Goal: Task Accomplishment & Management: Manage account settings

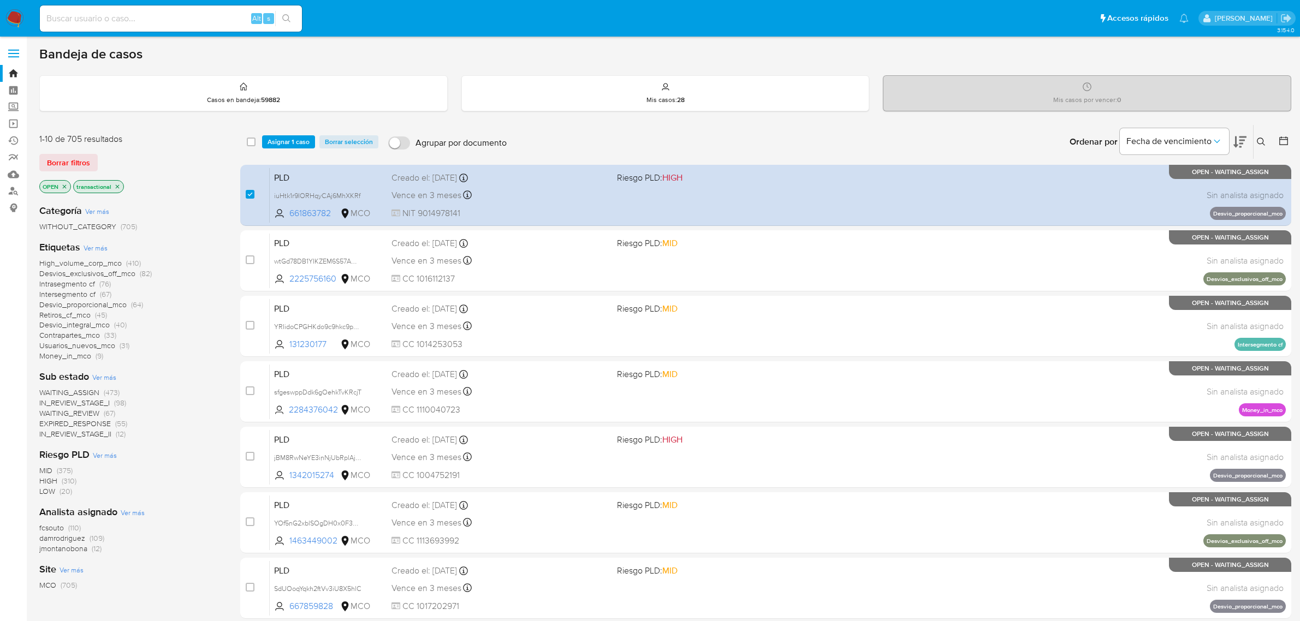
scroll to position [68, 0]
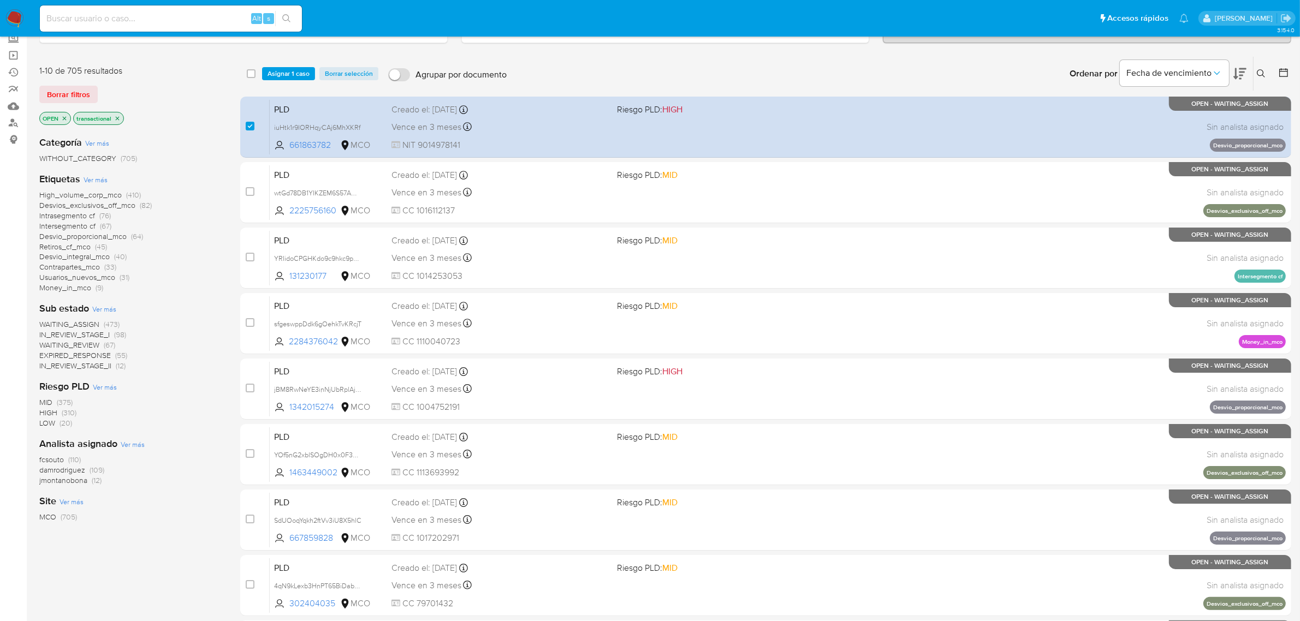
drag, startPoint x: 0, startPoint y: 0, endPoint x: 157, endPoint y: 20, distance: 157.9
click at [157, 20] on input at bounding box center [171, 18] width 262 height 14
paste input "JKBUY9WIwO1F6SHVlNlOC8HQ"
type input "JKBUY9WIwO1F6SHVlNlOC8HQ"
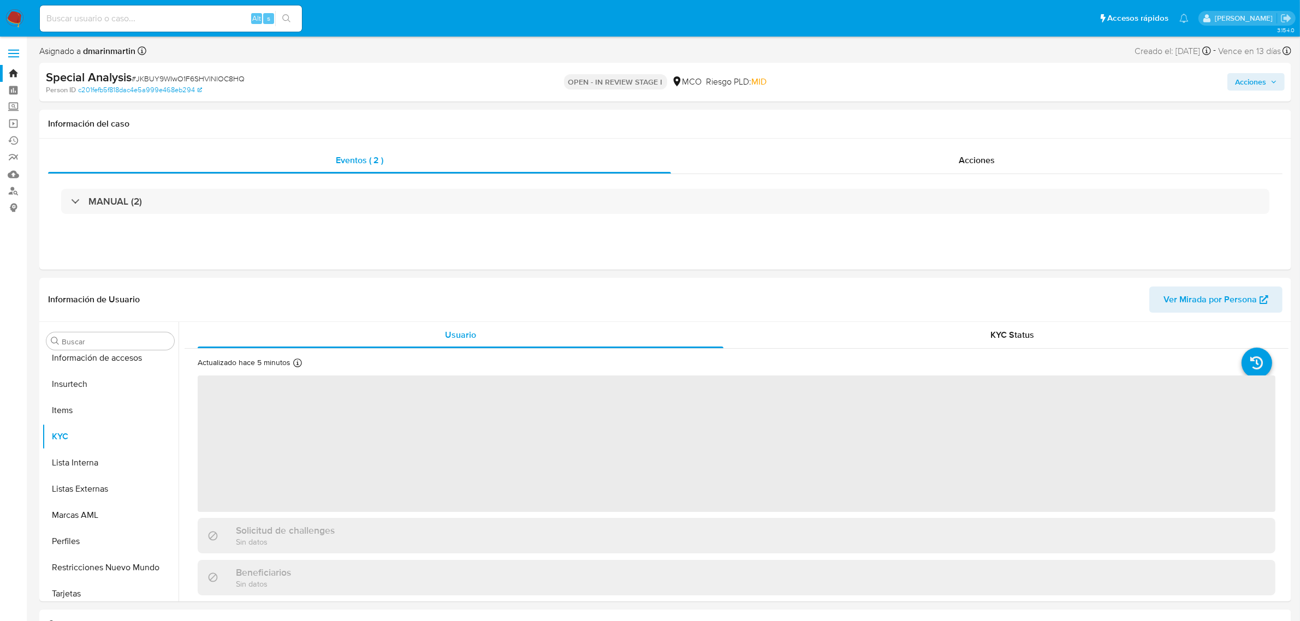
scroll to position [460, 0]
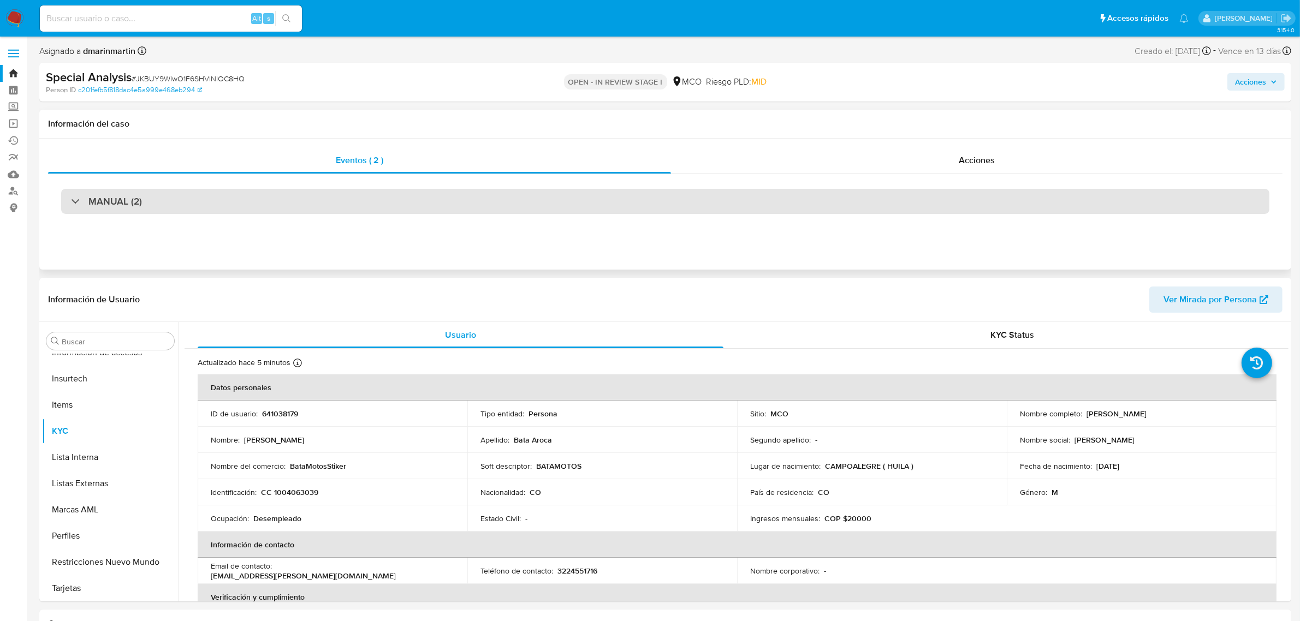
select select "10"
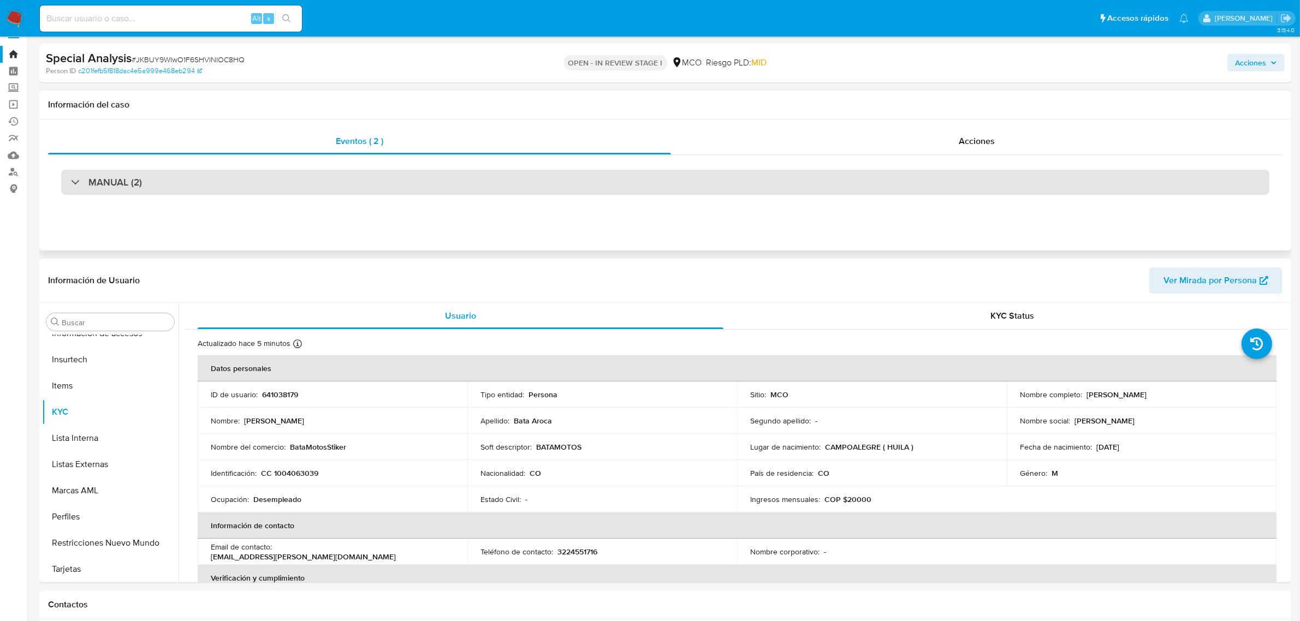
scroll to position [0, 0]
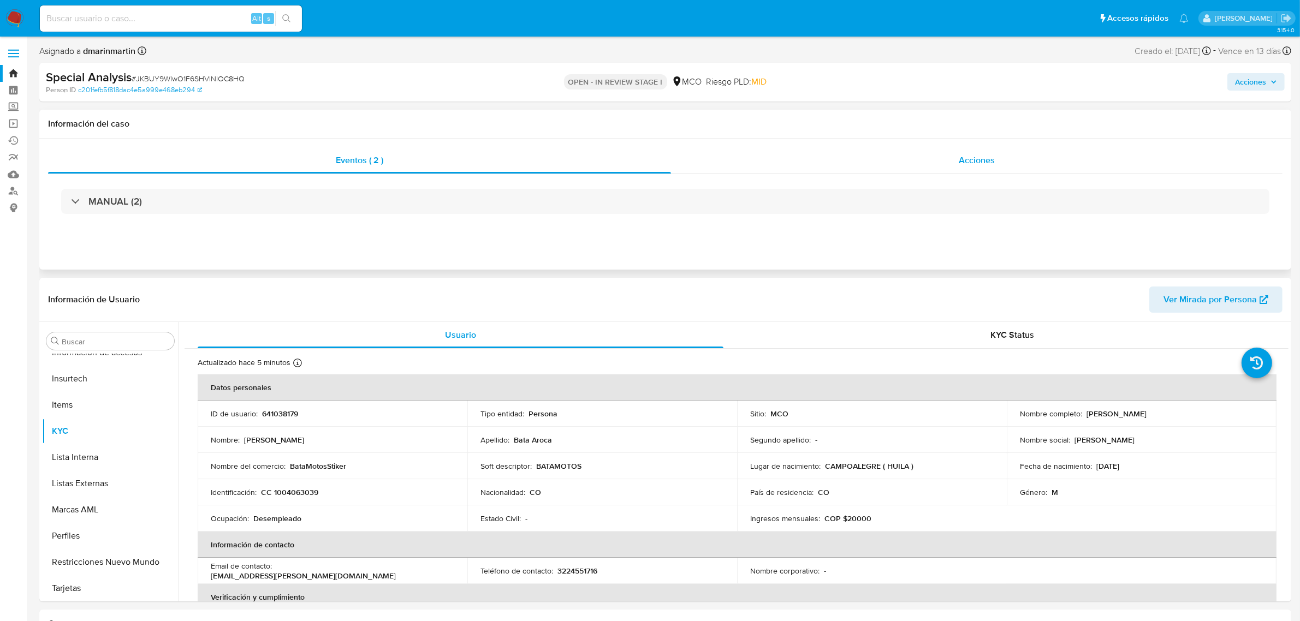
click at [981, 157] on span "Acciones" at bounding box center [977, 160] width 36 height 13
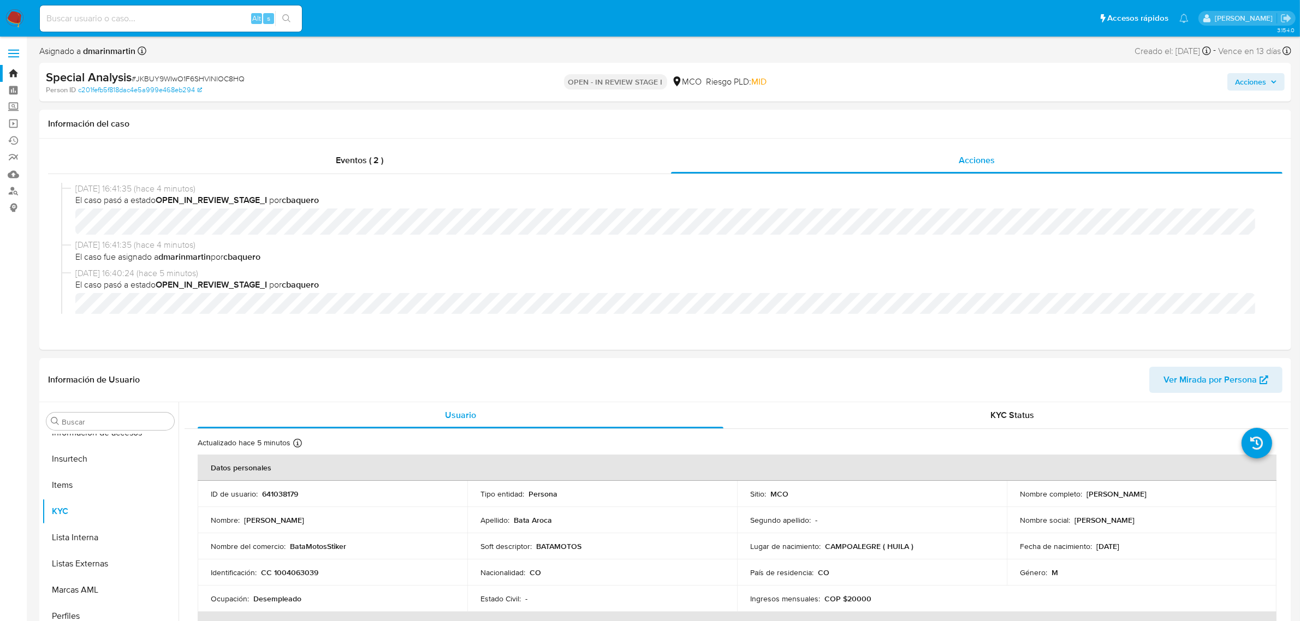
click at [188, 16] on input at bounding box center [171, 18] width 262 height 14
paste input "SaINAhDeXFhrcF7kAh4OcrHZ"
type input "SaINAhDeXFhrcF7kAh4OcrHZ"
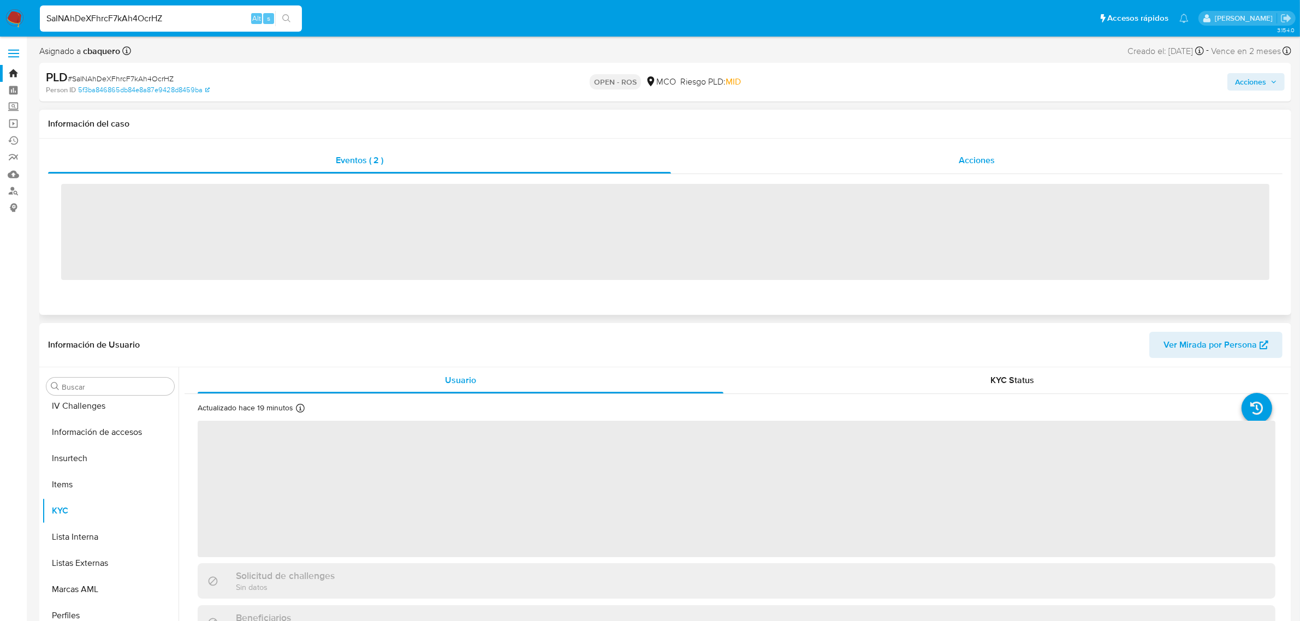
scroll to position [460, 0]
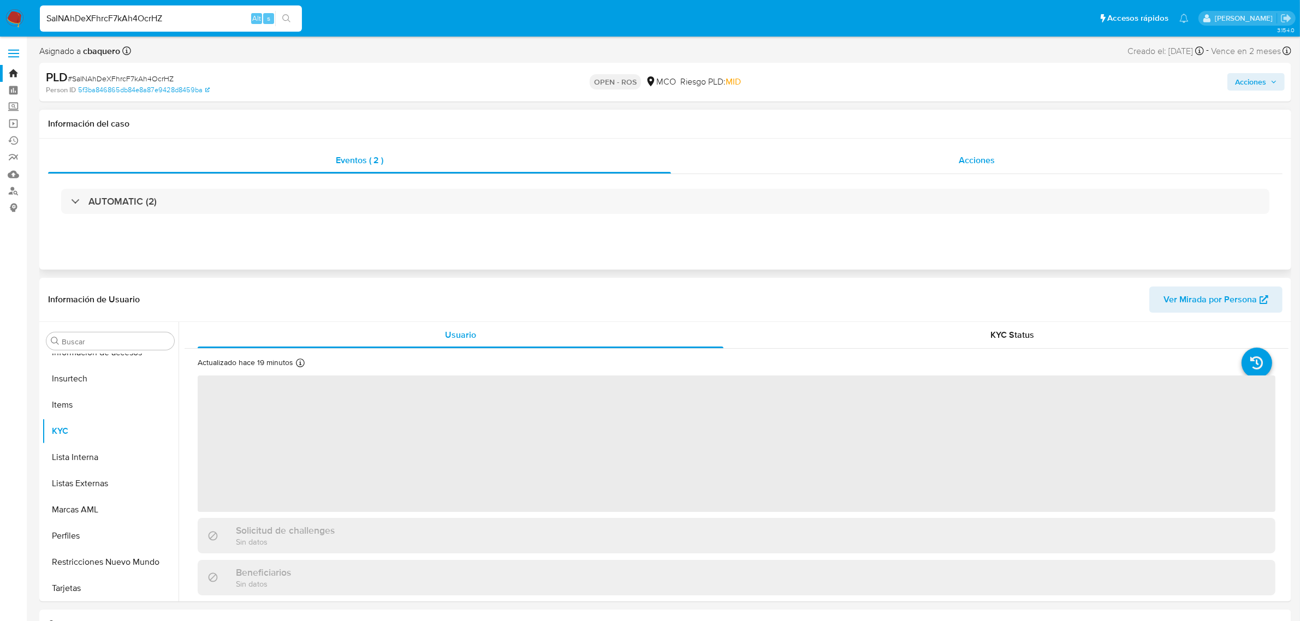
click at [972, 165] on span "Acciones" at bounding box center [977, 160] width 36 height 13
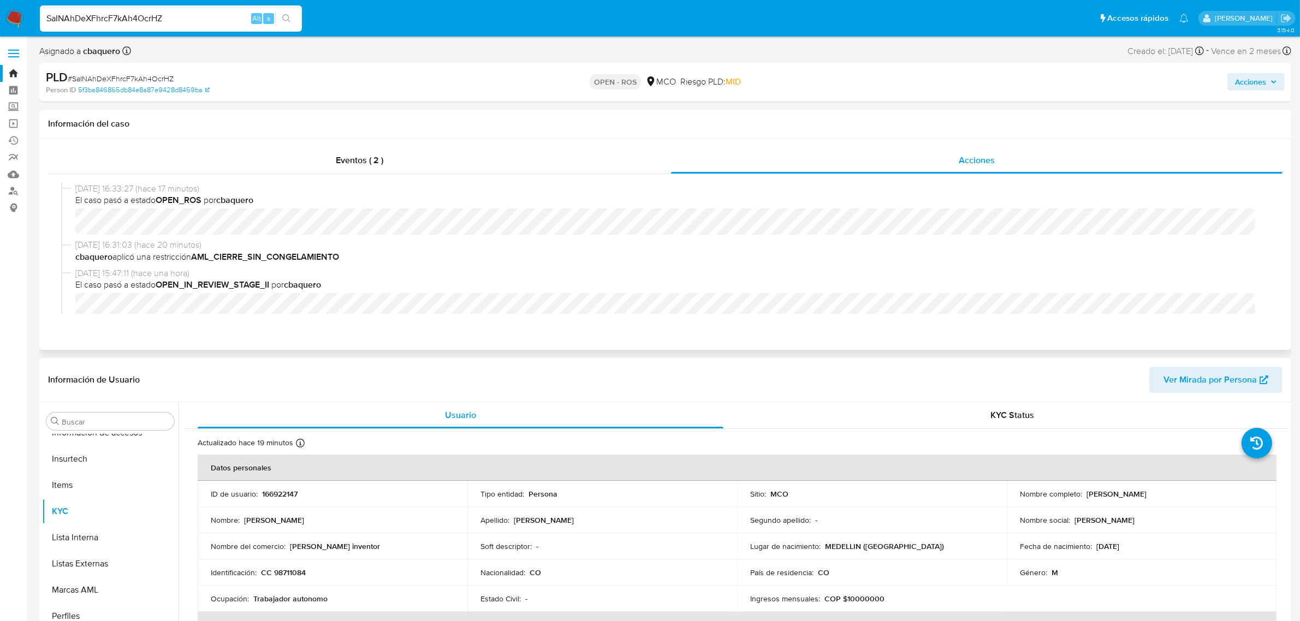
select select "10"
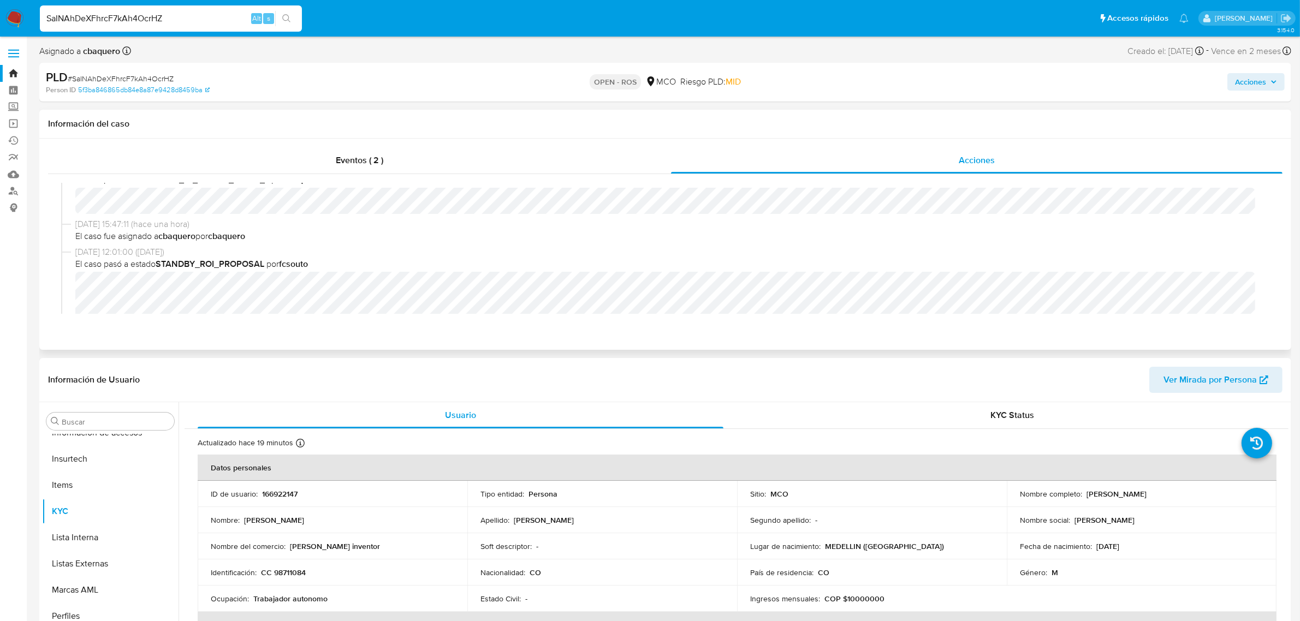
scroll to position [174, 0]
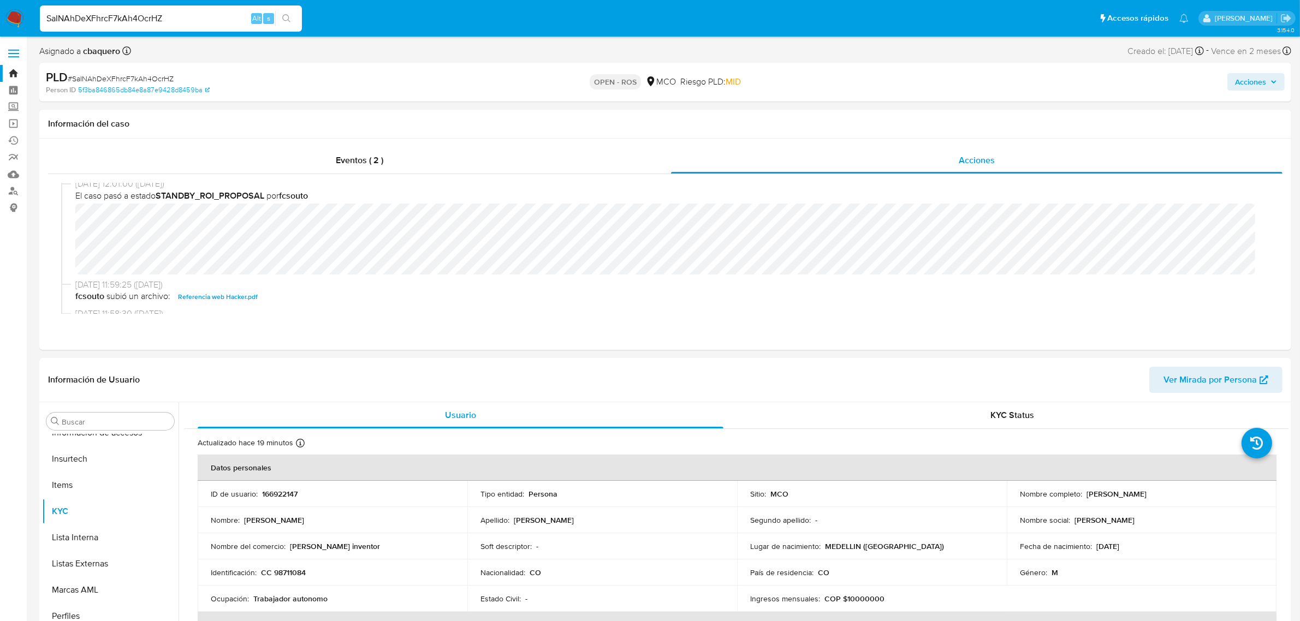
click at [191, 17] on input "SaINAhDeXFhrcF7kAh4OcrHZ" at bounding box center [171, 18] width 262 height 14
drag, startPoint x: 204, startPoint y: 17, endPoint x: 11, endPoint y: 20, distance: 192.2
click at [11, 20] on nav "Pausado Ver notificaciones SaINAhDeXFhrcF7kAh4OcrHZ Alt s Accesos rápidos Presi…" at bounding box center [650, 18] width 1300 height 37
paste input "JKBUY9WIwO1F6SHVlNlOC8HQ"
type input "JKBUY9WIwO1F6SHVlNlOC8HQ"
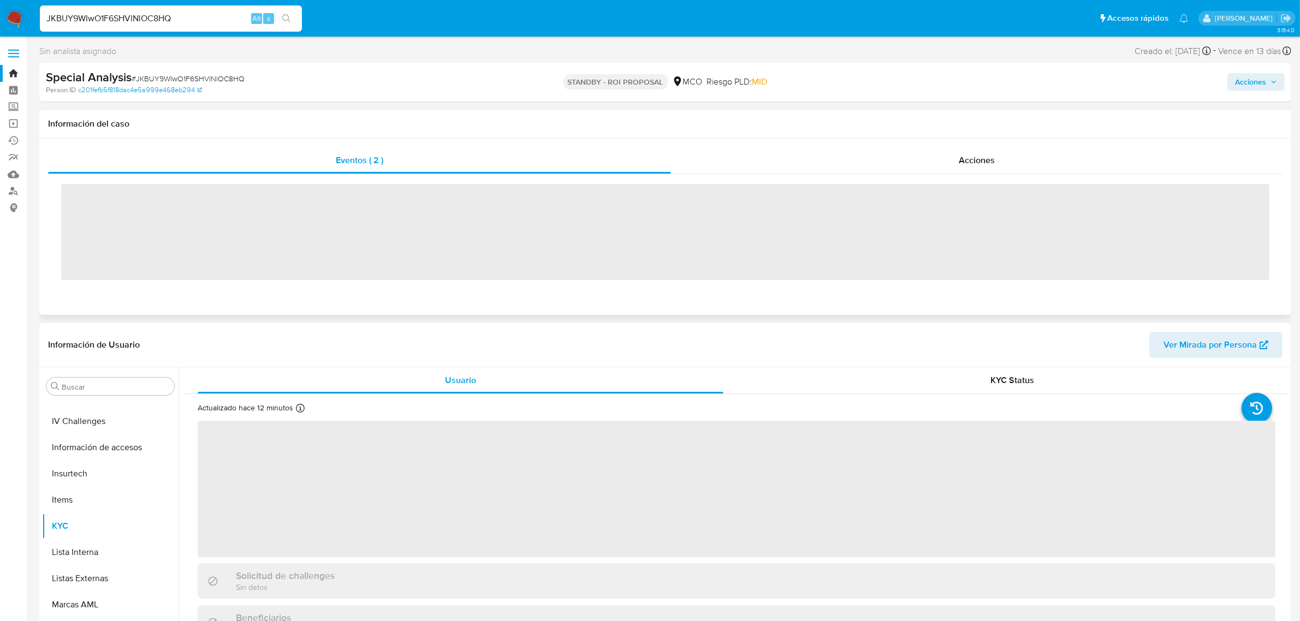
scroll to position [460, 0]
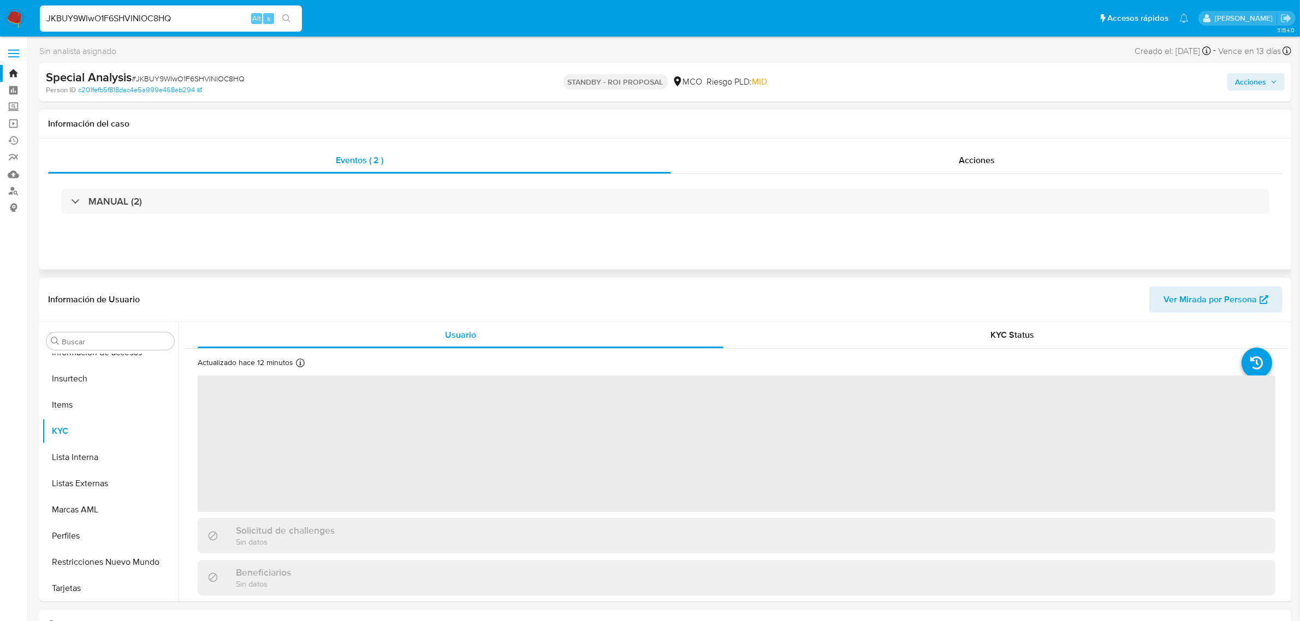
select select "10"
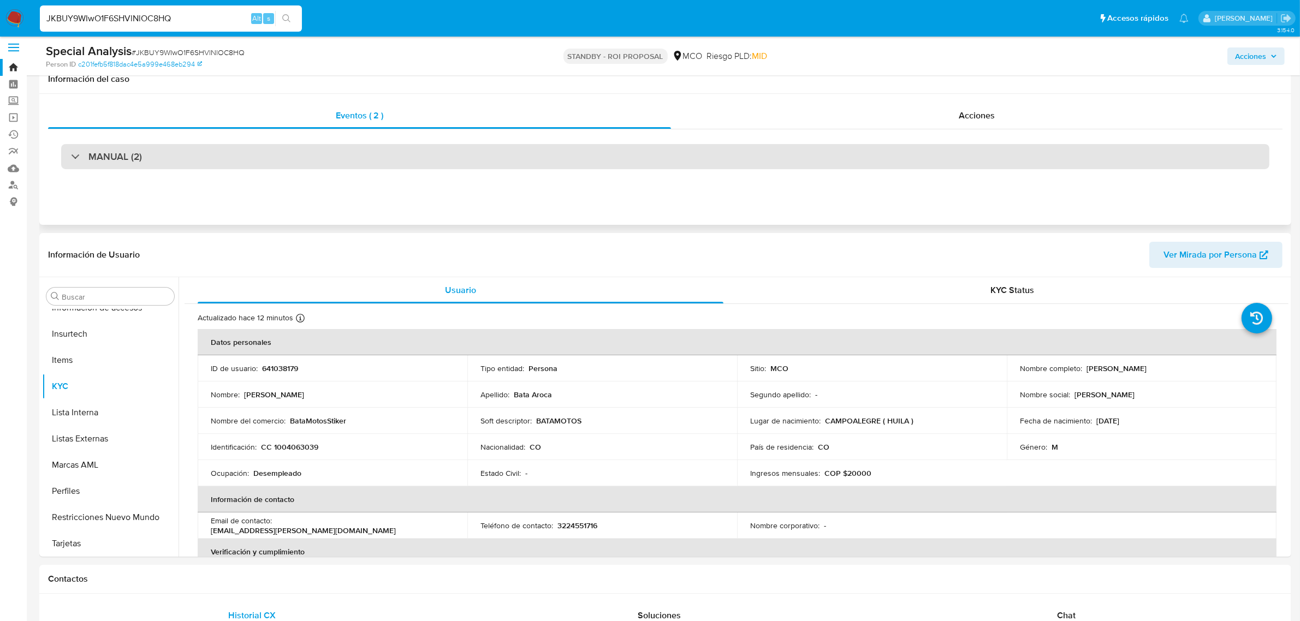
scroll to position [0, 0]
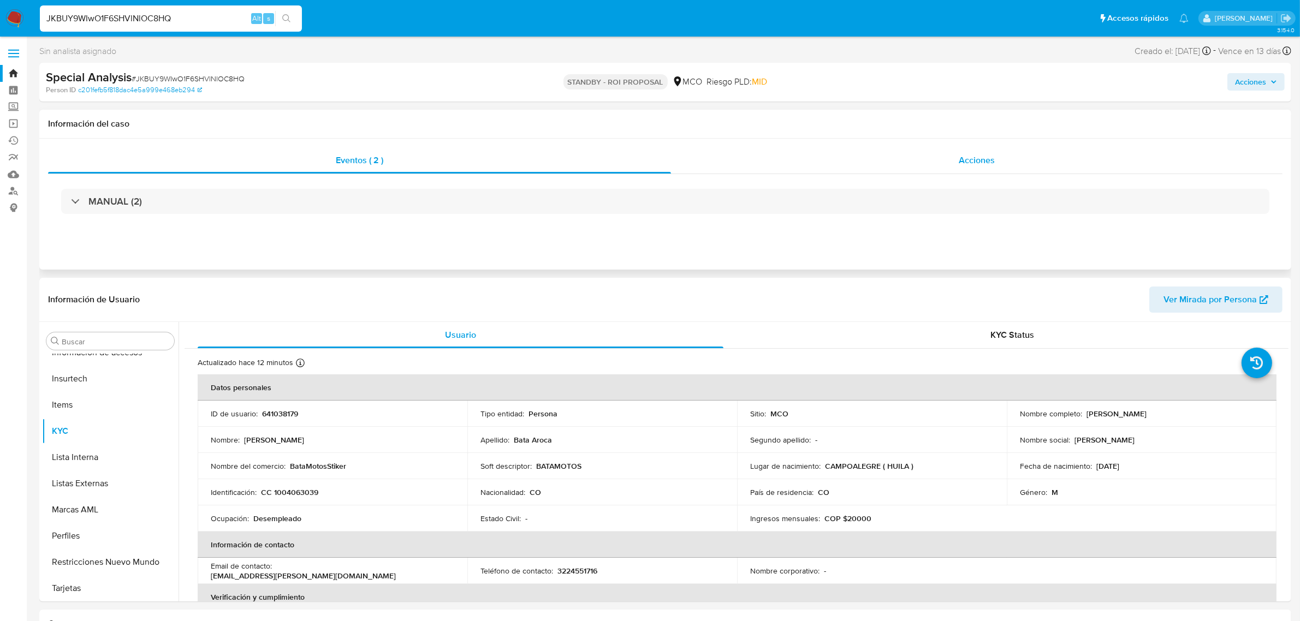
click at [934, 161] on div "Acciones" at bounding box center [976, 160] width 611 height 26
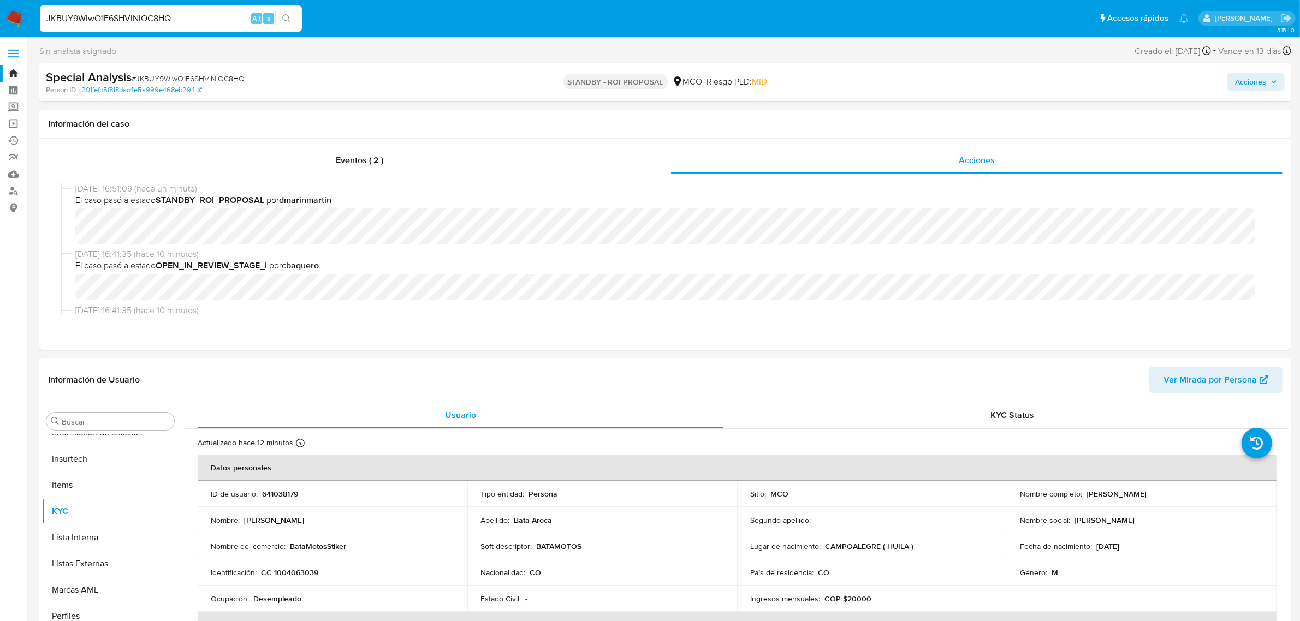
click at [70, 50] on span "Sin analista asignado" at bounding box center [77, 51] width 77 height 12
drag, startPoint x: 106, startPoint y: 22, endPoint x: 8, endPoint y: 31, distance: 98.6
click at [37, 26] on li "JKBUY9WIwO1F6SHVlNlOC8HQ Alt s" at bounding box center [170, 17] width 267 height 27
click at [12, 71] on link "Bandeja" at bounding box center [65, 73] width 130 height 17
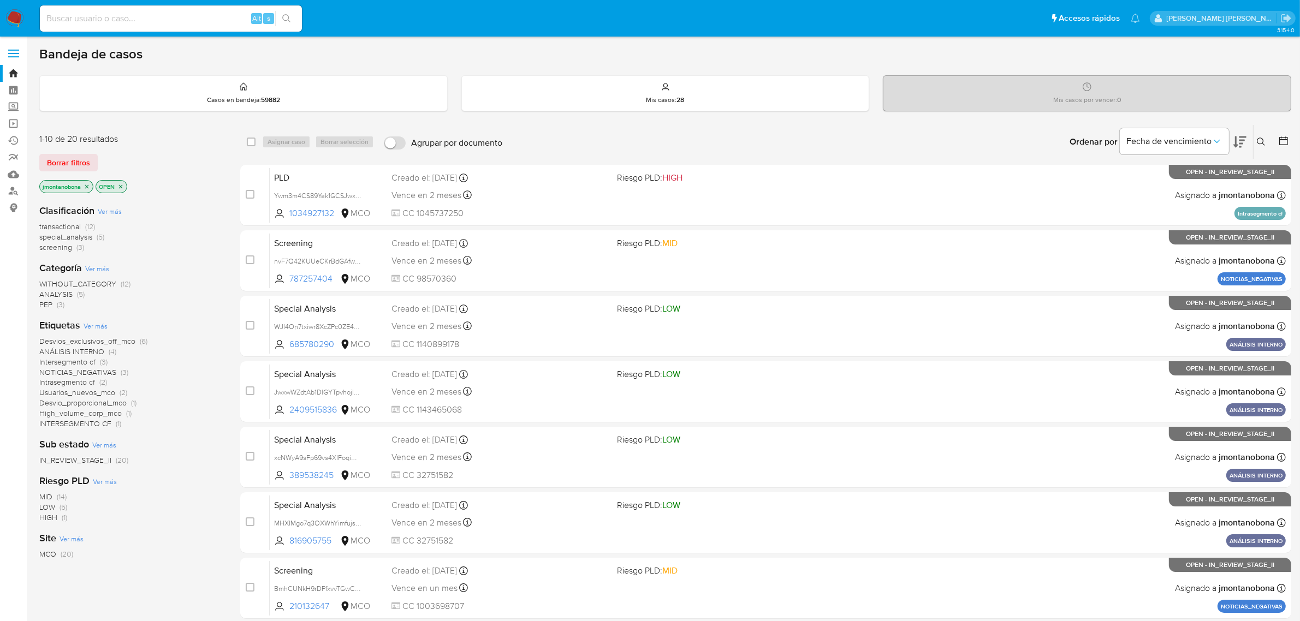
click at [1265, 134] on div "Ingrese ID de usuario o caso Buscar Borrar filtros" at bounding box center [1262, 142] width 19 height 34
click at [1264, 136] on button at bounding box center [1262, 141] width 18 height 13
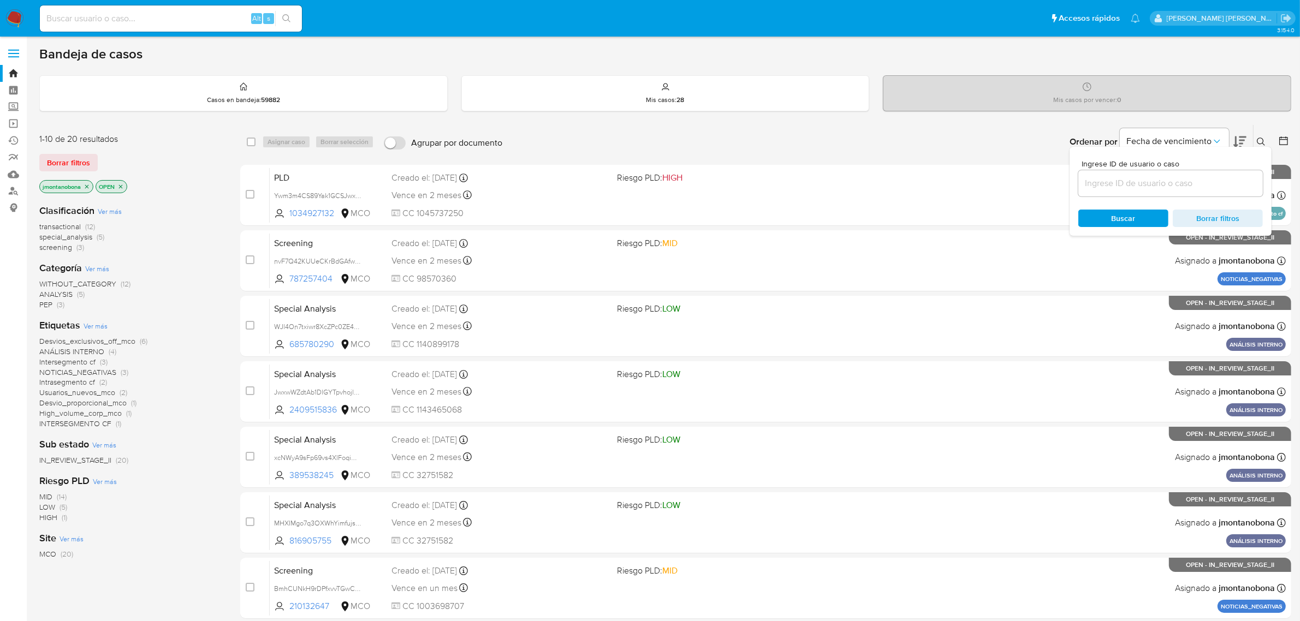
click at [1133, 184] on input at bounding box center [1170, 183] width 184 height 14
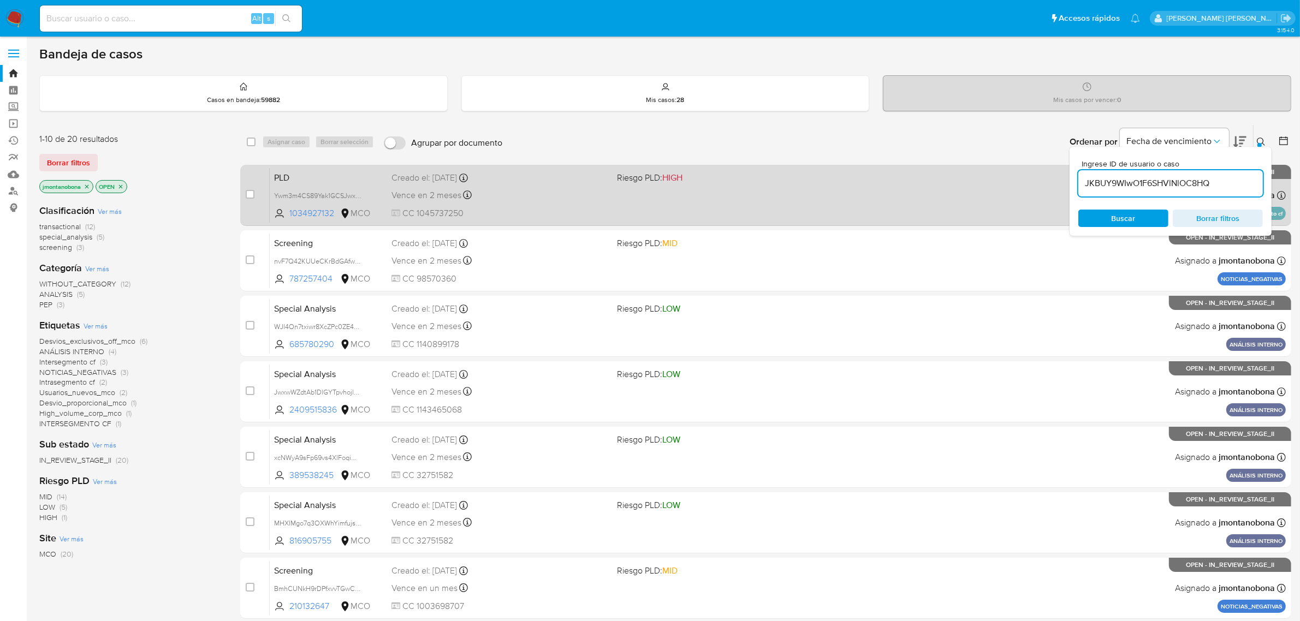
type input "JKBUY9WIwO1F6SHVlNlOC8HQ"
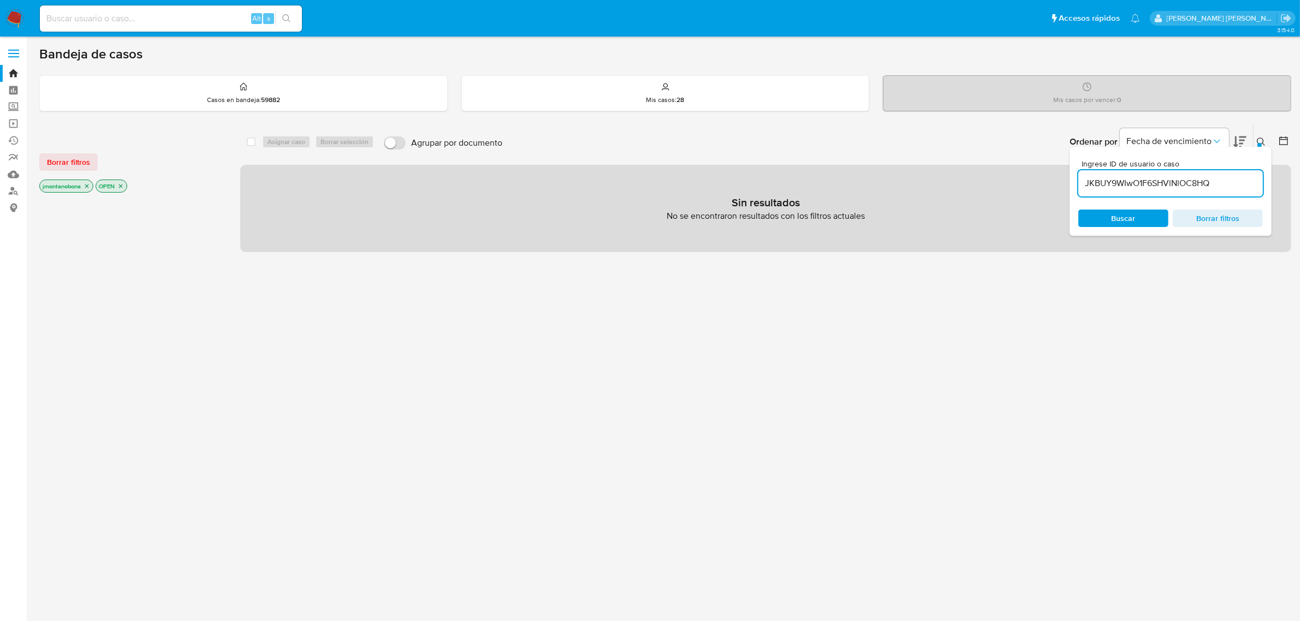
click at [90, 184] on icon "close-filter" at bounding box center [87, 186] width 7 height 7
click at [64, 184] on icon "close-filter" at bounding box center [64, 186] width 7 height 7
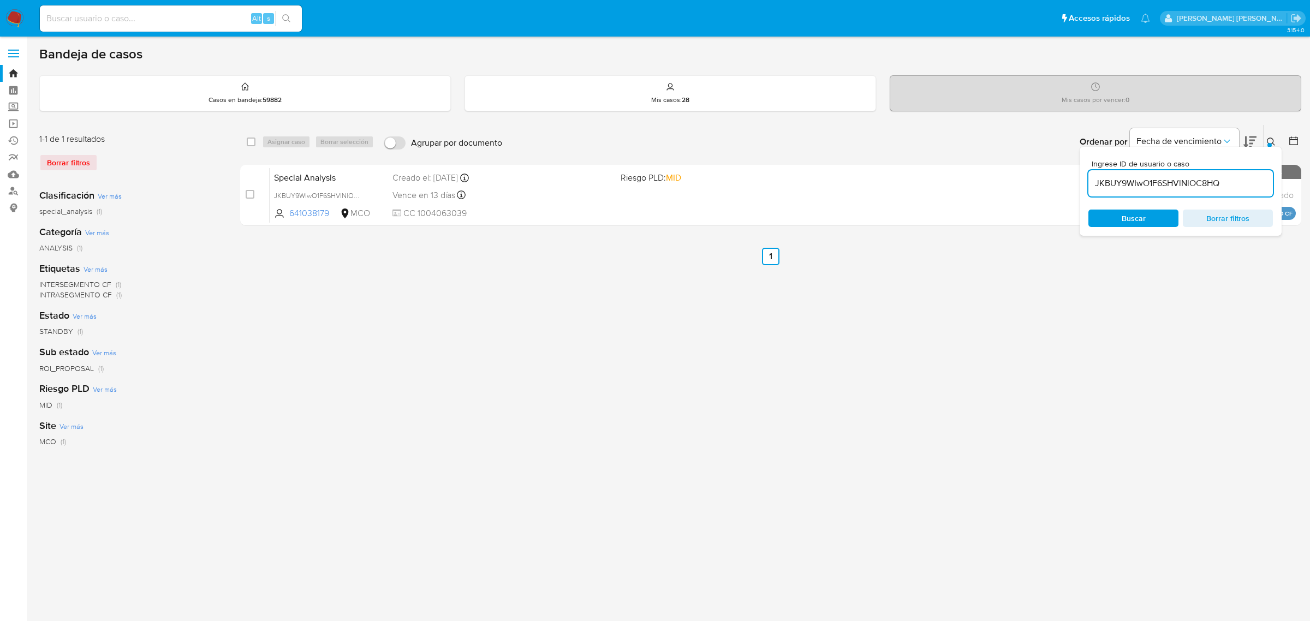
click at [1267, 138] on icon at bounding box center [1271, 142] width 9 height 9
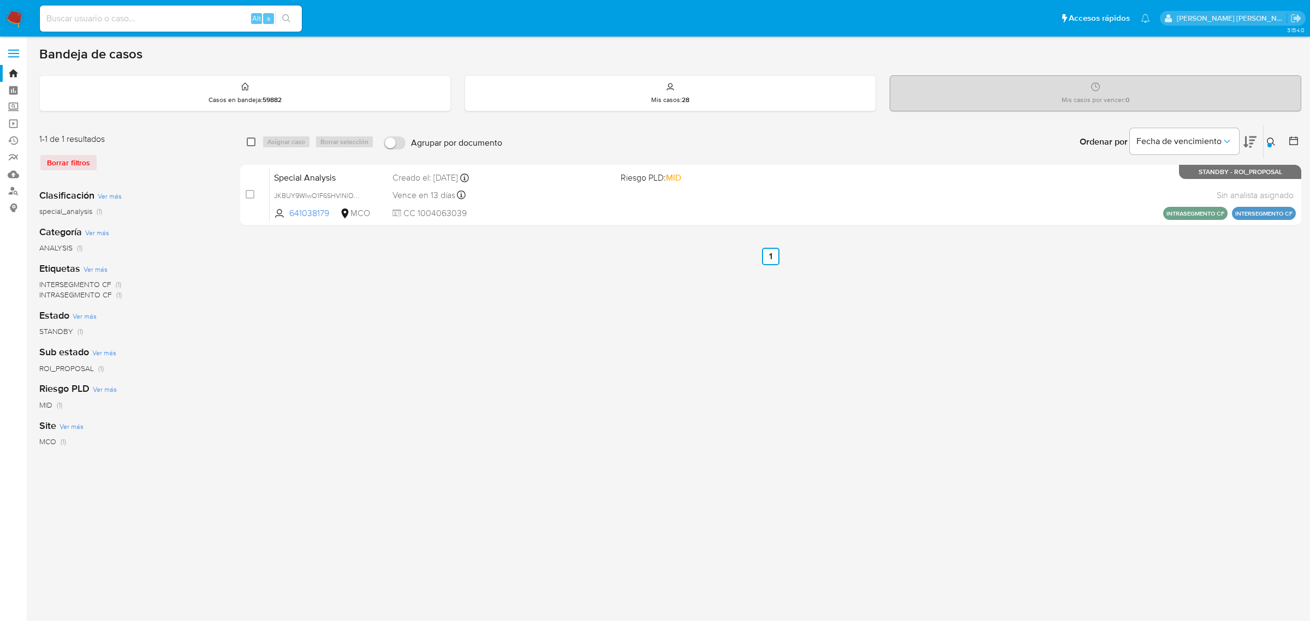
click at [249, 144] on input "checkbox" at bounding box center [251, 142] width 9 height 9
checkbox input "true"
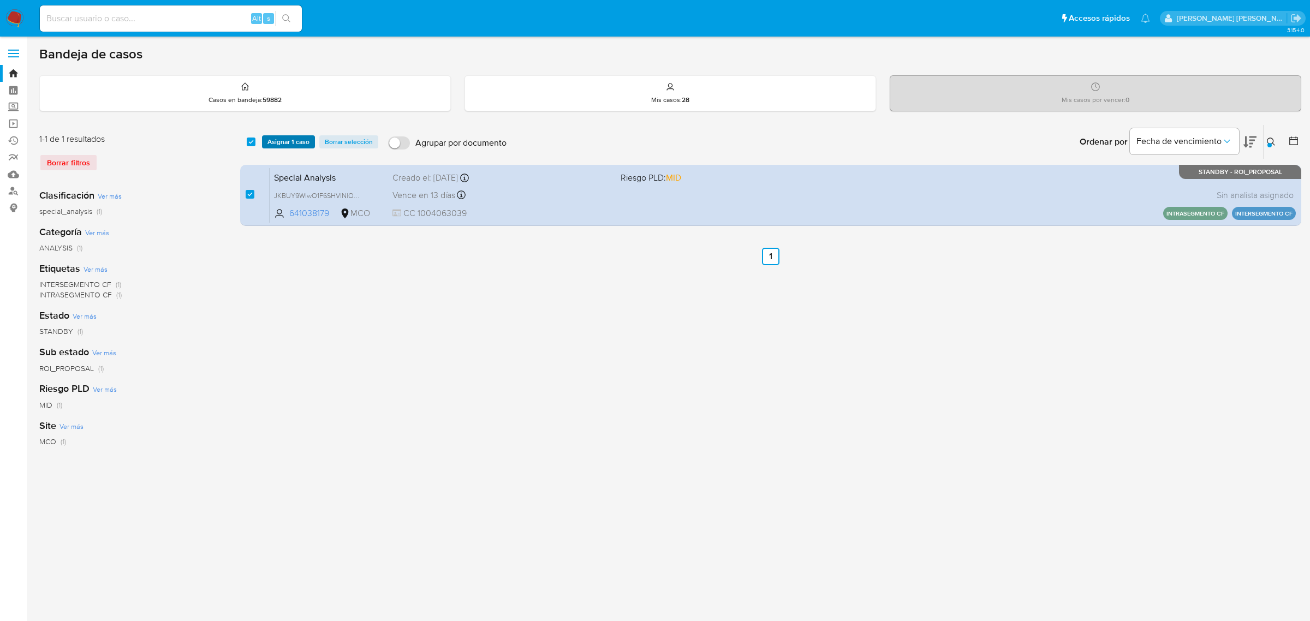
click at [297, 142] on span "Asignar 1 caso" at bounding box center [288, 141] width 42 height 11
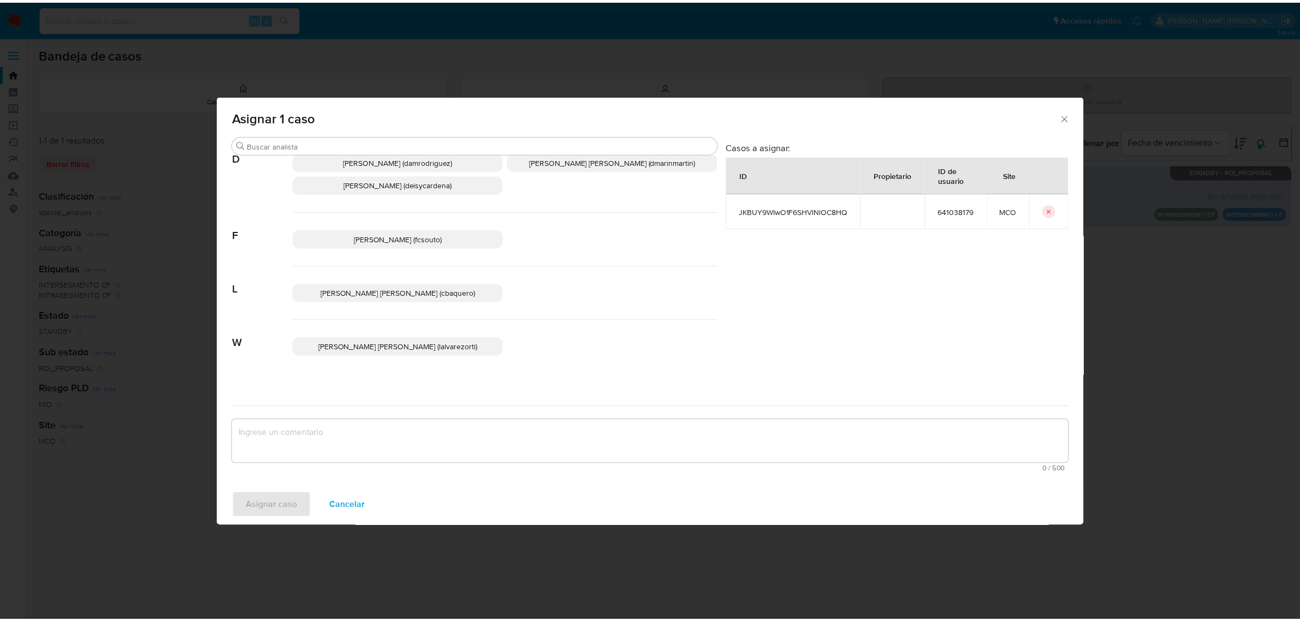
scroll to position [29, 0]
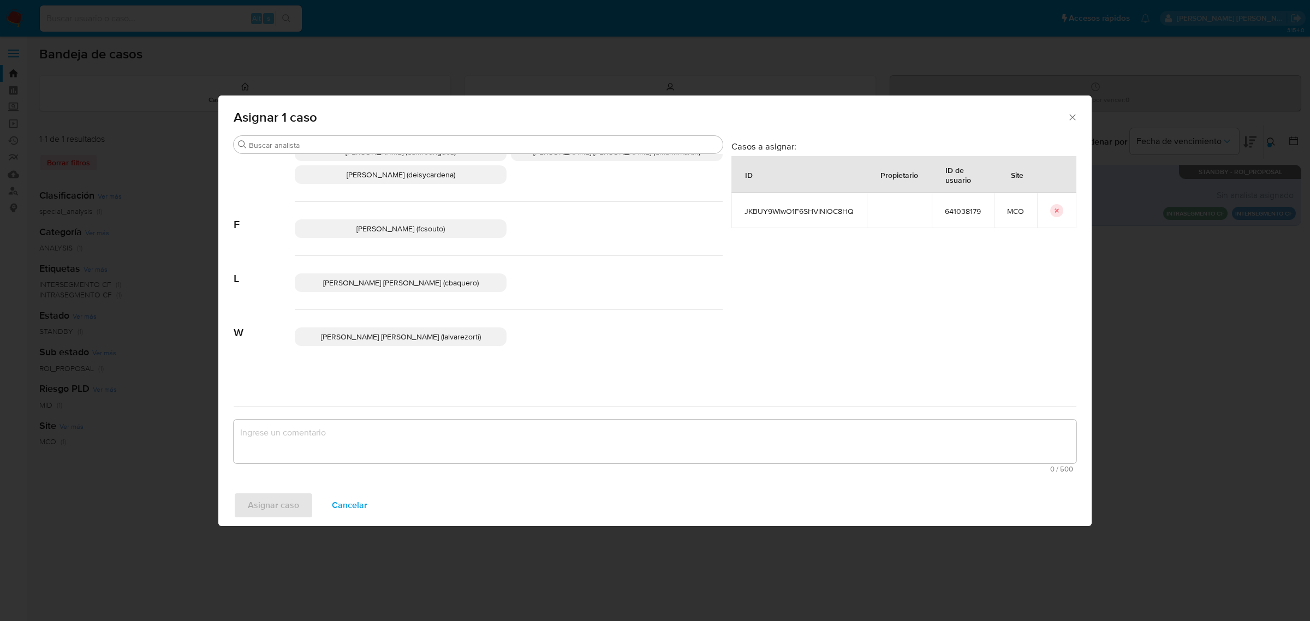
click at [415, 279] on span "Laura Camila Baquero Beltran (cbaquero)" at bounding box center [401, 282] width 156 height 11
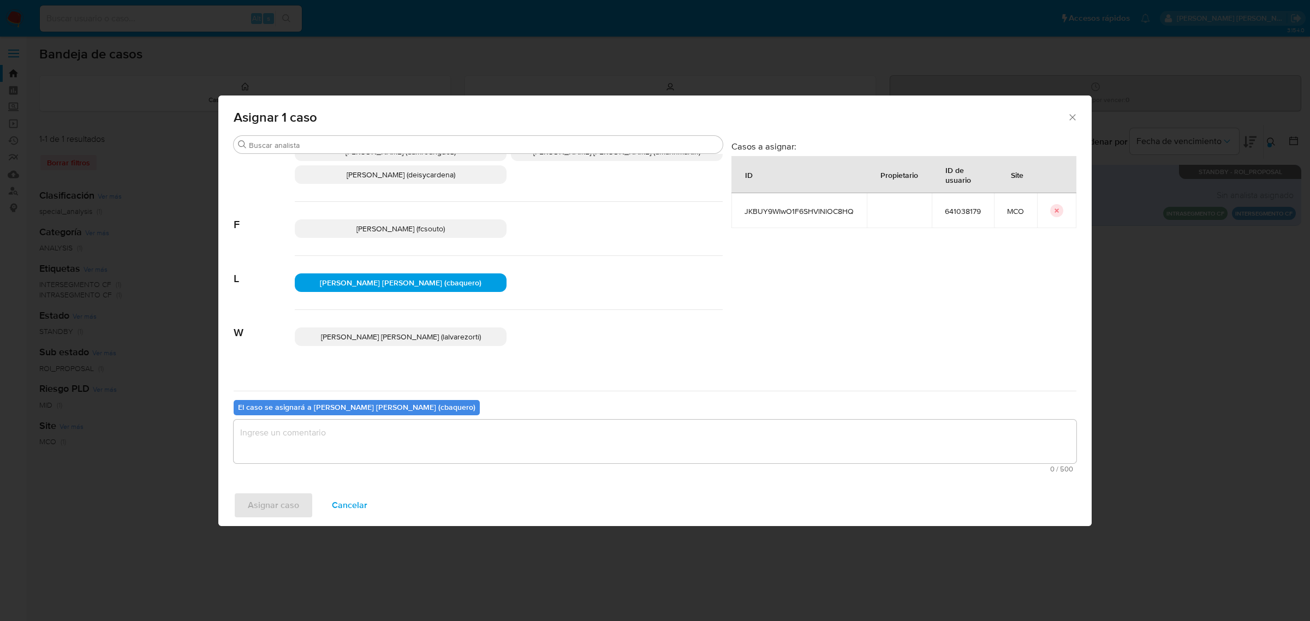
click at [453, 454] on textarea "assign-modal" at bounding box center [655, 442] width 843 height 44
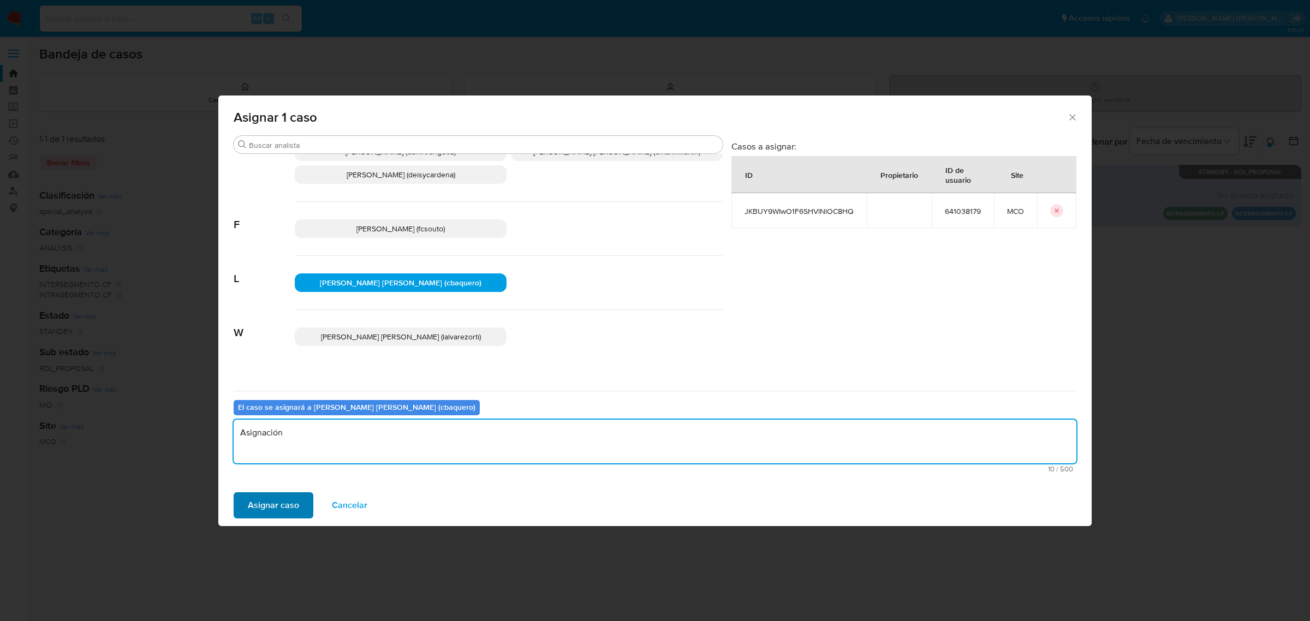
type textarea "Asignación"
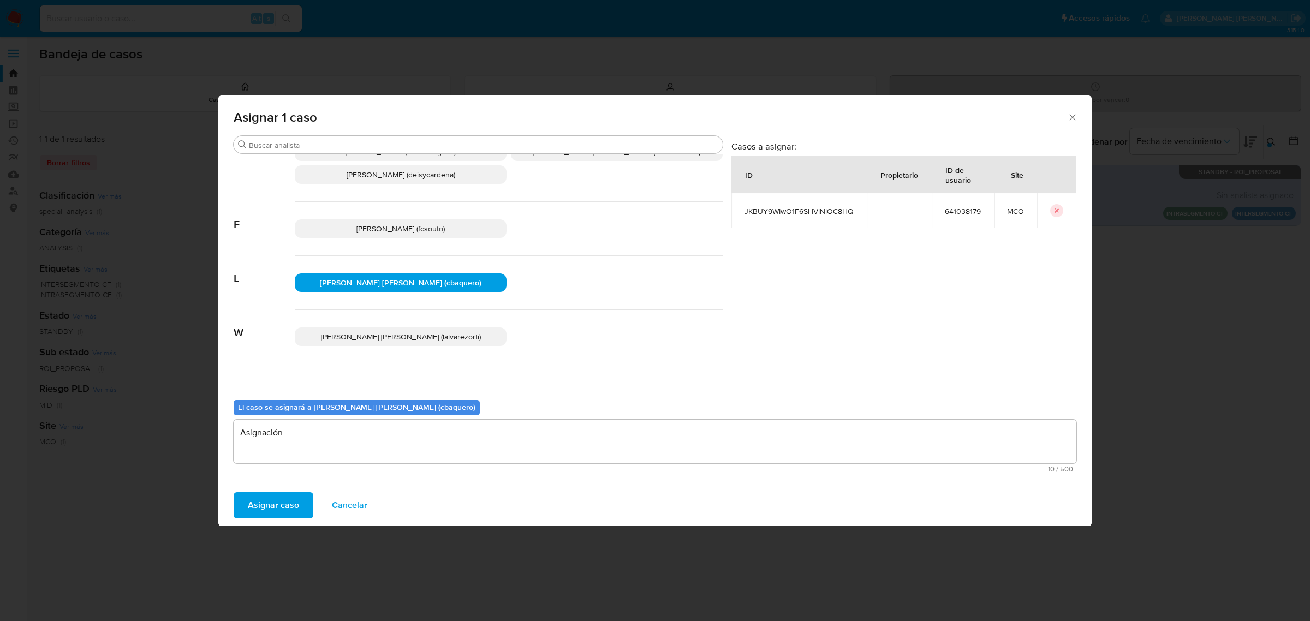
click at [284, 508] on span "Asignar caso" at bounding box center [273, 505] width 51 height 24
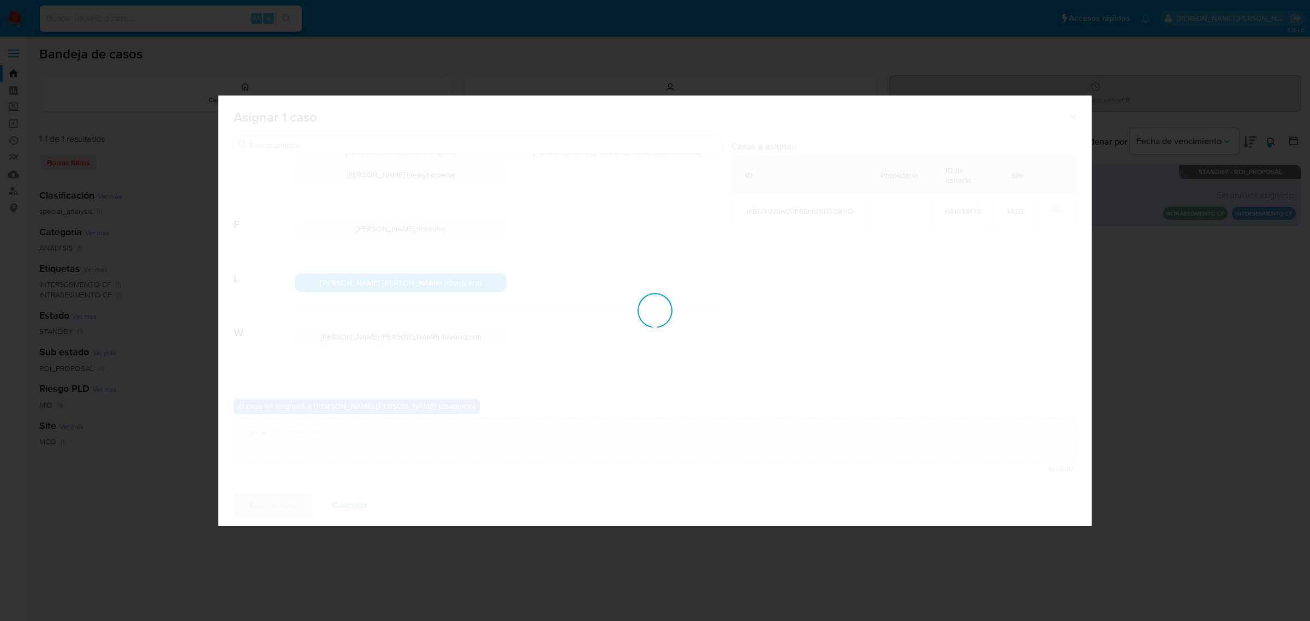
checkbox input "false"
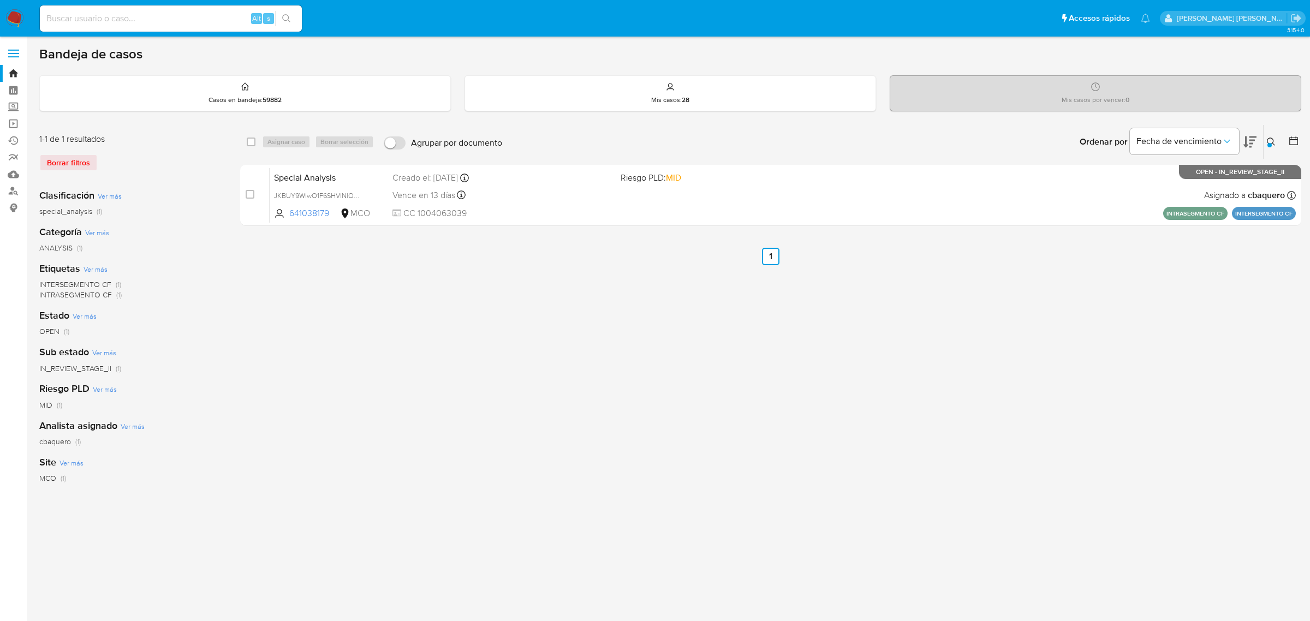
click at [153, 20] on input at bounding box center [171, 18] width 262 height 14
paste input "Zru0ubdq84OCo0ltgmn8iNxT"
type input "Zru0ubdq84OCo0ltgmn8iNxT"
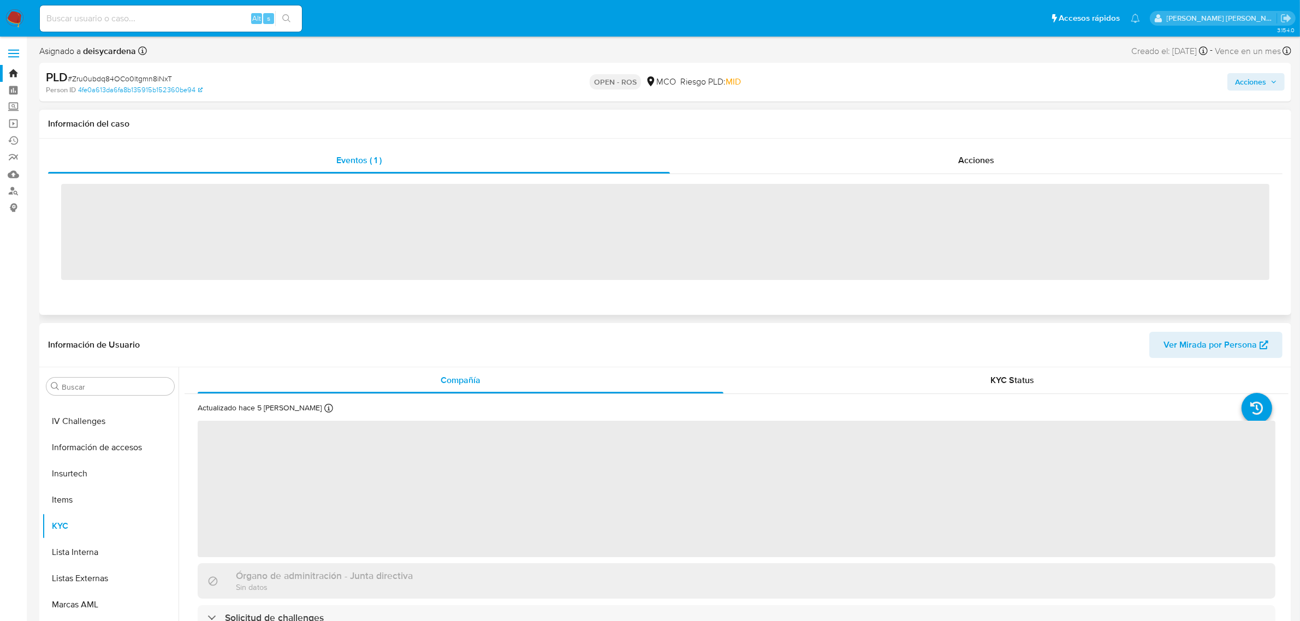
scroll to position [460, 0]
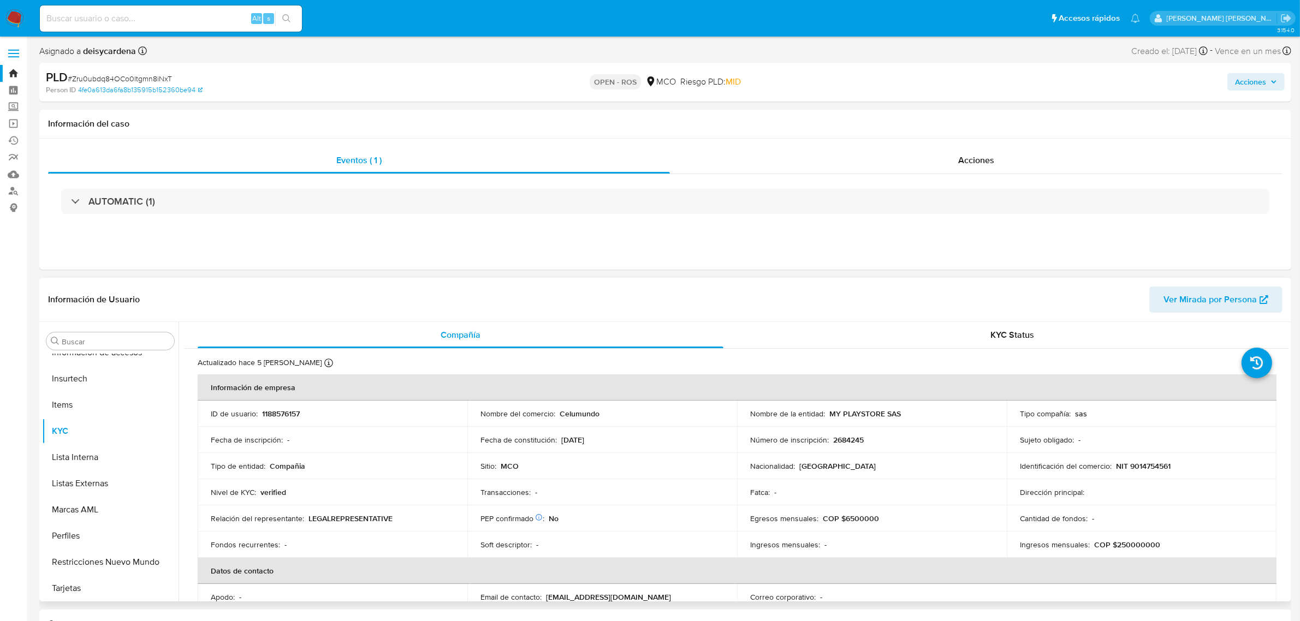
select select "10"
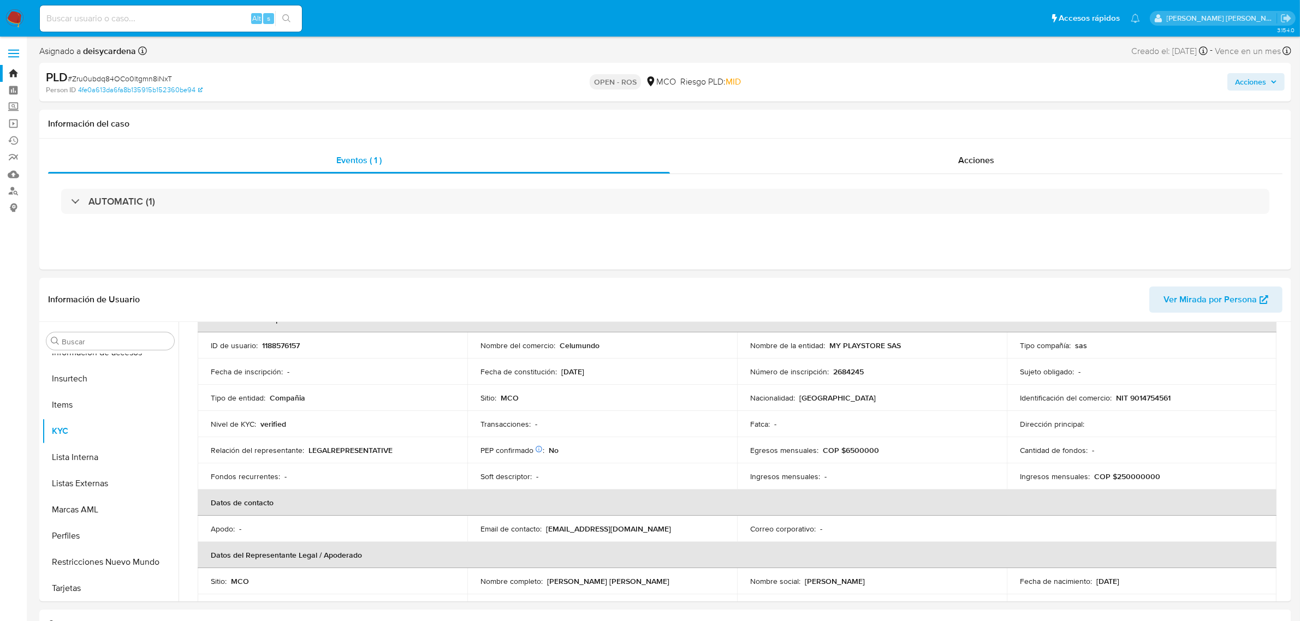
click at [194, 19] on input at bounding box center [171, 18] width 262 height 14
paste input "DjS3WHxLuJiUIXojSwehtt6A"
type input "DjS3WHxLuJiUIXojSwehtt6A"
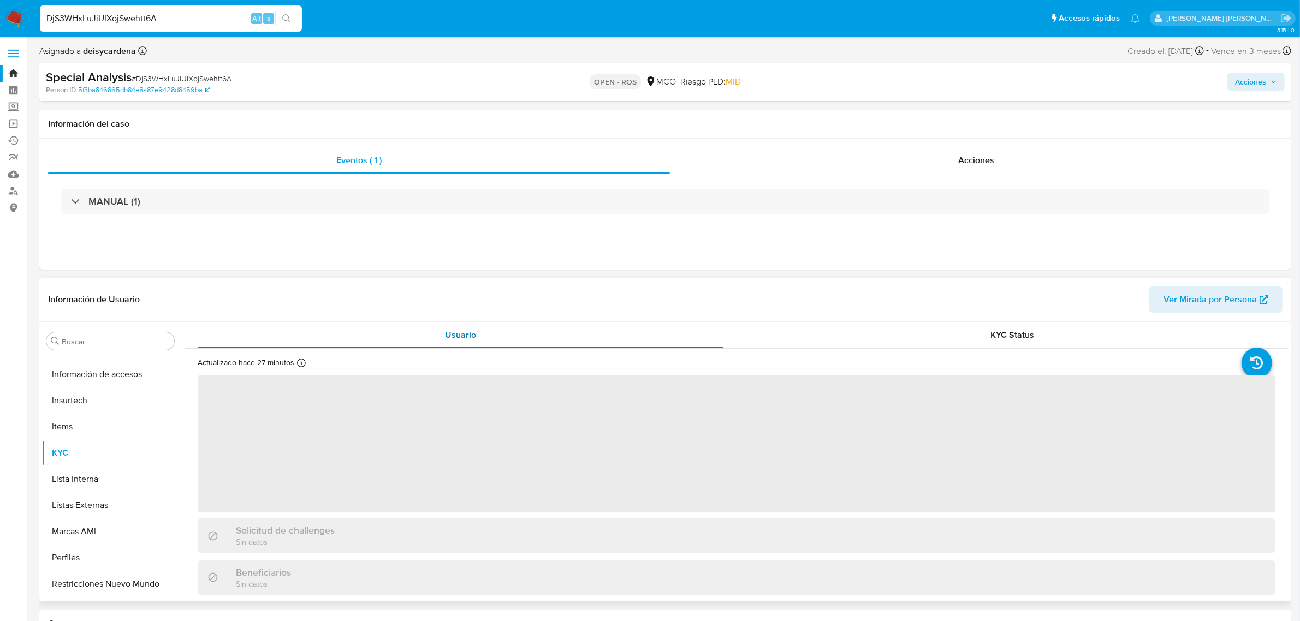
scroll to position [460, 0]
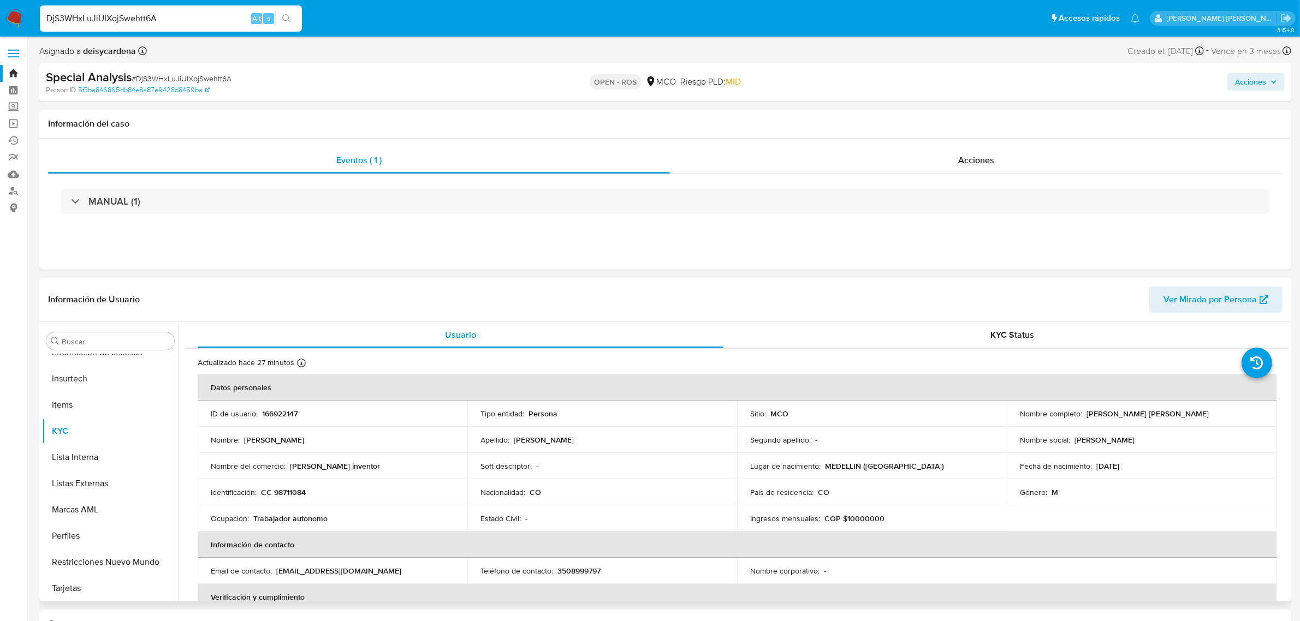
select select "10"
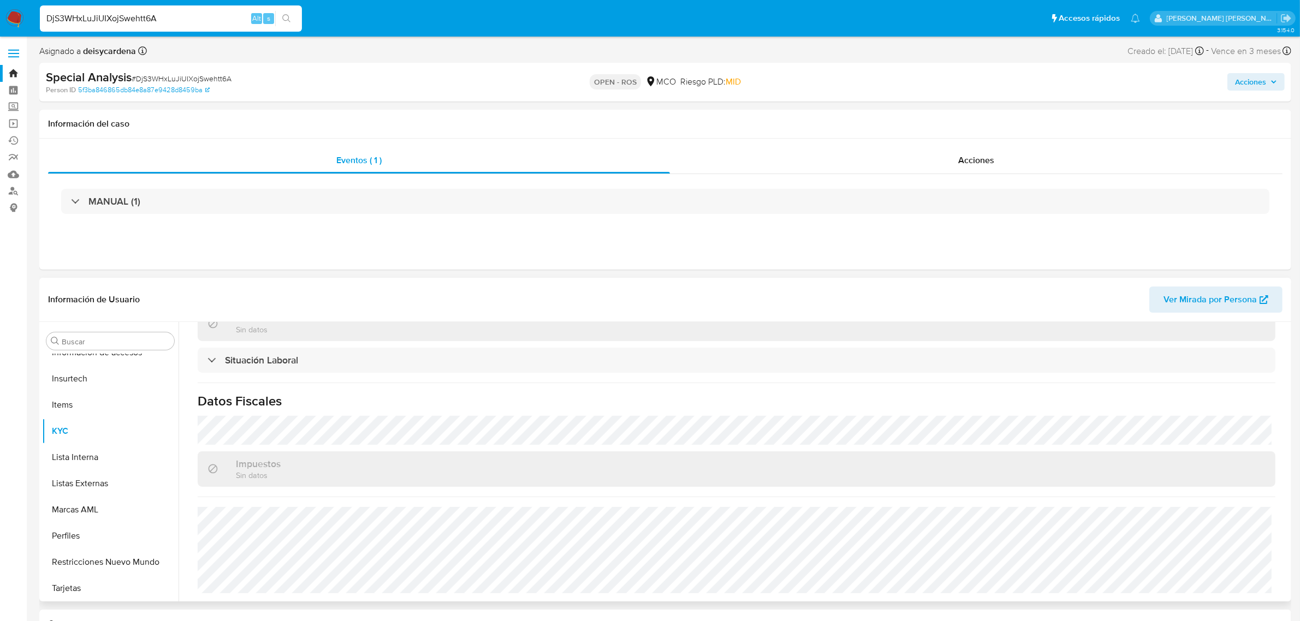
scroll to position [68, 0]
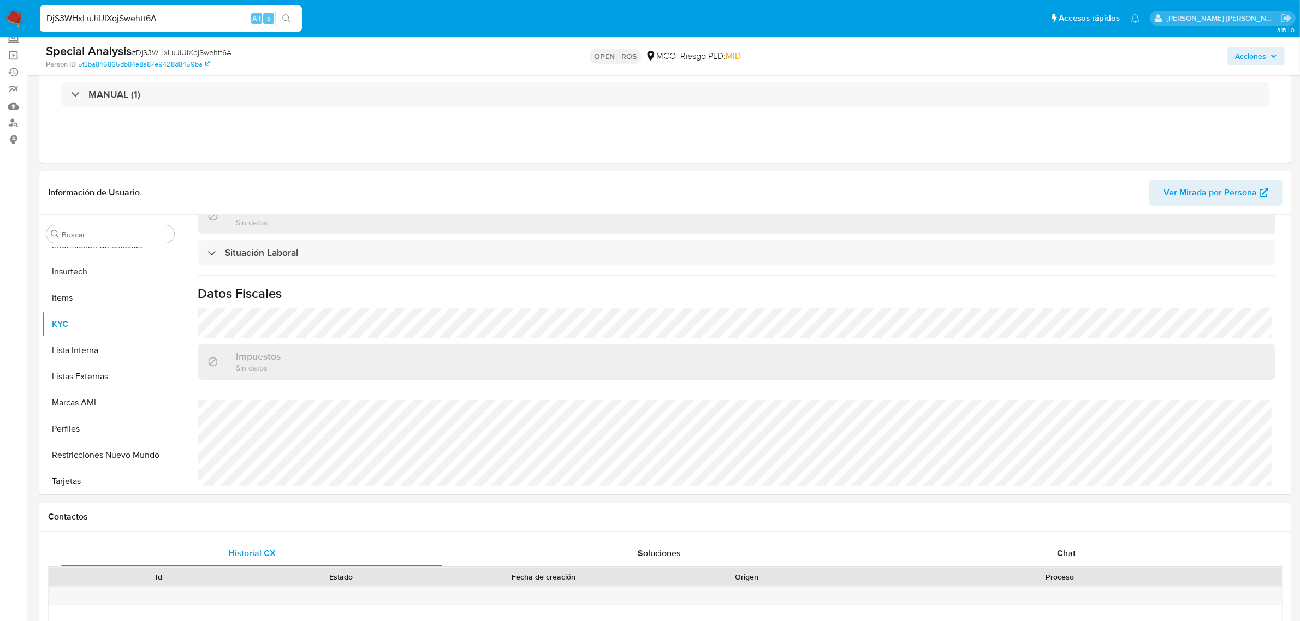
click at [222, 20] on input "DjS3WHxLuJiUIXojSwehtt6A" at bounding box center [171, 18] width 262 height 14
drag, startPoint x: 124, startPoint y: 18, endPoint x: 11, endPoint y: 17, distance: 113.5
click at [14, 20] on nav "Pausado Ver notificaciones DjS3WHxLuJiUIXojSwehtt6A Alt s Accesos rápidos Presi…" at bounding box center [650, 18] width 1300 height 37
paste input "rJYLrCBPiA9wZOlLNYWEbjk7"
type input "rJYLrCBPiA9wZOlLNYWEbjk7"
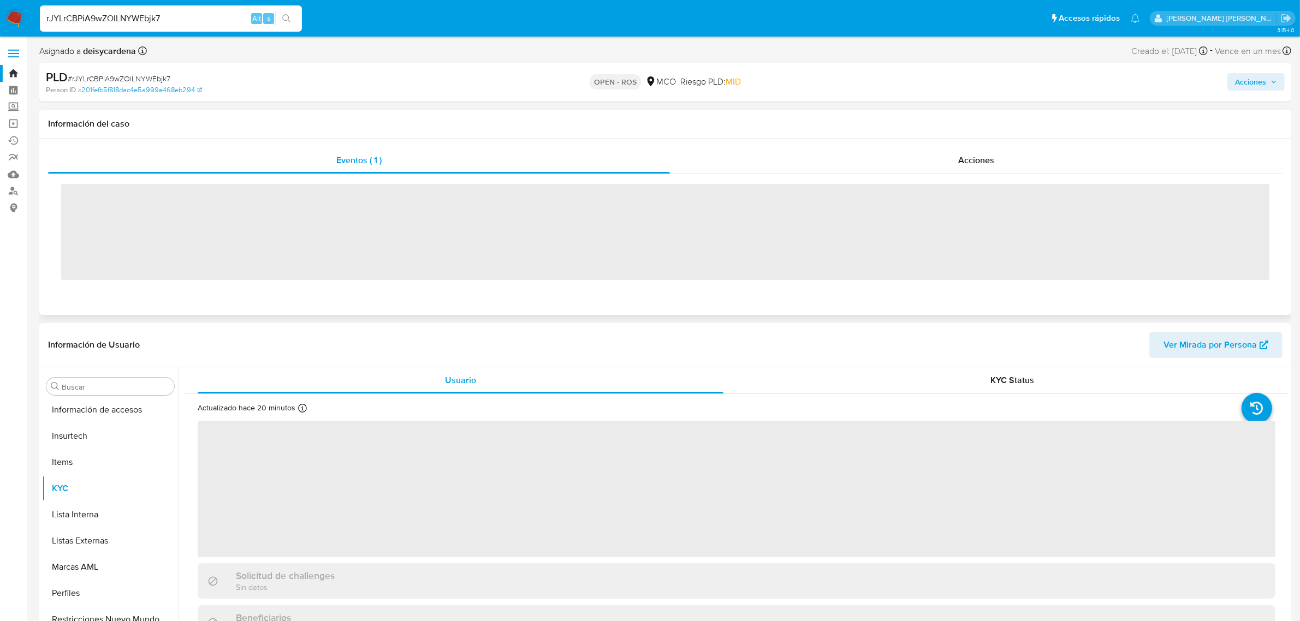
scroll to position [460, 0]
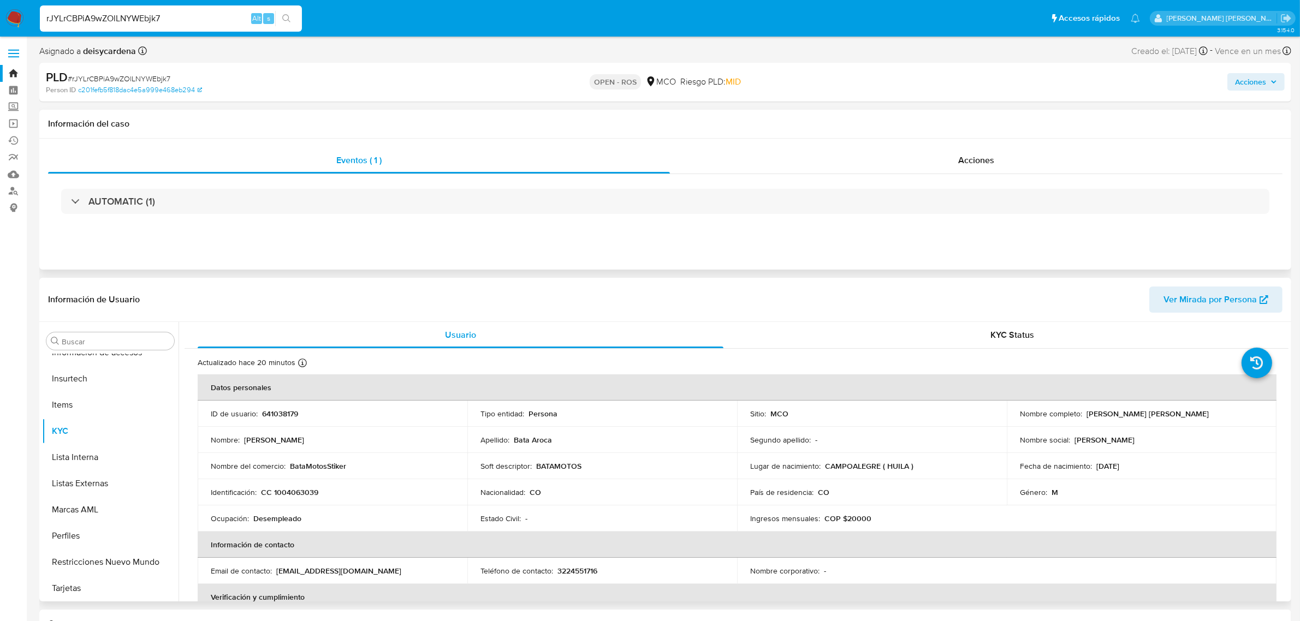
select select "10"
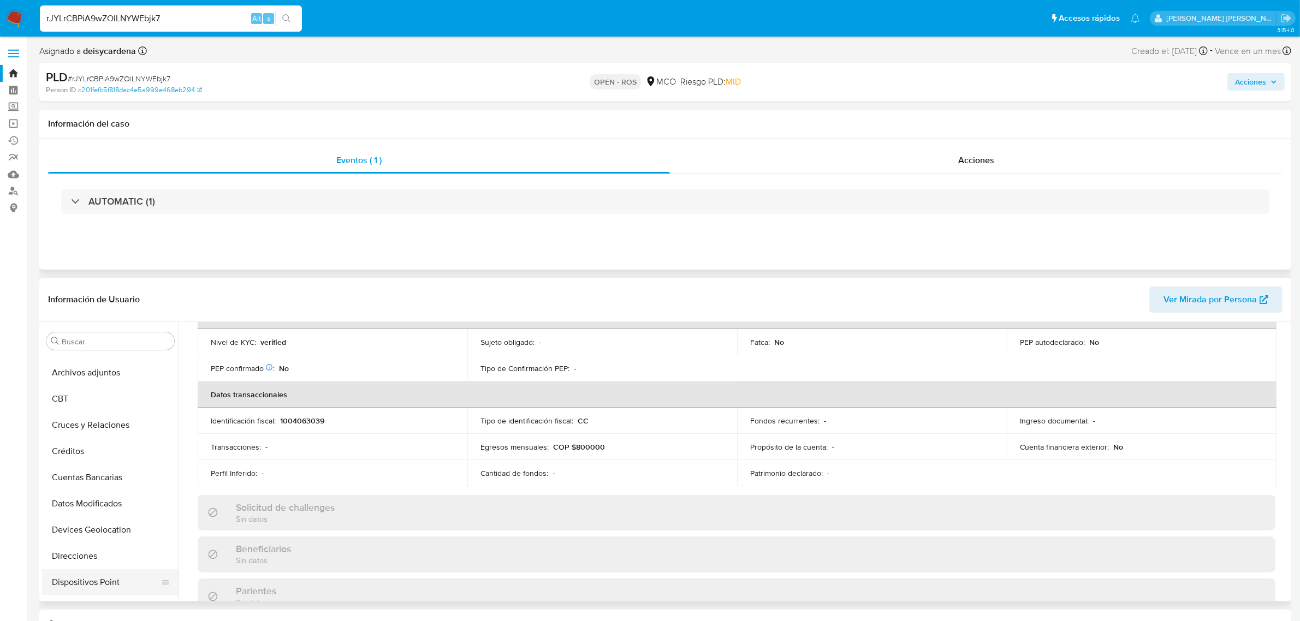
scroll to position [0, 0]
click at [199, 1] on nav "Pausado Ver notificaciones rJYLrCBPiA9wZOlLNYWEbjk7 Alt s Accesos rápidos Presi…" at bounding box center [650, 18] width 1300 height 37
drag, startPoint x: 175, startPoint y: 20, endPoint x: 11, endPoint y: 15, distance: 163.8
click at [11, 15] on nav "Pausado Ver notificaciones rJYLrCBPiA9wZOlLNYWEbjk7 Alt s Accesos rápidos Presi…" at bounding box center [650, 18] width 1300 height 37
paste input "DjS3WHxLuJiUIXojSwehtt6A"
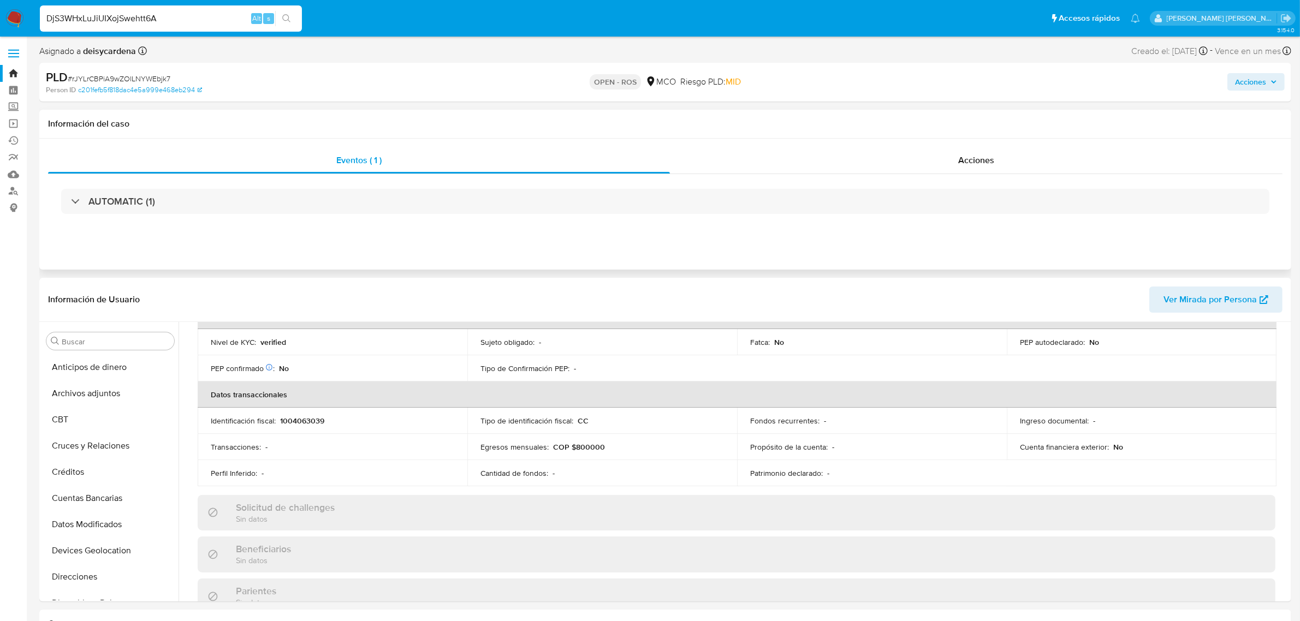
type input "DjS3WHxLuJiUIXojSwehtt6A"
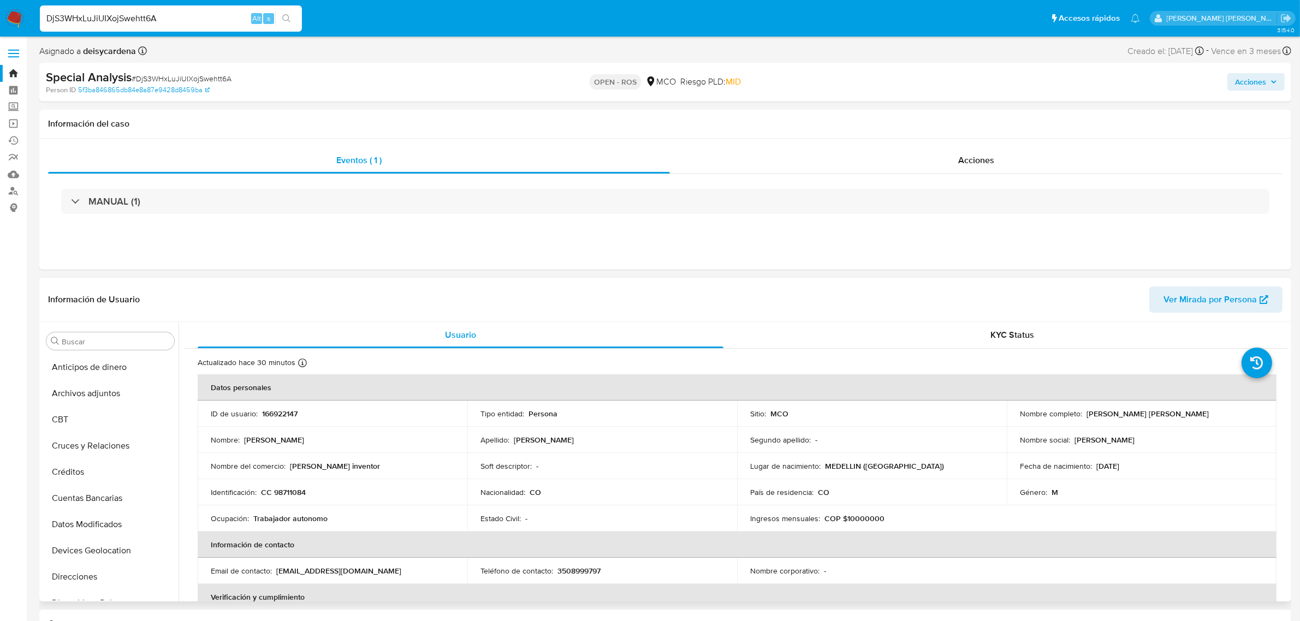
select select "10"
click at [75, 413] on button "General" at bounding box center [106, 409] width 128 height 26
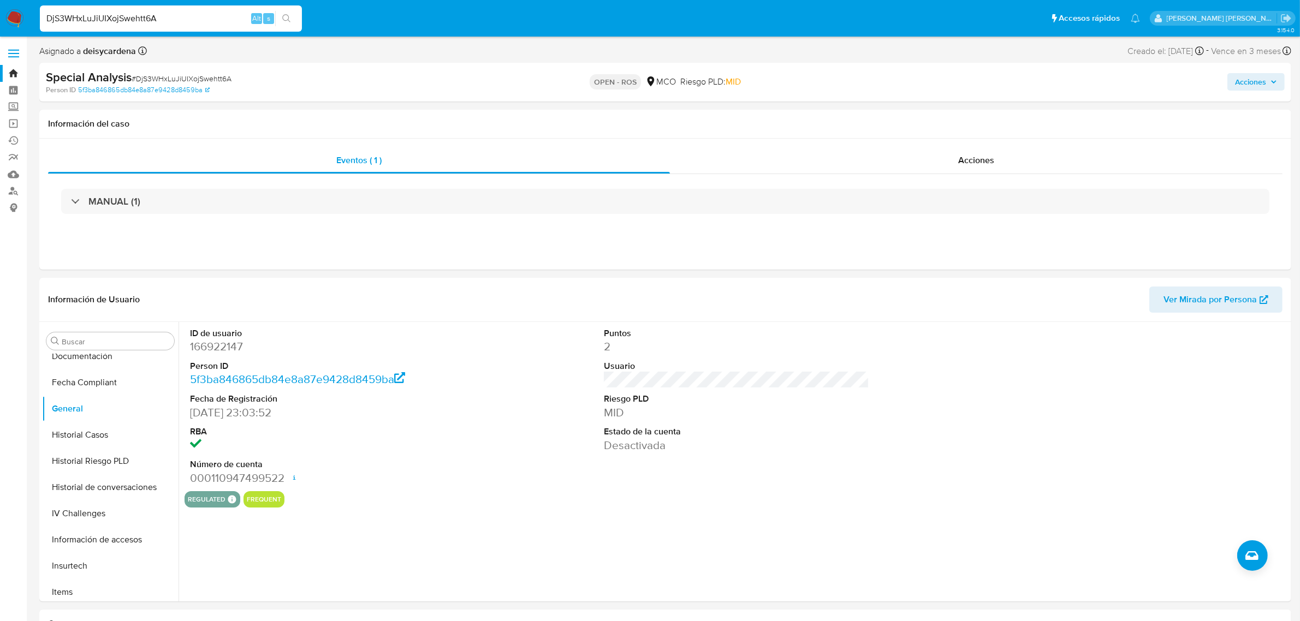
drag, startPoint x: 178, startPoint y: 15, endPoint x: 0, endPoint y: 8, distance: 178.1
click at [1, 11] on nav "Pausado Ver notificaciones DjS3WHxLuJiUIXojSwehtt6A Alt s Accesos rápidos Presi…" at bounding box center [650, 18] width 1300 height 37
paste input "Zru0ubdq84OCo0ltgmn8iNxT"
type input "Zru0ubdq84OCo0ltgmn8iNxT"
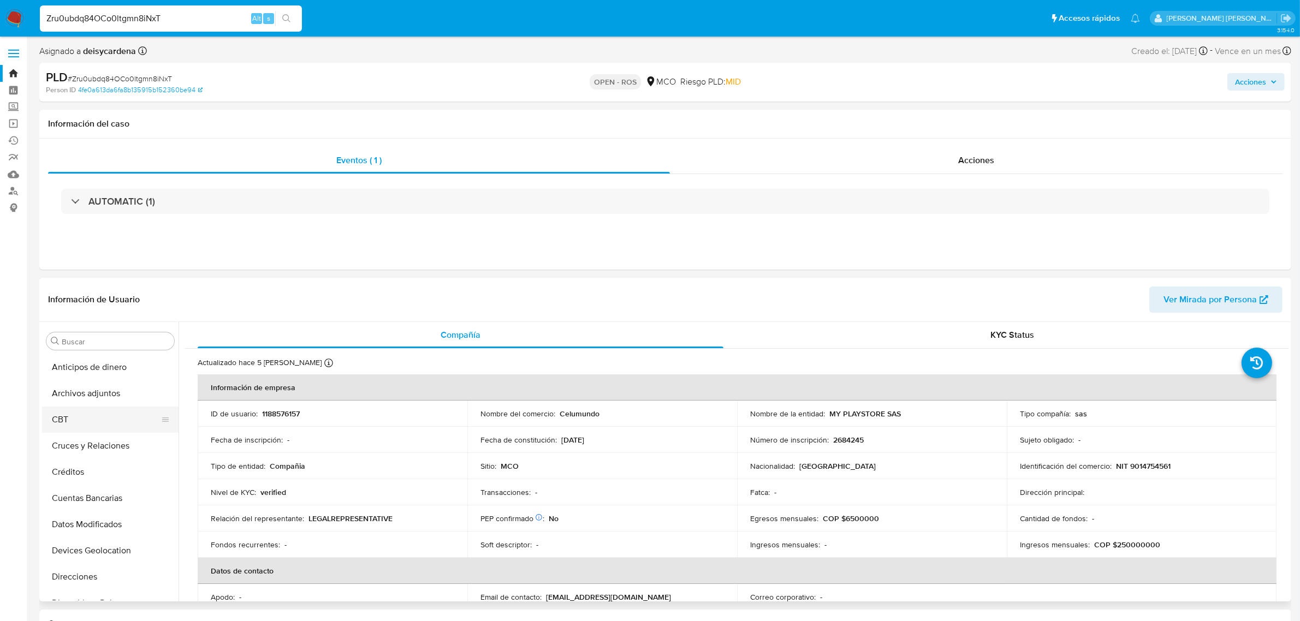
select select "10"
click at [76, 473] on button "General" at bounding box center [106, 477] width 128 height 26
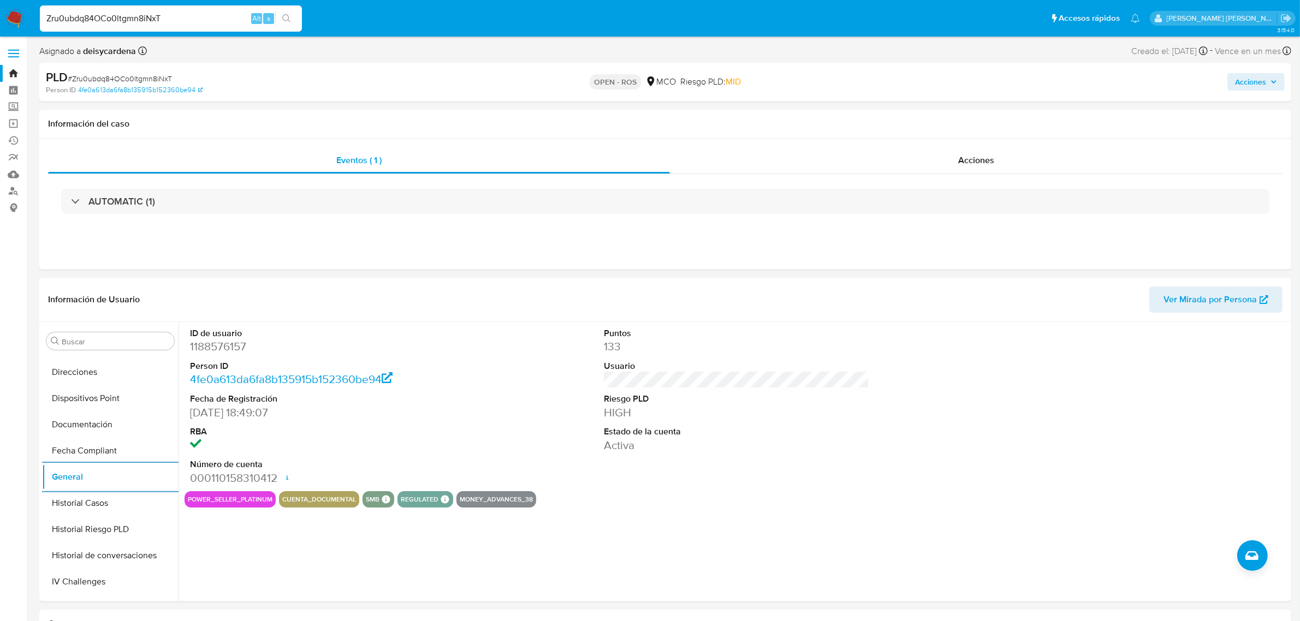
click at [206, 21] on input "Zru0ubdq84OCo0ltgmn8iNxT" at bounding box center [171, 18] width 262 height 14
drag, startPoint x: 218, startPoint y: 21, endPoint x: 1, endPoint y: 10, distance: 218.1
click at [2, 13] on nav "Pausado Ver notificaciones Zru0ubdq84OCo0ltgmn8iNxT Alt s Accesos rápidos Presi…" at bounding box center [650, 18] width 1300 height 37
paste input "DjS3WHxLuJiUIXojSwehtt6A"
type input "DjS3WHxLuJiUIXojSwehtt6A"
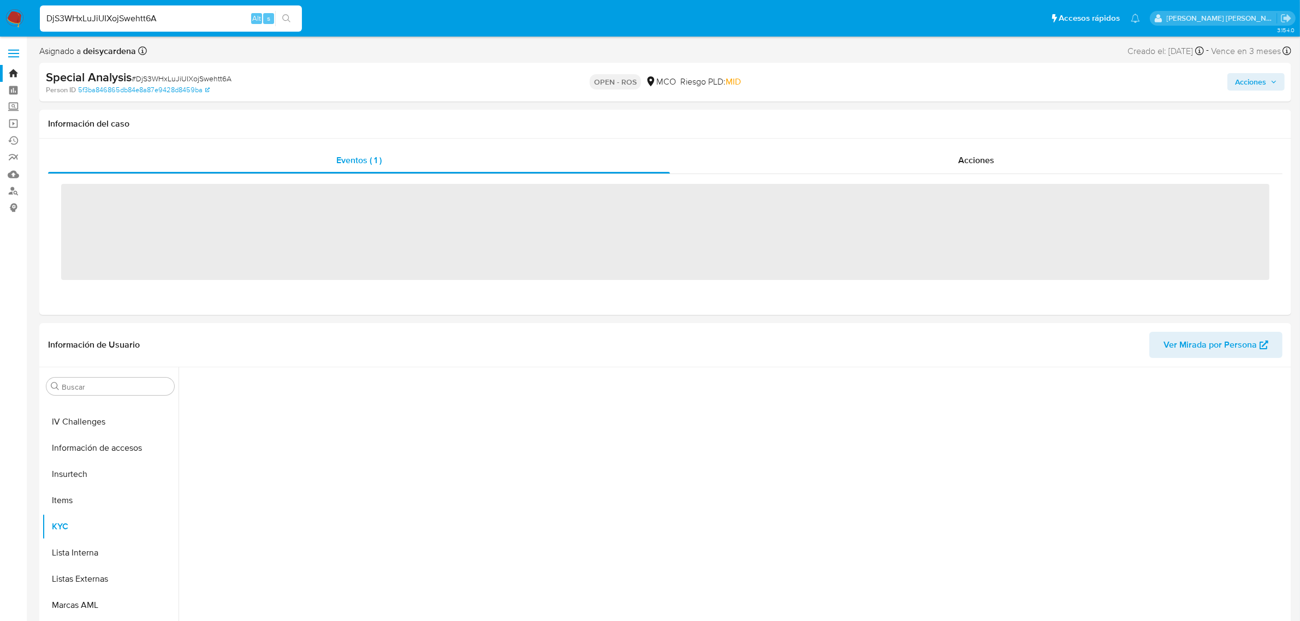
scroll to position [460, 0]
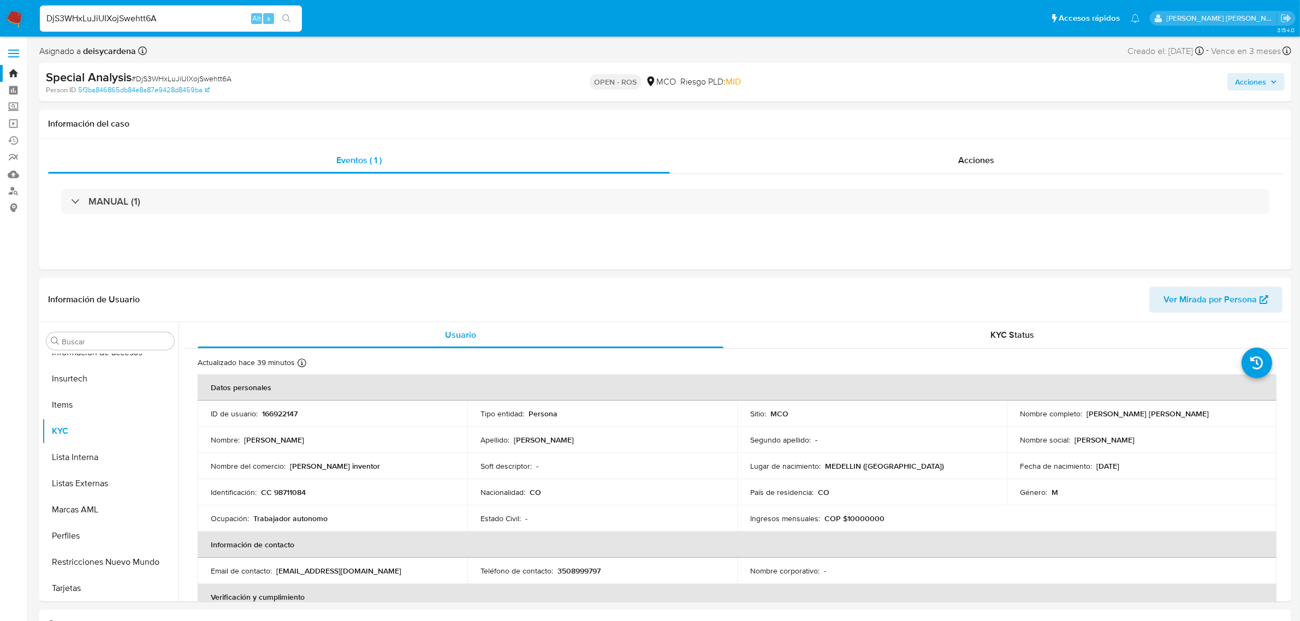
select select "10"
drag, startPoint x: 183, startPoint y: 15, endPoint x: 0, endPoint y: 9, distance: 182.9
click at [0, 9] on nav "Pausado Ver notificaciones DjS3WHxLuJiUIXojSwehtt6A Alt s Accesos rápidos Presi…" at bounding box center [650, 18] width 1300 height 37
paste input "Zru0ubdq84OCo0ltgmn8iNxT"
type input "Zru0ubdq84OCo0ltgmn8iNxT"
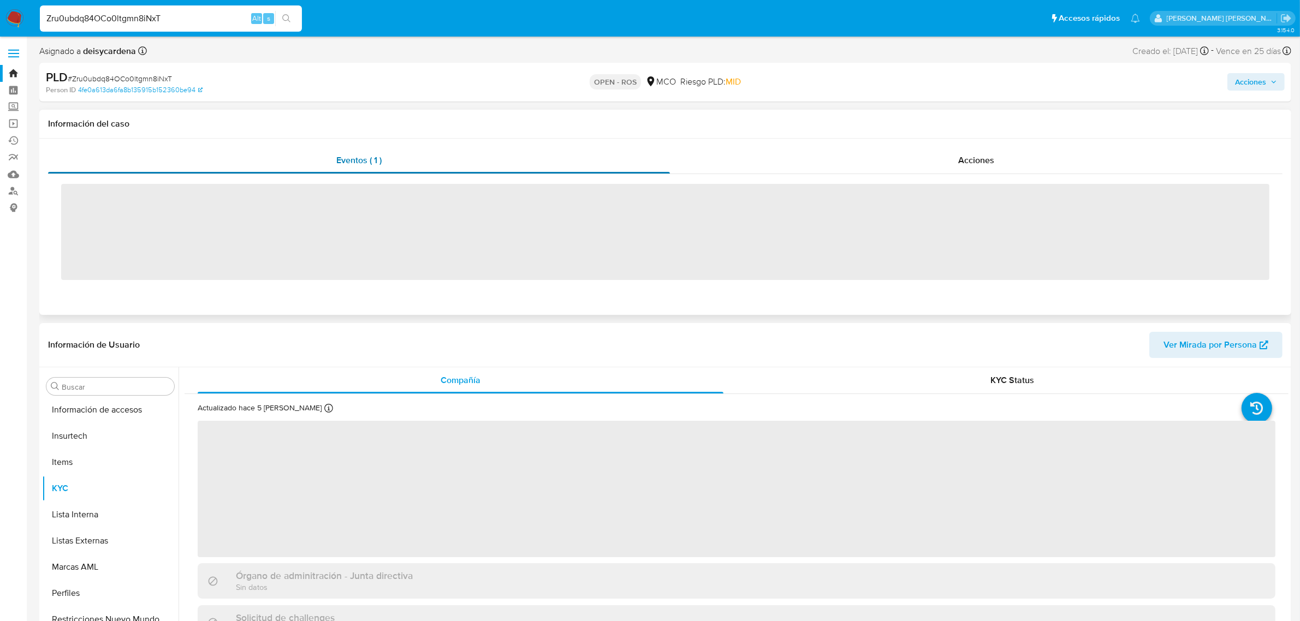
scroll to position [460, 0]
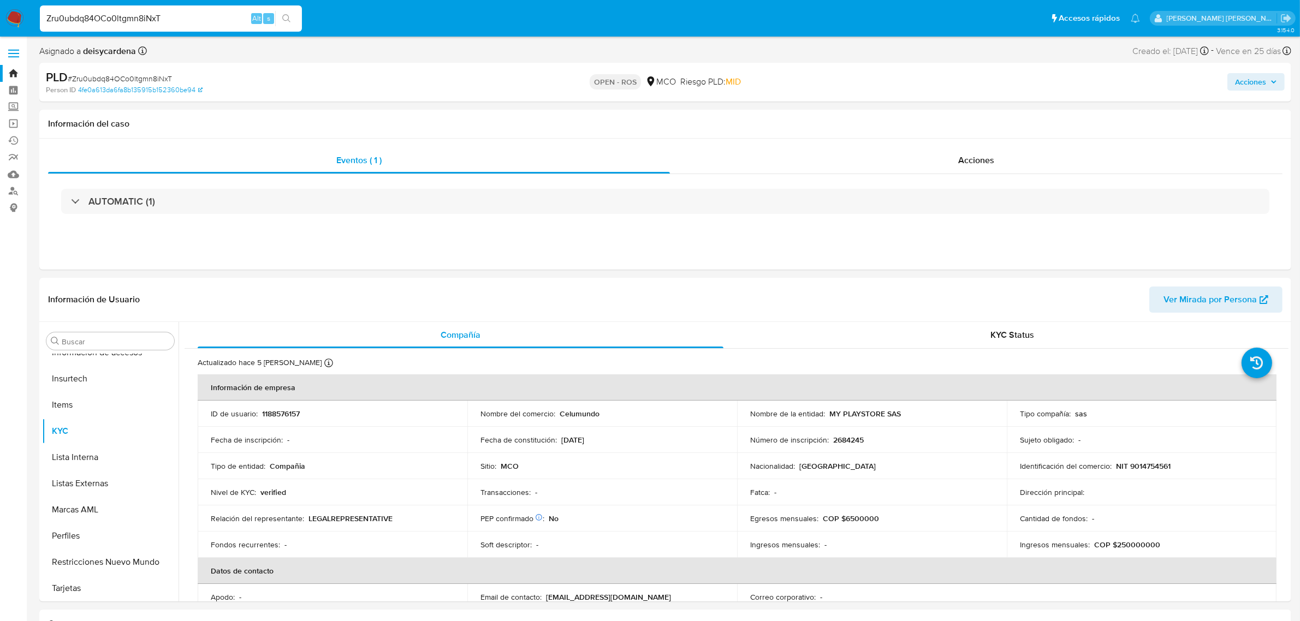
select select "10"
drag, startPoint x: 190, startPoint y: 22, endPoint x: 7, endPoint y: 11, distance: 183.7
click at [9, 11] on nav "Pausado Ver notificaciones Zru0ubdq84OCo0ltgmn8iNxT Alt s Accesos rápidos Presi…" at bounding box center [650, 18] width 1300 height 37
paste input "rJYLrCBPiA9wZOlLNYWEbjk7"
type input "rJYLrCBPiA9wZOlLNYWEbjk7"
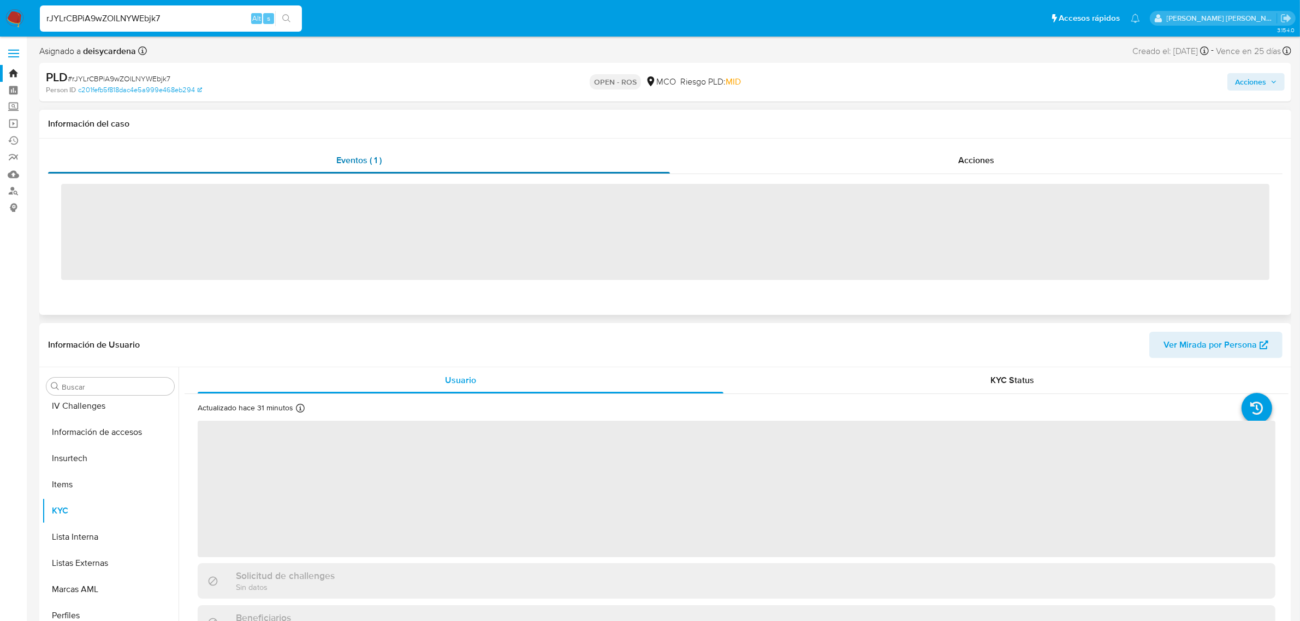
scroll to position [460, 0]
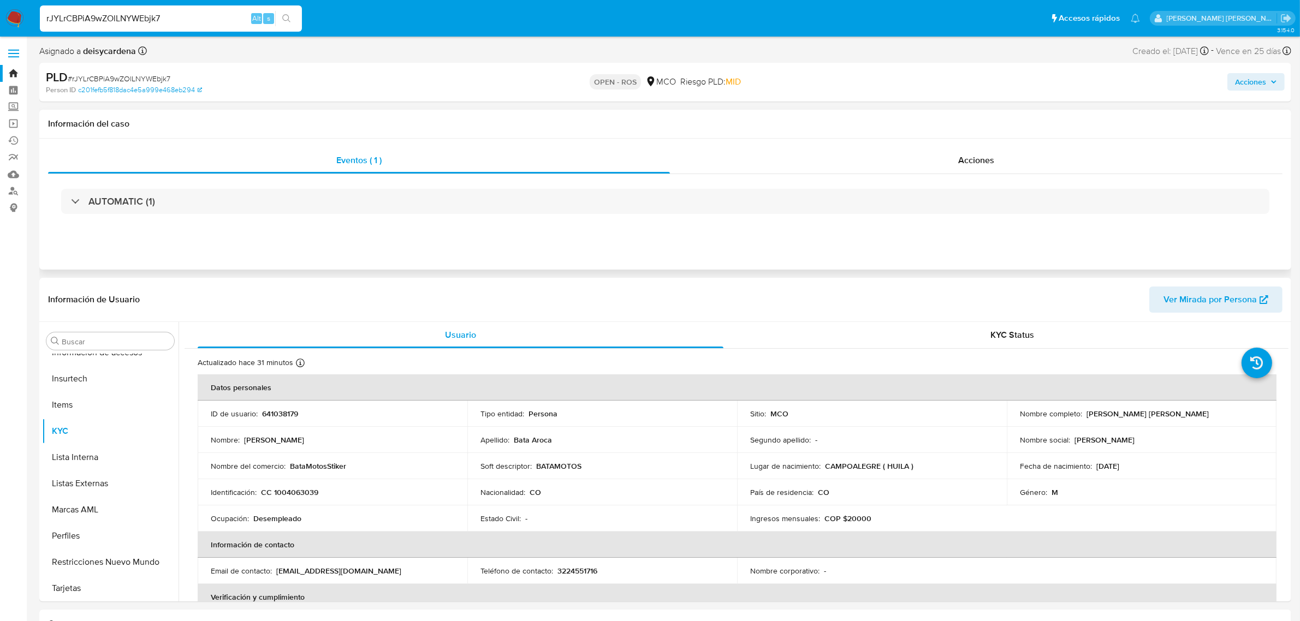
select select "10"
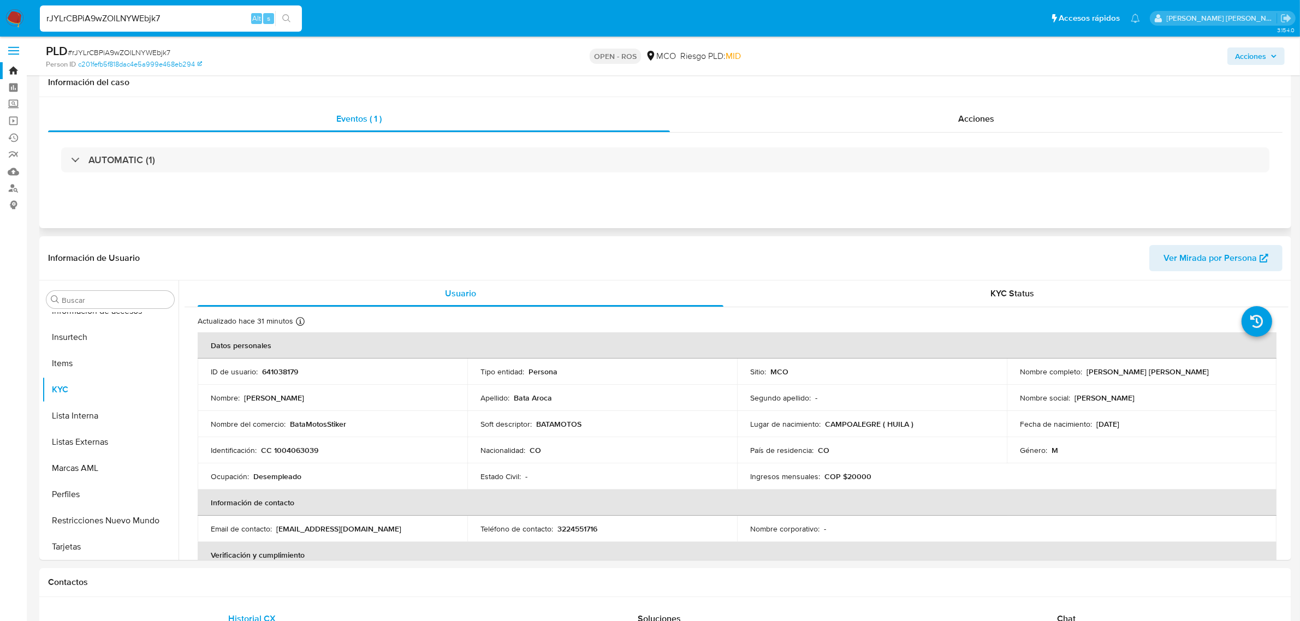
scroll to position [0, 0]
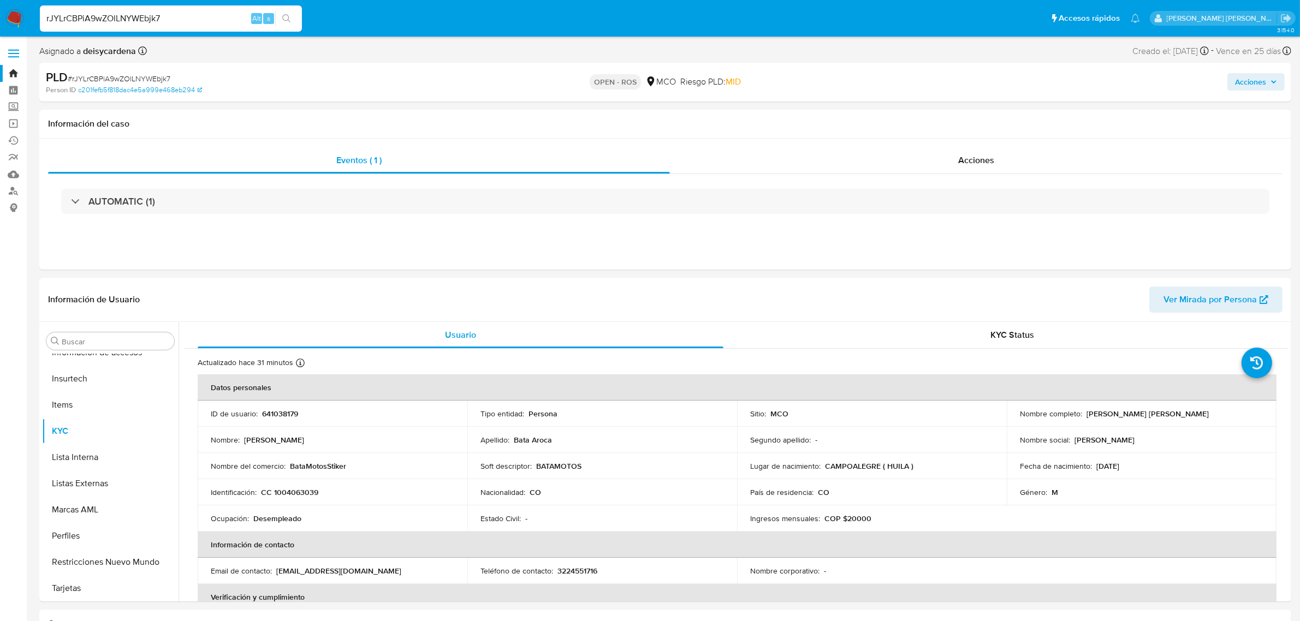
drag, startPoint x: 200, startPoint y: 20, endPoint x: 0, endPoint y: 7, distance: 200.8
click at [0, 9] on nav "Pausado Ver notificaciones rJYLrCBPiA9wZOlLNYWEbjk7 Alt s Accesos rápidos Presi…" at bounding box center [650, 18] width 1300 height 37
paste input "QiV8uE2UgVsa56TngfIsiU8h"
type input "QiV8uE2UgVsa56TngfIsiU8h"
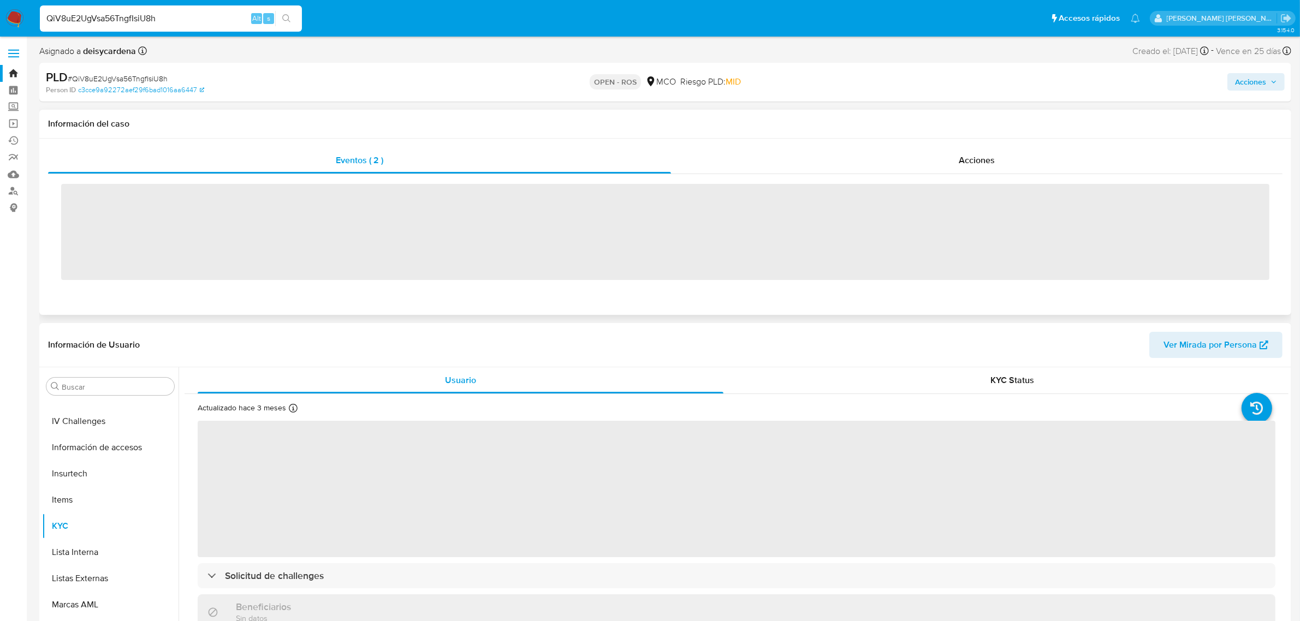
scroll to position [460, 0]
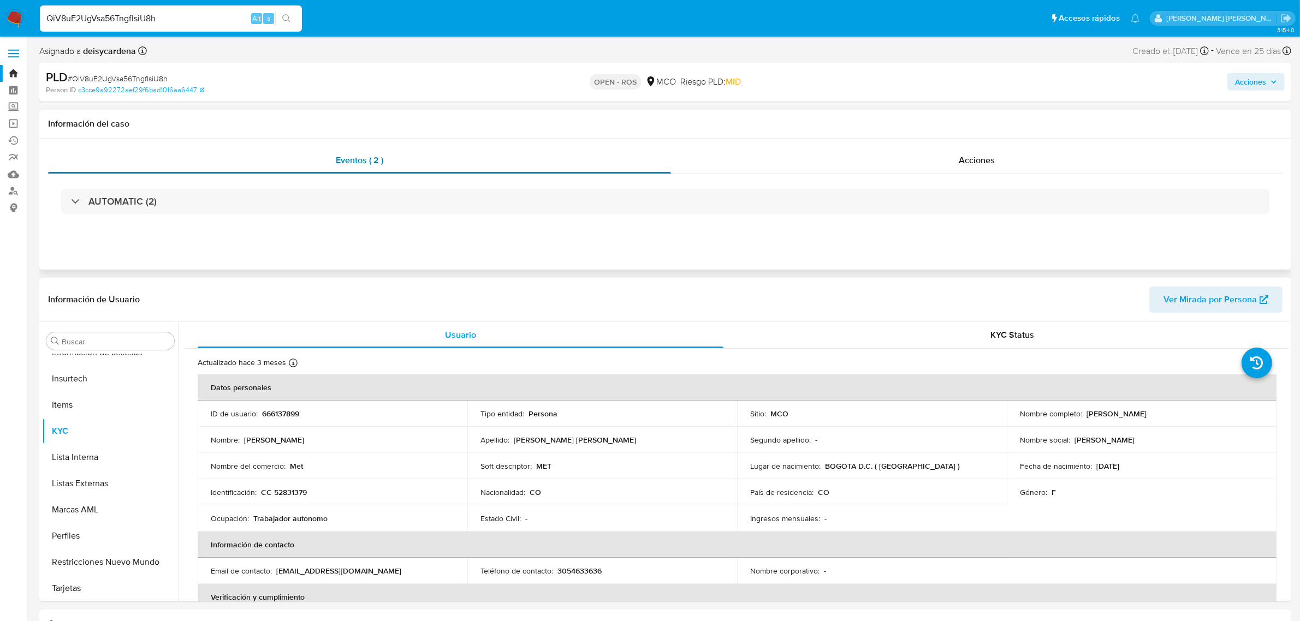
select select "10"
click at [200, 15] on input "QiV8uE2UgVsa56TngfIsiU8h" at bounding box center [171, 18] width 262 height 14
drag, startPoint x: 217, startPoint y: 14, endPoint x: 0, endPoint y: 11, distance: 217.3
click at [0, 14] on nav "Pausado Ver notificaciones QiV8uE2UgVsa56TngfIsiU8h Alt s Accesos rápidos Presi…" at bounding box center [650, 18] width 1300 height 37
paste input "Zru0ubdq84OCo0ltgmn8iNxT"
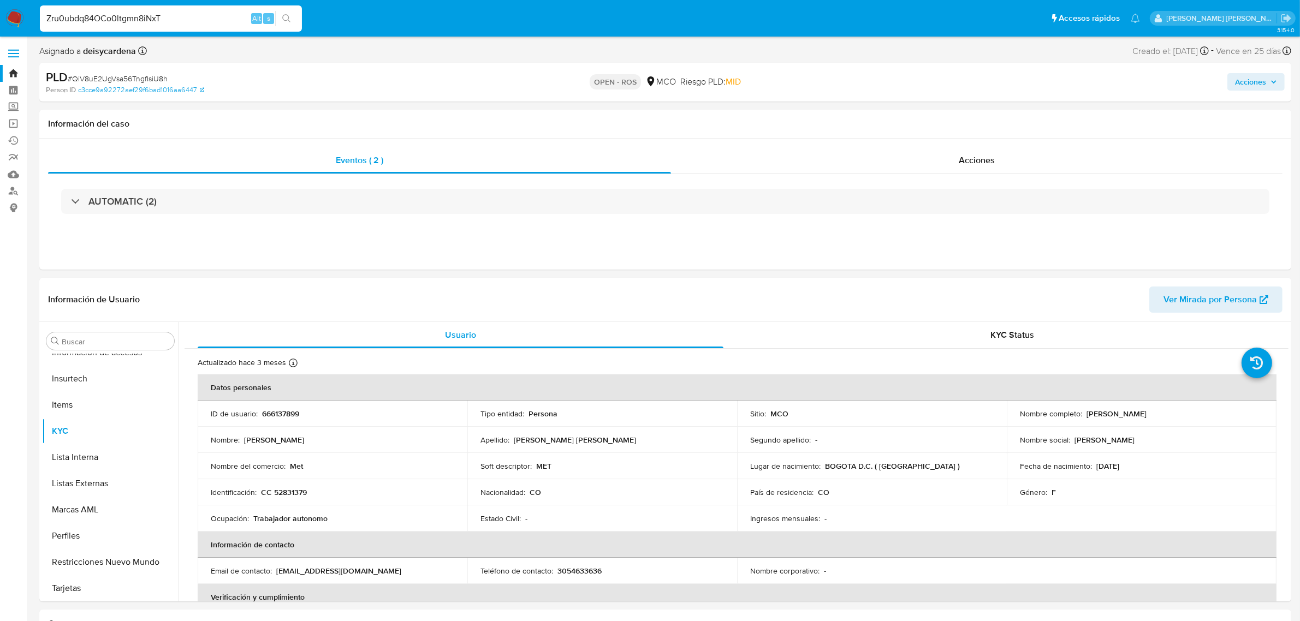
type input "Zru0ubdq84OCo0ltgmn8iNxT"
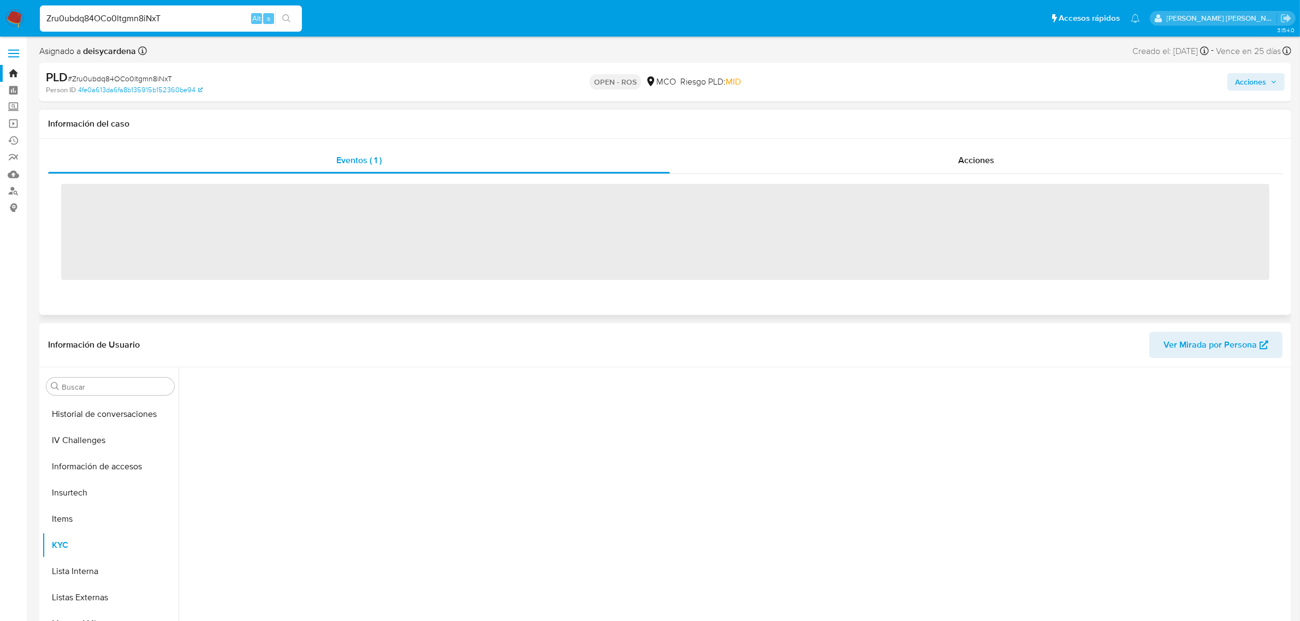
scroll to position [460, 0]
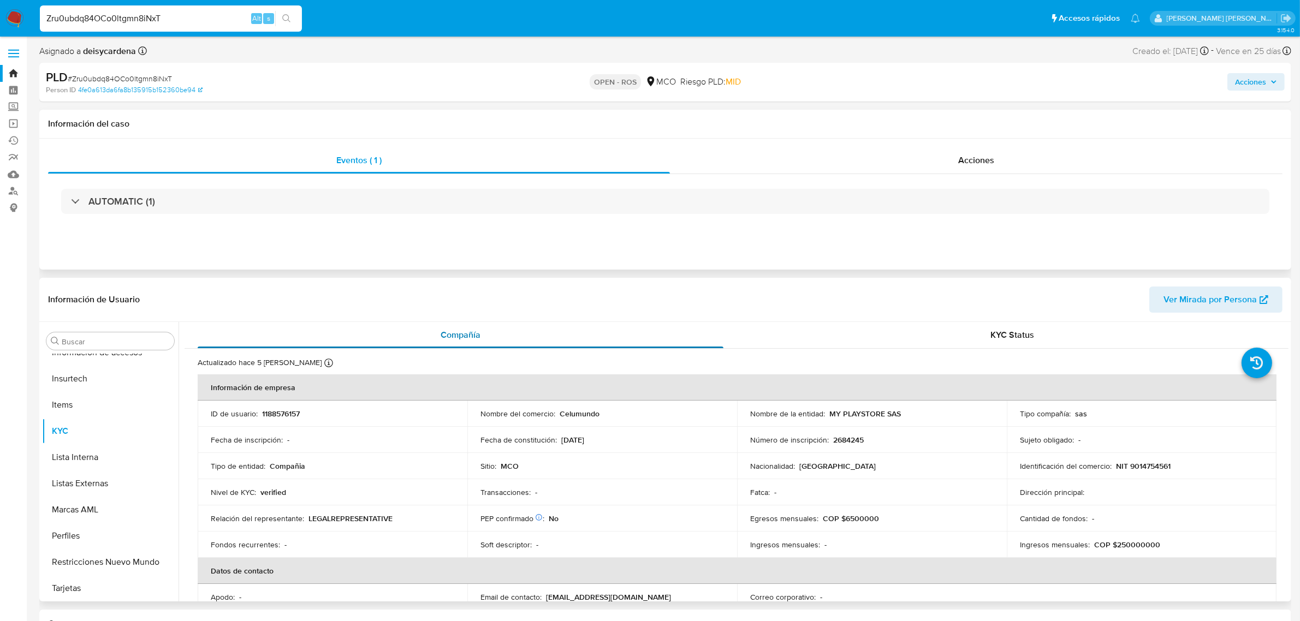
select select "10"
click at [80, 468] on button "General" at bounding box center [106, 477] width 128 height 26
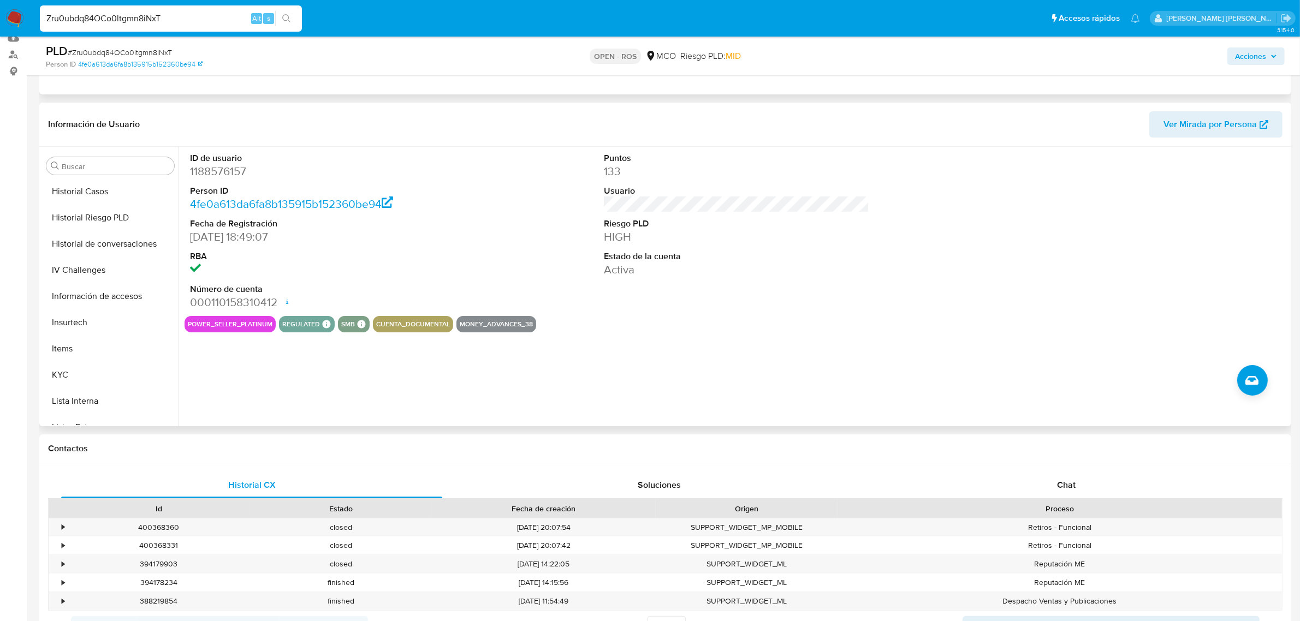
scroll to position [409, 0]
click at [72, 309] on button "KYC" at bounding box center [106, 307] width 128 height 26
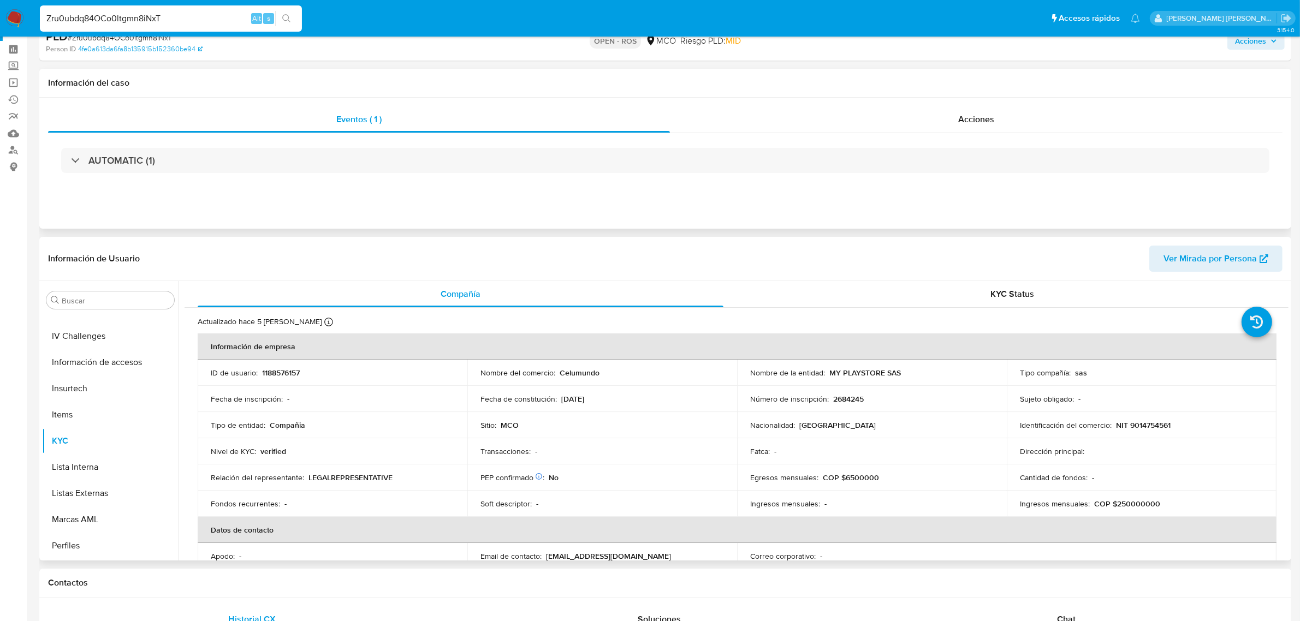
scroll to position [0, 0]
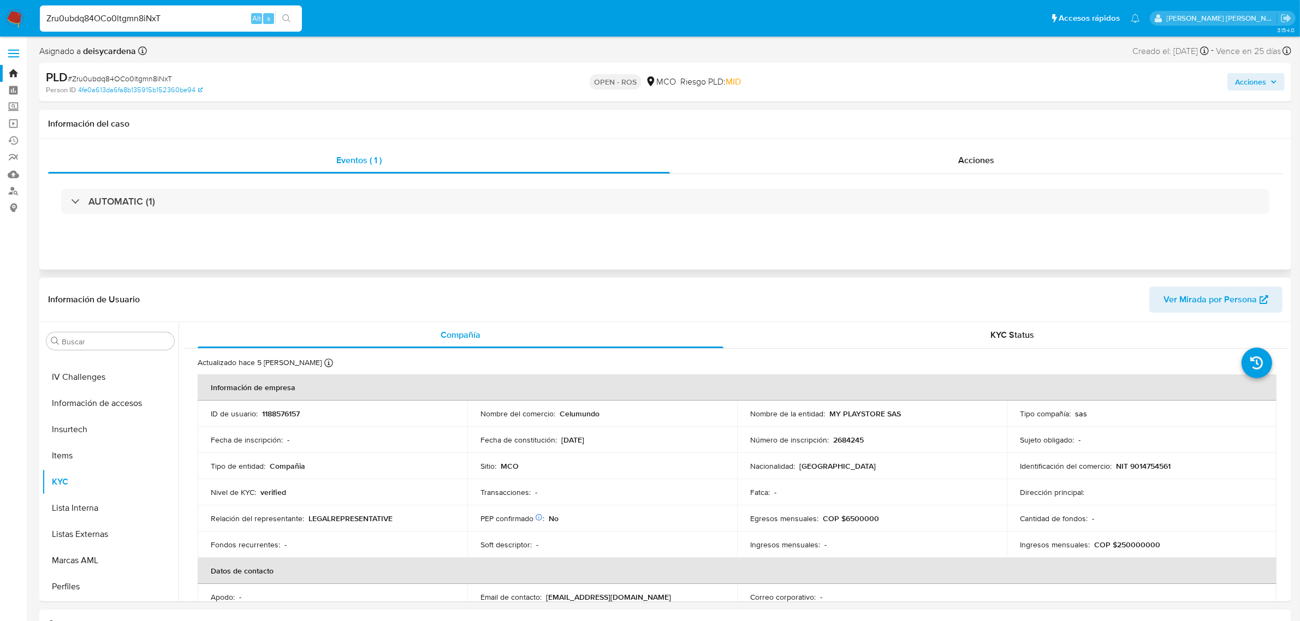
drag, startPoint x: 184, startPoint y: 22, endPoint x: 61, endPoint y: 25, distance: 123.9
click at [61, 25] on input "Zru0ubdq84OCo0ltgmn8iNxT" at bounding box center [171, 18] width 262 height 14
paste input "Zru"
drag, startPoint x: 187, startPoint y: 25, endPoint x: 0, endPoint y: 15, distance: 187.5
click at [0, 15] on nav "Pausado Ver notificaciones ZruZru0ubdq84OCo0ltgmn8iNxT Alt s Accesos rápidos Pr…" at bounding box center [650, 18] width 1300 height 37
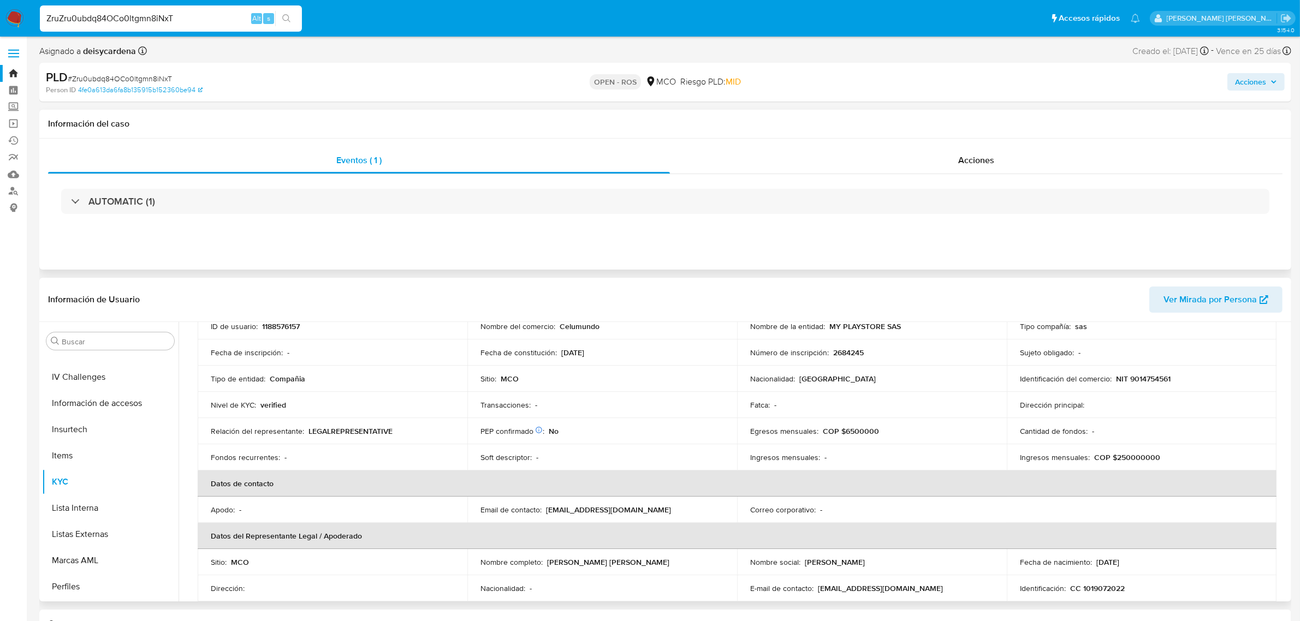
scroll to position [13, 0]
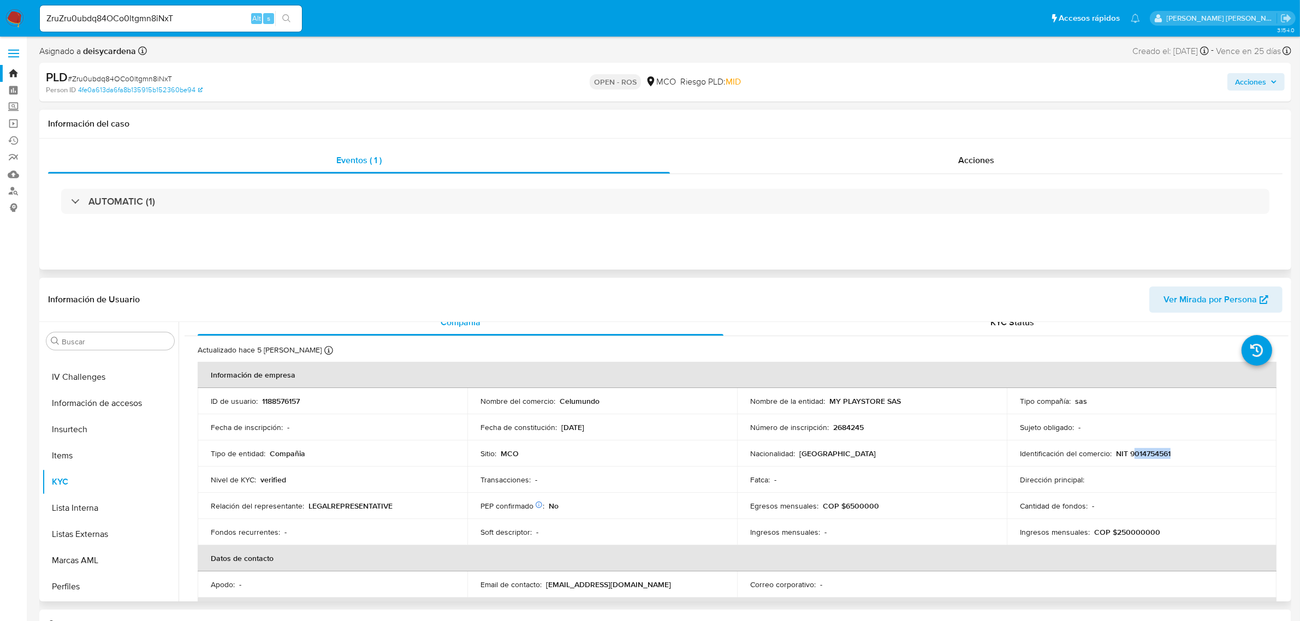
drag, startPoint x: 1172, startPoint y: 451, endPoint x: 1128, endPoint y: 456, distance: 44.5
click at [1128, 456] on div "Identificación del comercio : NIT 9014754561" at bounding box center [1141, 454] width 243 height 10
click at [1126, 454] on p "NIT 9014754561" at bounding box center [1143, 454] width 55 height 10
drag, startPoint x: 1126, startPoint y: 454, endPoint x: 1172, endPoint y: 428, distance: 53.2
click at [1169, 452] on div "Identificación del comercio : NIT 9014754561" at bounding box center [1141, 454] width 243 height 10
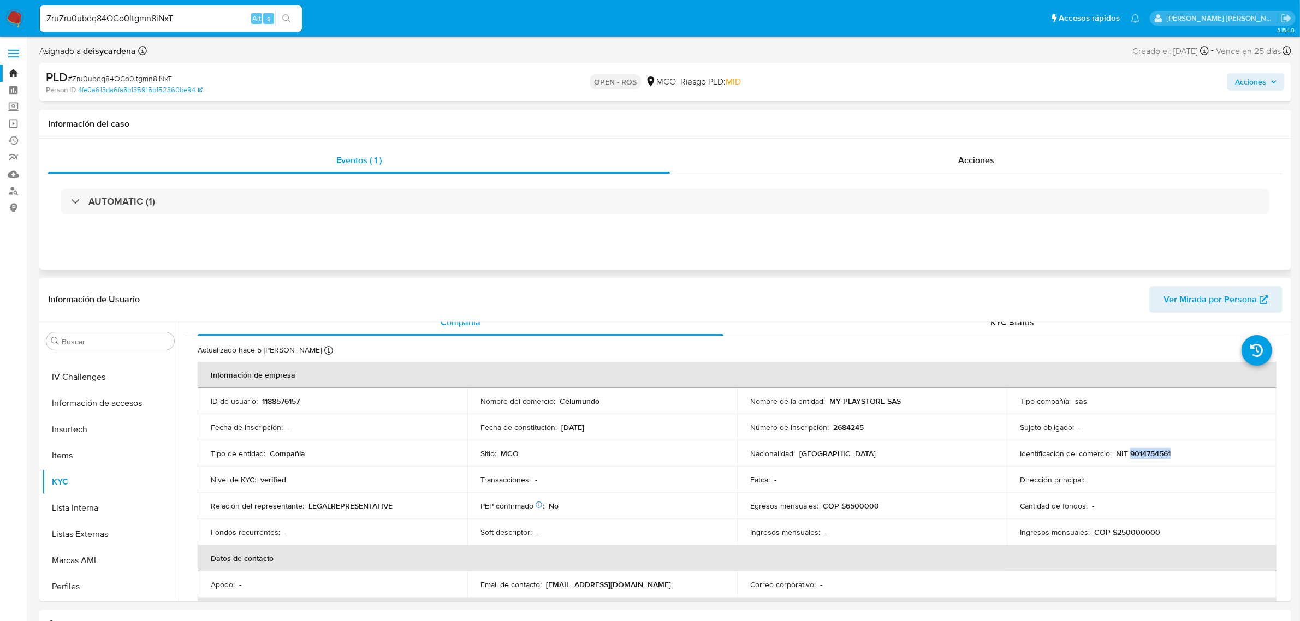
copy p "9014754561"
drag, startPoint x: 228, startPoint y: 10, endPoint x: 32, endPoint y: 7, distance: 196.0
click at [33, 7] on nav "Pausado Ver notificaciones ZruZru0ubdq84OCo0ltgmn8iNxT Alt s Accesos rápidos Pr…" at bounding box center [650, 18] width 1300 height 37
click at [195, 17] on input "ZruZru0ubdq84OCo0ltgmn8iNxT" at bounding box center [171, 18] width 262 height 14
drag, startPoint x: 205, startPoint y: 21, endPoint x: 0, endPoint y: 15, distance: 204.8
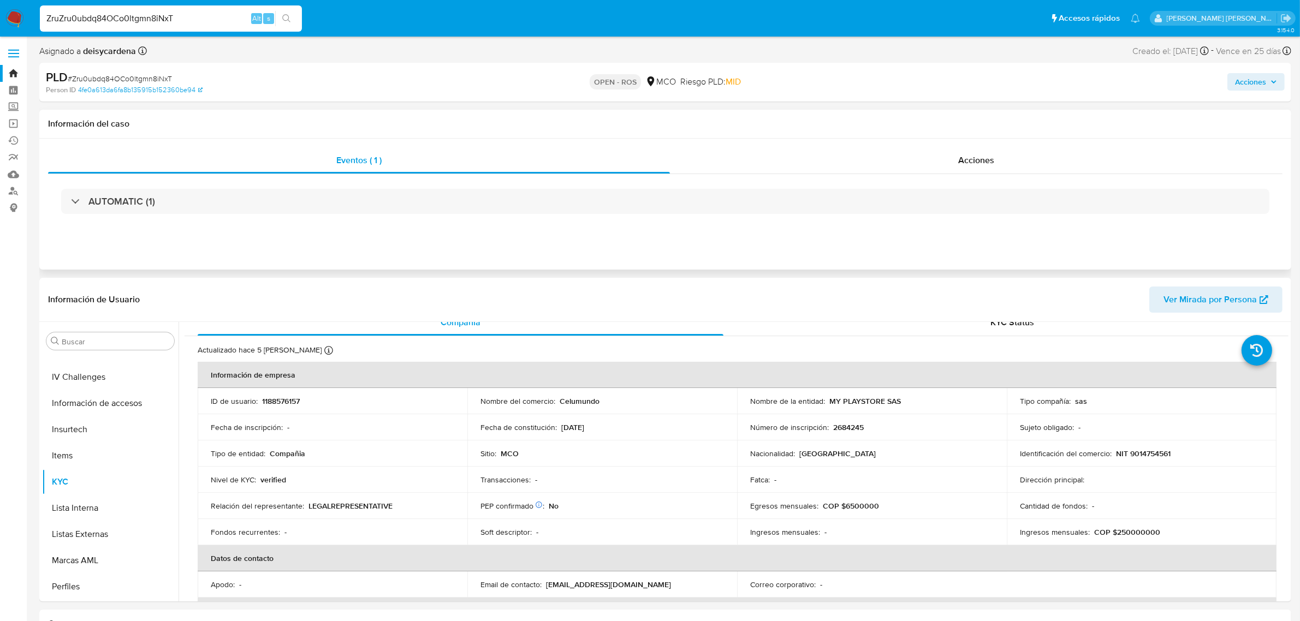
click at [0, 15] on nav "Pausado Ver notificaciones ZruZru0ubdq84OCo0ltgmn8iNxT Alt s Accesos rápidos Pr…" at bounding box center [650, 18] width 1300 height 37
paste input "SaINAhDeXFhrcF7kAh4OcrHZ"
type input "SaINAhDeXFhrcF7kAh4OcrHZ"
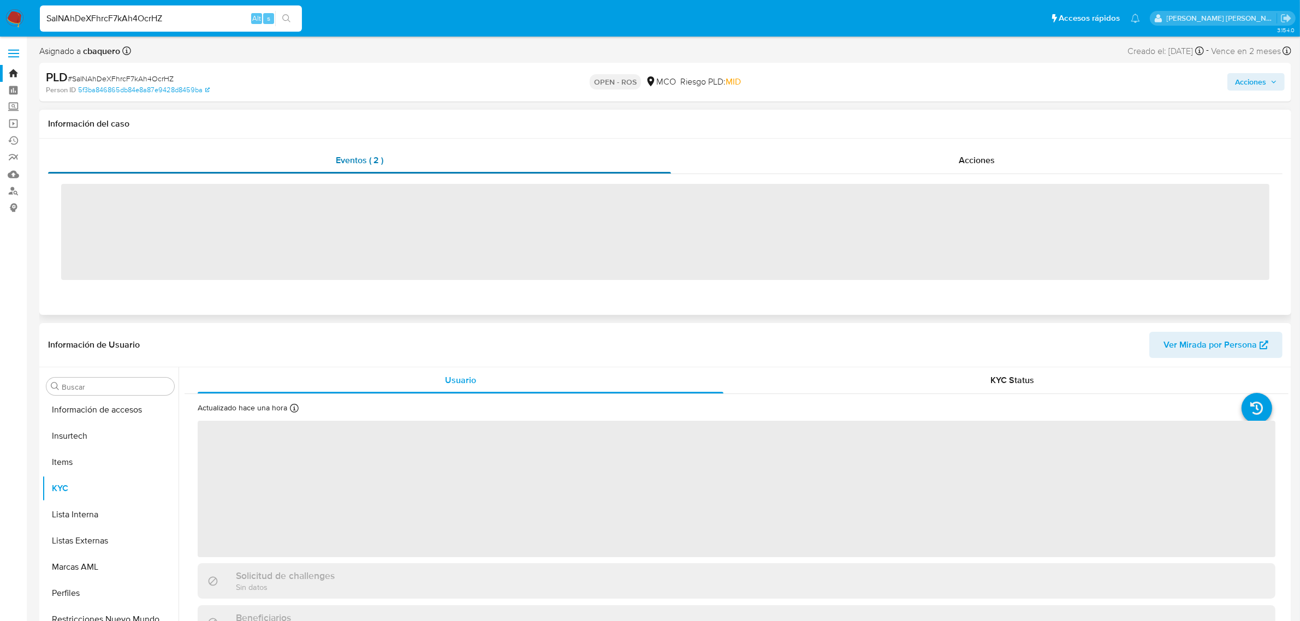
scroll to position [460, 0]
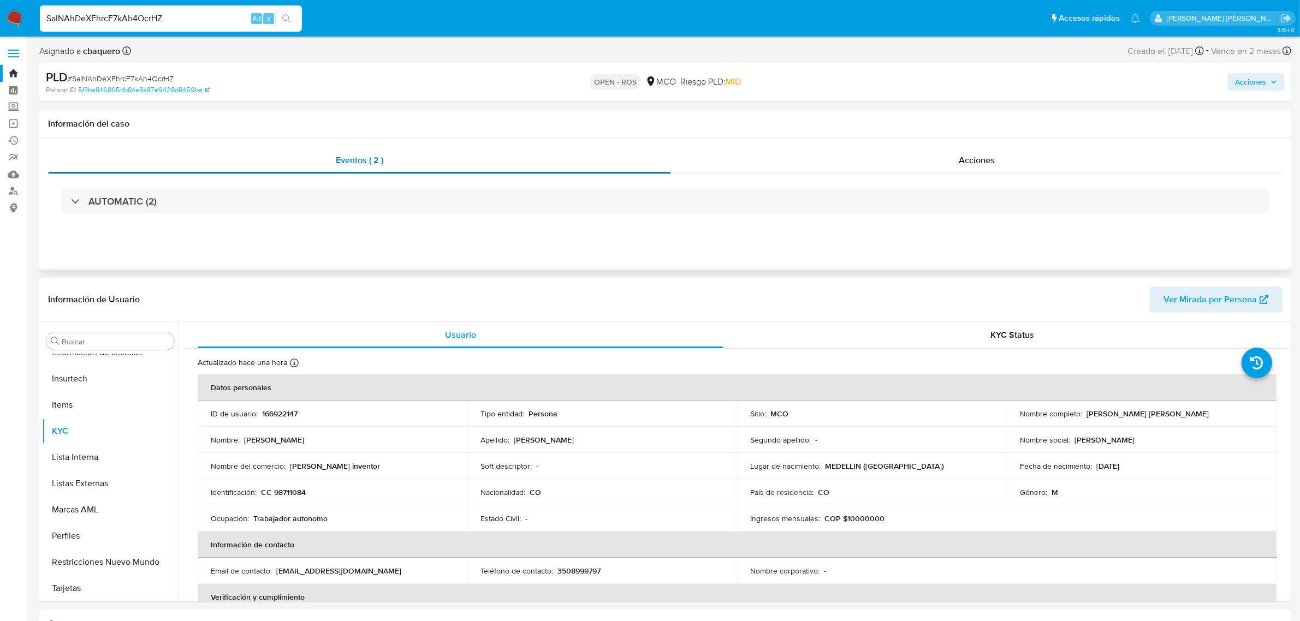
select select "10"
drag, startPoint x: 175, startPoint y: 16, endPoint x: 4, endPoint y: 9, distance: 171.0
click at [4, 9] on nav "Pausado Ver notificaciones SaINAhDeXFhrcF7kAh4OcrHZ Alt s Accesos rápidos Presi…" at bounding box center [650, 18] width 1300 height 37
click at [205, 23] on input "SaINAhDeXFhrcF7kAh4OcrHZ" at bounding box center [171, 18] width 262 height 14
drag, startPoint x: 205, startPoint y: 17, endPoint x: 0, endPoint y: 3, distance: 205.7
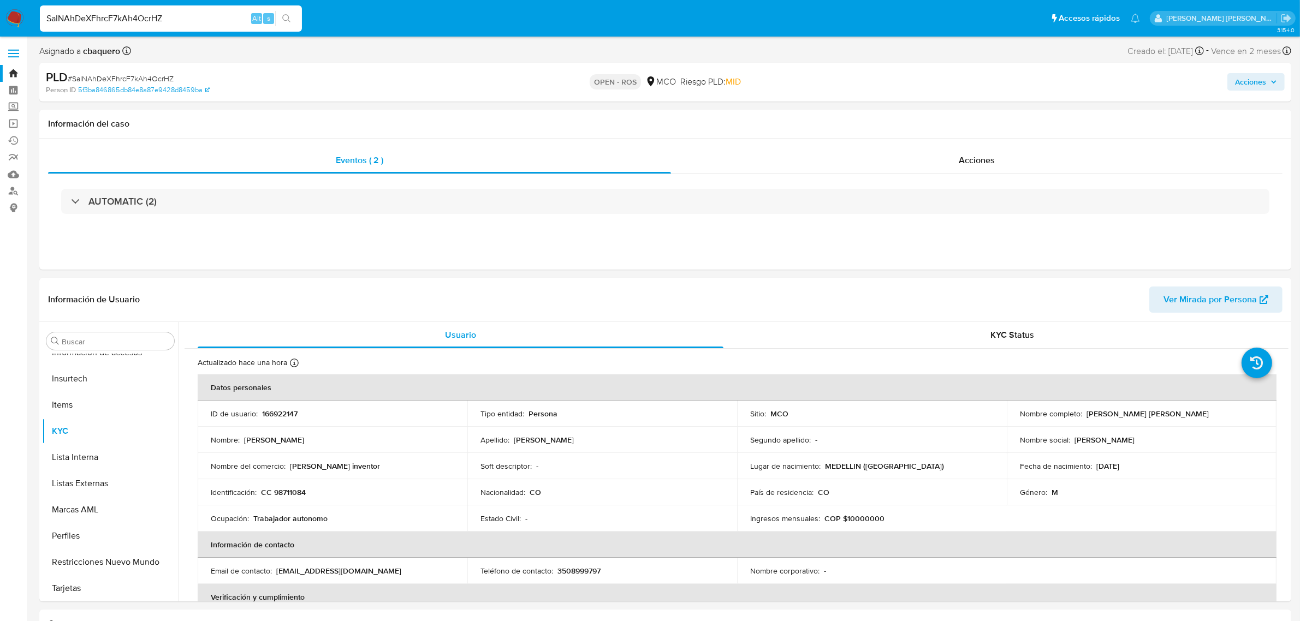
click at [0, 3] on nav "Pausado Ver notificaciones SaINAhDeXFhrcF7kAh4OcrHZ Alt s Accesos rápidos Presi…" at bounding box center [650, 18] width 1300 height 37
paste input "Zru0ubdq84OCo0ltgmn8iNxT"
type input "Zru0ubdq84OCo0ltgmn8iNxT"
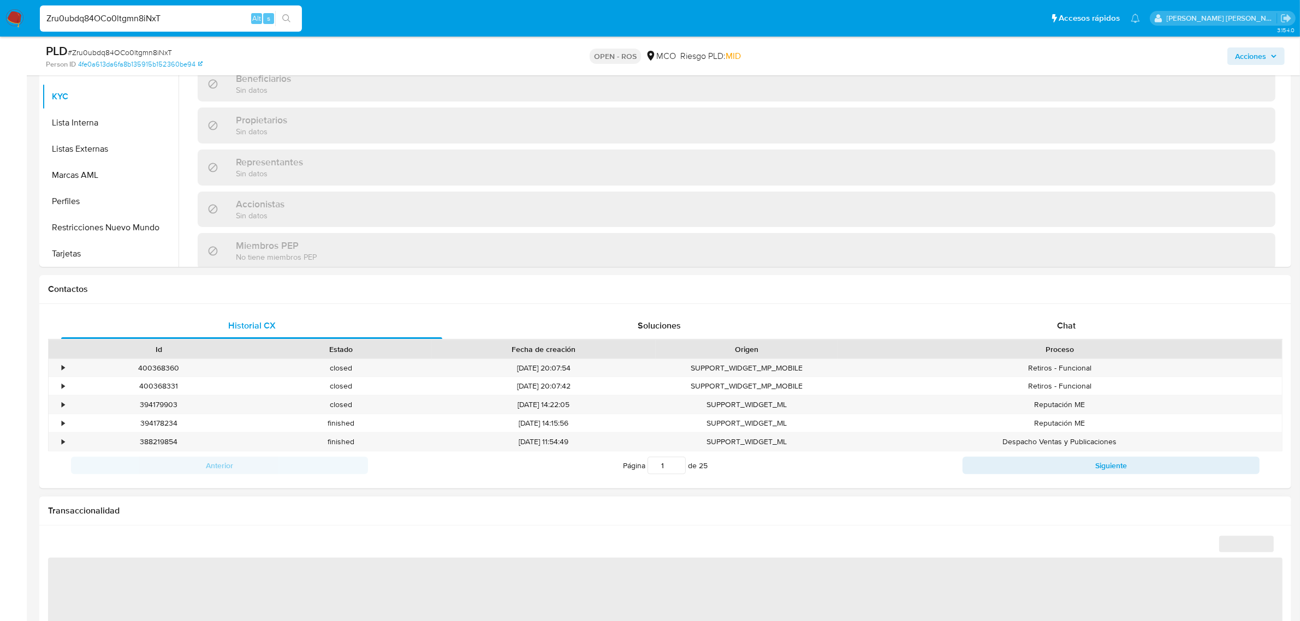
scroll to position [695, 0]
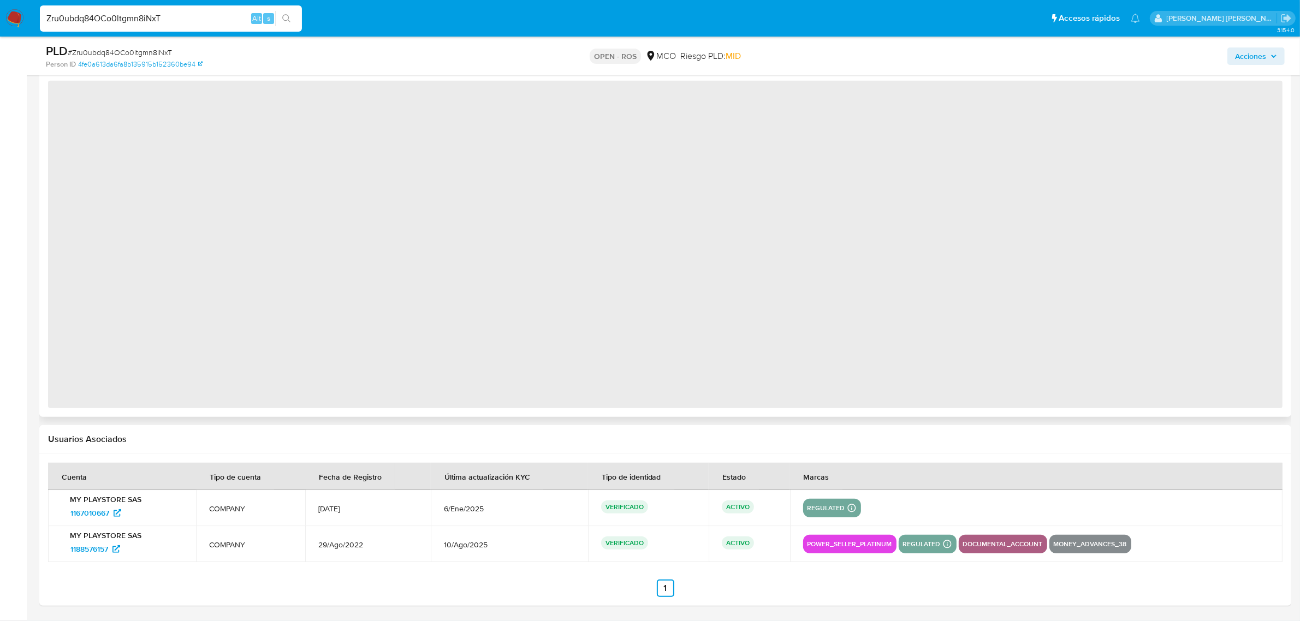
select select "10"
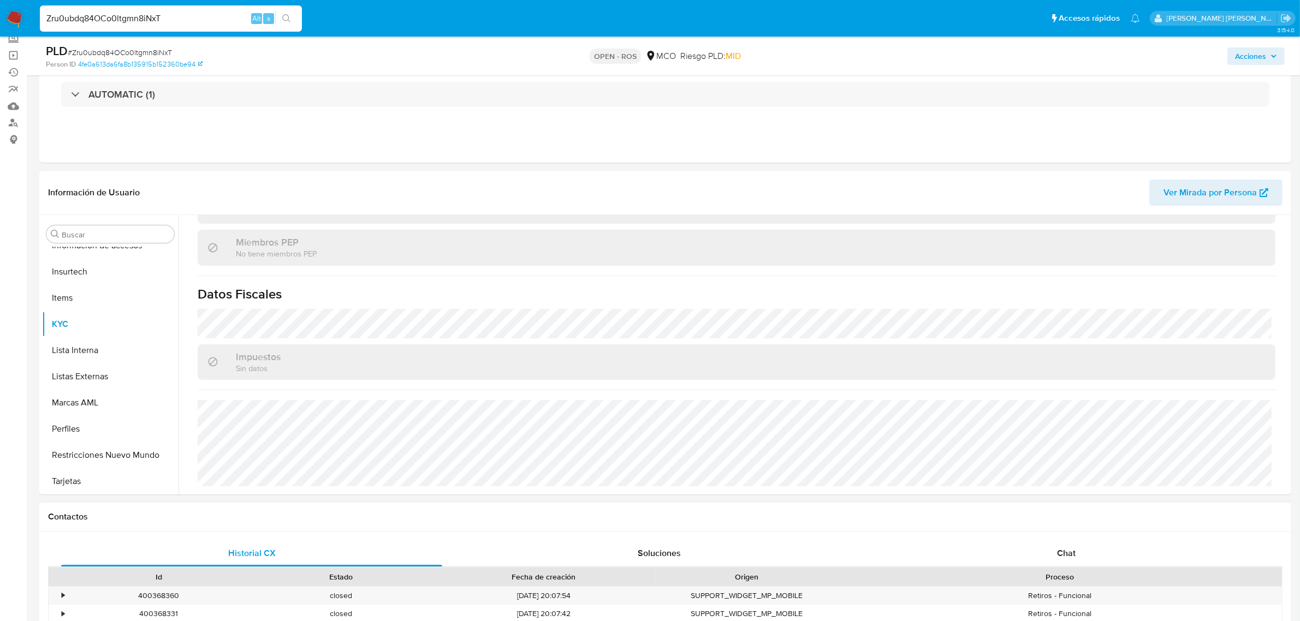
scroll to position [55, 0]
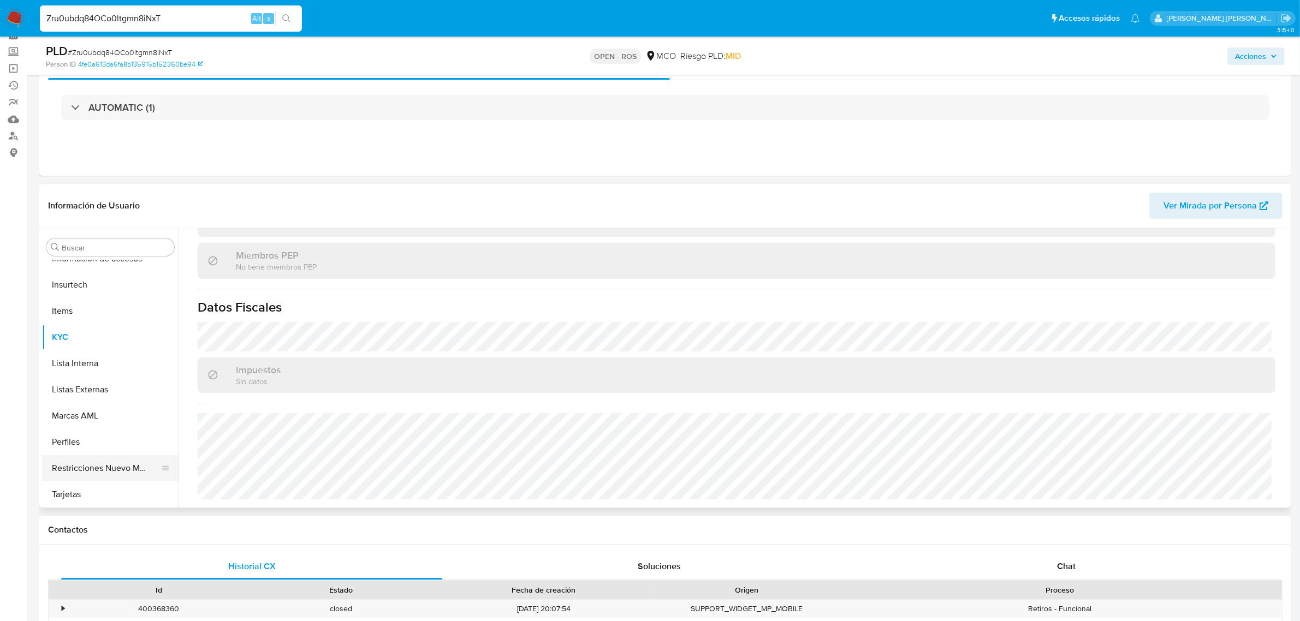
click at [93, 459] on button "Restricciones Nuevo Mundo" at bounding box center [106, 468] width 128 height 26
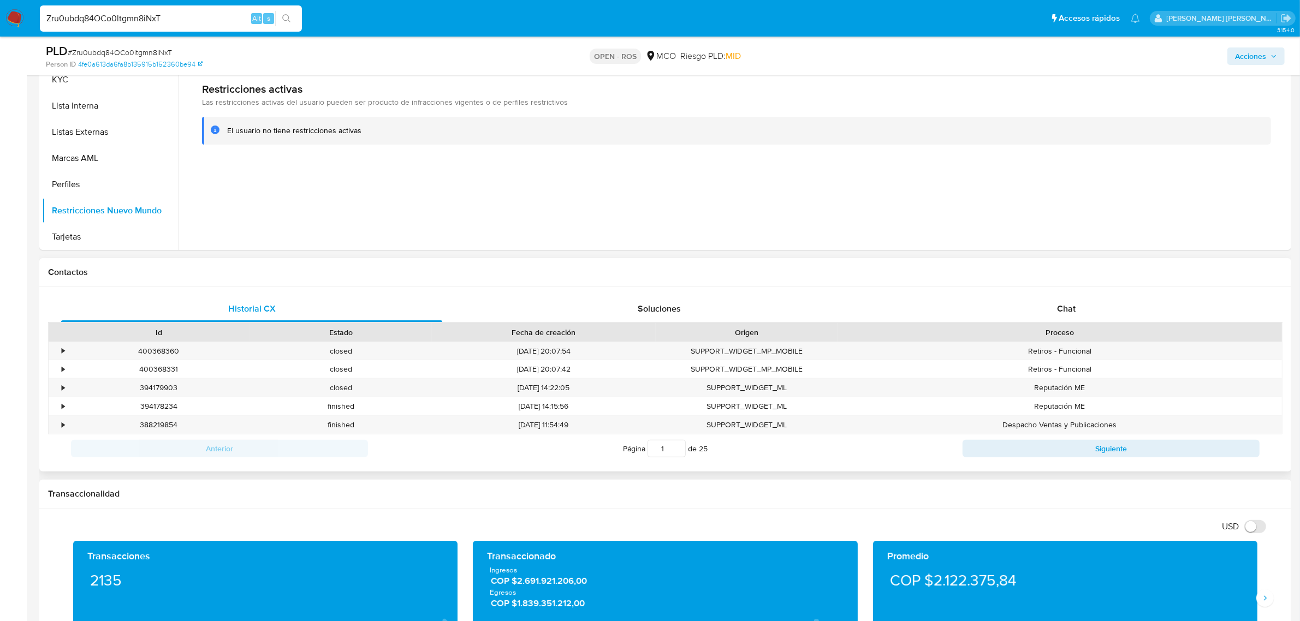
scroll to position [409, 0]
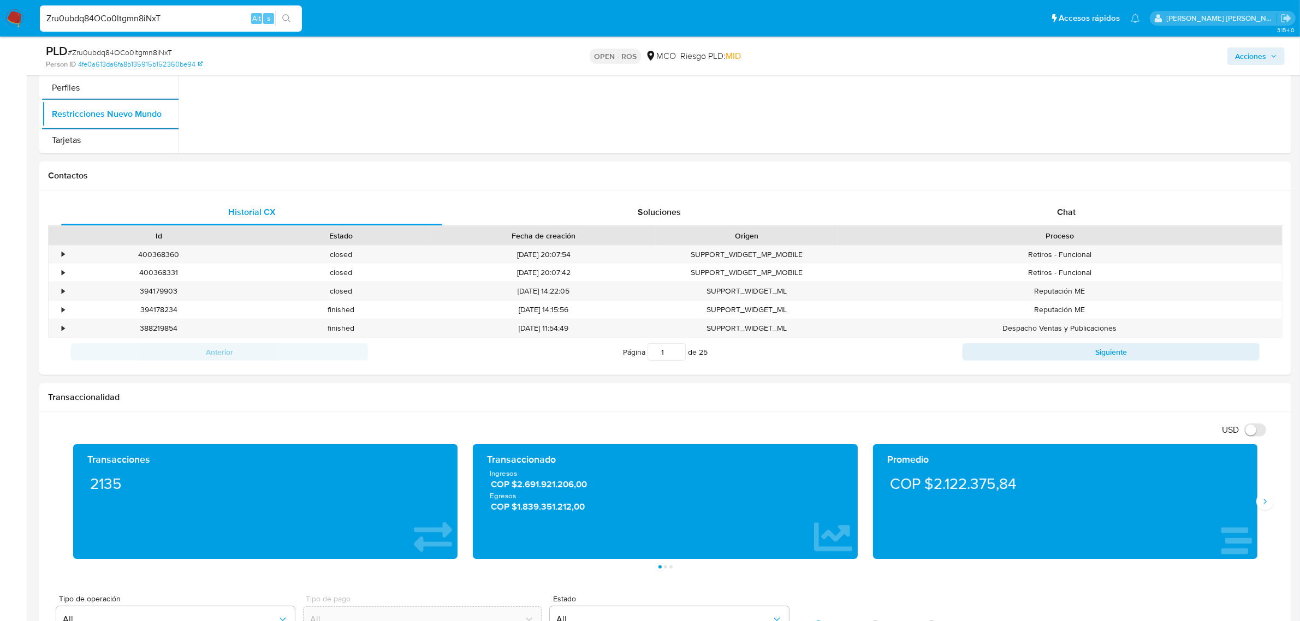
click at [178, 15] on input "Zru0ubdq84OCo0ltgmn8iNxT" at bounding box center [171, 18] width 262 height 14
drag, startPoint x: 197, startPoint y: 20, endPoint x: 14, endPoint y: 19, distance: 182.3
click at [17, 19] on nav "Pausado Ver notificaciones Zru0ubdq84OCo0ltgmn8iNxT Alt s Accesos rápidos Presi…" at bounding box center [650, 18] width 1300 height 37
paste input "JKBUY9WIwO1F6SHVlNlOC8HQ"
type input "JKBUY9WIwO1F6SHVlNlOC8HQ"
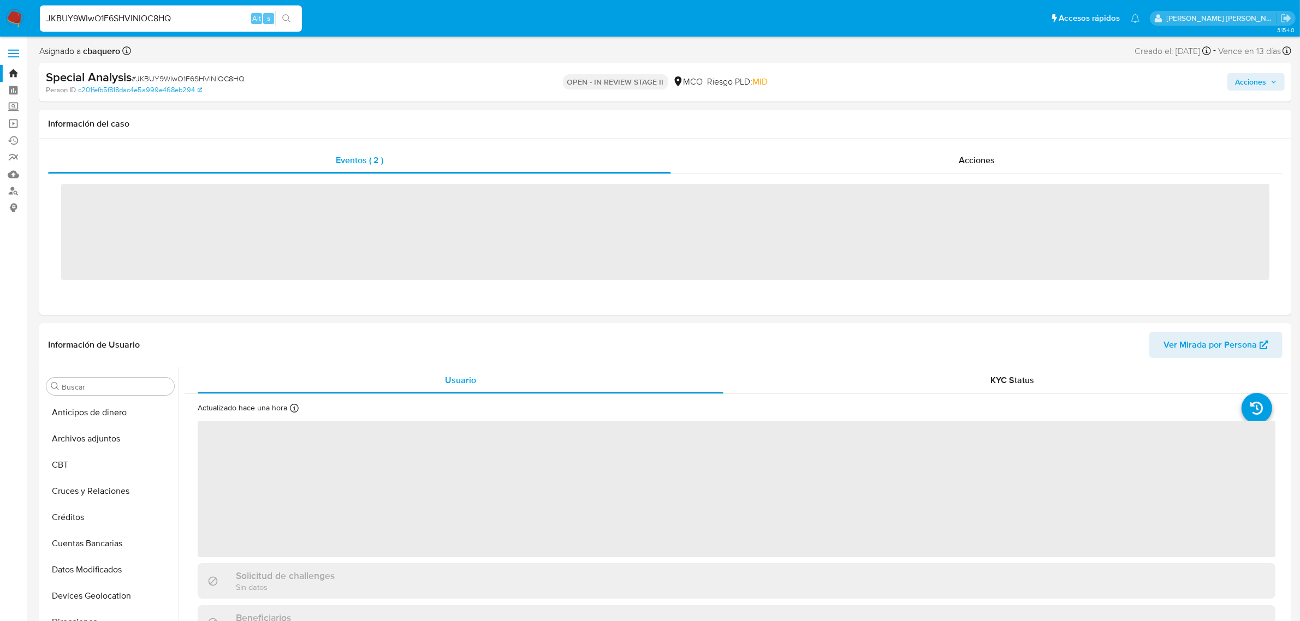
scroll to position [460, 0]
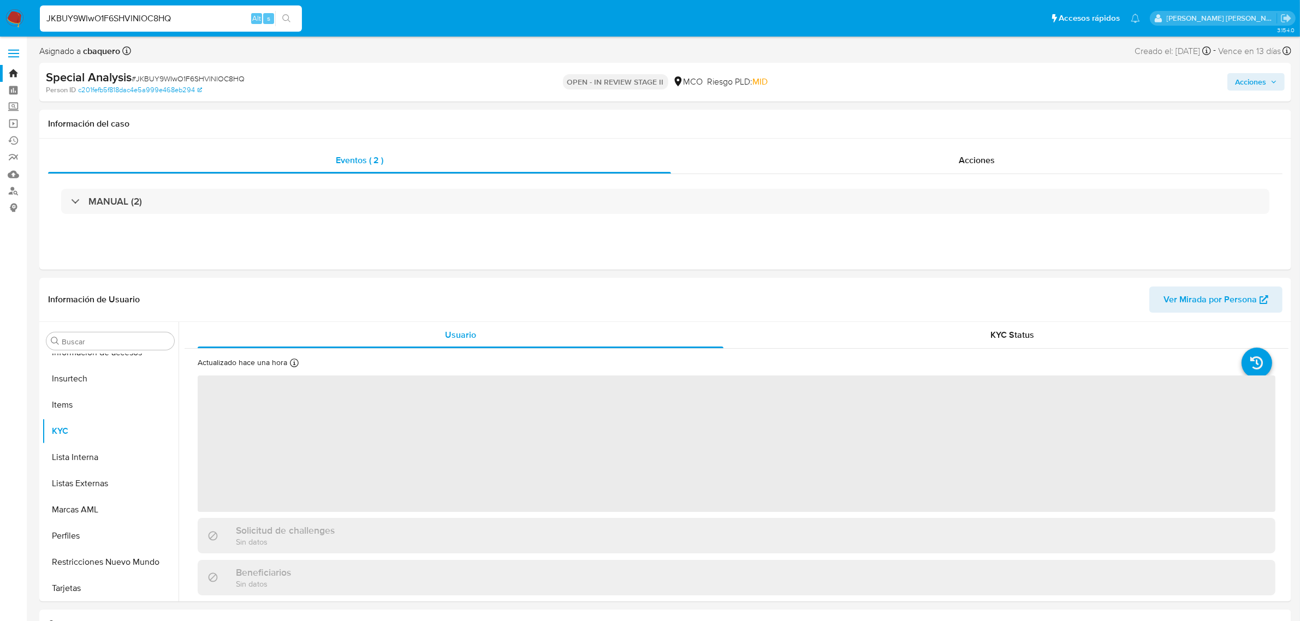
select select "10"
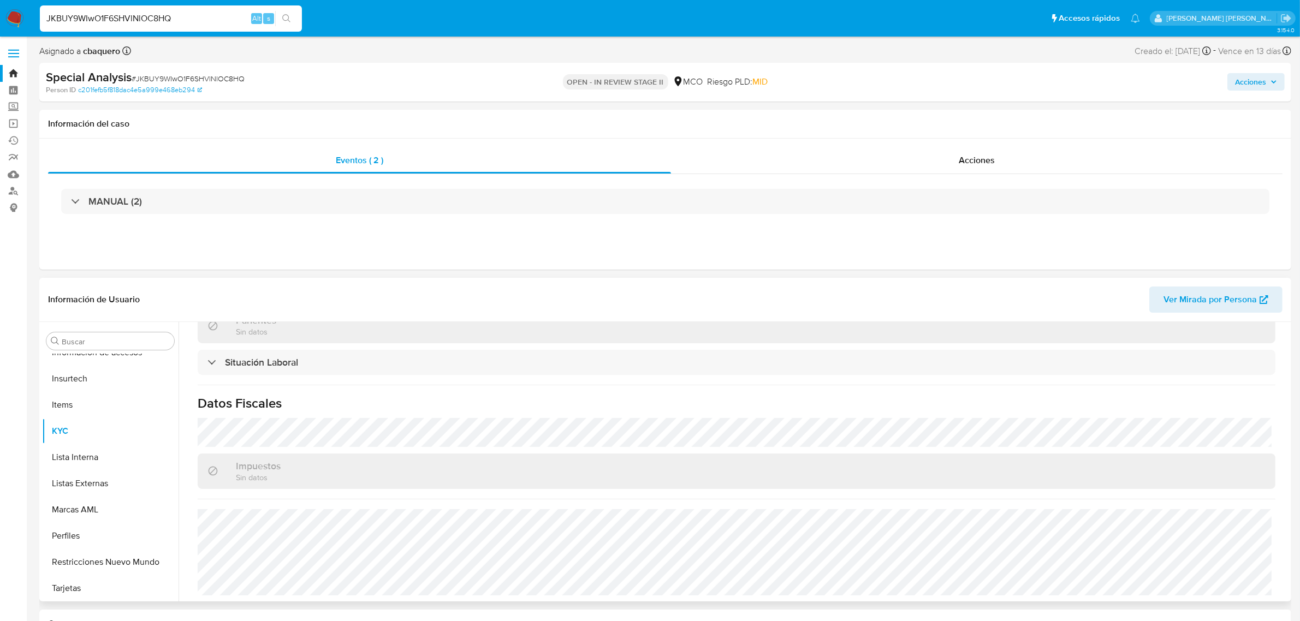
scroll to position [554, 0]
click at [189, 14] on input "JKBUY9WIwO1F6SHVlNlOC8HQ" at bounding box center [171, 18] width 262 height 14
drag, startPoint x: 193, startPoint y: 22, endPoint x: 4, endPoint y: 23, distance: 188.9
click at [4, 23] on nav "Pausado Ver notificaciones JKBUY9WIwO1F6SHVlNlOC8HQ Alt s Accesos rápidos Presi…" at bounding box center [650, 18] width 1300 height 37
paste input "Zru0ubdq84OCo0ltgmn8iNxT"
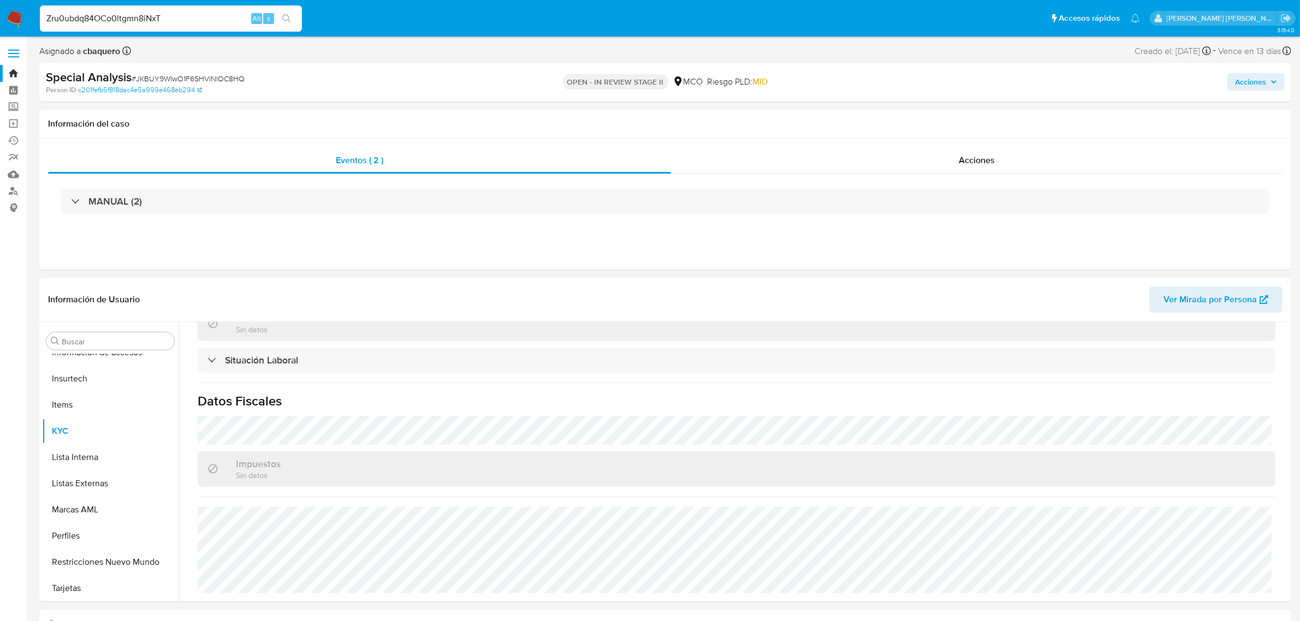
type input "Zru0ubdq84OCo0ltgmn8iNxT"
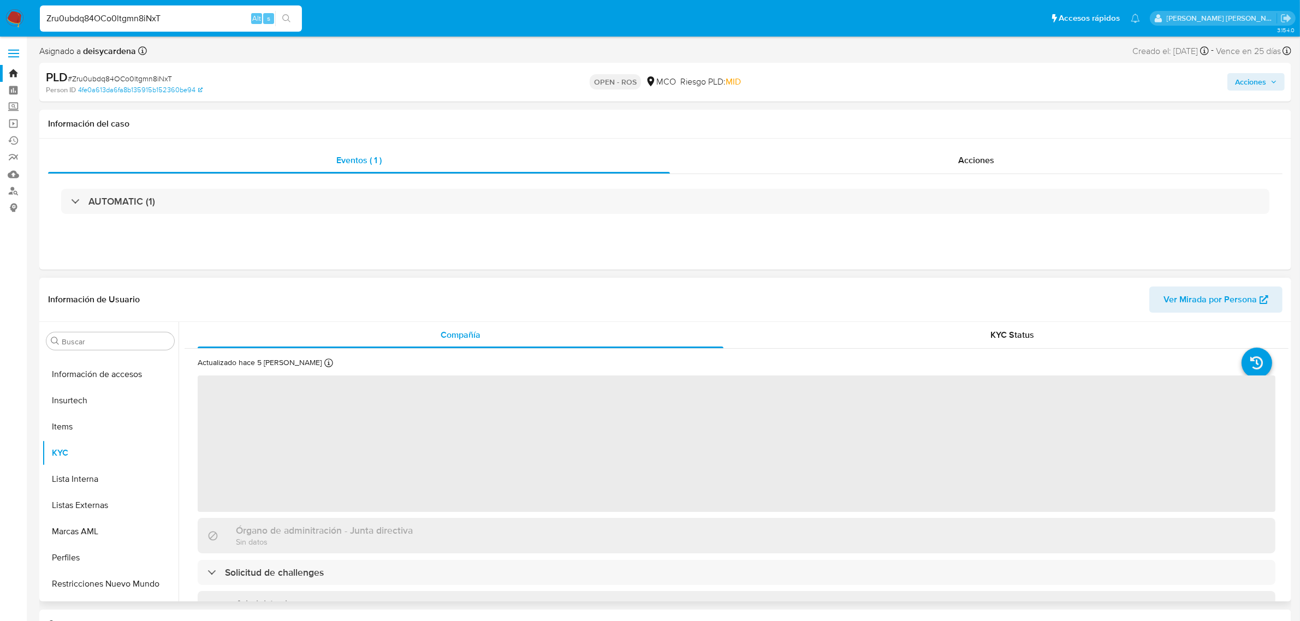
scroll to position [460, 0]
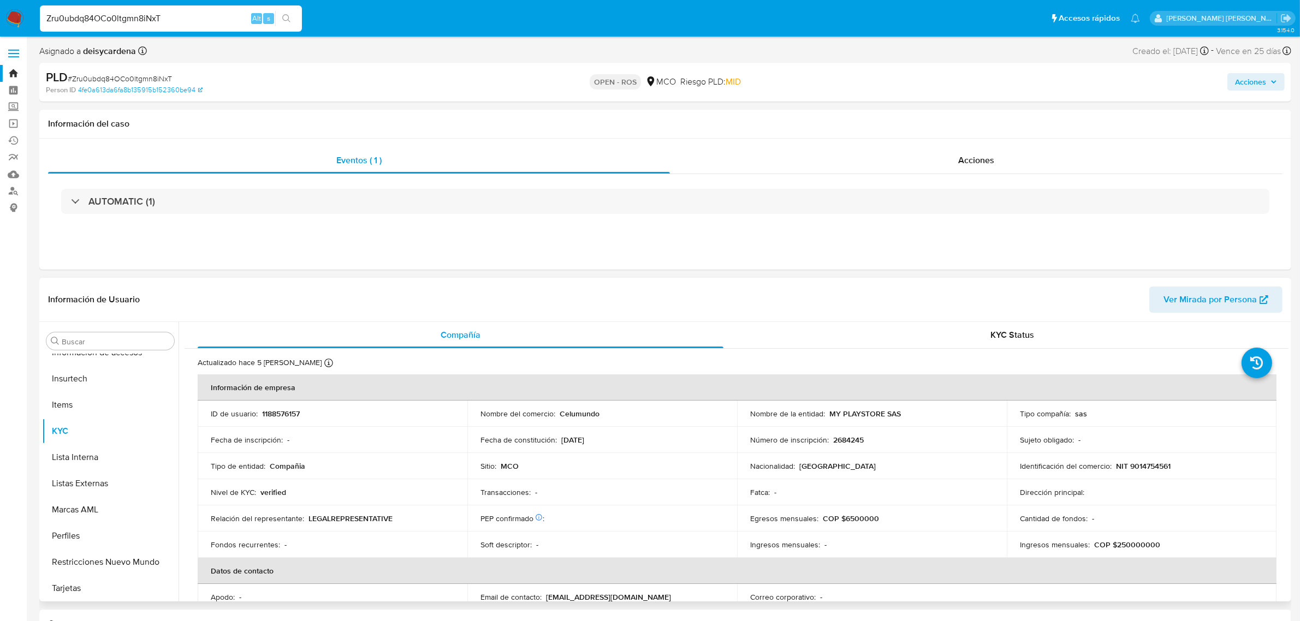
select select "10"
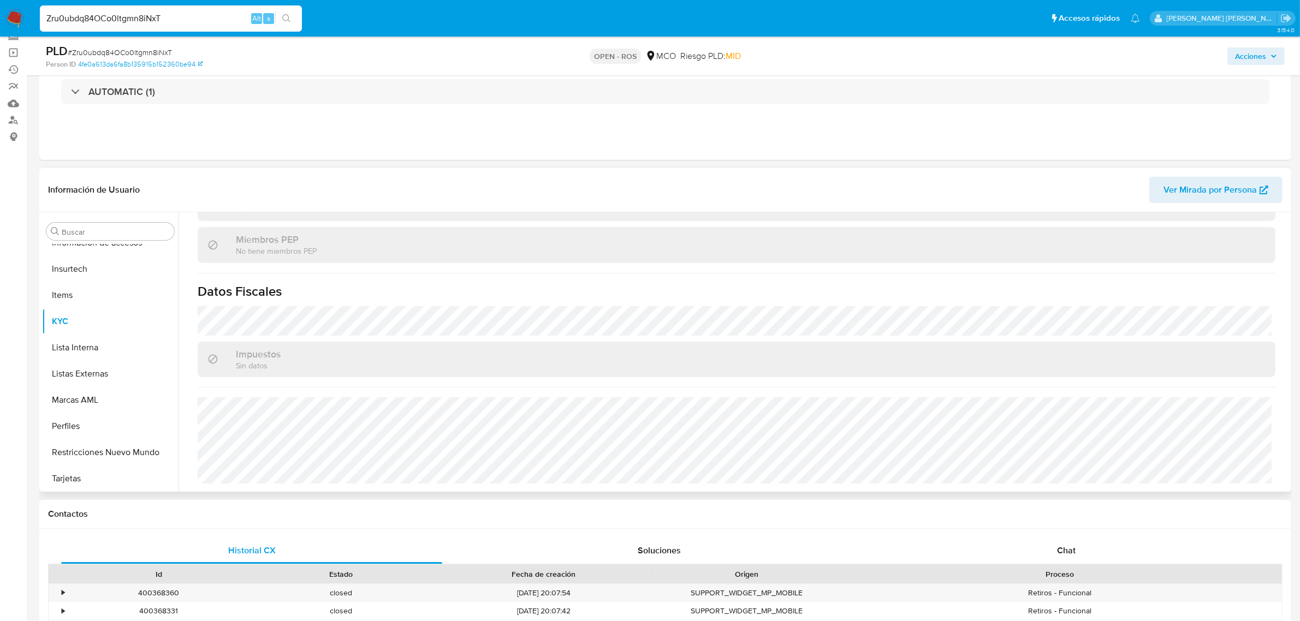
scroll to position [0, 0]
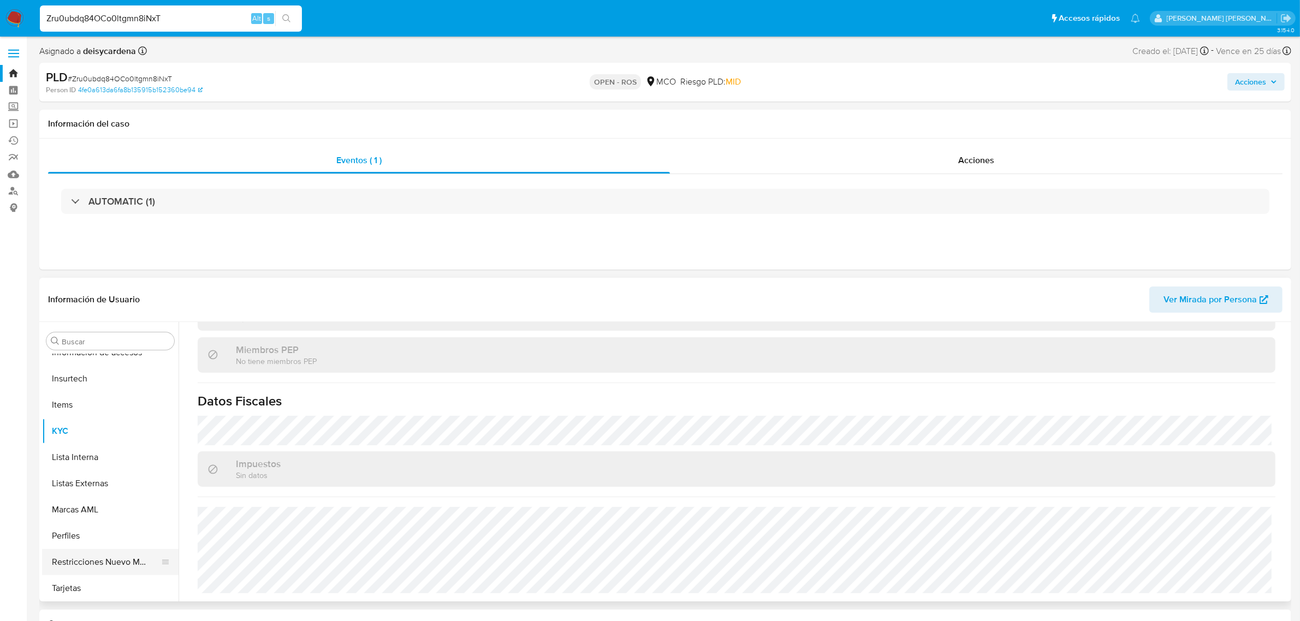
click at [112, 557] on button "Restricciones Nuevo Mundo" at bounding box center [106, 562] width 128 height 26
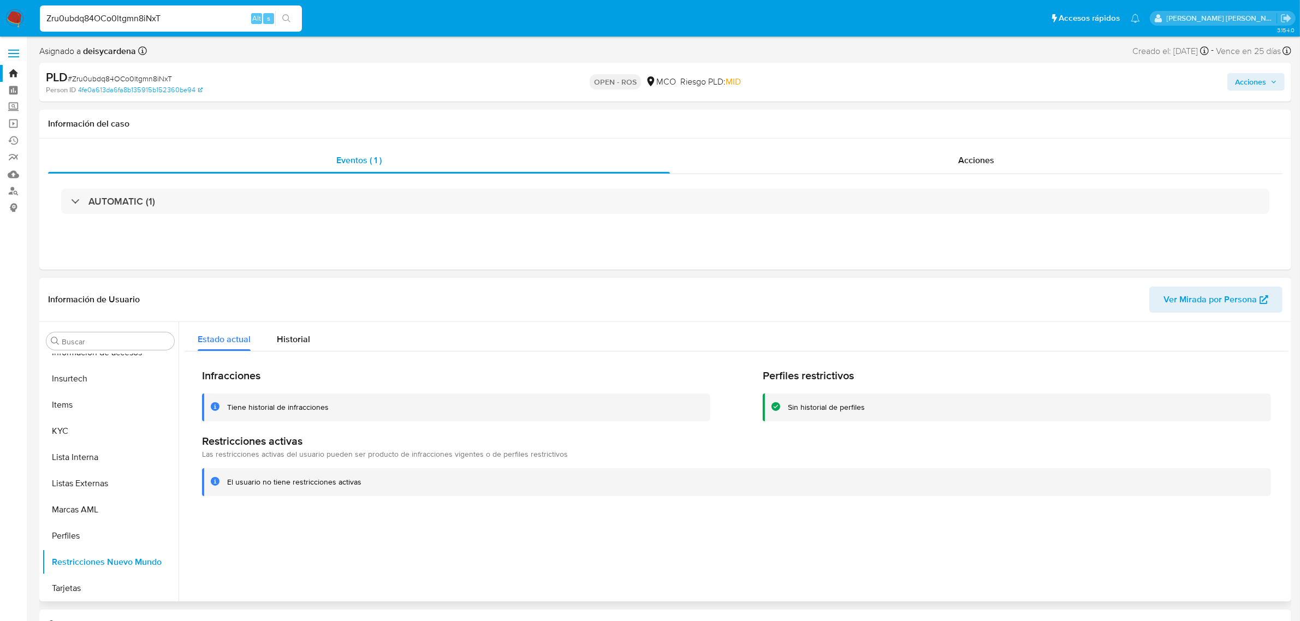
click at [359, 418] on div "Tiene historial de infracciones" at bounding box center [456, 408] width 508 height 28
click at [175, 23] on input "Zru0ubdq84OCo0ltgmn8iNxT" at bounding box center [171, 18] width 262 height 14
drag, startPoint x: 94, startPoint y: 12, endPoint x: 0, endPoint y: 13, distance: 93.9
click at [3, 13] on nav "Pausado Ver notificaciones Zru0ubdq84OCo0ltgmn8iNxT Alt s Accesos rápidos Presi…" at bounding box center [650, 18] width 1300 height 37
paste input "DjS3WHxLuJiUIXojSwehtt6A"
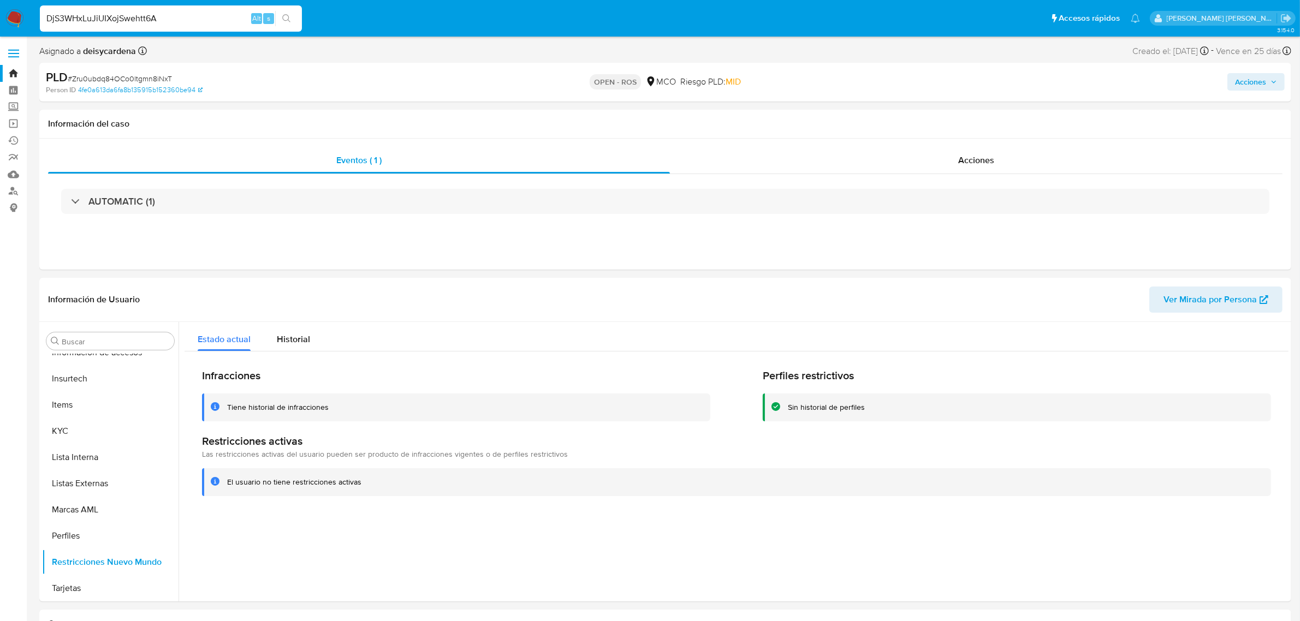
type input "DjS3WHxLuJiUIXojSwehtt6A"
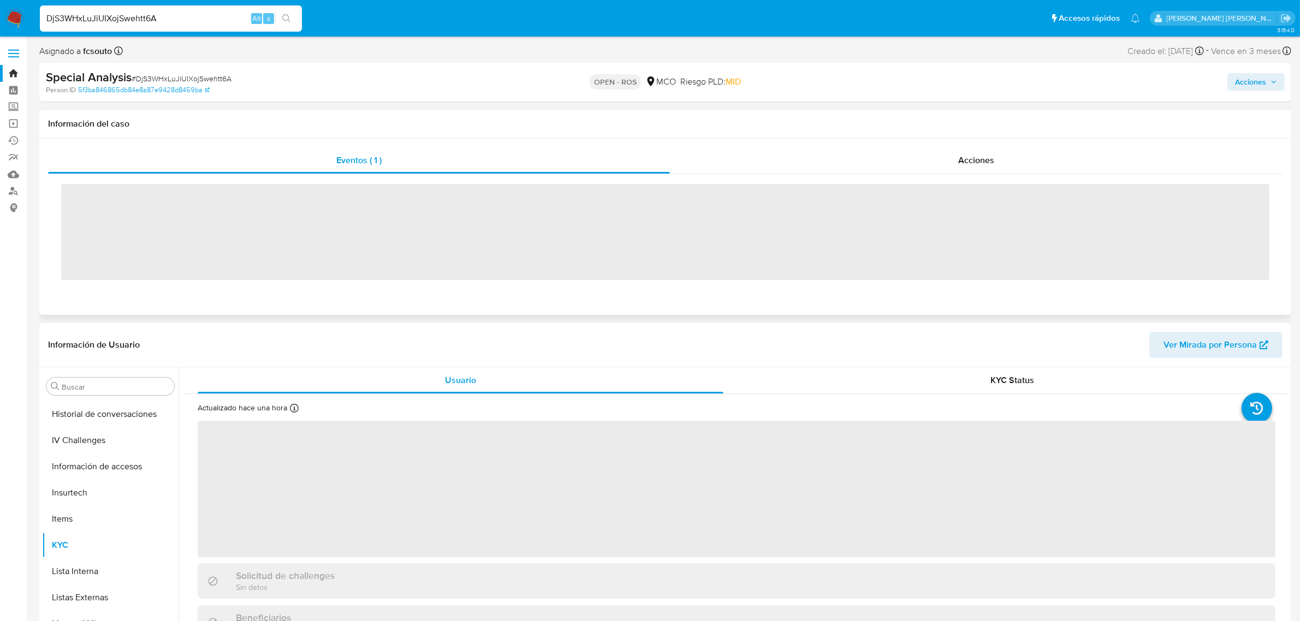
scroll to position [460, 0]
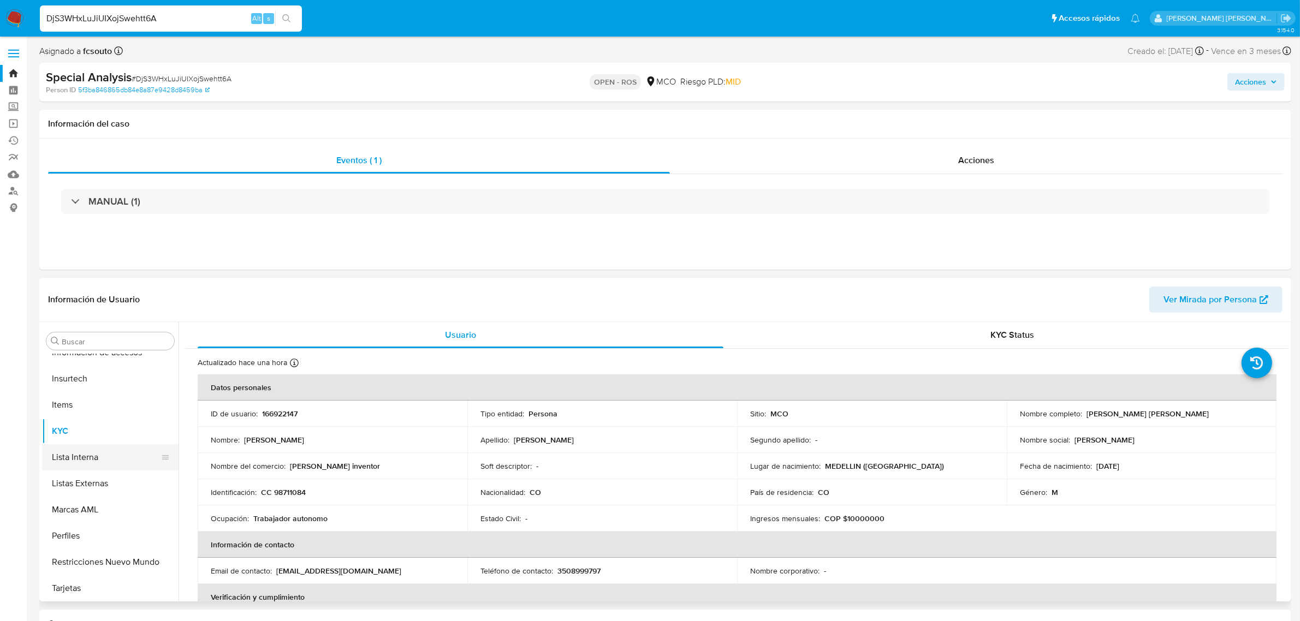
select select "10"
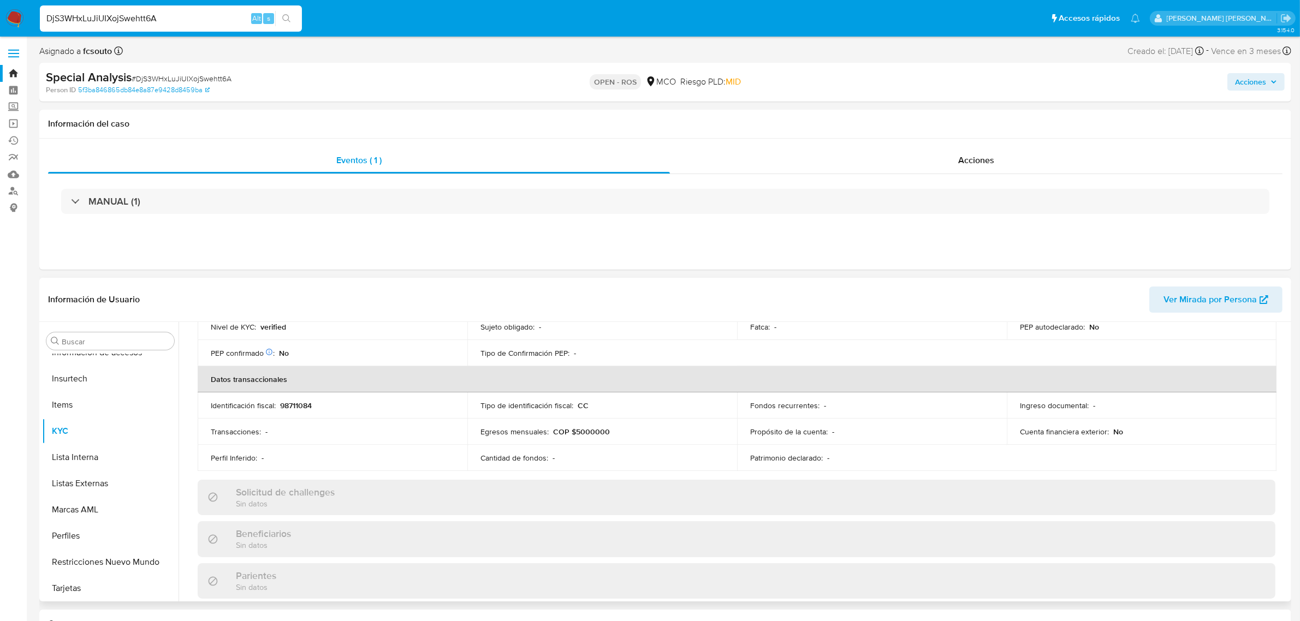
scroll to position [273, 0]
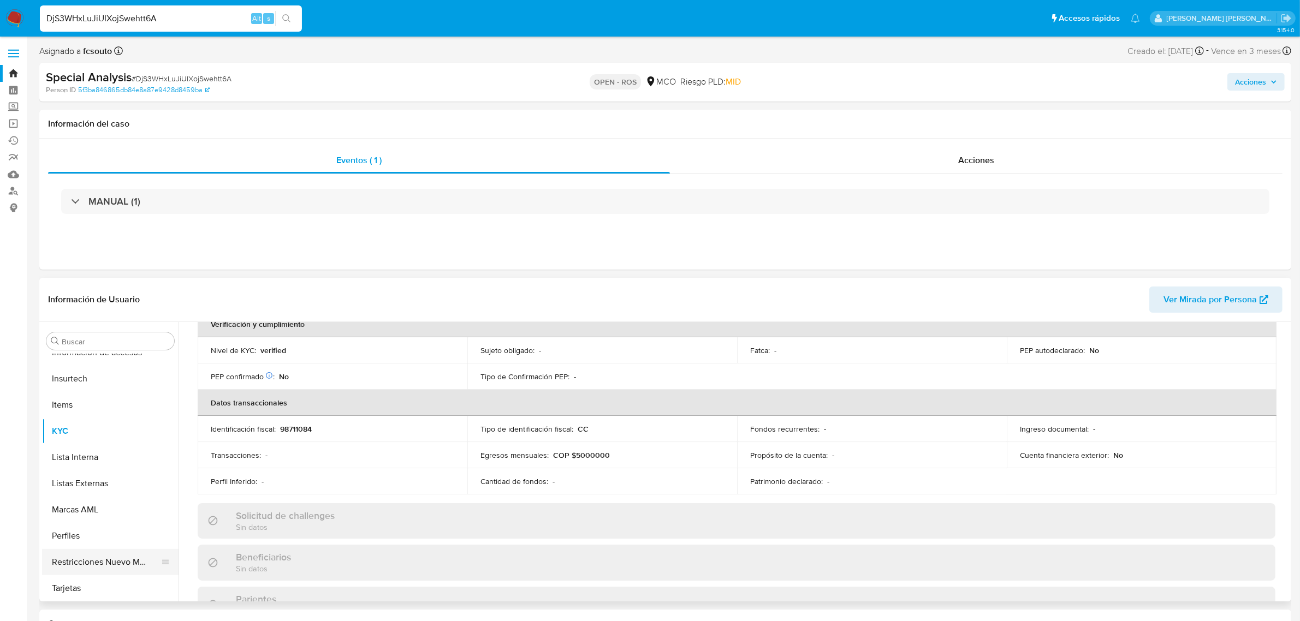
click at [104, 561] on button "Restricciones Nuevo Mundo" at bounding box center [106, 562] width 128 height 26
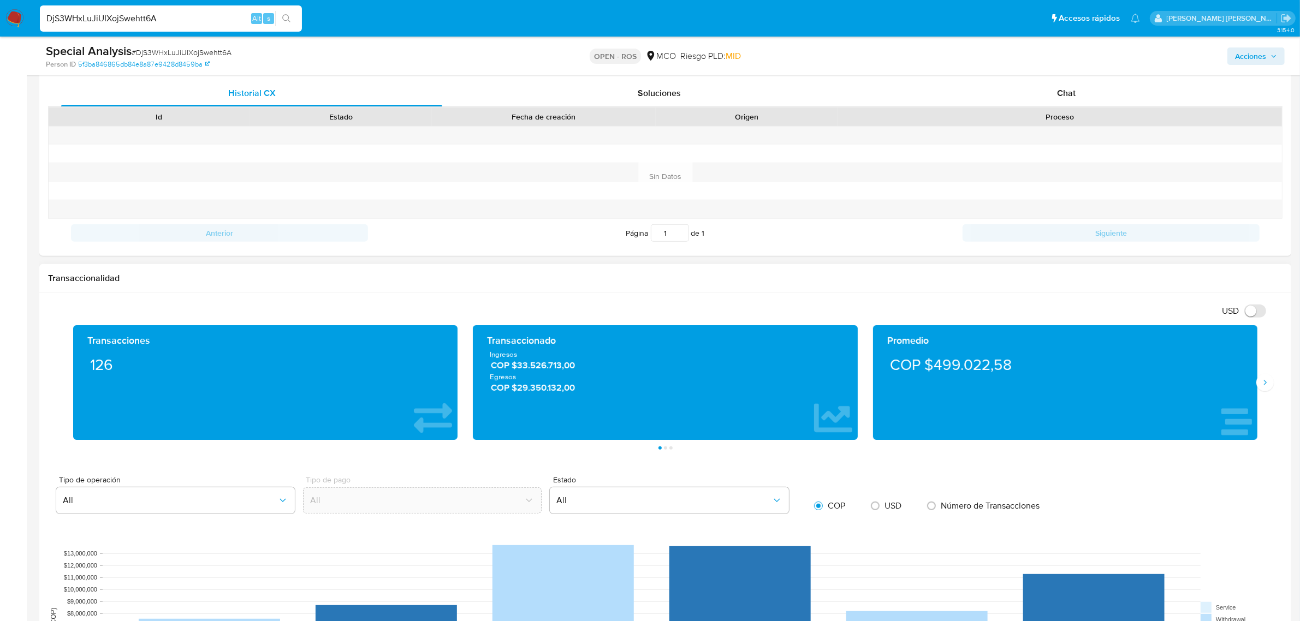
scroll to position [0, 0]
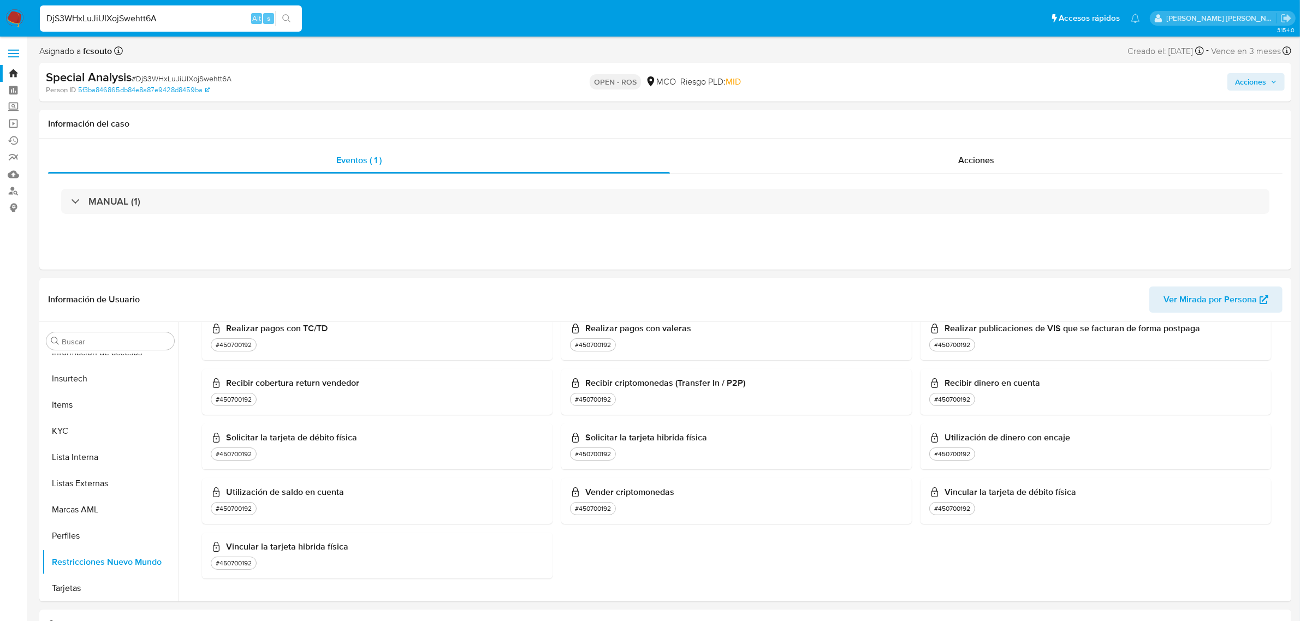
click at [211, 20] on input "DjS3WHxLuJiUIXojSwehtt6A" at bounding box center [171, 18] width 262 height 14
drag, startPoint x: 216, startPoint y: 17, endPoint x: 0, endPoint y: 20, distance: 215.6
click at [0, 20] on nav "Pausado Ver notificaciones DjS3WHxLuJiUIXojSwehtt6A Alt s Accesos rápidos Presi…" at bounding box center [650, 18] width 1300 height 37
paste input "SaINAhDeXFhrcF7kAh4OcrHZ"
type input "SaINAhDeXFhrcF7kAh4OcrHZ"
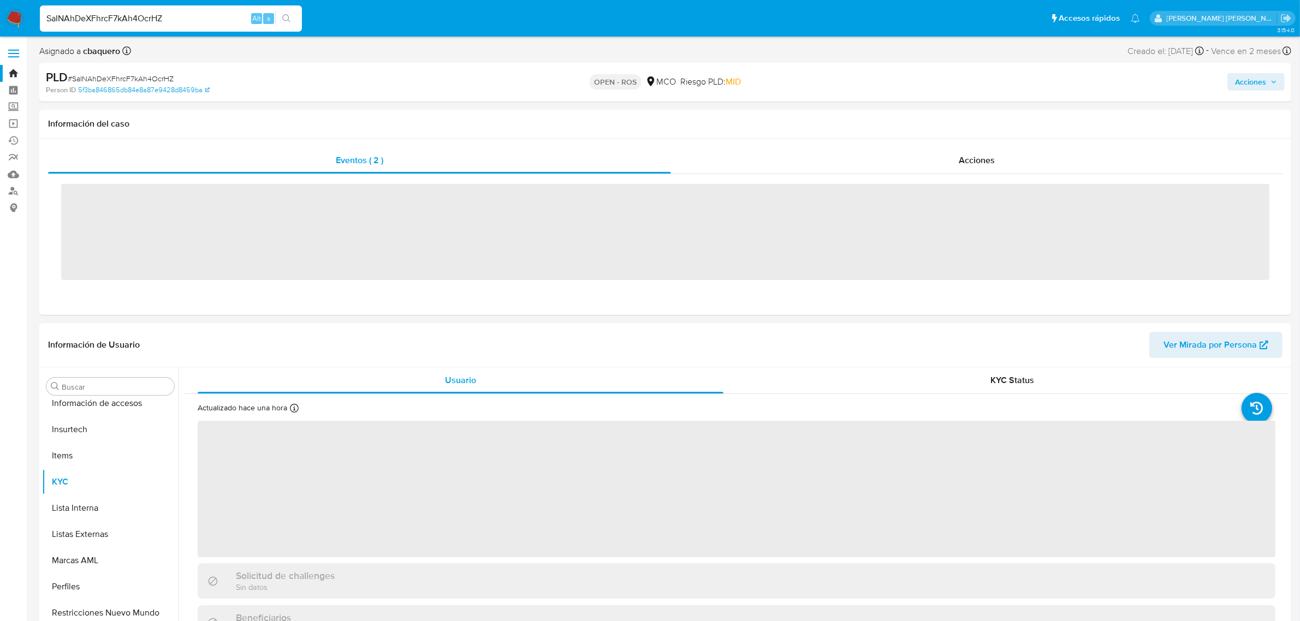
scroll to position [460, 0]
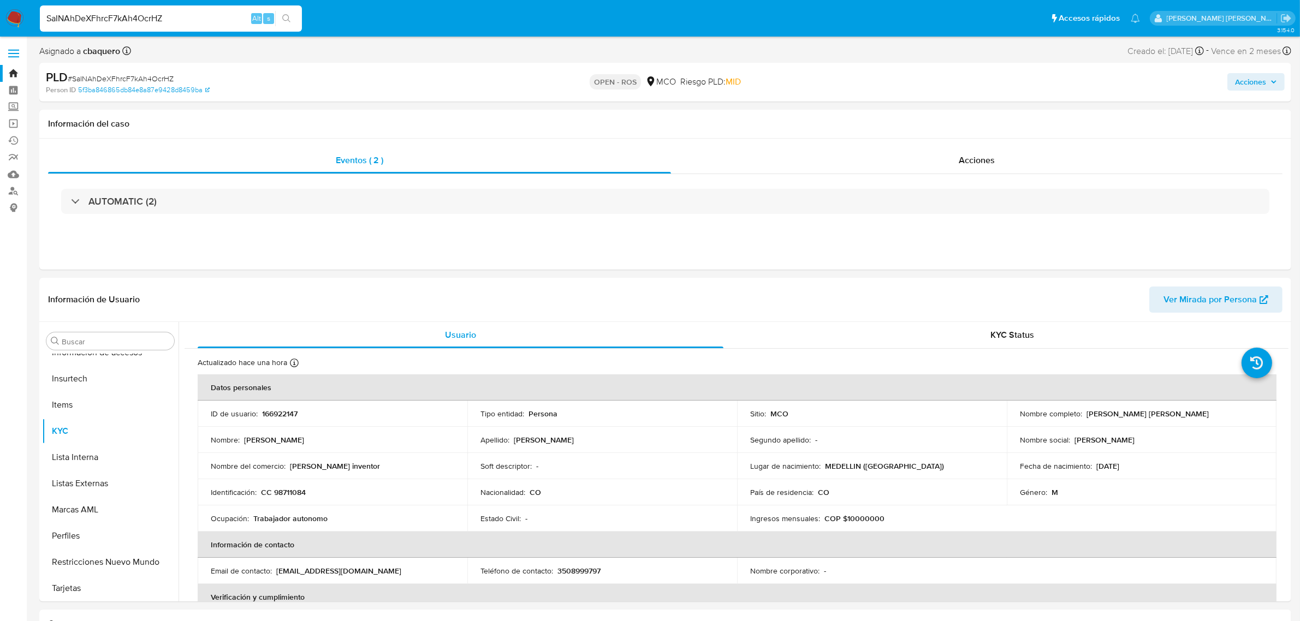
select select "10"
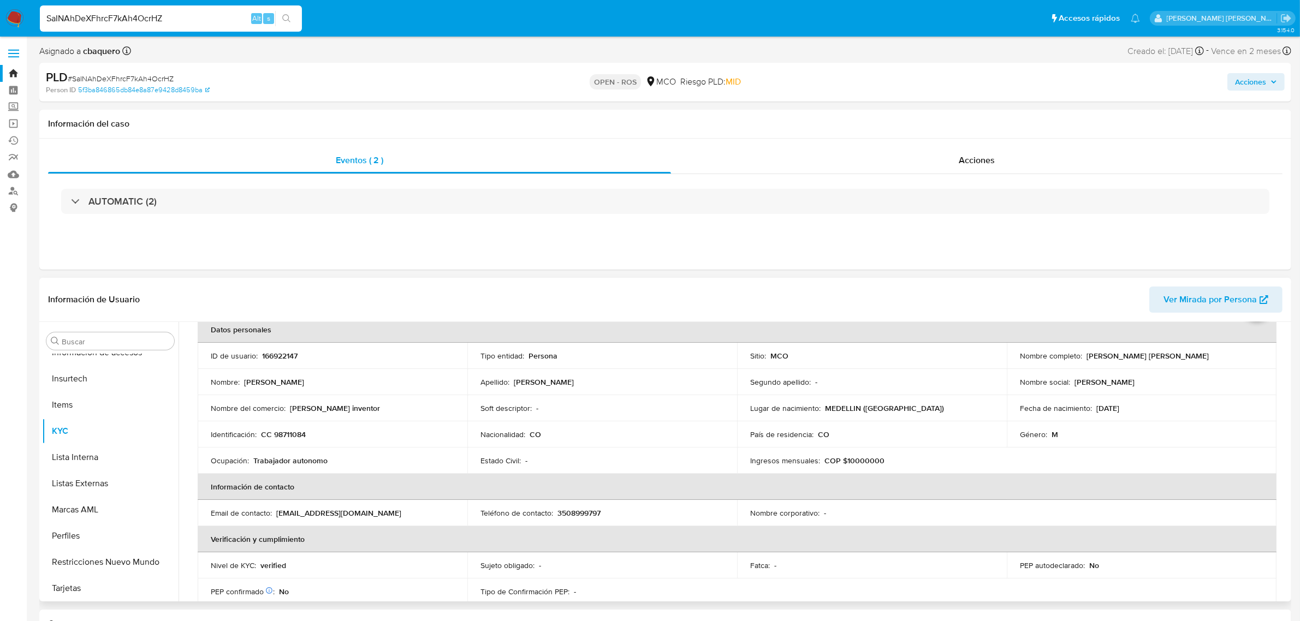
scroll to position [205, 0]
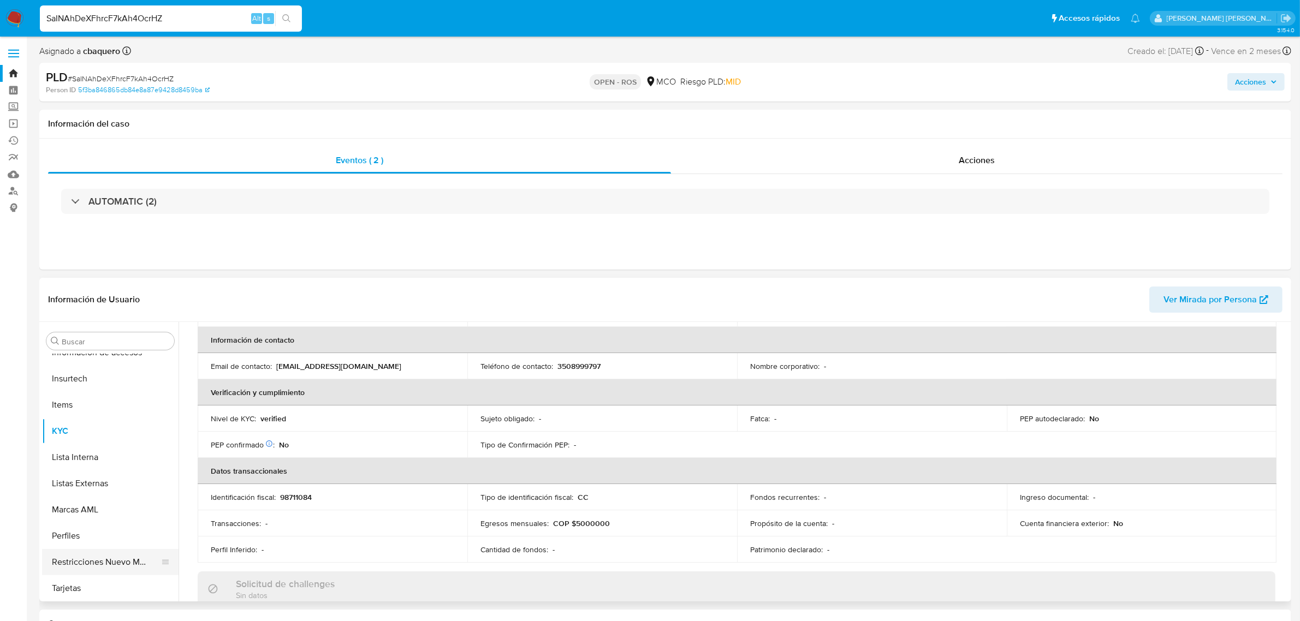
click at [100, 554] on button "Restricciones Nuevo Mundo" at bounding box center [106, 562] width 128 height 26
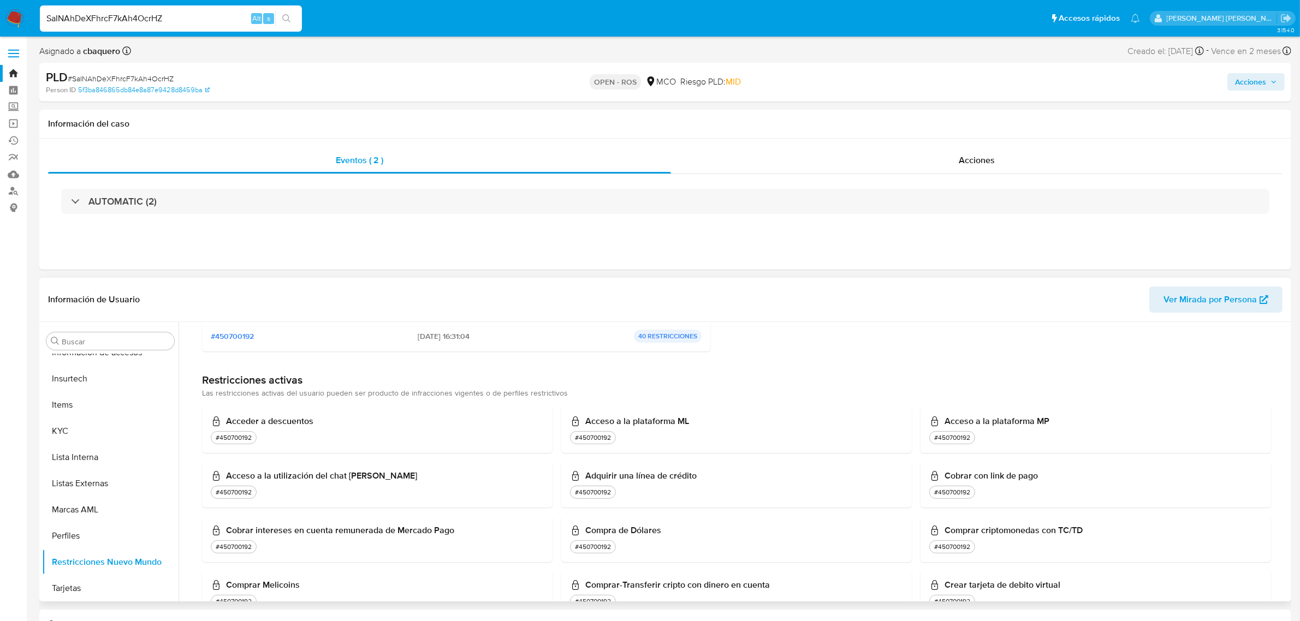
scroll to position [0, 0]
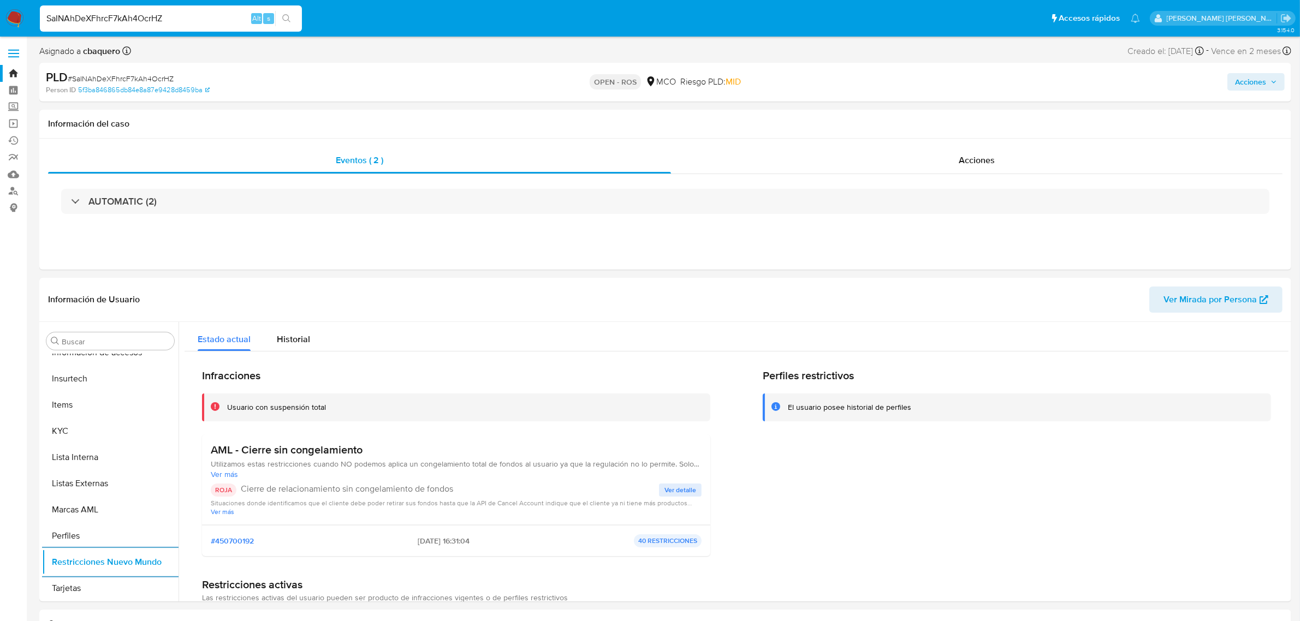
click at [214, 17] on input "SaINAhDeXFhrcF7kAh4OcrHZ" at bounding box center [171, 18] width 262 height 14
drag, startPoint x: 214, startPoint y: 17, endPoint x: 0, endPoint y: 14, distance: 214.0
click at [0, 14] on nav "Pausado Ver notificaciones SaINAhDeXFhrcF7kAh4OcrHZ Alt s Accesos rápidos Presi…" at bounding box center [650, 18] width 1300 height 37
paste input "DjS3WHxLuJiUIXojSwehtt6A"
type input "DjS3WHxLuJiUIXojSwehtt6A"
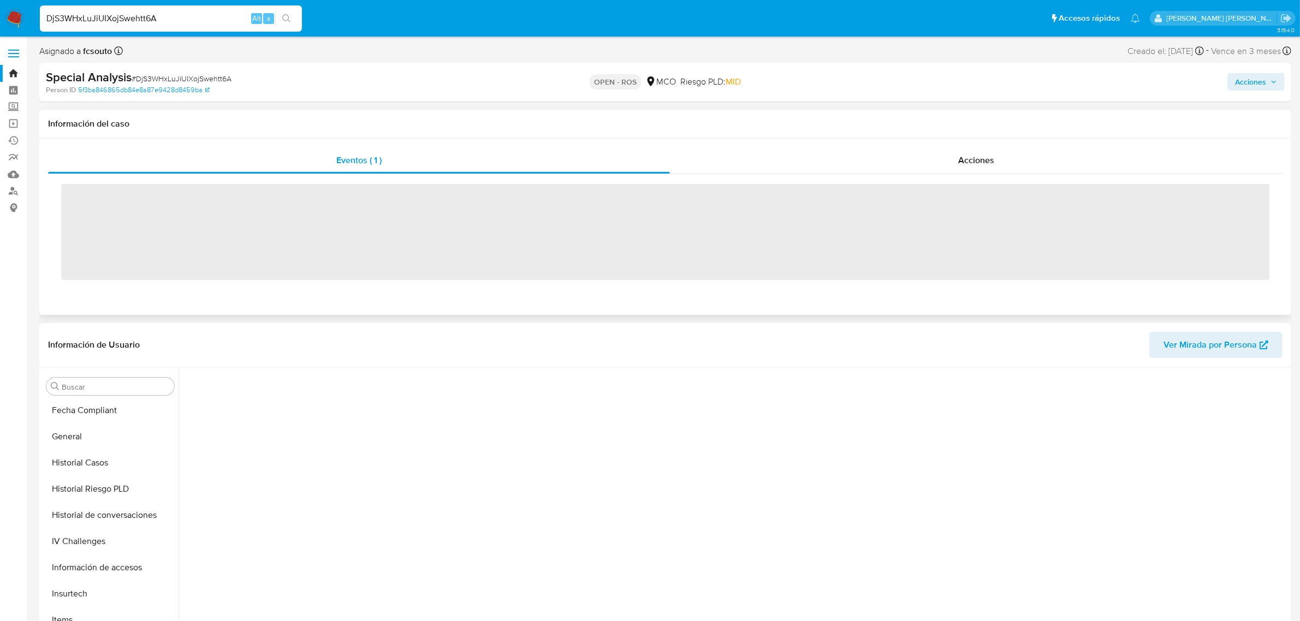
scroll to position [460, 0]
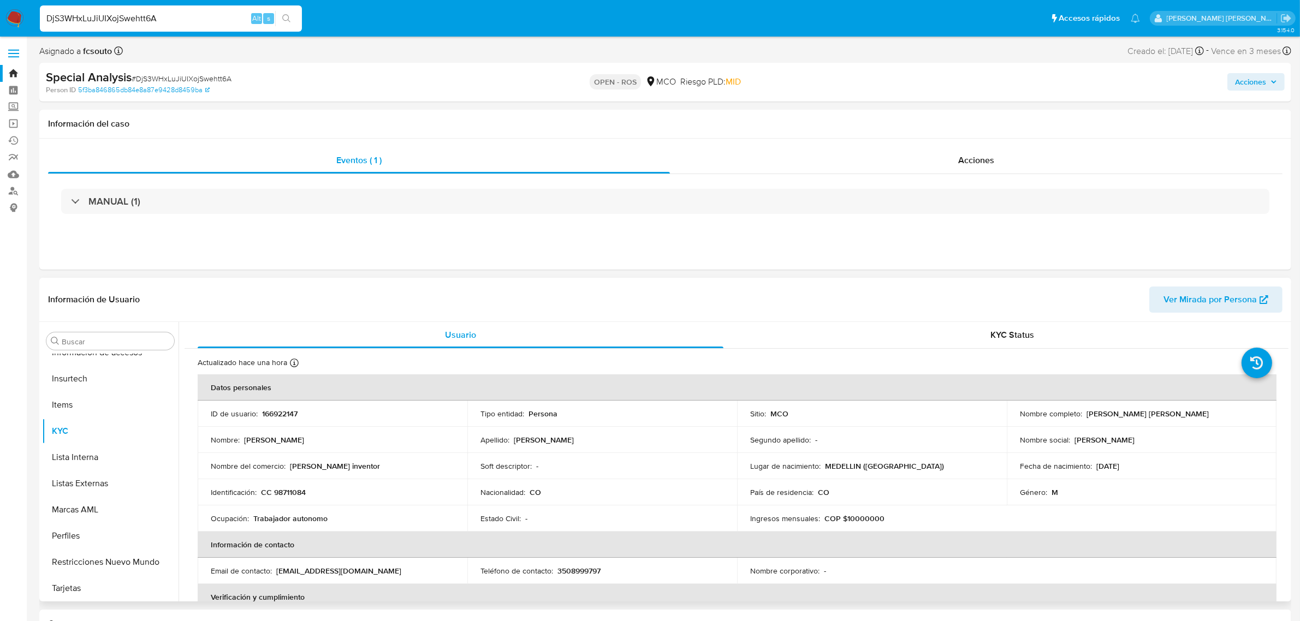
select select "10"
click at [211, 26] on div "DjS3WHxLuJiUIXojSwehtt6A Alt s" at bounding box center [171, 18] width 262 height 26
click at [208, 15] on input "DjS3WHxLuJiUIXojSwehtt6A" at bounding box center [171, 18] width 262 height 14
drag, startPoint x: 211, startPoint y: 15, endPoint x: 0, endPoint y: 15, distance: 211.2
click at [0, 14] on nav "Pausado Ver notificaciones DjS3WHxLuJiUIXojSwehtt6A Alt s Accesos rápidos Presi…" at bounding box center [650, 18] width 1300 height 37
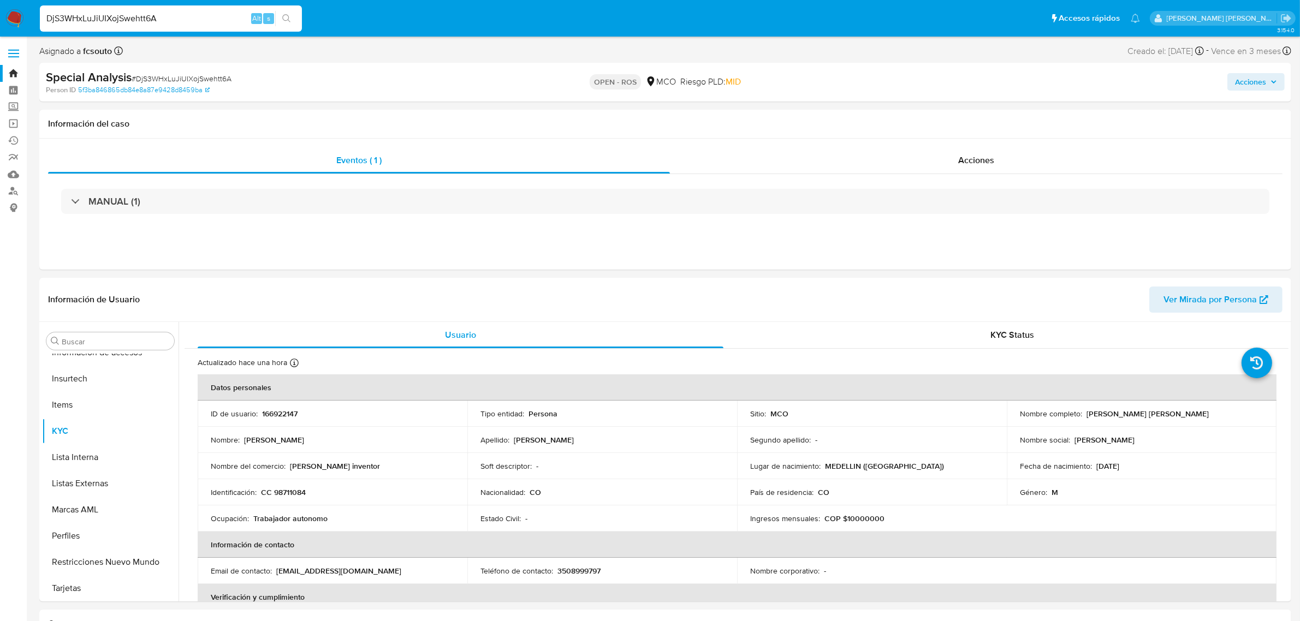
paste input "Zru0ubdq84OCo0ltgmn8iNxT"
type input "Zru0ubdq84OCo0ltgmn8iNxT"
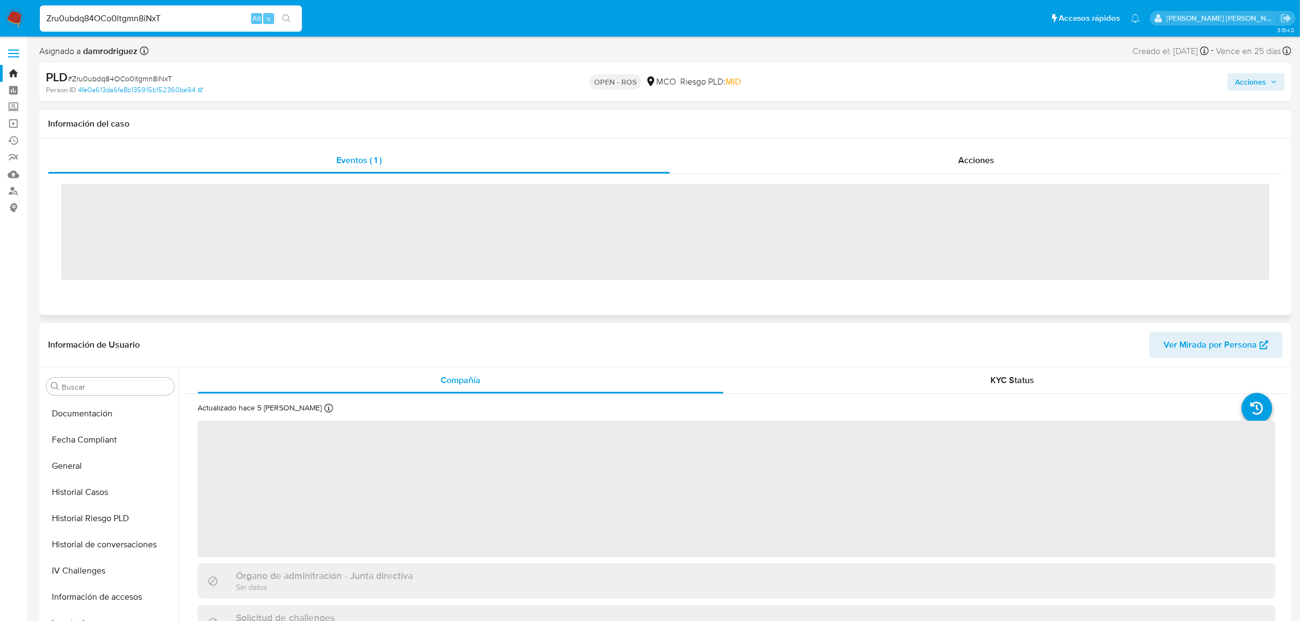
scroll to position [460, 0]
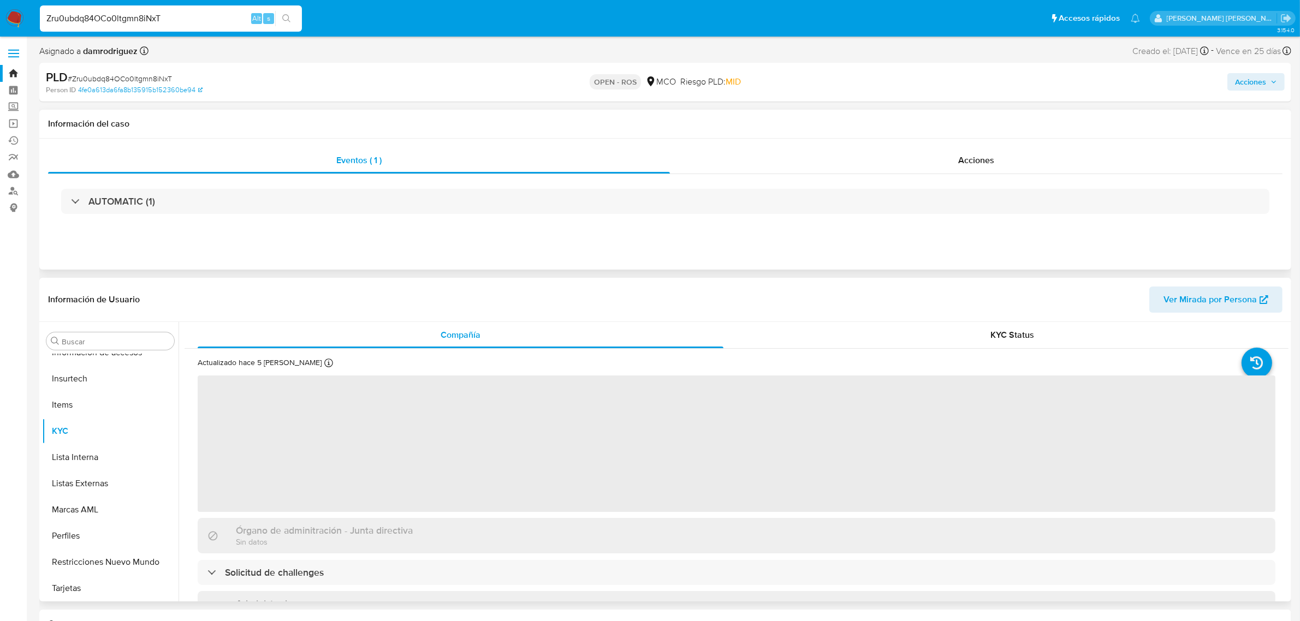
select select "10"
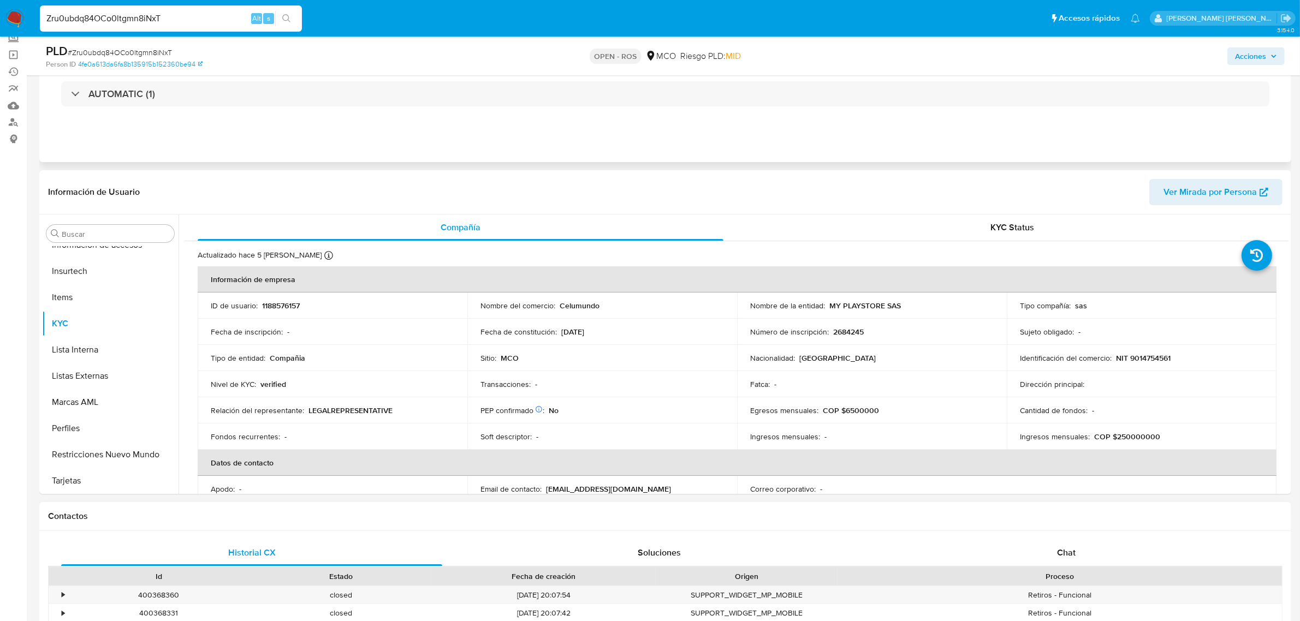
scroll to position [136, 0]
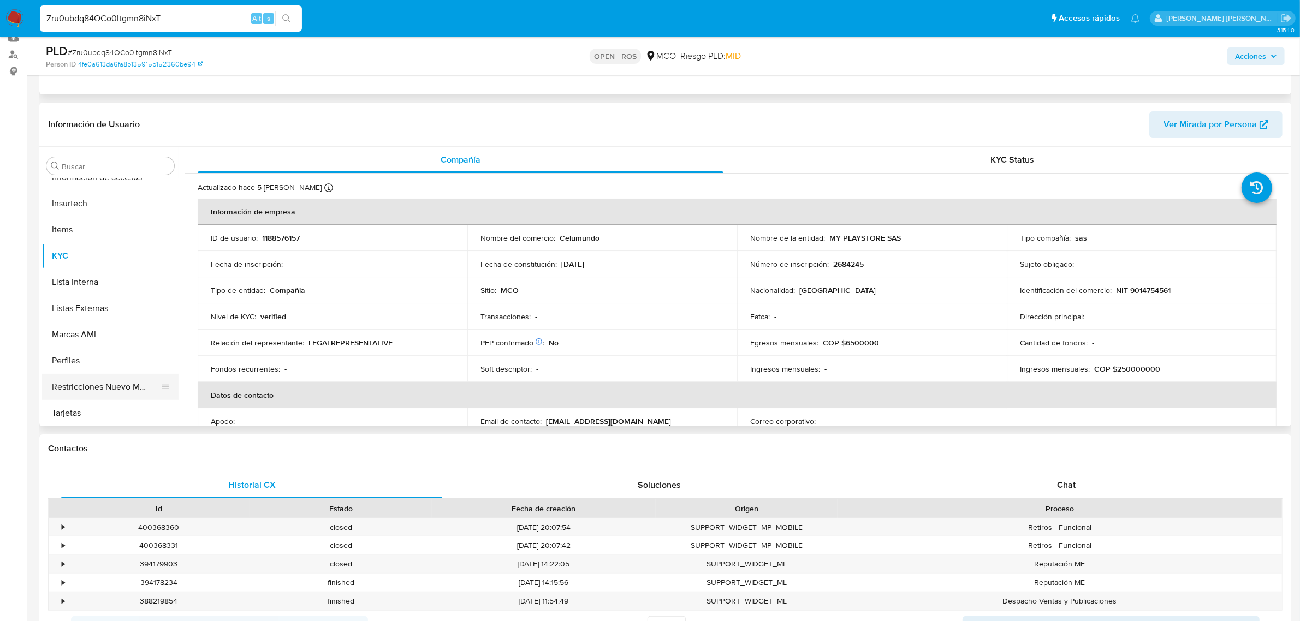
click at [118, 380] on button "Restricciones Nuevo Mundo" at bounding box center [106, 387] width 128 height 26
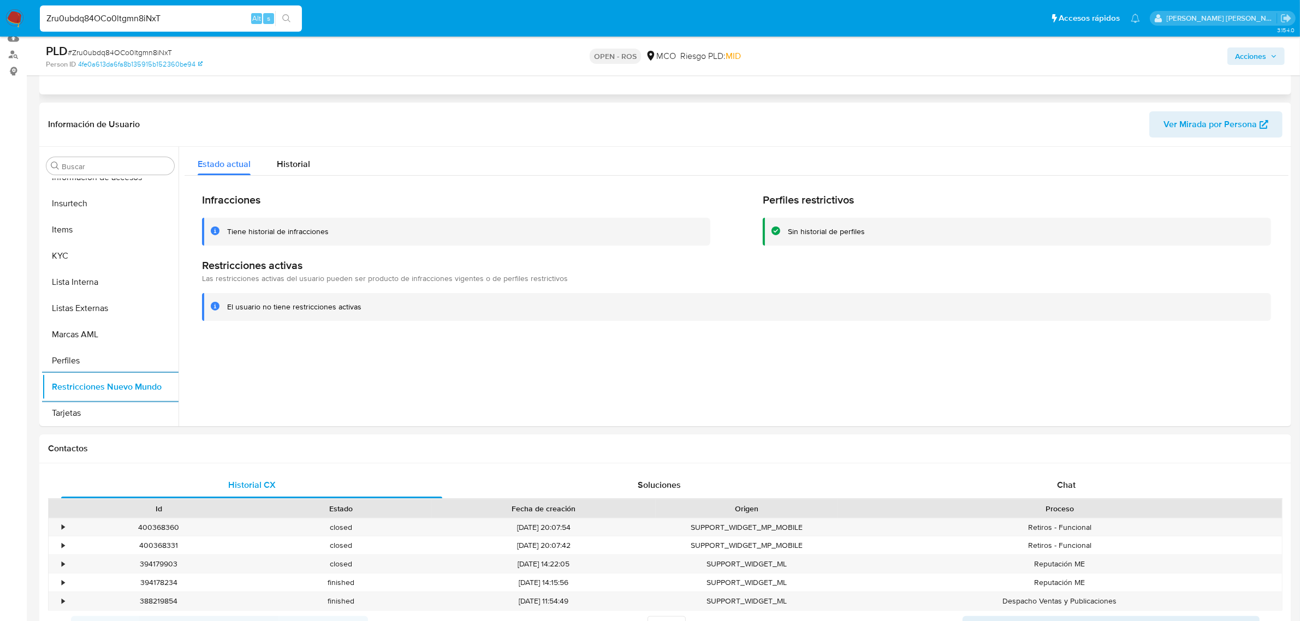
click at [222, 17] on input "Zru0ubdq84OCo0ltgmn8iNxT" at bounding box center [171, 18] width 262 height 14
drag, startPoint x: 124, startPoint y: 15, endPoint x: 56, endPoint y: 21, distance: 68.0
click at [56, 21] on input "Zru0ubdq84OCo0ltgmn8iNxT" at bounding box center [171, 18] width 262 height 14
paste input "rJYLrCBPiA9wZOlLNYWEbjk7"
type input "ZrrJYLrCBPiA9wZOlLNYWEbjk7"
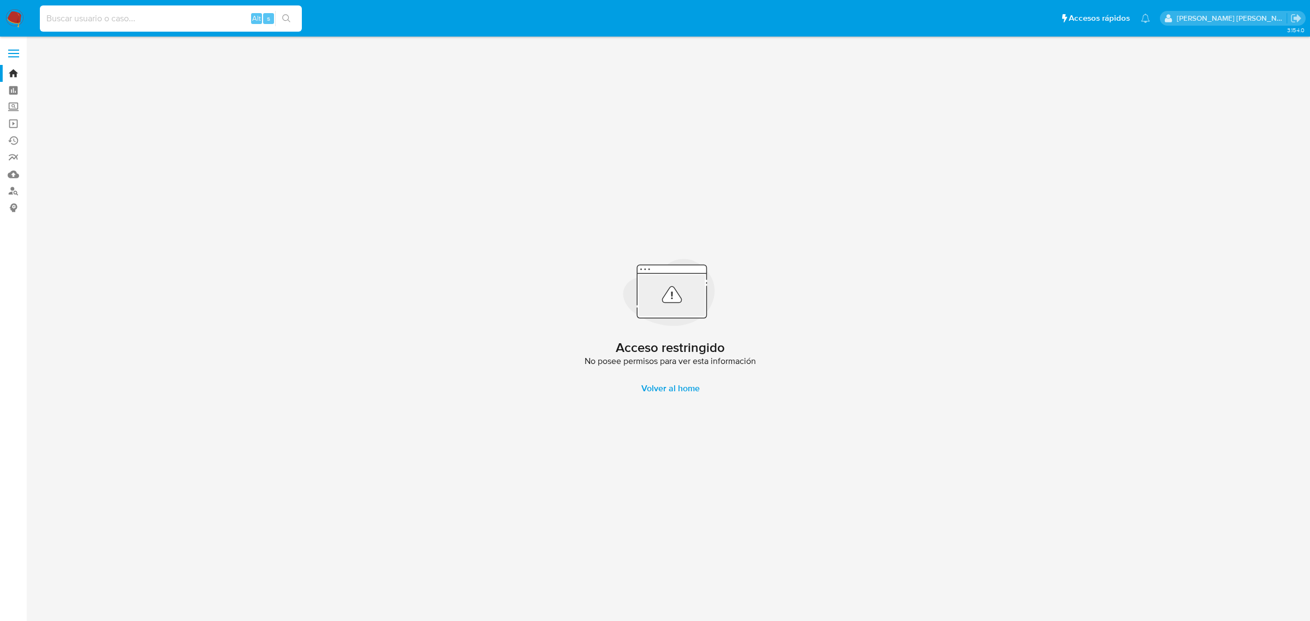
click at [119, 22] on input at bounding box center [171, 18] width 262 height 14
paste input "rJYLrCBPiA9wZOlLNYWEbjk7"
type input "rJYLrCBPiA9wZOlLNYWEbjk7"
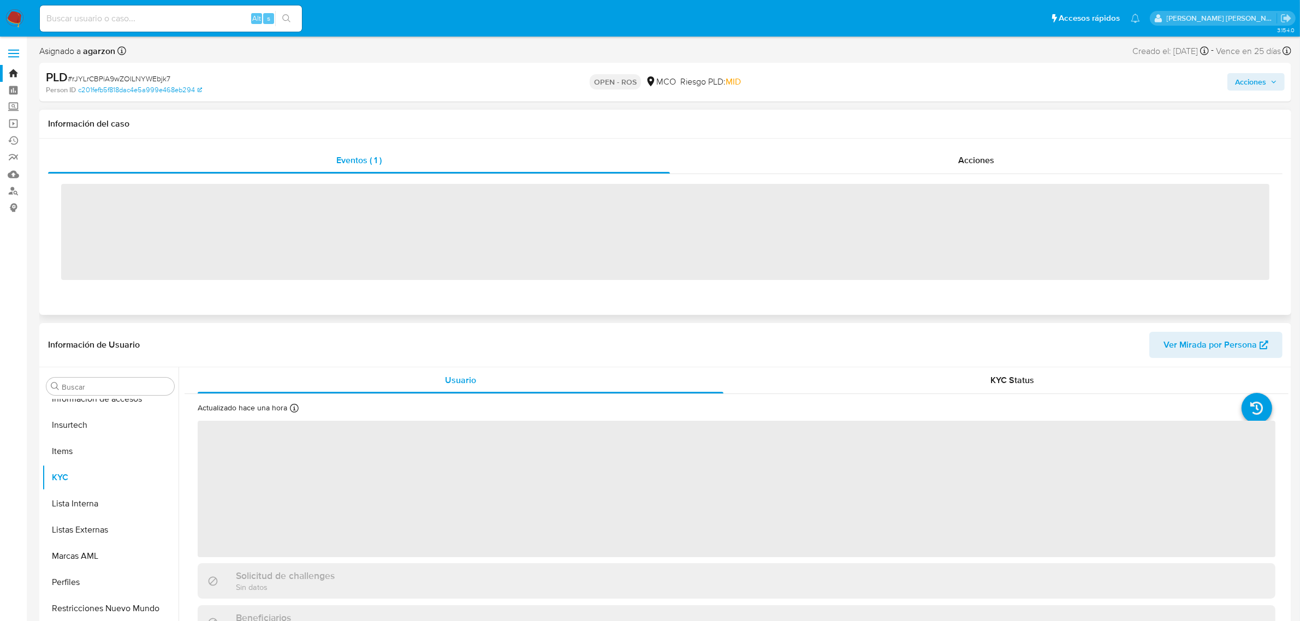
scroll to position [460, 0]
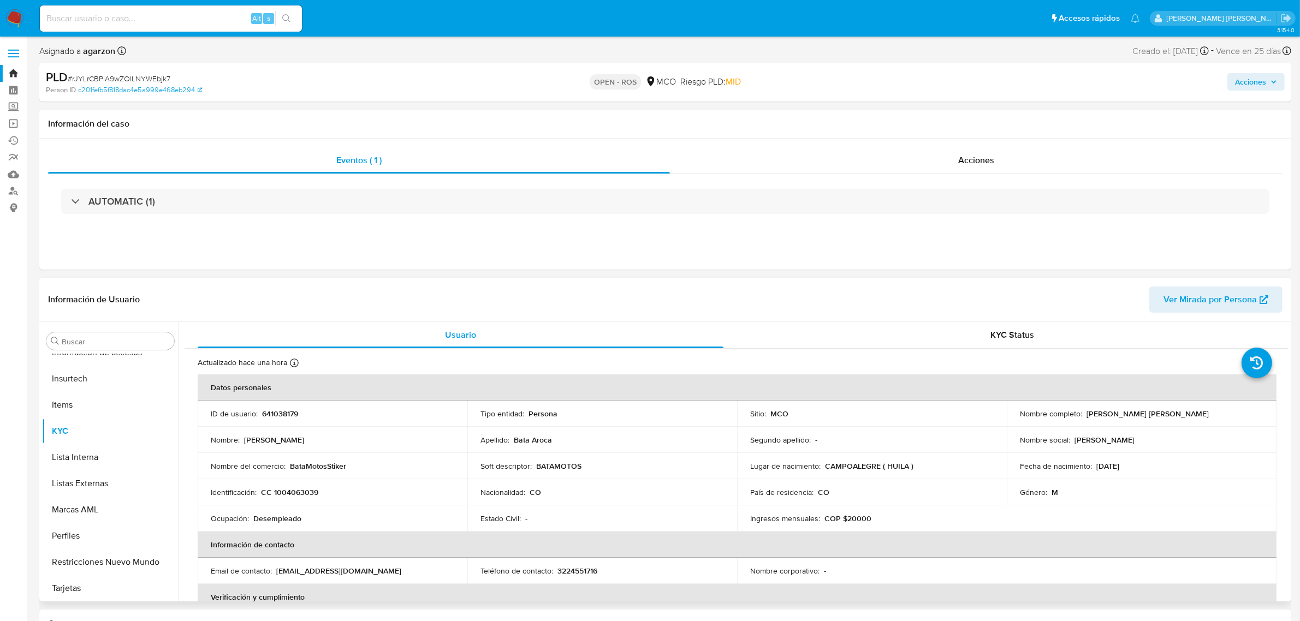
select select "10"
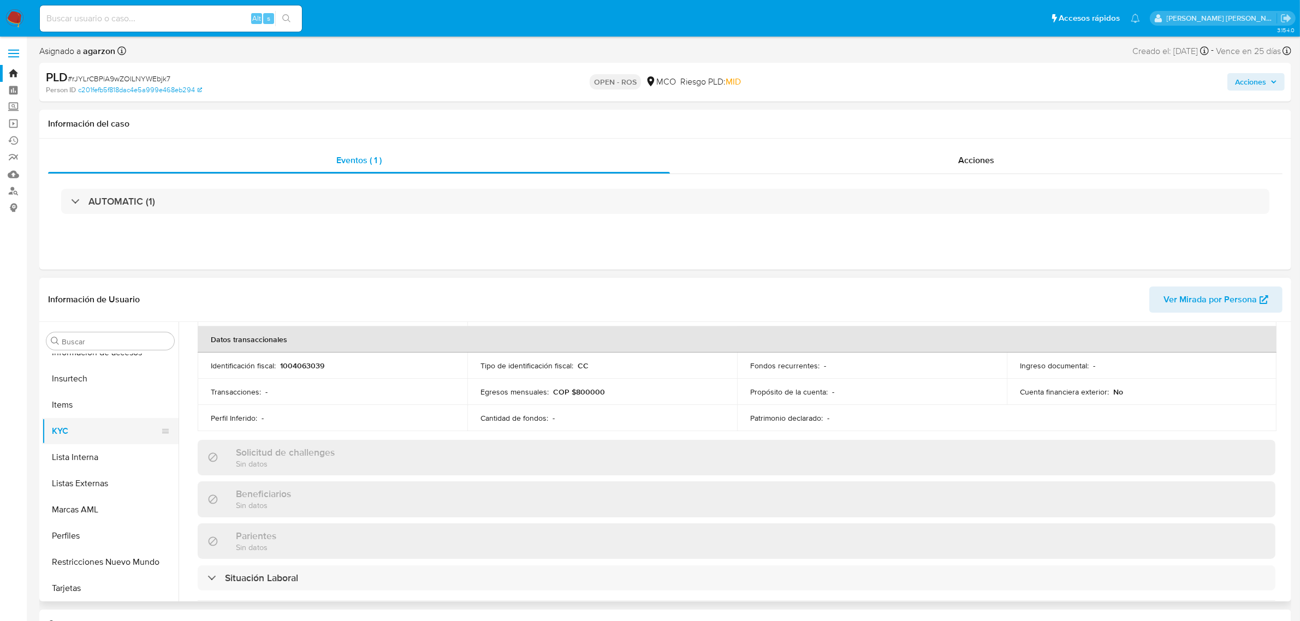
scroll to position [341, 0]
click at [106, 553] on button "Restricciones Nuevo Mundo" at bounding box center [106, 562] width 128 height 26
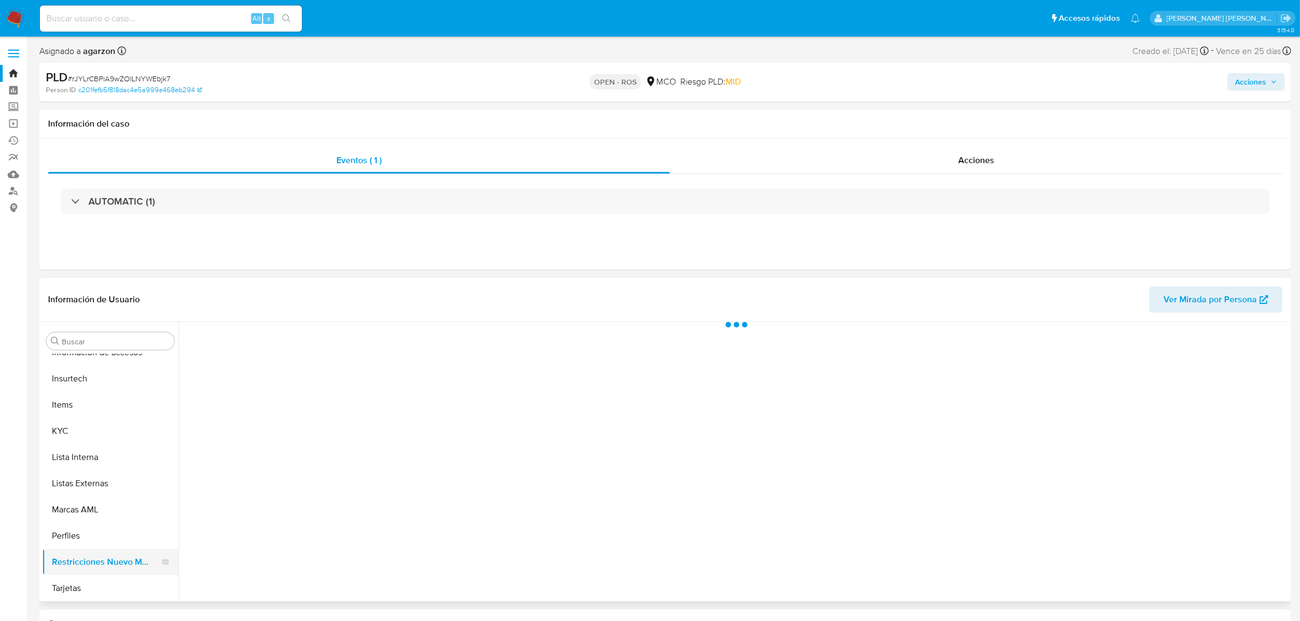
scroll to position [0, 0]
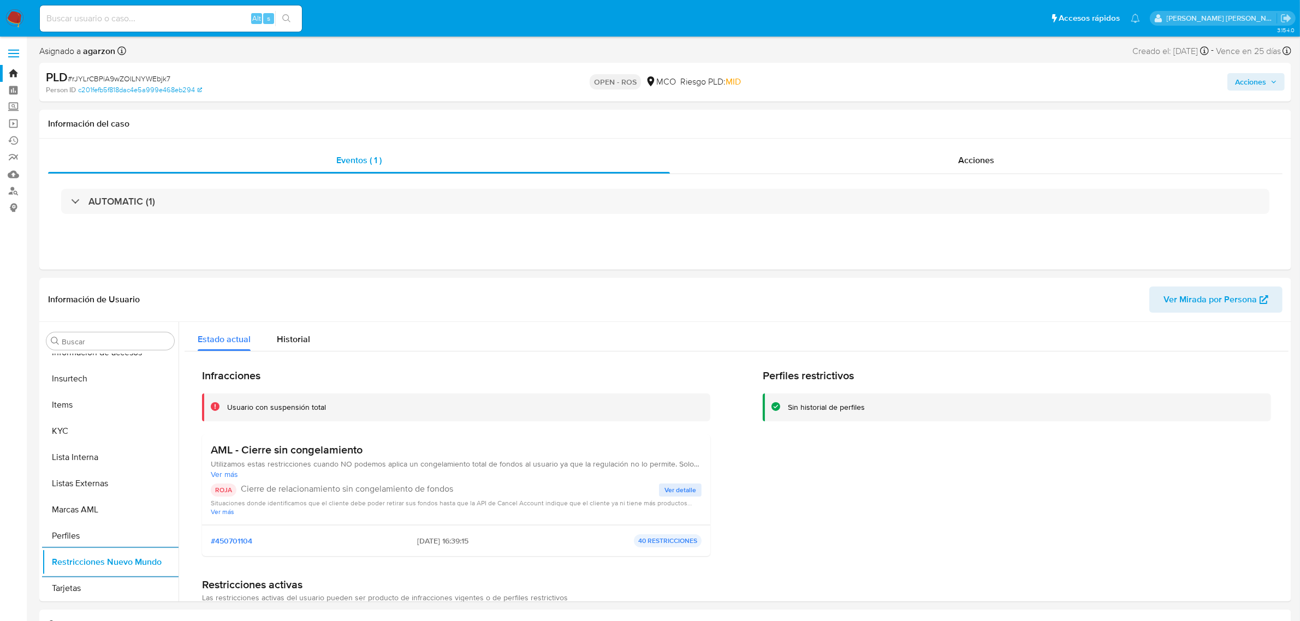
click at [192, 19] on input at bounding box center [171, 18] width 262 height 14
paste input "SaINAhDeXFhrcF7kAh4OcrHZ"
type input "SaINAhDeXFhrcF7kAh4OcrHZ"
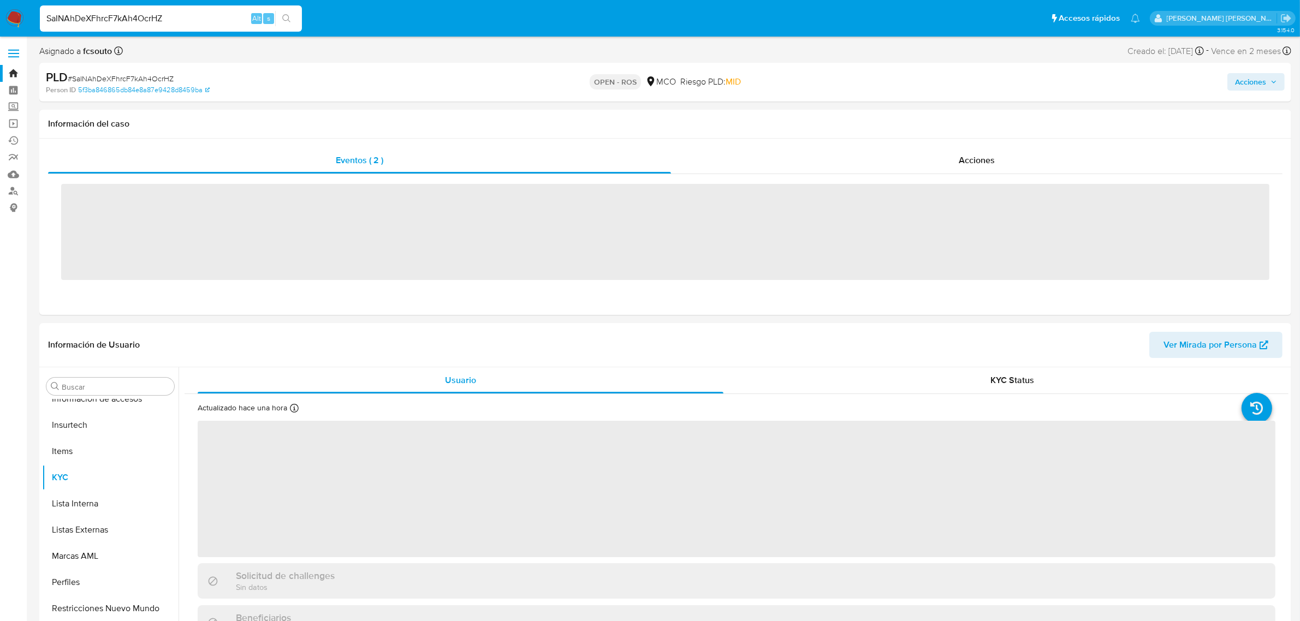
scroll to position [460, 0]
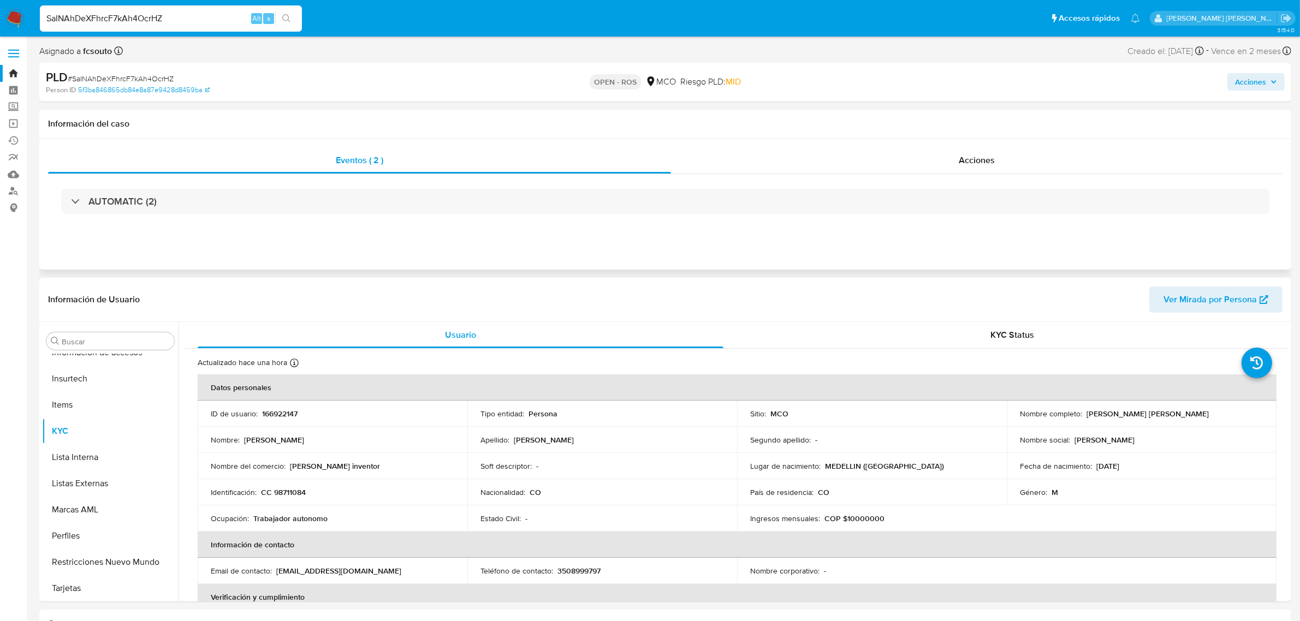
select select "10"
click at [166, 13] on input "SaINAhDeXFhrcF7kAh4OcrHZ" at bounding box center [171, 18] width 262 height 14
drag, startPoint x: 187, startPoint y: 16, endPoint x: 2, endPoint y: 18, distance: 185.0
click at [9, 20] on nav "Pausado Ver notificaciones SaINAhDeXFhrcF7kAh4OcrHZ Alt s Accesos rápidos Presi…" at bounding box center [650, 18] width 1300 height 37
paste input "JKBUY9WIwO1F6SHVlNlOC8HQ"
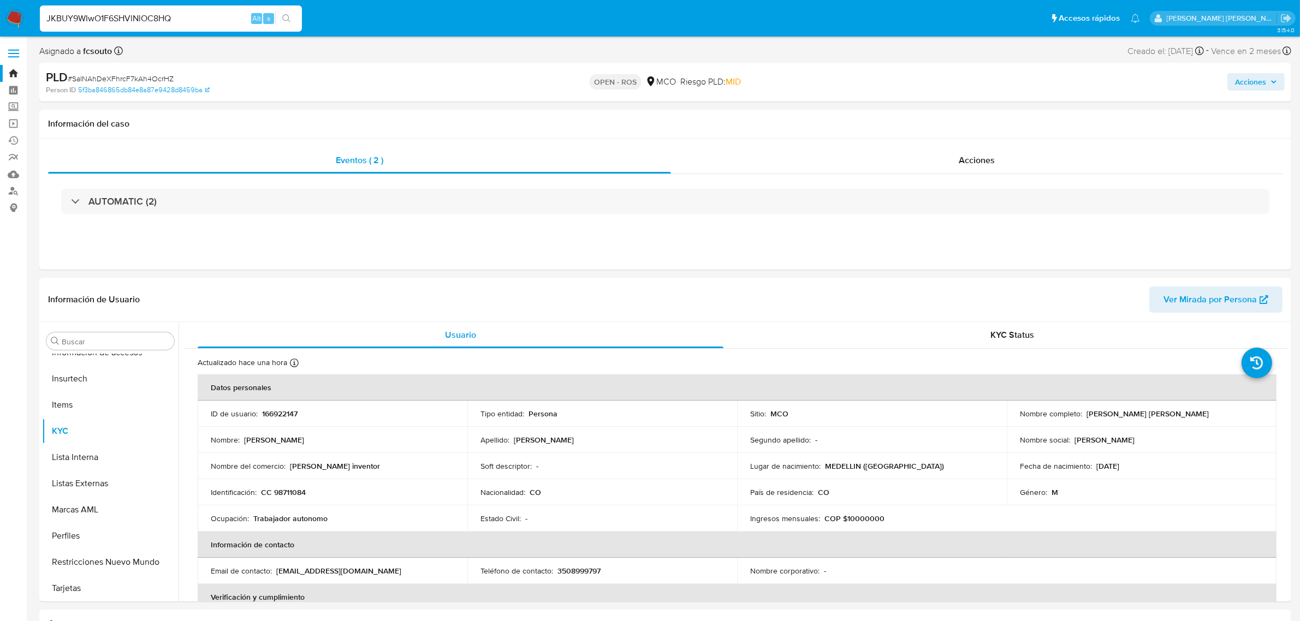
type input "JKBUY9WIwO1F6SHVlNlOC8HQ"
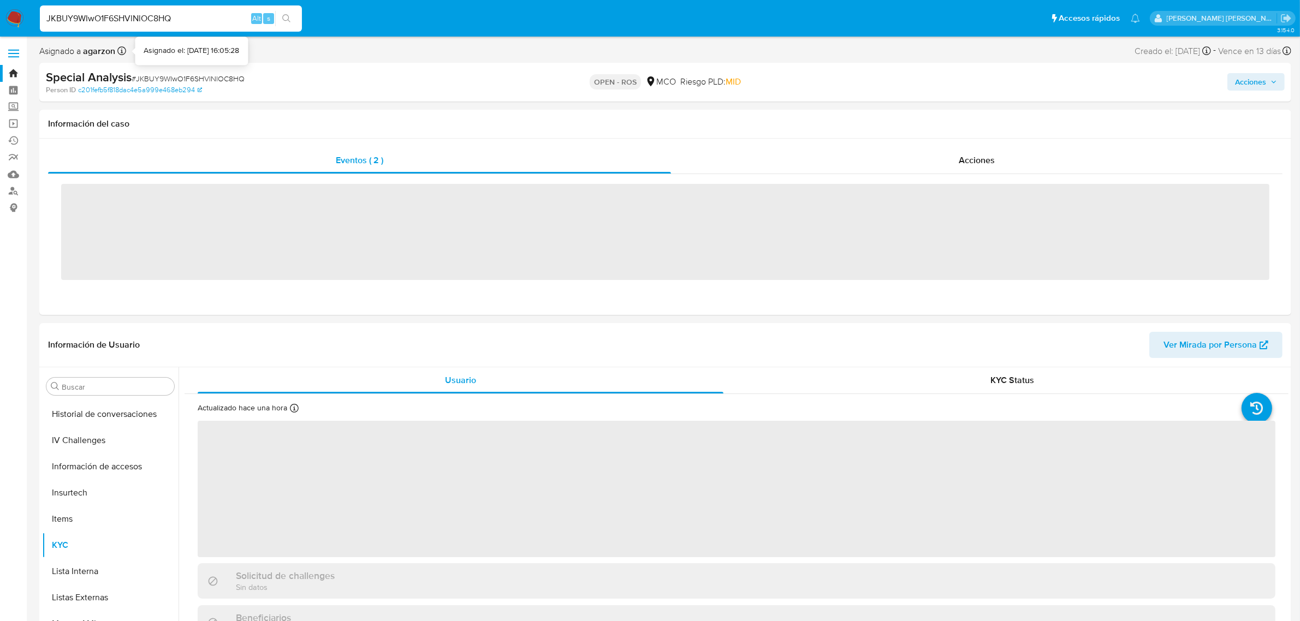
scroll to position [460, 0]
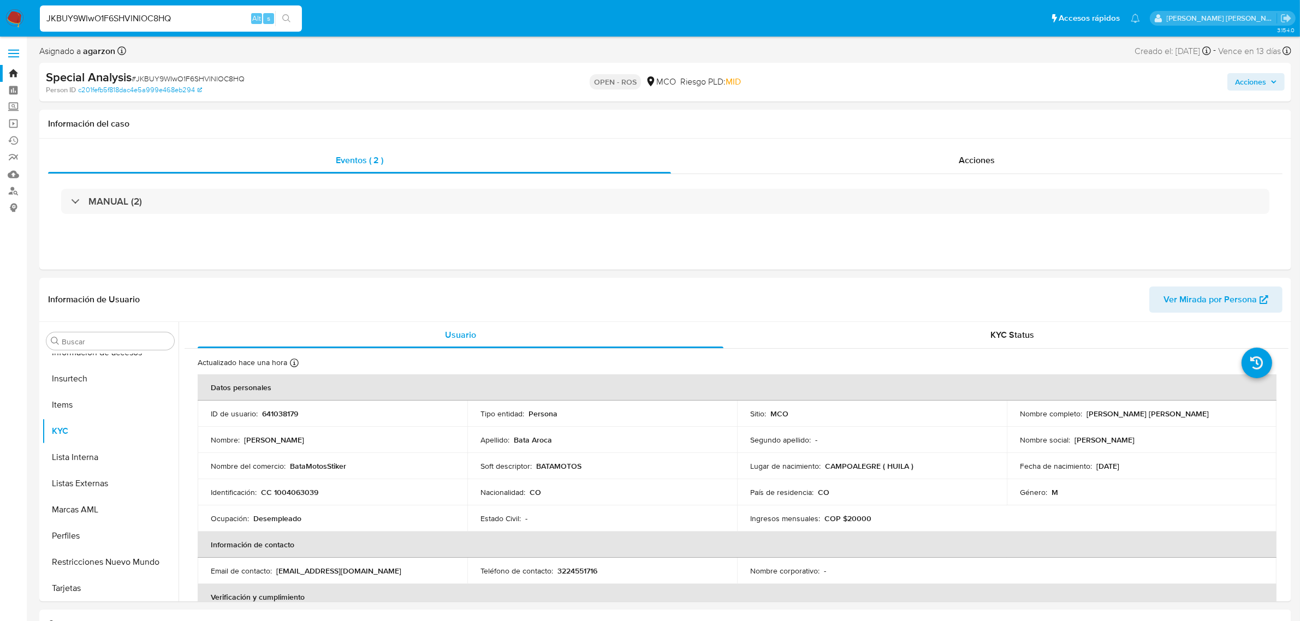
select select "10"
click at [15, 72] on link "Bandeja" at bounding box center [65, 73] width 130 height 17
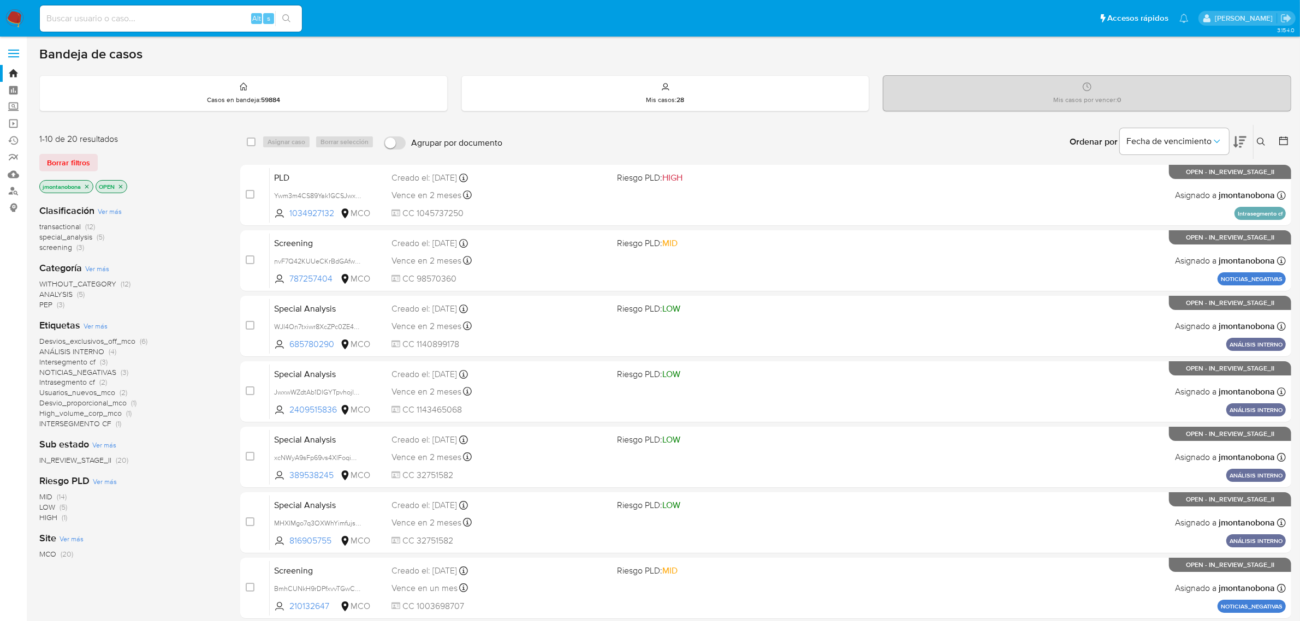
click at [86, 183] on icon "close-filter" at bounding box center [87, 186] width 7 height 7
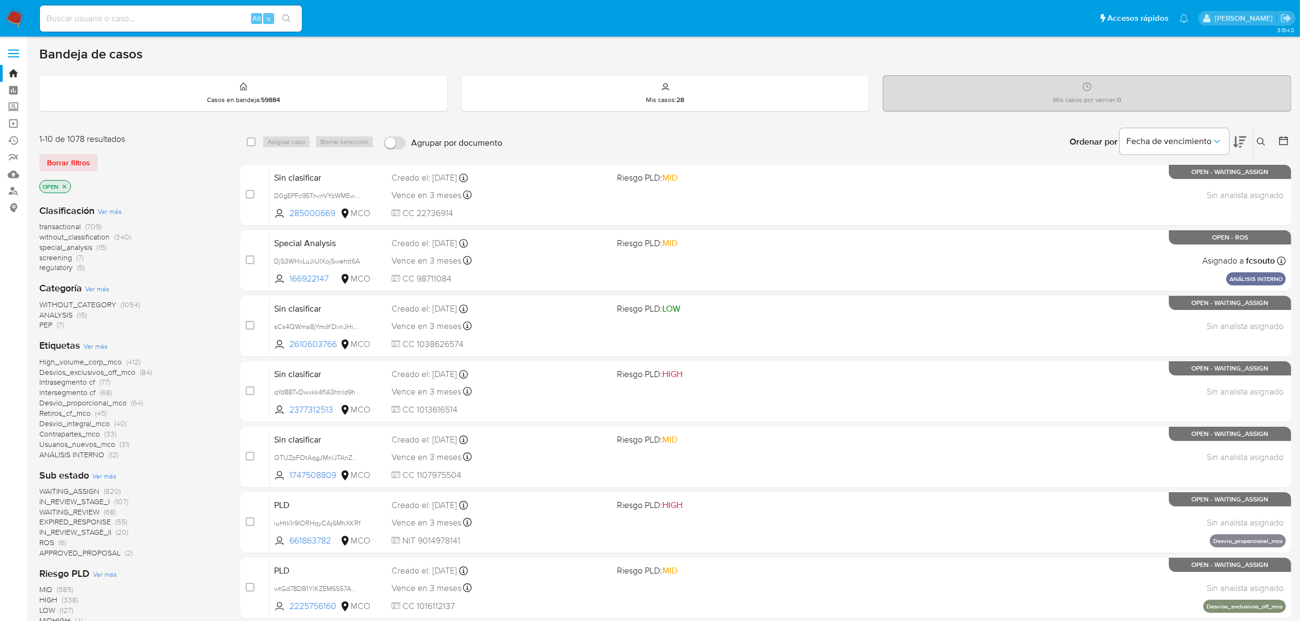
click at [64, 184] on icon "close-filter" at bounding box center [64, 186] width 7 height 7
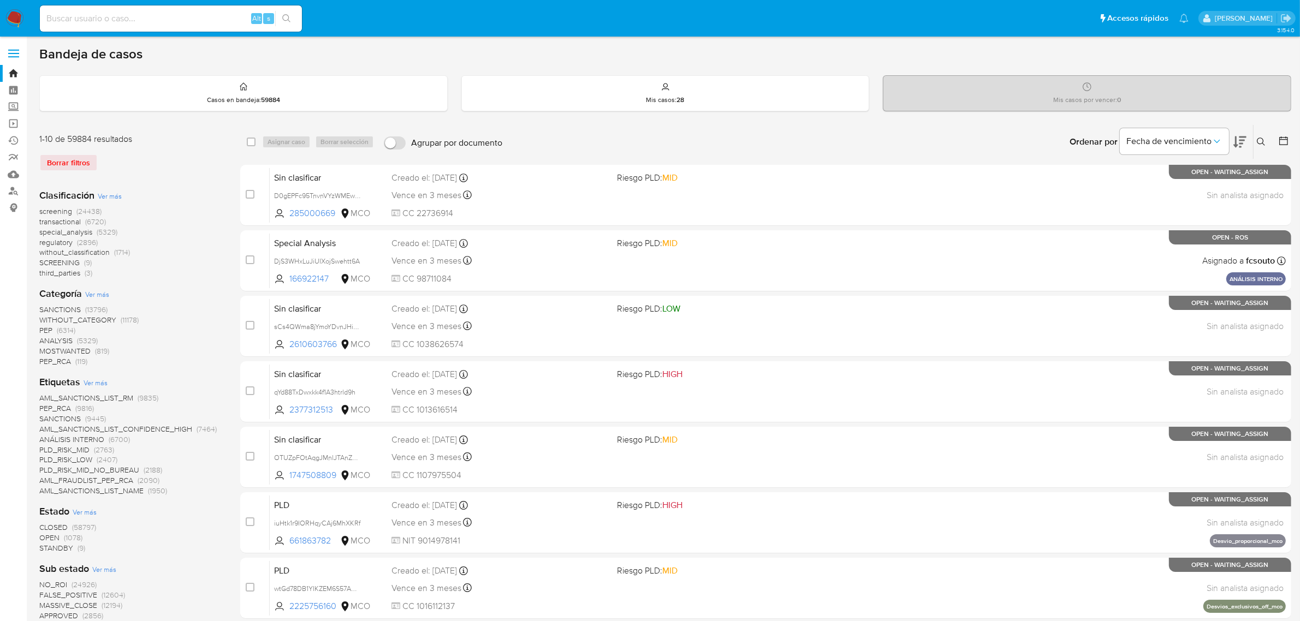
click at [1260, 144] on icon at bounding box center [1261, 142] width 9 height 9
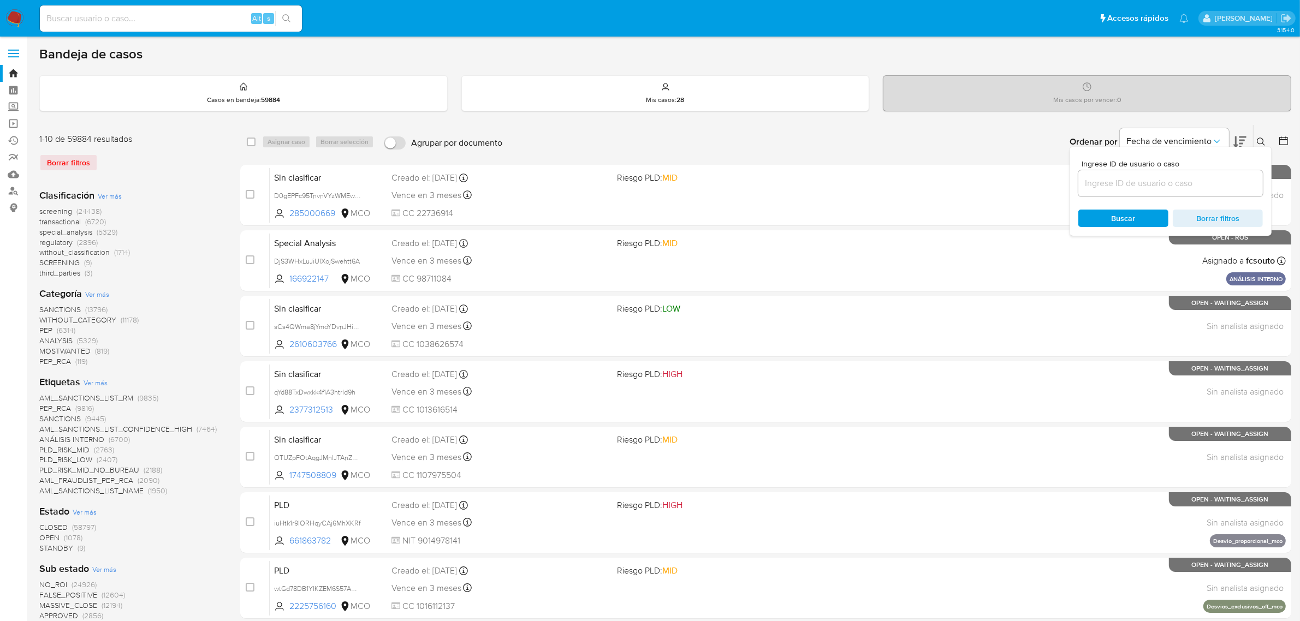
click at [1153, 192] on div at bounding box center [1170, 183] width 184 height 26
click at [1159, 184] on input at bounding box center [1170, 183] width 184 height 14
paste input "JKBUY9WIwO1F6SHVlNlOC8HQ"
type input "JKBUY9WIwO1F6SHVlNlOC8HQ"
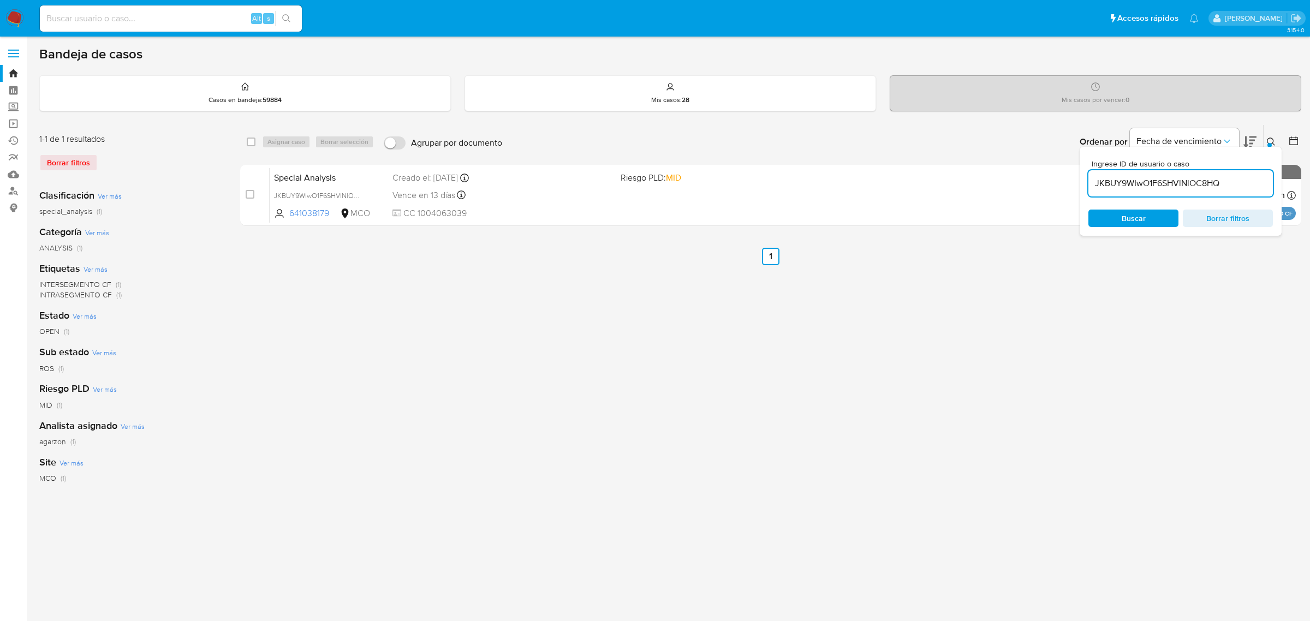
click at [1265, 139] on button at bounding box center [1273, 141] width 18 height 13
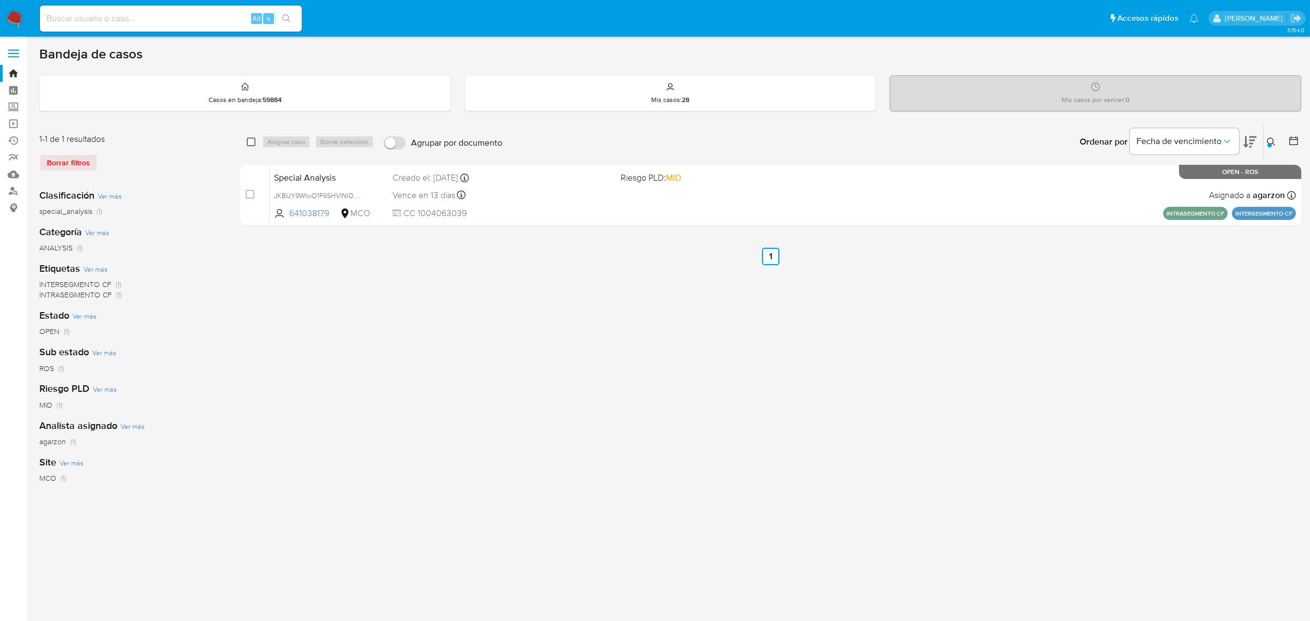
click at [254, 141] on input "checkbox" at bounding box center [251, 142] width 9 height 9
checkbox input "true"
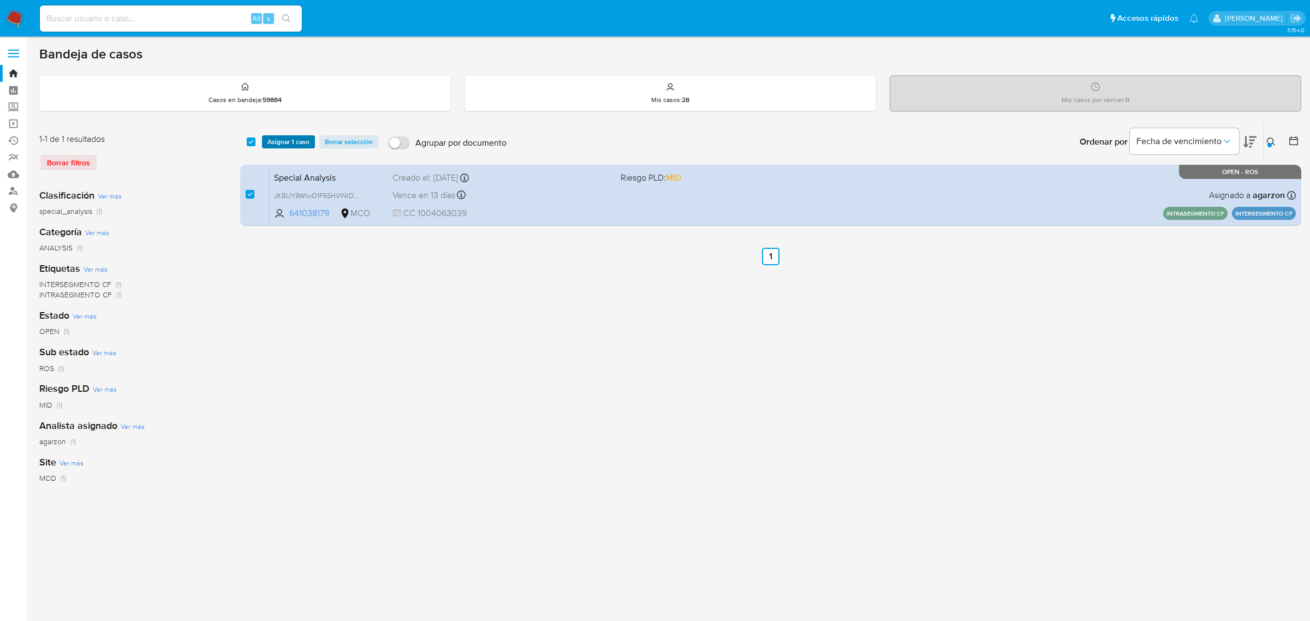
click at [290, 140] on span "Asignar 1 caso" at bounding box center [288, 141] width 42 height 11
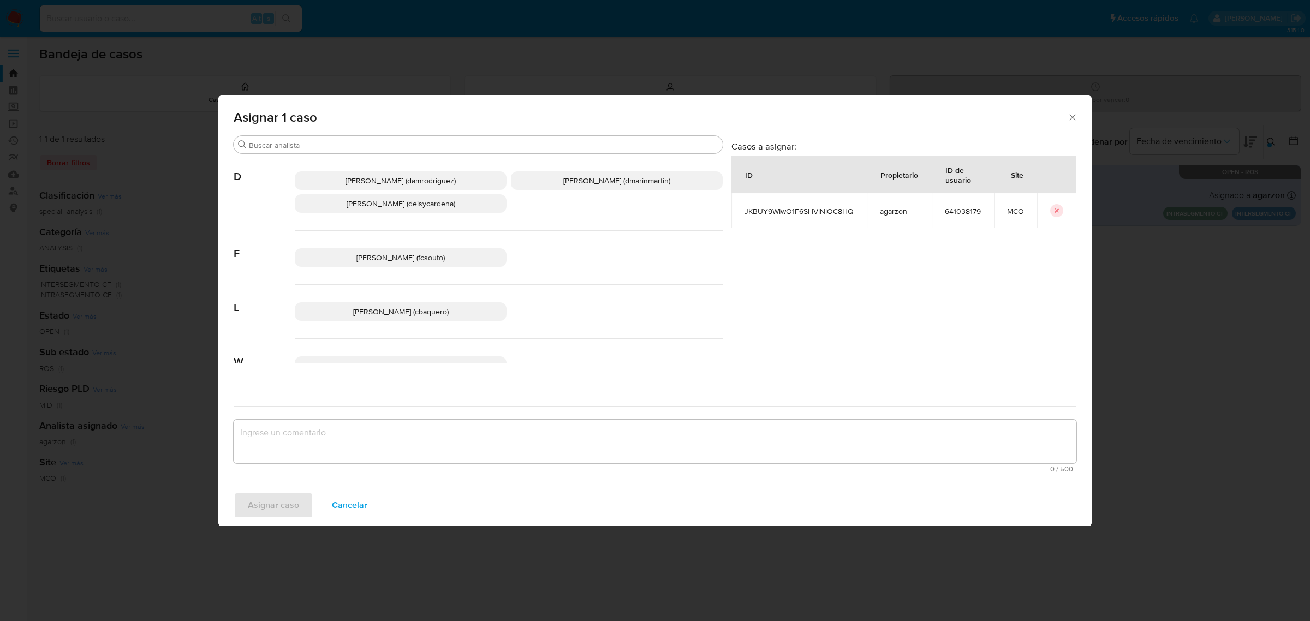
click at [576, 183] on span "David Esteban Marin Martinez (dmarinmartin)" at bounding box center [616, 180] width 107 height 11
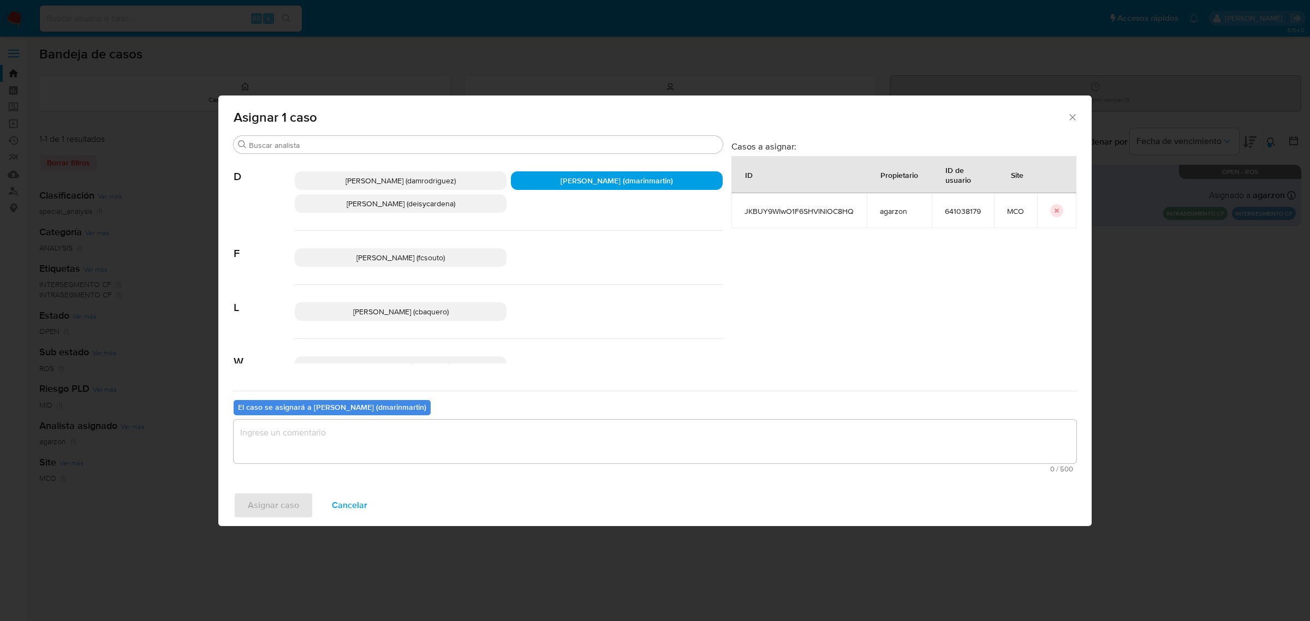
click at [455, 445] on textarea "assign-modal" at bounding box center [655, 442] width 843 height 44
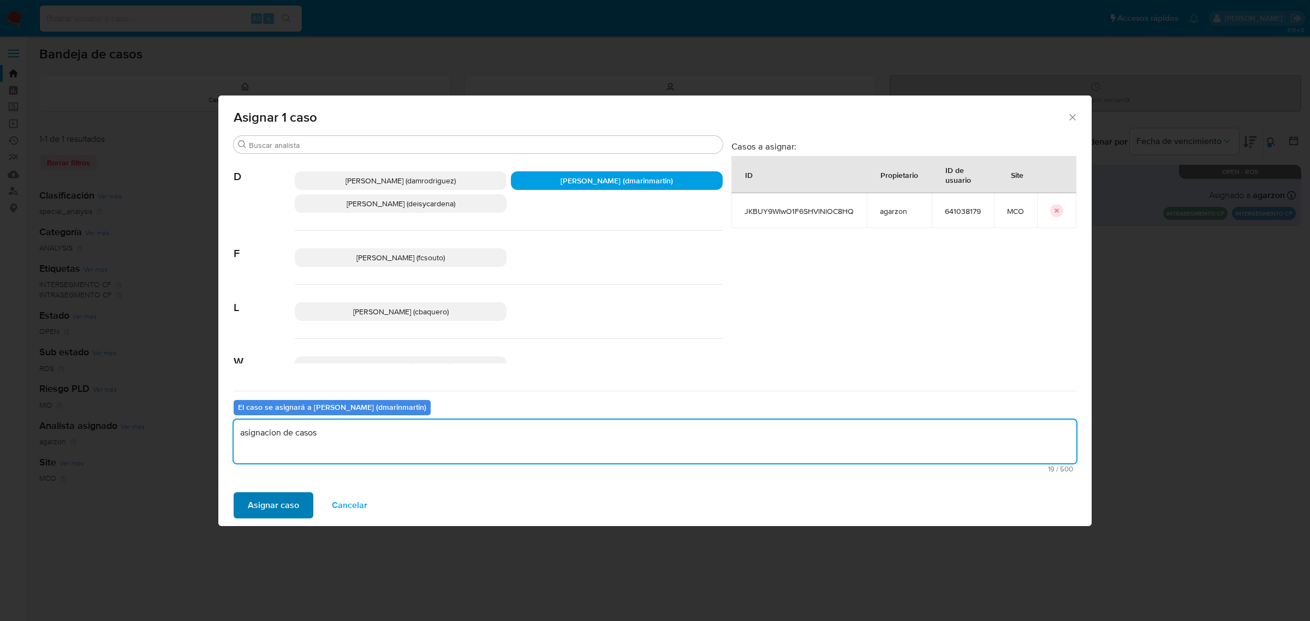
type textarea "asignacion de casos"
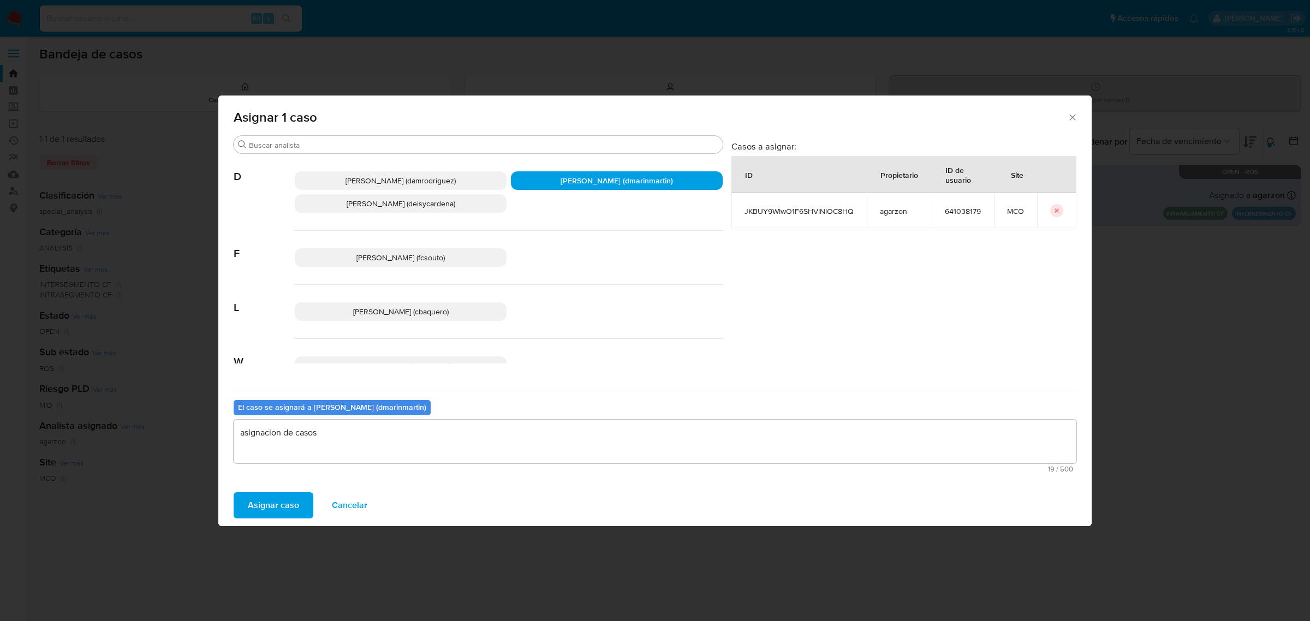
click at [284, 507] on span "Asignar caso" at bounding box center [273, 505] width 51 height 24
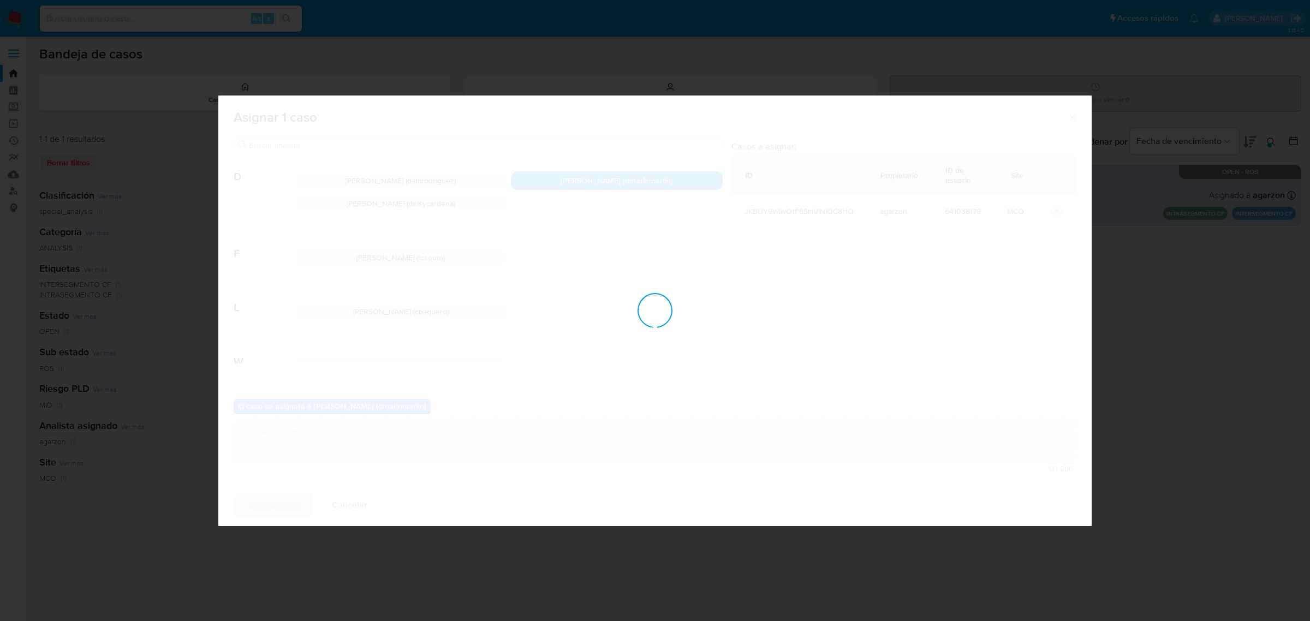
checkbox input "false"
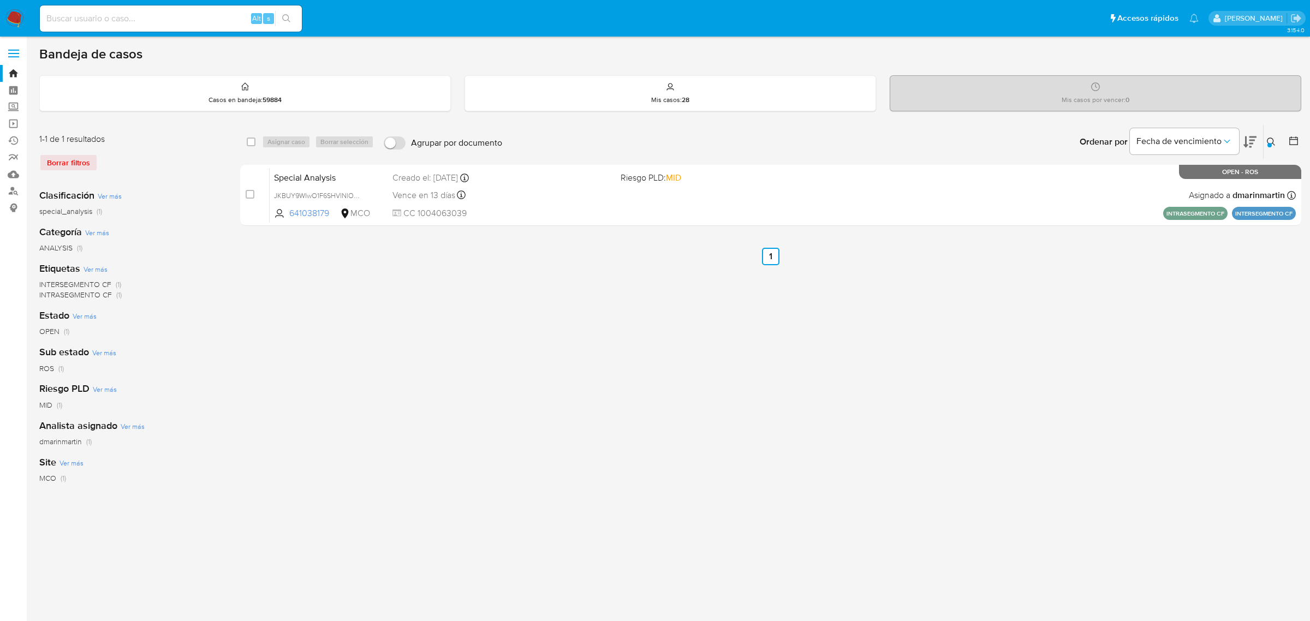
click at [1272, 141] on icon at bounding box center [1271, 142] width 9 height 9
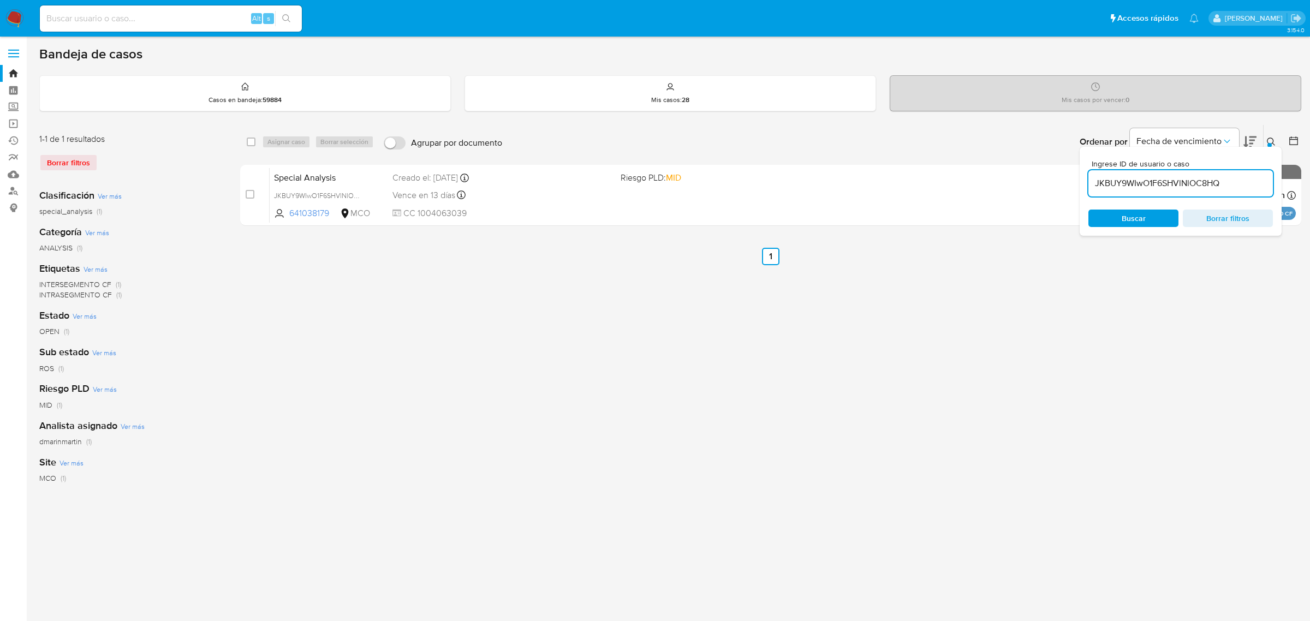
click at [1237, 180] on input "JKBUY9WIwO1F6SHVlNlOC8HQ" at bounding box center [1180, 183] width 184 height 14
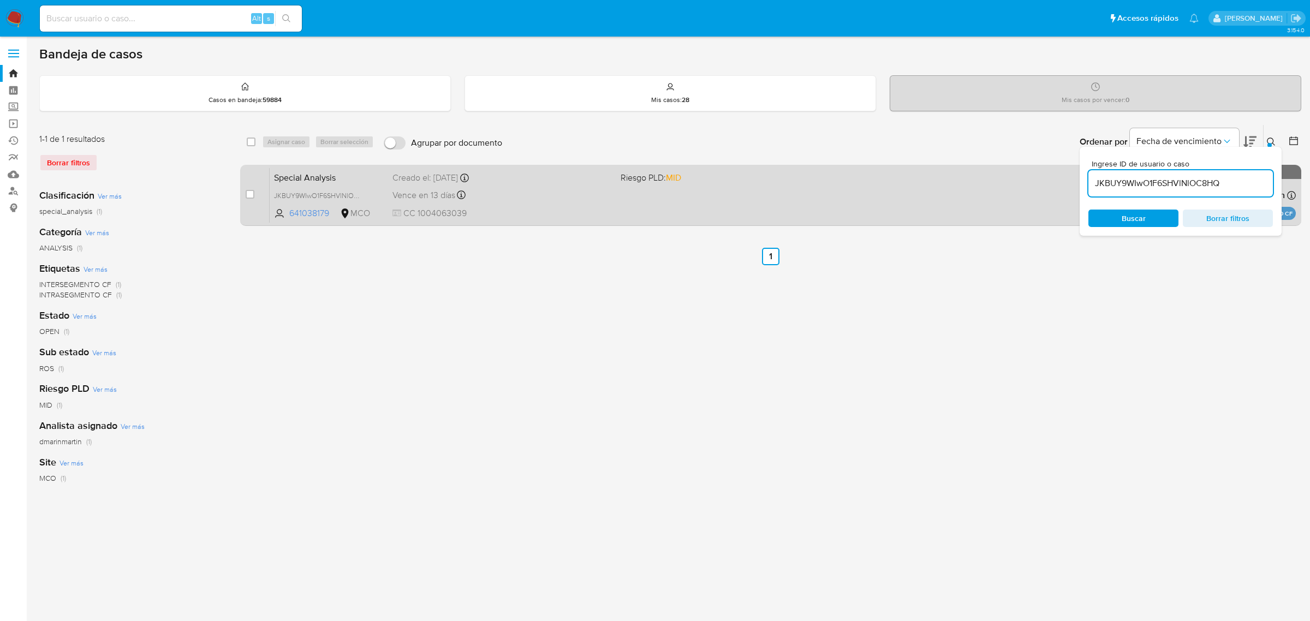
drag, startPoint x: 1239, startPoint y: 180, endPoint x: 1022, endPoint y: 181, distance: 217.2
click at [1022, 181] on div "select-all-cases-checkbox Asignar caso Borrar selección Agrupar por documento O…" at bounding box center [770, 177] width 1061 height 106
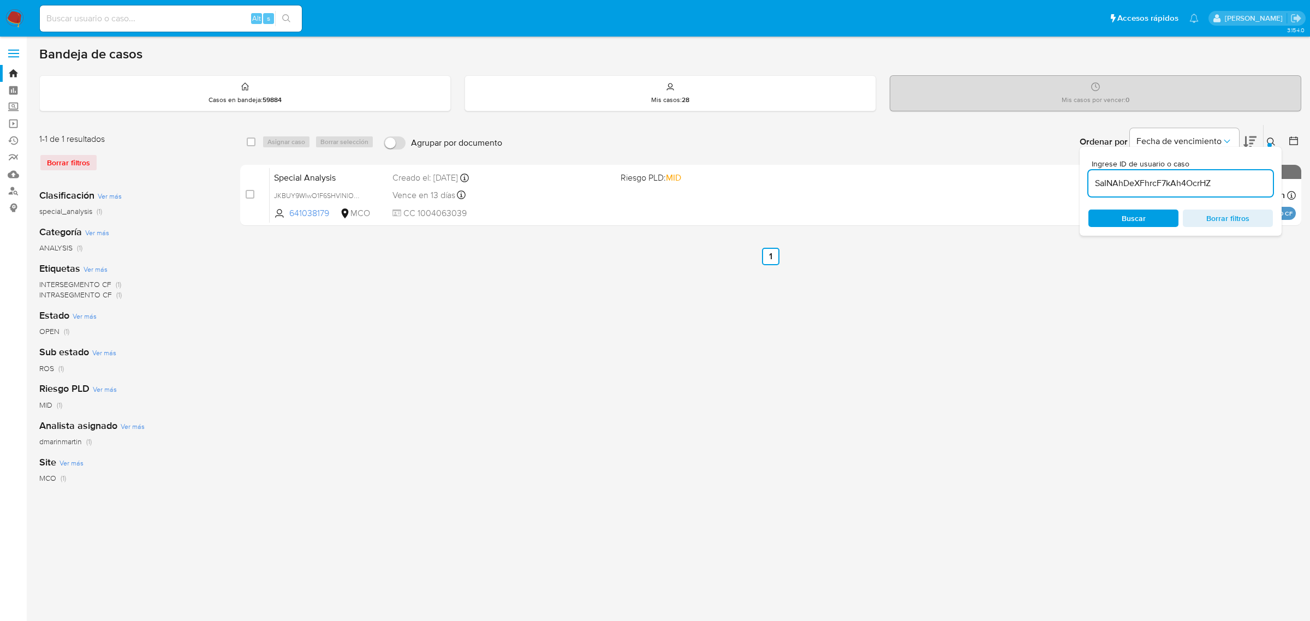
type input "SaINAhDeXFhrcF7kAh4OcrHZ"
click at [1268, 138] on icon at bounding box center [1271, 142] width 9 height 9
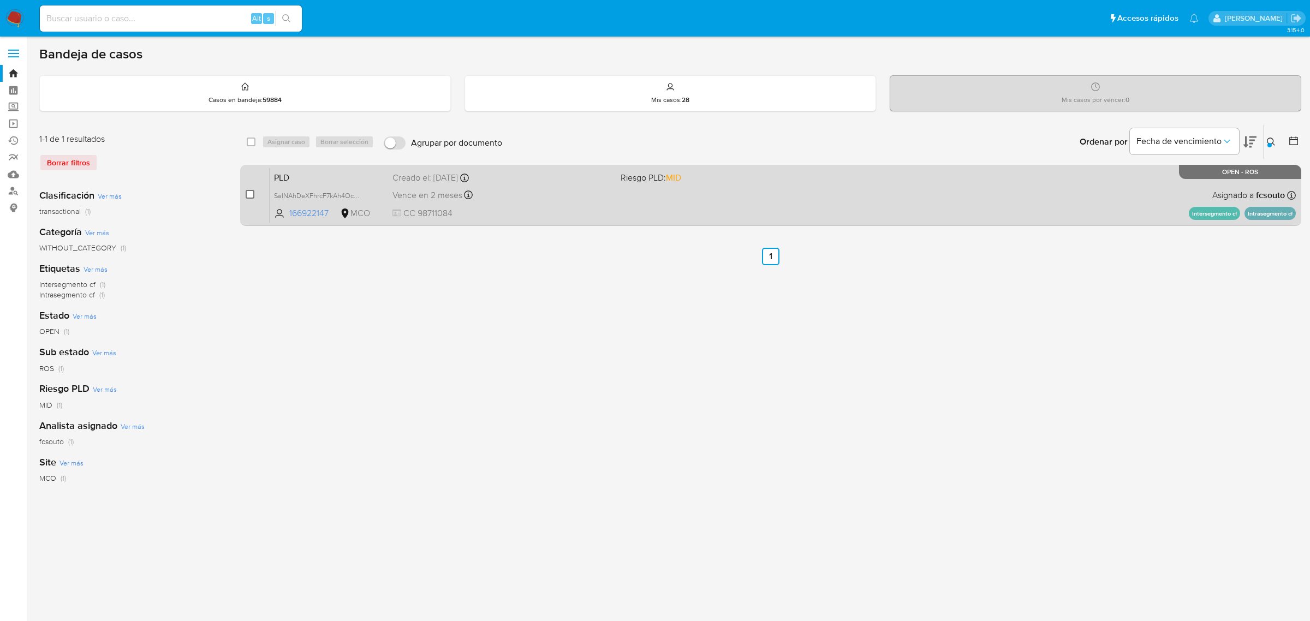
click at [252, 194] on input "checkbox" at bounding box center [250, 194] width 9 height 9
checkbox input "true"
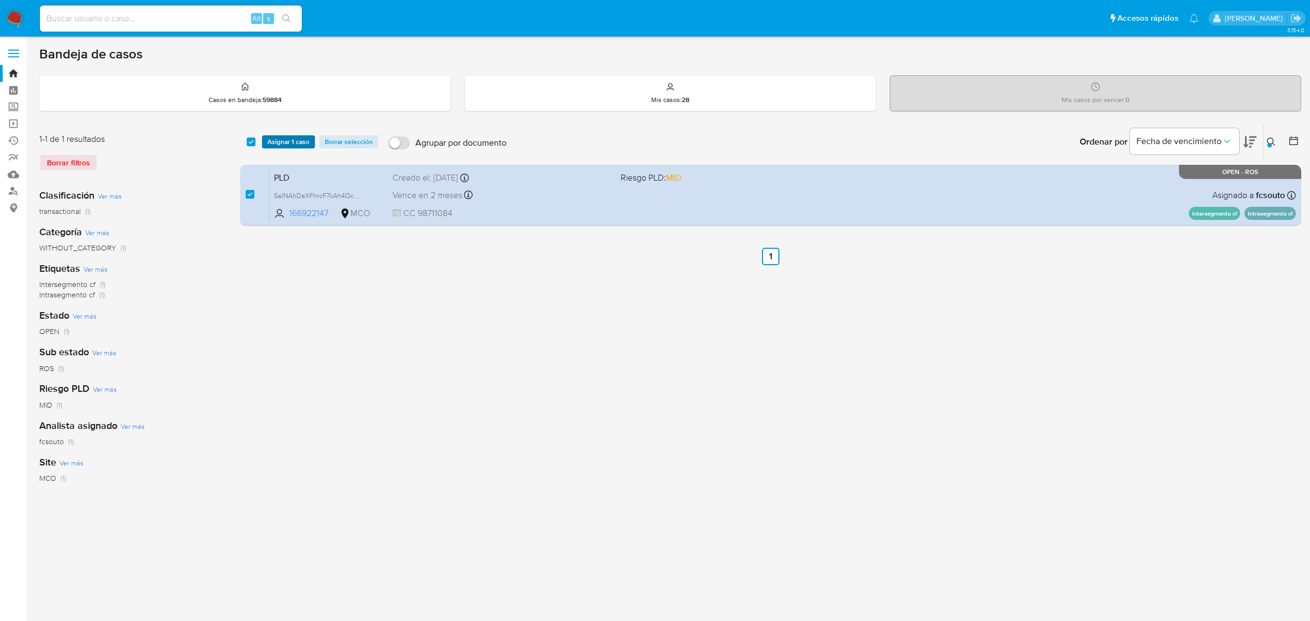
click at [285, 139] on span "Asignar 1 caso" at bounding box center [288, 141] width 42 height 11
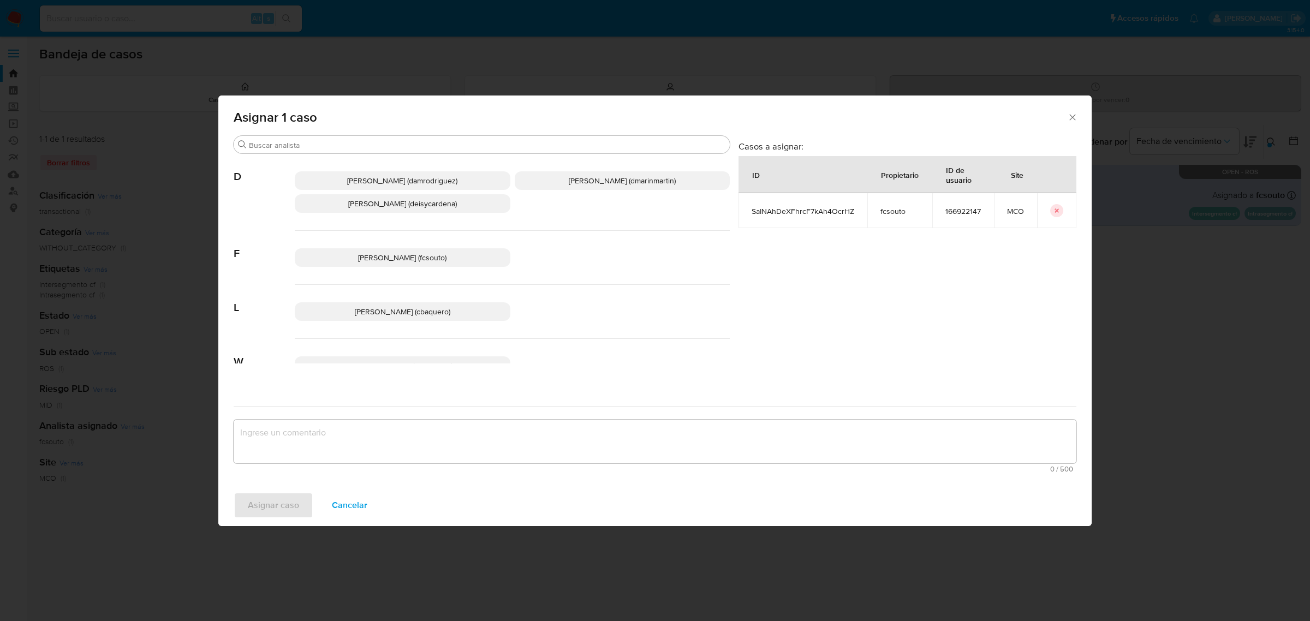
click at [604, 183] on span "David Esteban Marin Martinez (dmarinmartin)" at bounding box center [622, 180] width 107 height 11
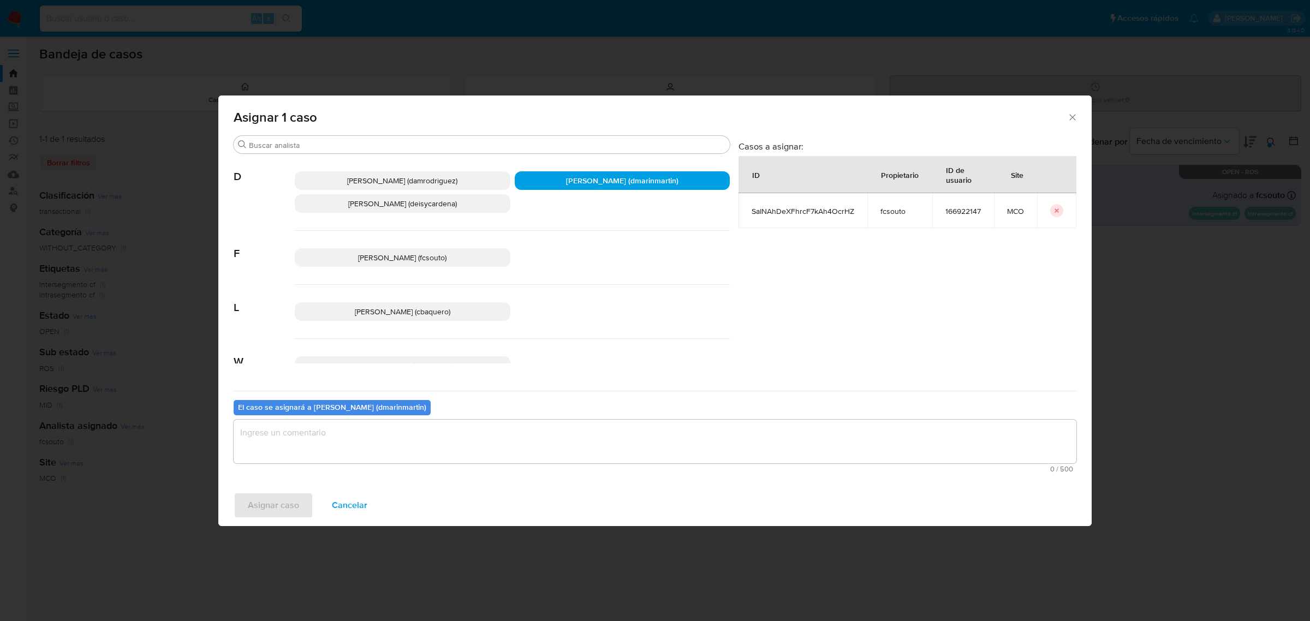
click at [372, 437] on textarea "assign-modal" at bounding box center [655, 442] width 843 height 44
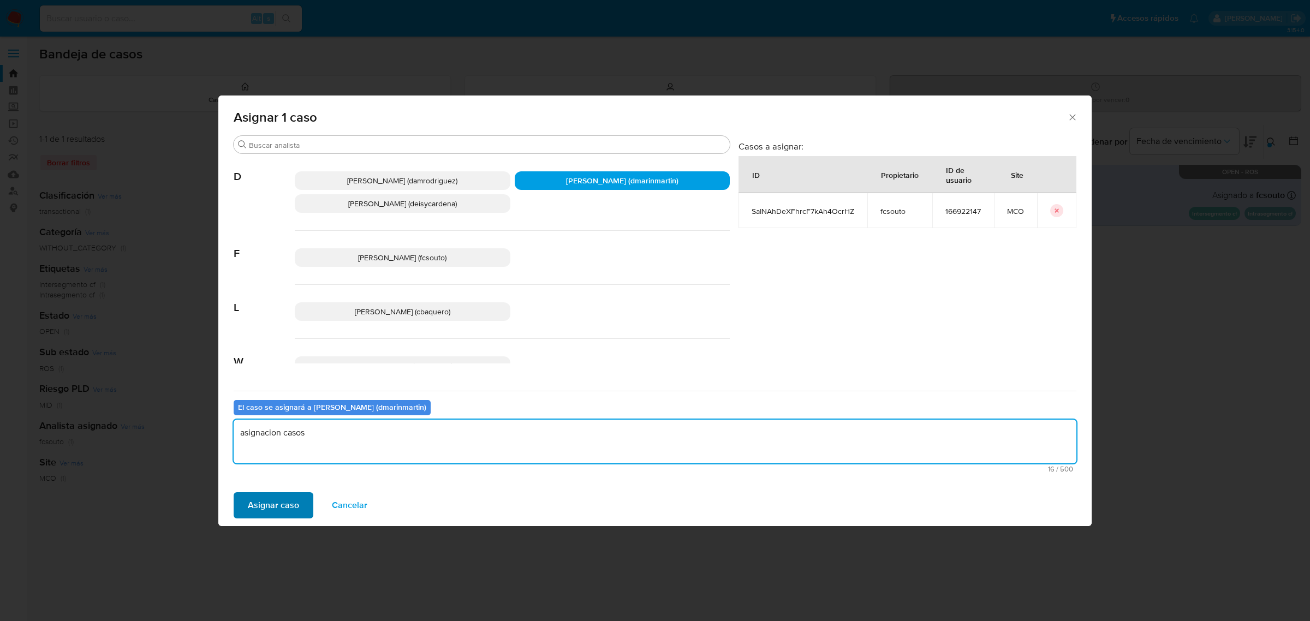
type textarea "asignacion casos"
click at [278, 503] on span "Asignar caso" at bounding box center [273, 505] width 51 height 24
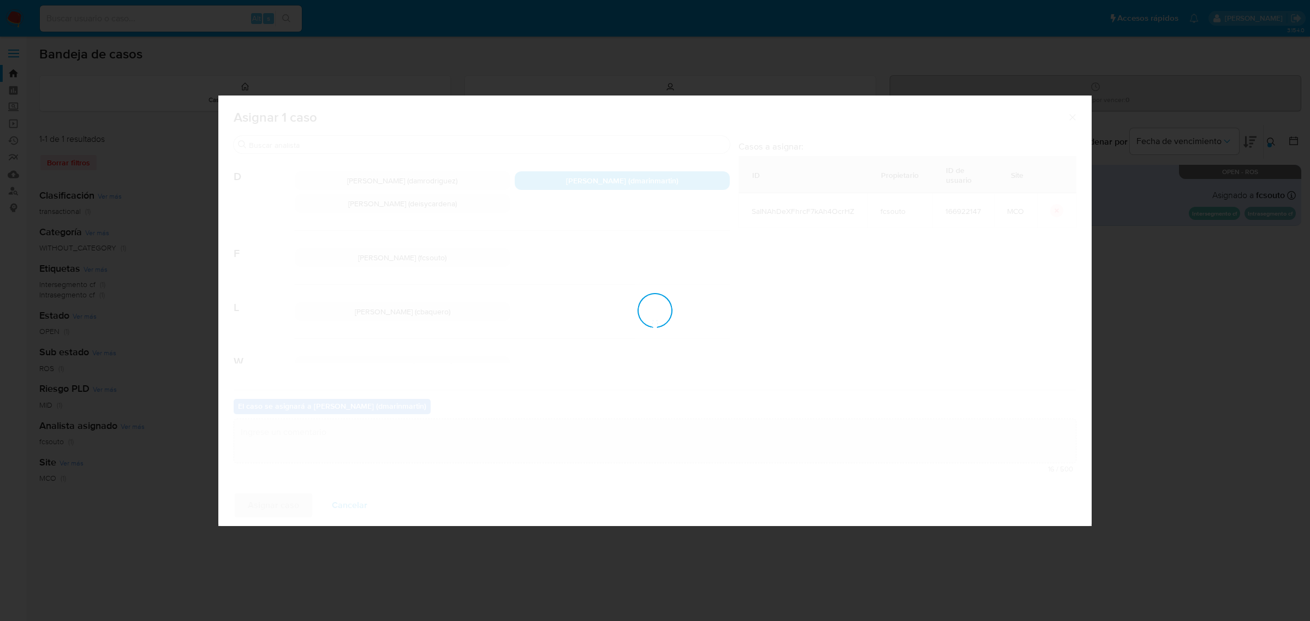
checkbox input "false"
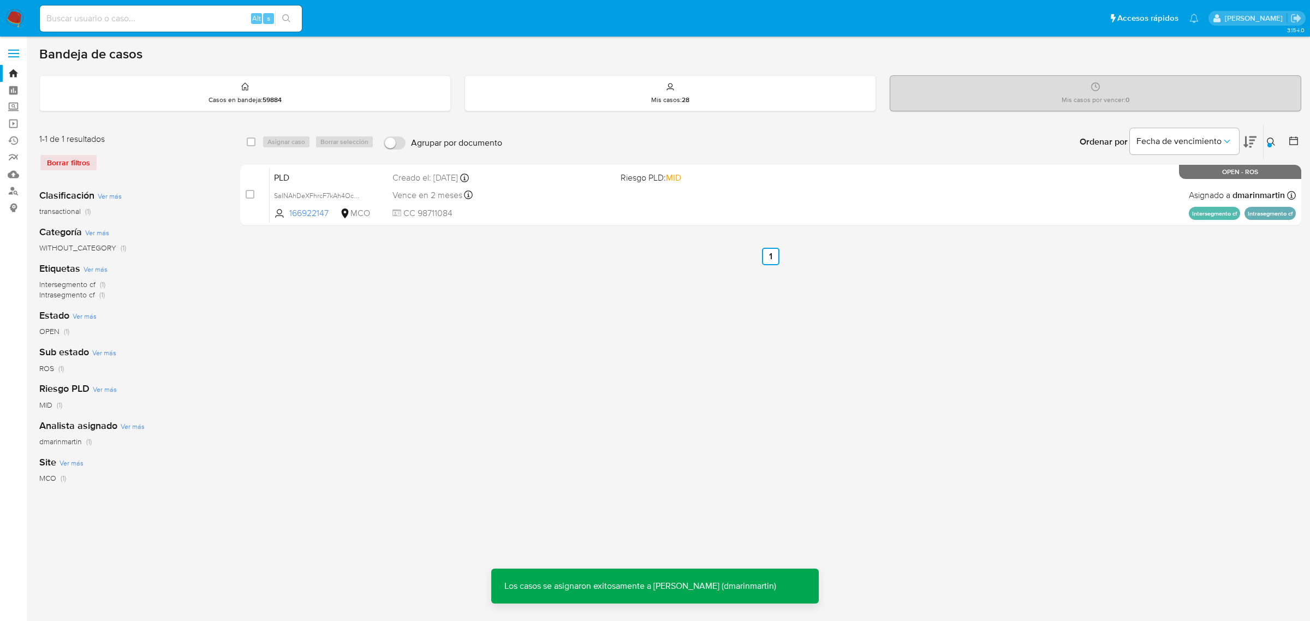
click at [565, 326] on div "select-all-cases-checkbox Asignar caso Borrar selección Agrupar por documento O…" at bounding box center [770, 363] width 1061 height 479
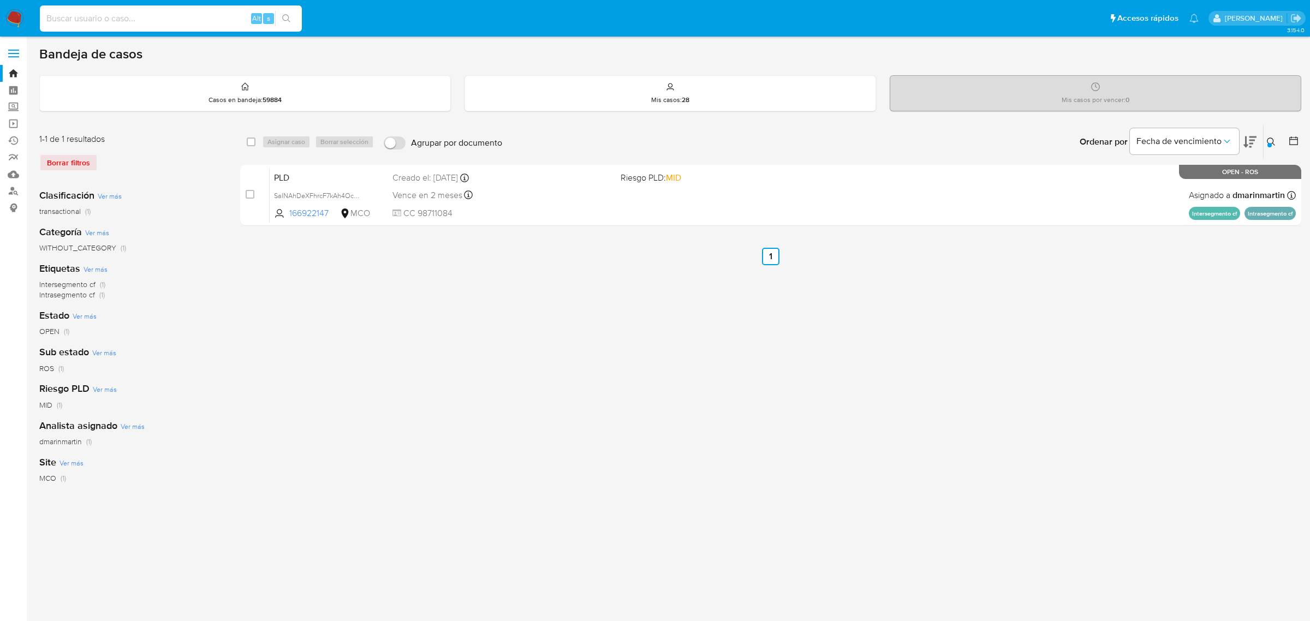
click at [176, 20] on input at bounding box center [171, 18] width 262 height 14
paste input "DjS3WHxLuJiUIXojSwehtt6A"
type input "DjS3WHxLuJiUIXojSwehtt6A"
drag, startPoint x: 177, startPoint y: 14, endPoint x: 0, endPoint y: -10, distance: 178.9
click at [0, 0] on html "Pausado Ver notificaciones DjS3WHxLuJiUIXojSwehtt6A Alt s Accesos rápidos Presi…" at bounding box center [655, 310] width 1310 height 621
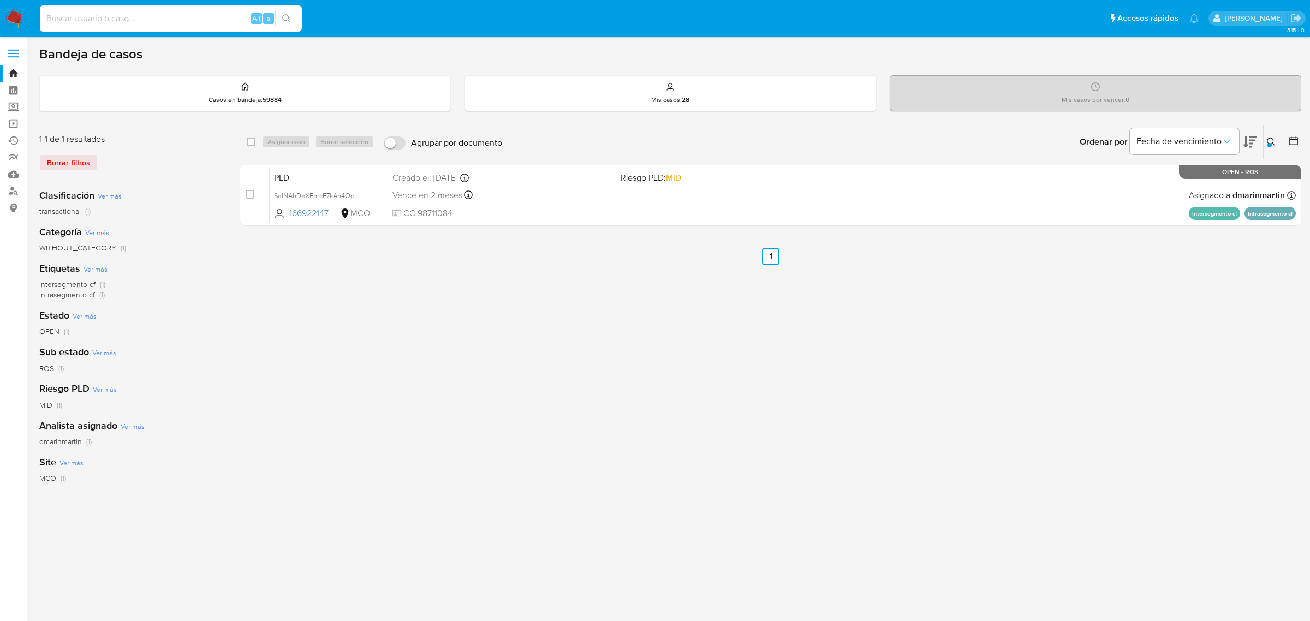
click at [1273, 144] on icon at bounding box center [1271, 142] width 9 height 9
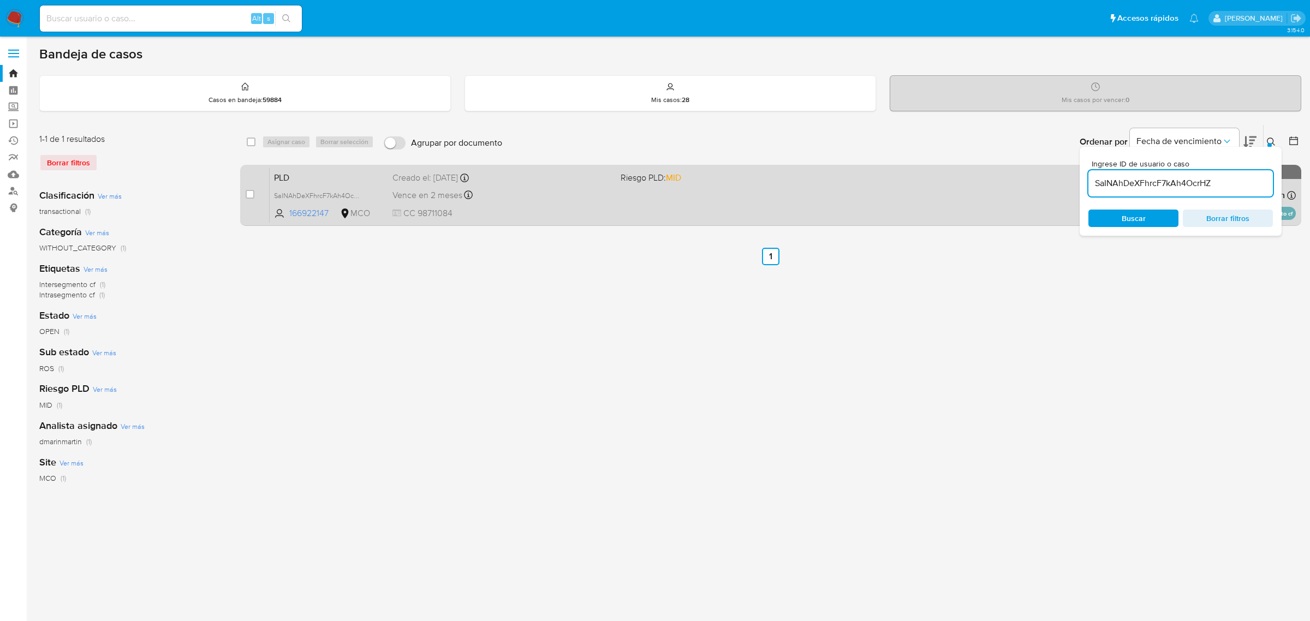
drag, startPoint x: 1229, startPoint y: 183, endPoint x: 972, endPoint y: 178, distance: 257.1
click at [973, 178] on div "select-all-cases-checkbox Asignar caso Borrar selección Agrupar por documento O…" at bounding box center [770, 177] width 1061 height 106
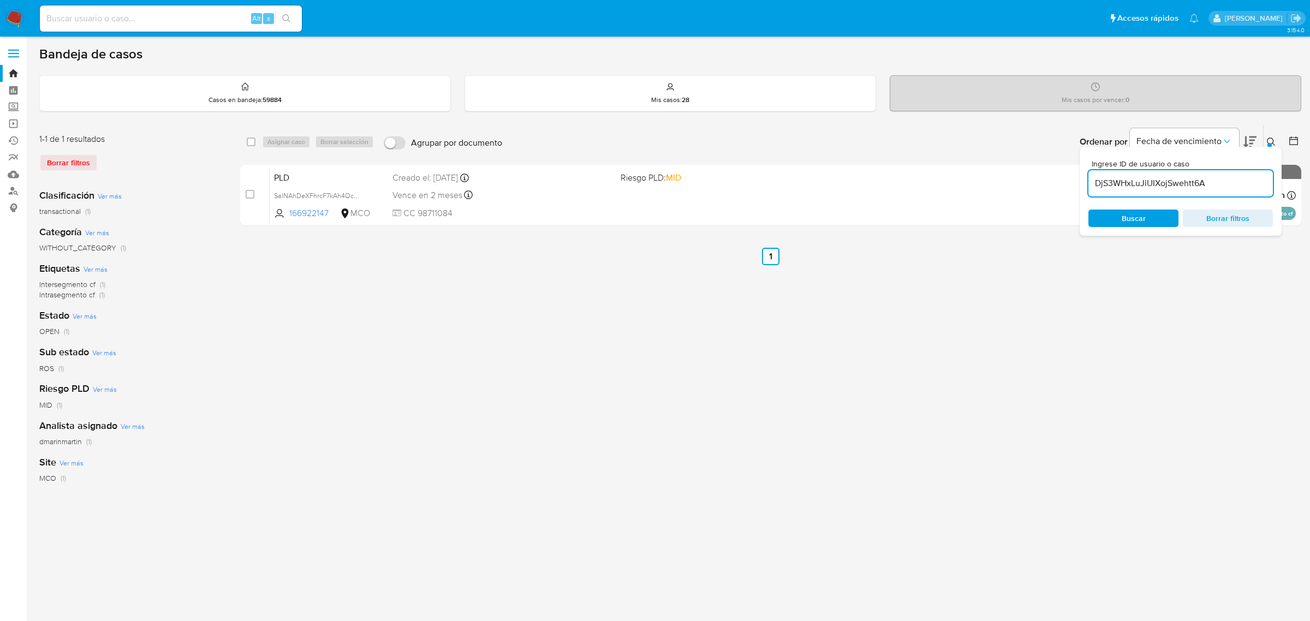
type input "DjS3WHxLuJiUIXojSwehtt6A"
click at [1270, 135] on button at bounding box center [1273, 141] width 18 height 13
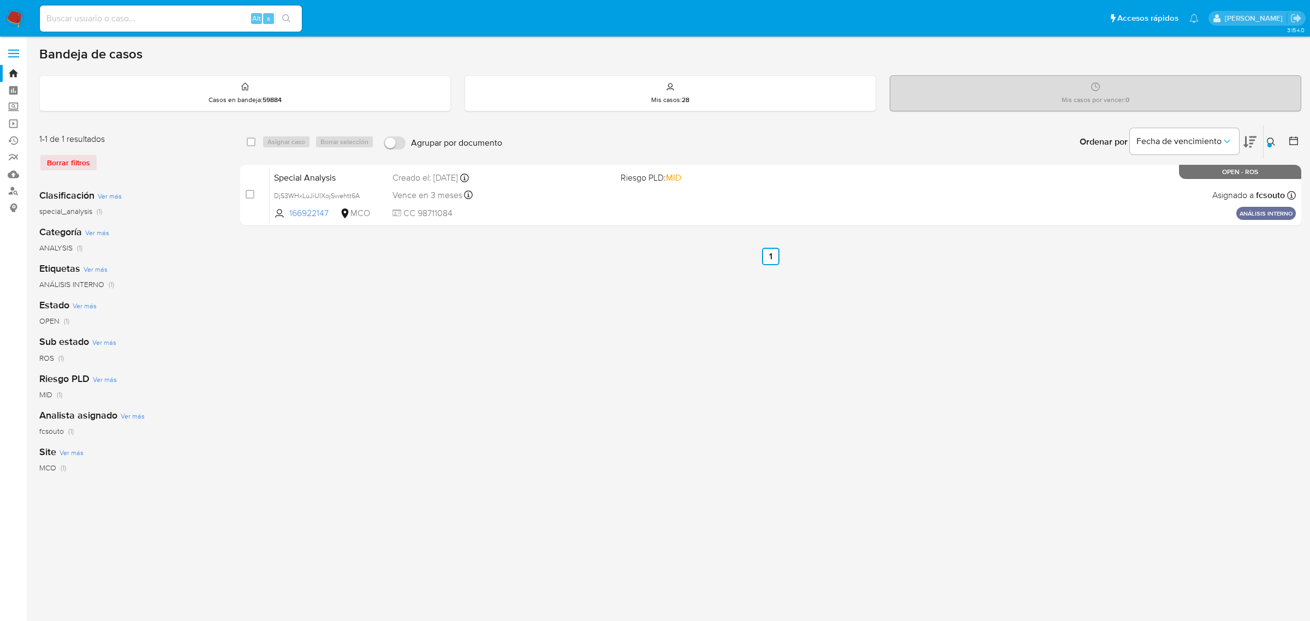
click at [1271, 140] on icon at bounding box center [1271, 142] width 9 height 9
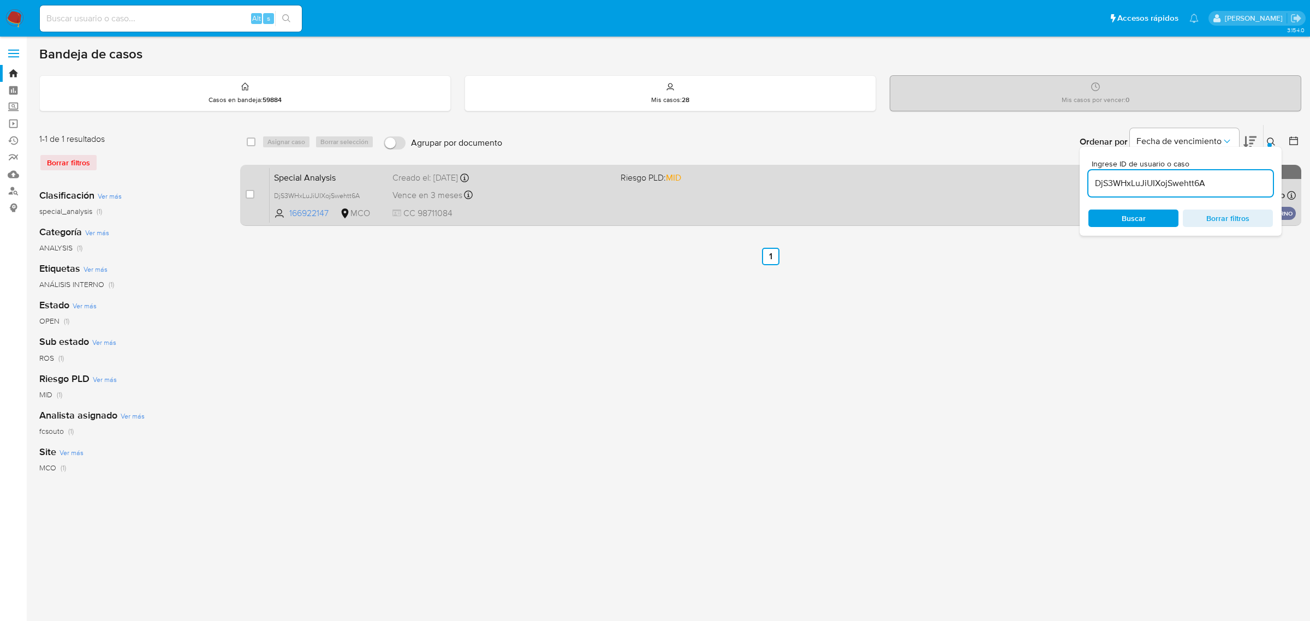
drag, startPoint x: 1218, startPoint y: 183, endPoint x: 965, endPoint y: 187, distance: 253.8
click at [978, 183] on div "select-all-cases-checkbox Asignar caso Borrar selección Agrupar por documento O…" at bounding box center [770, 177] width 1061 height 106
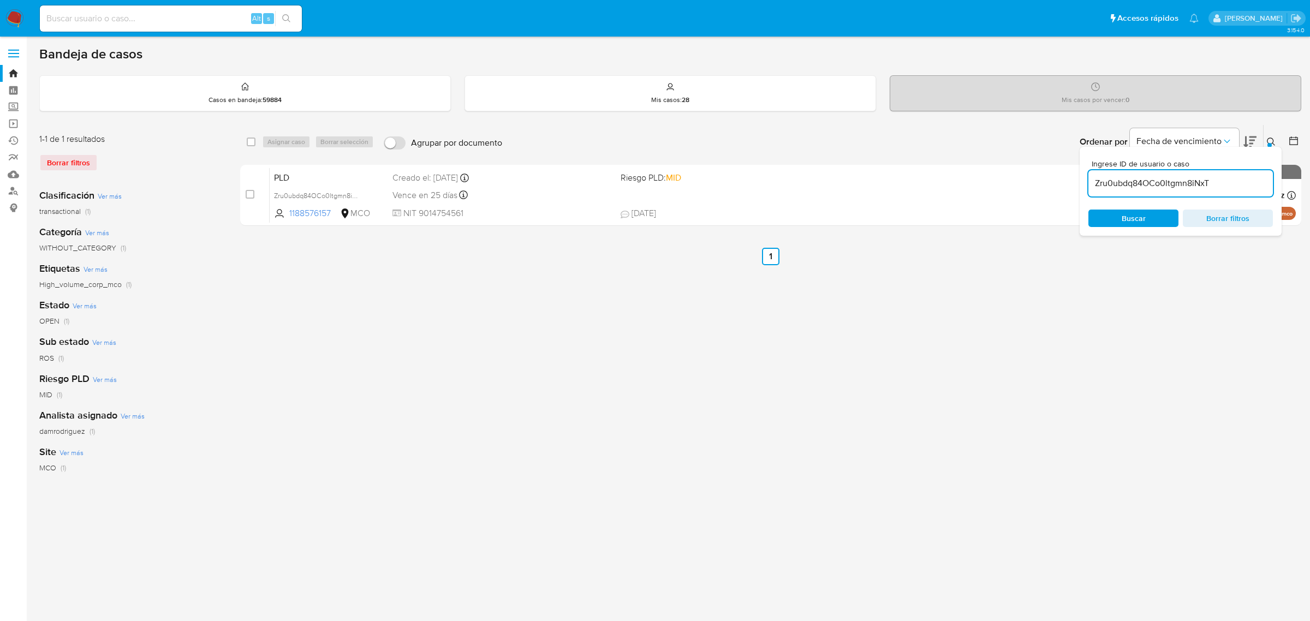
click at [1015, 153] on div "Ordenar por Fecha de vencimiento No es posible ordenar los resultados mientras …" at bounding box center [905, 142] width 794 height 34
click at [1269, 138] on icon at bounding box center [1271, 142] width 9 height 9
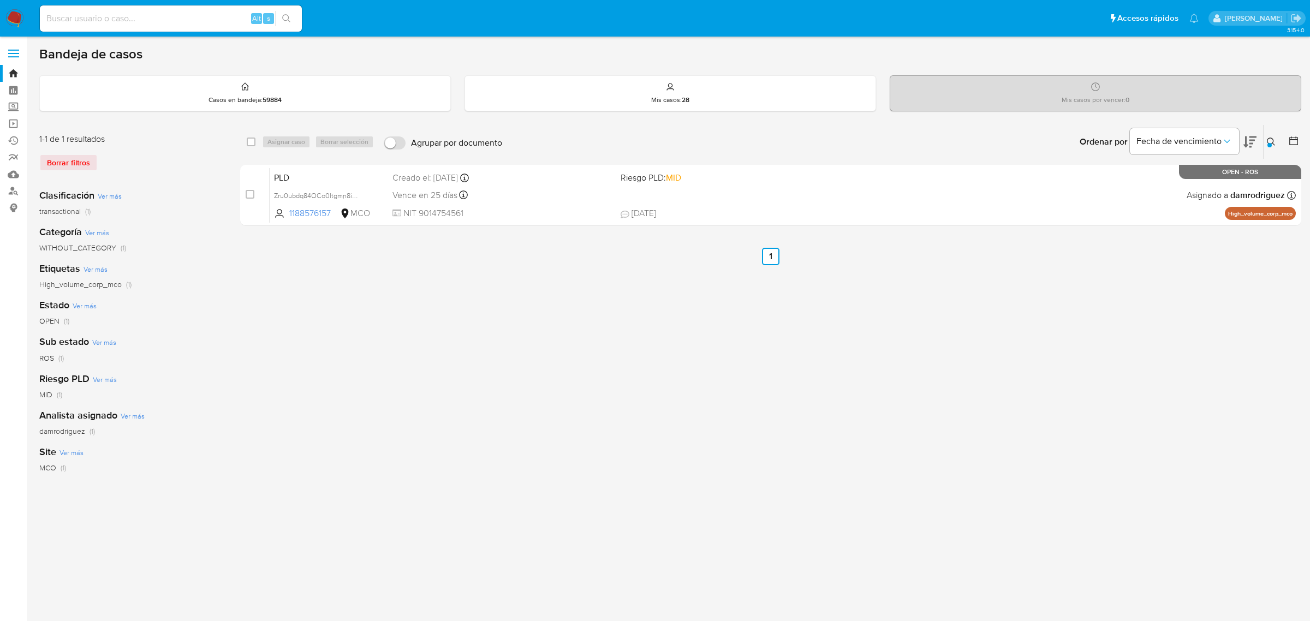
click at [1270, 143] on div at bounding box center [1269, 145] width 4 height 4
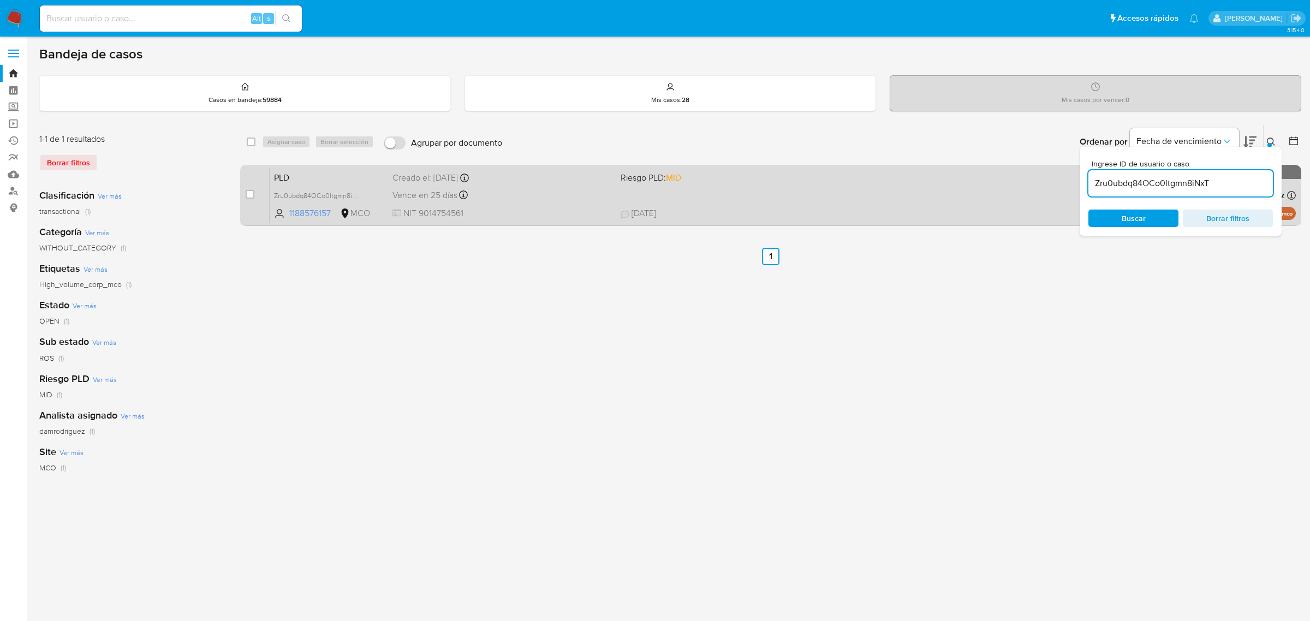
drag, startPoint x: 1221, startPoint y: 180, endPoint x: 983, endPoint y: 176, distance: 238.6
click at [991, 176] on div "select-all-cases-checkbox Asignar caso Borrar selección Agrupar por documento O…" at bounding box center [770, 177] width 1061 height 106
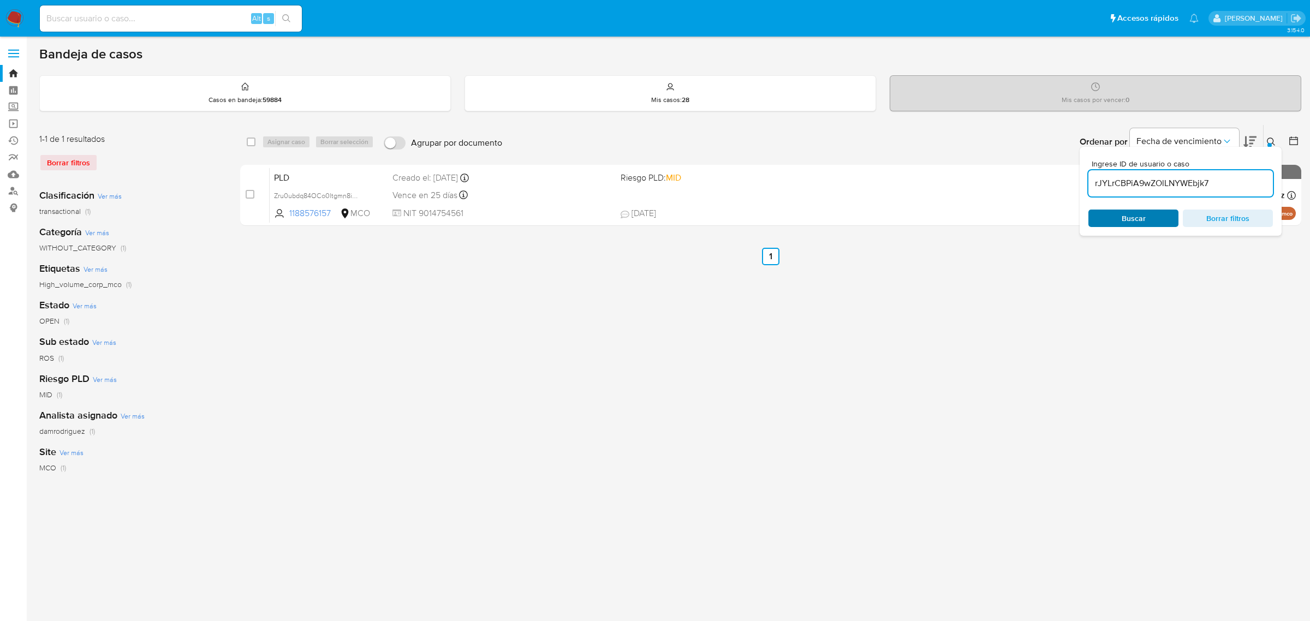
type input "rJYLrCBPiA9wZOlLNYWEbjk7"
click at [1272, 135] on button at bounding box center [1273, 141] width 18 height 13
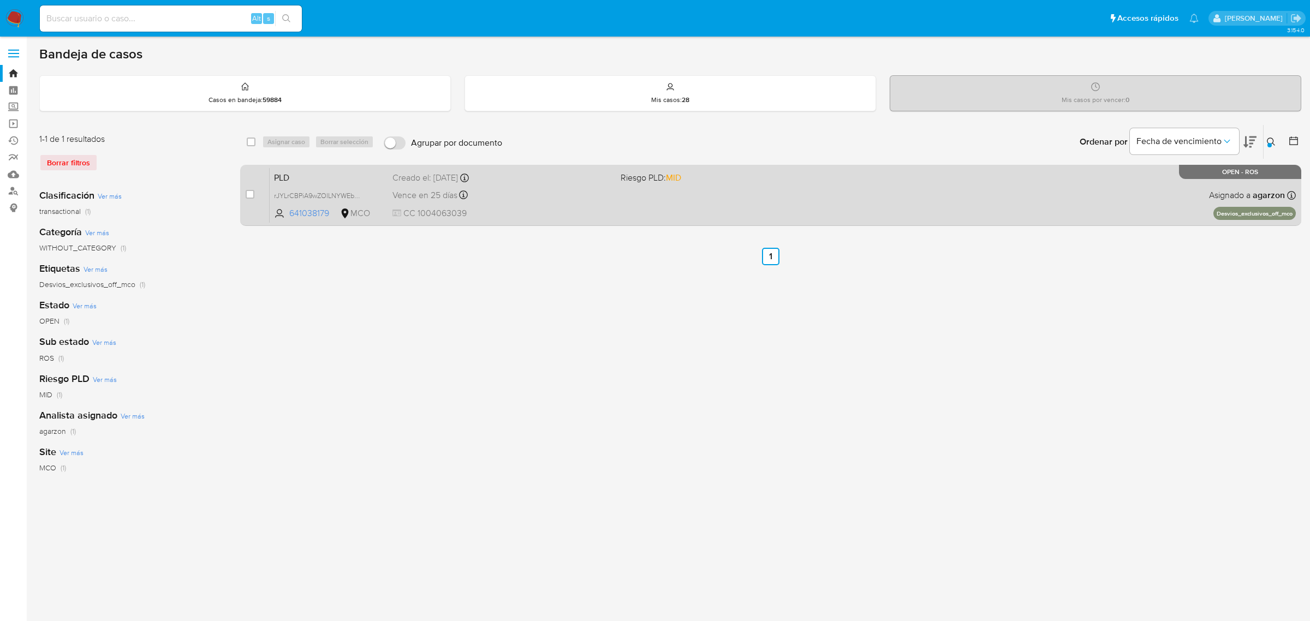
click at [326, 183] on div "PLD rJYLrCBPiA9wZOlLNYWEbjk7 641038179 MCO Riesgo PLD: MID Creado el: 12/06/202…" at bounding box center [783, 195] width 1026 height 55
click at [251, 191] on input "checkbox" at bounding box center [250, 194] width 9 height 9
checkbox input "true"
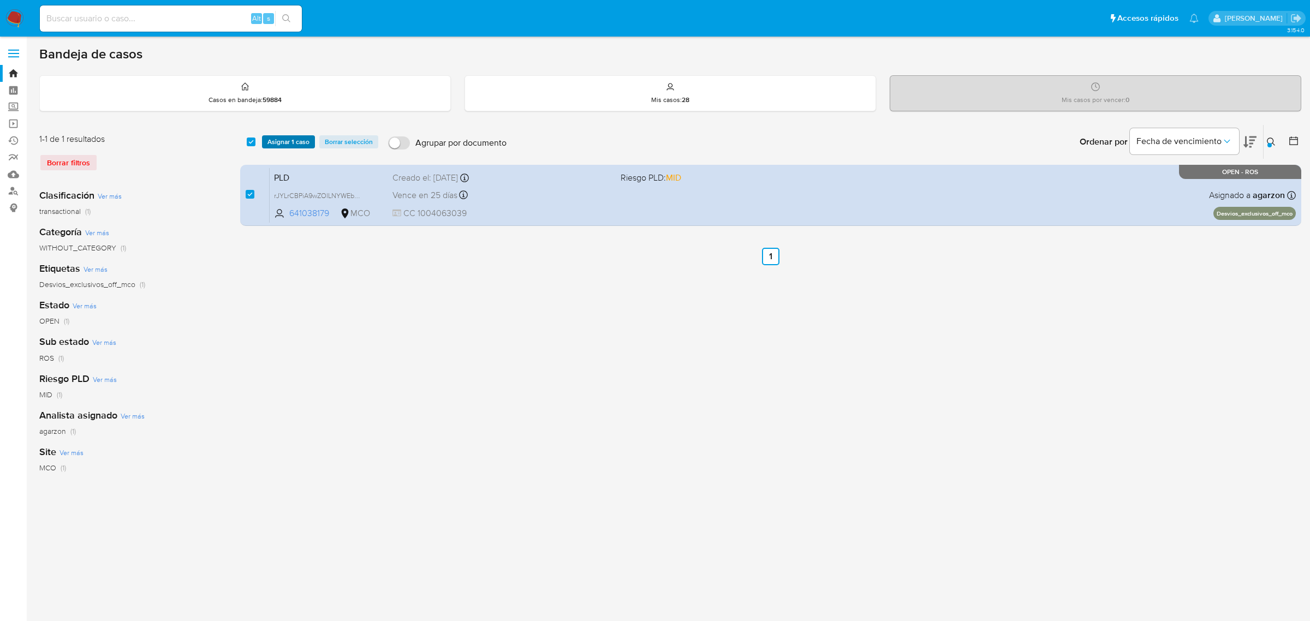
click at [280, 139] on span "Asignar 1 caso" at bounding box center [288, 141] width 42 height 11
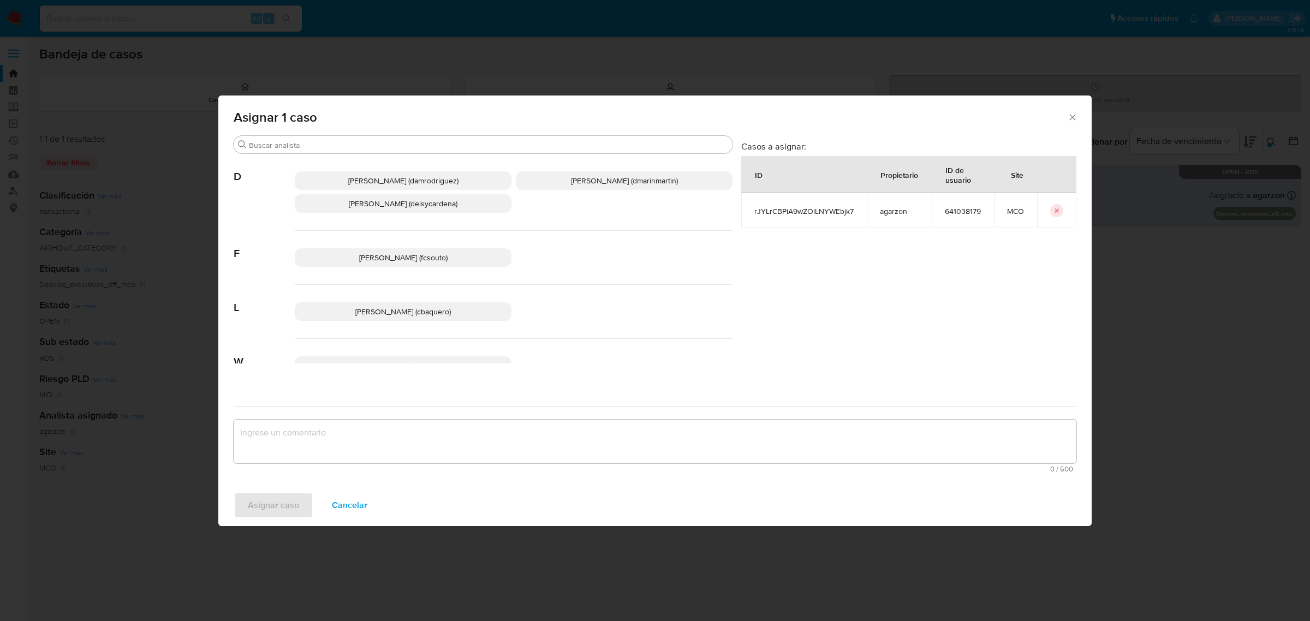
click at [399, 171] on p "Damian Rodriguez (damrodriguez)" at bounding box center [403, 180] width 217 height 19
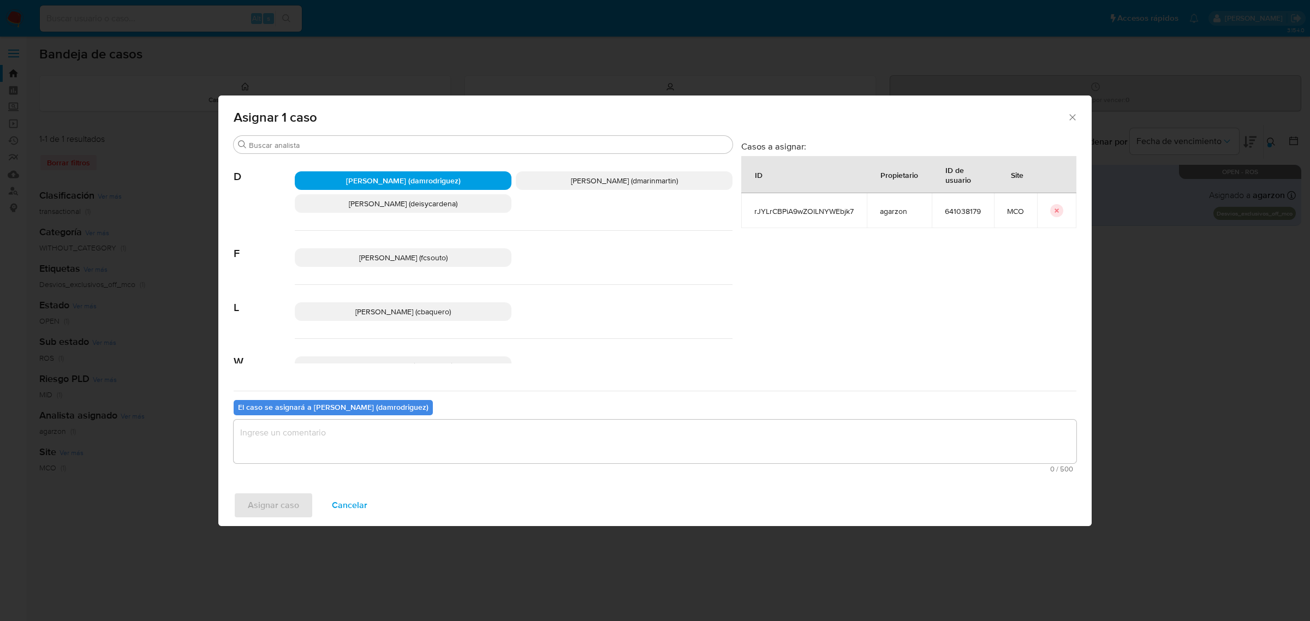
click at [378, 437] on textarea "assign-modal" at bounding box center [655, 442] width 843 height 44
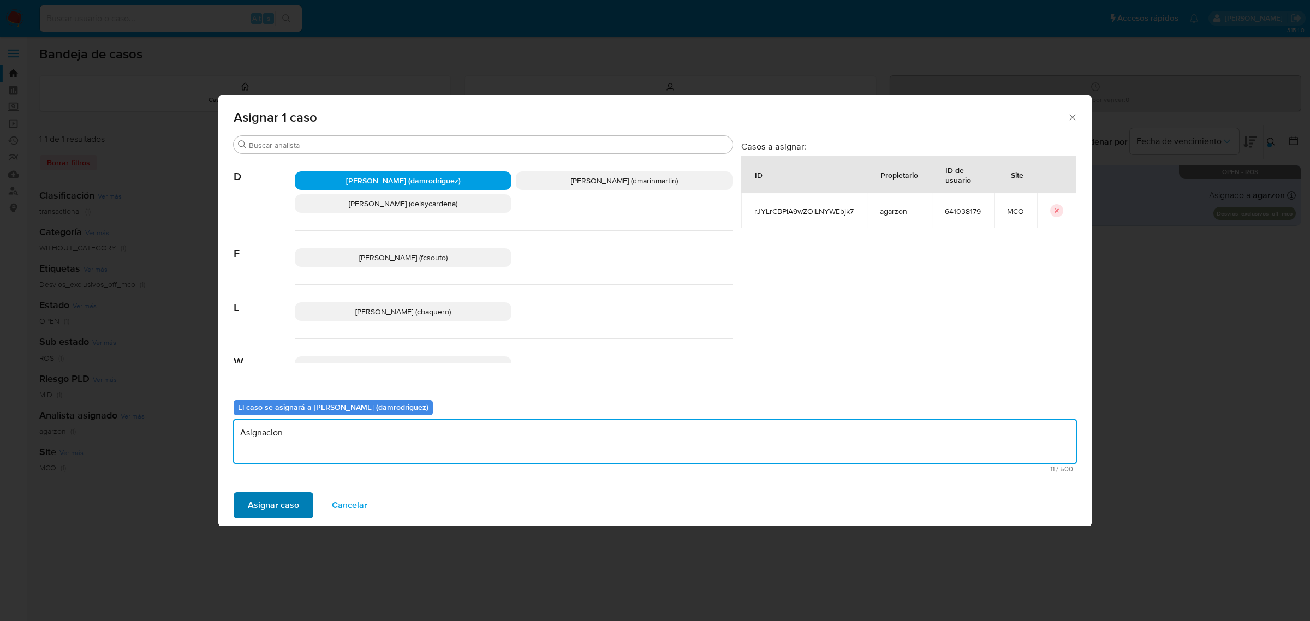
type textarea "Asignacion"
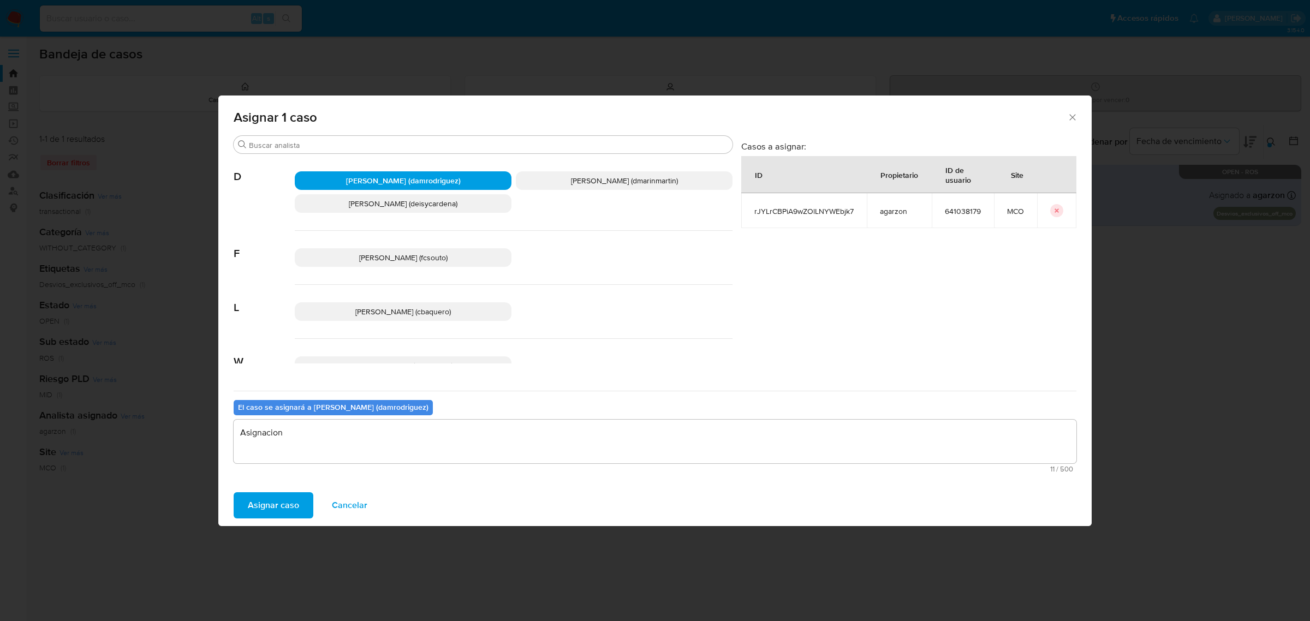
click at [296, 510] on span "Asignar caso" at bounding box center [273, 505] width 51 height 24
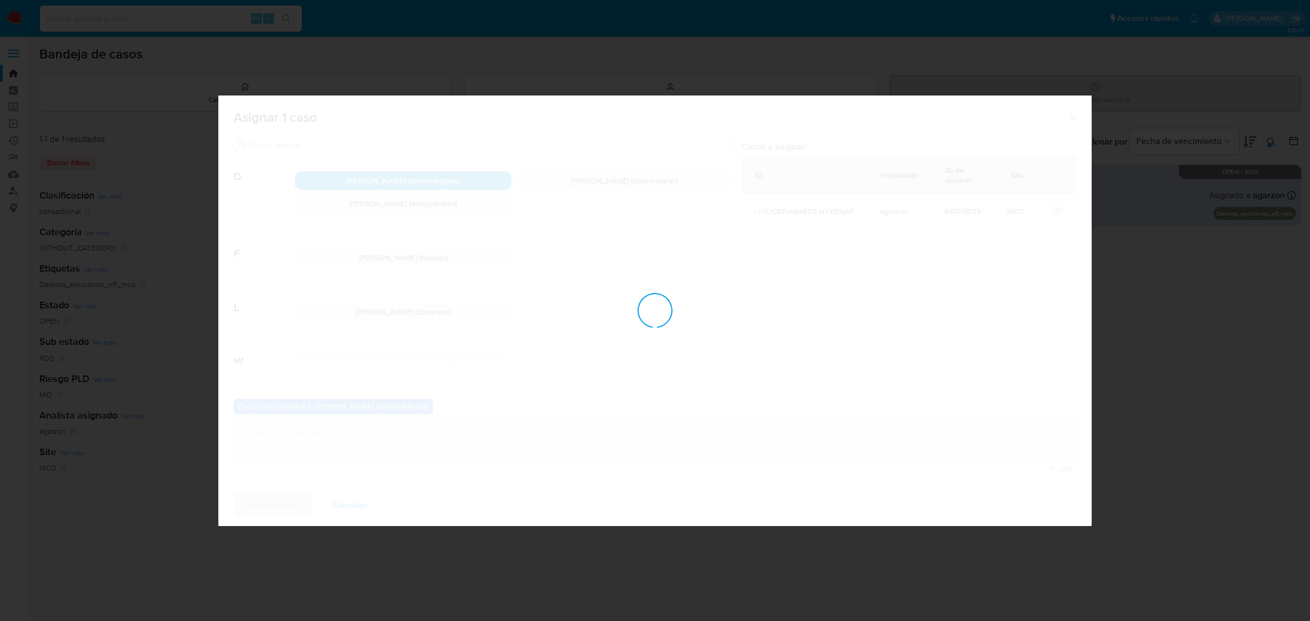
checkbox input "false"
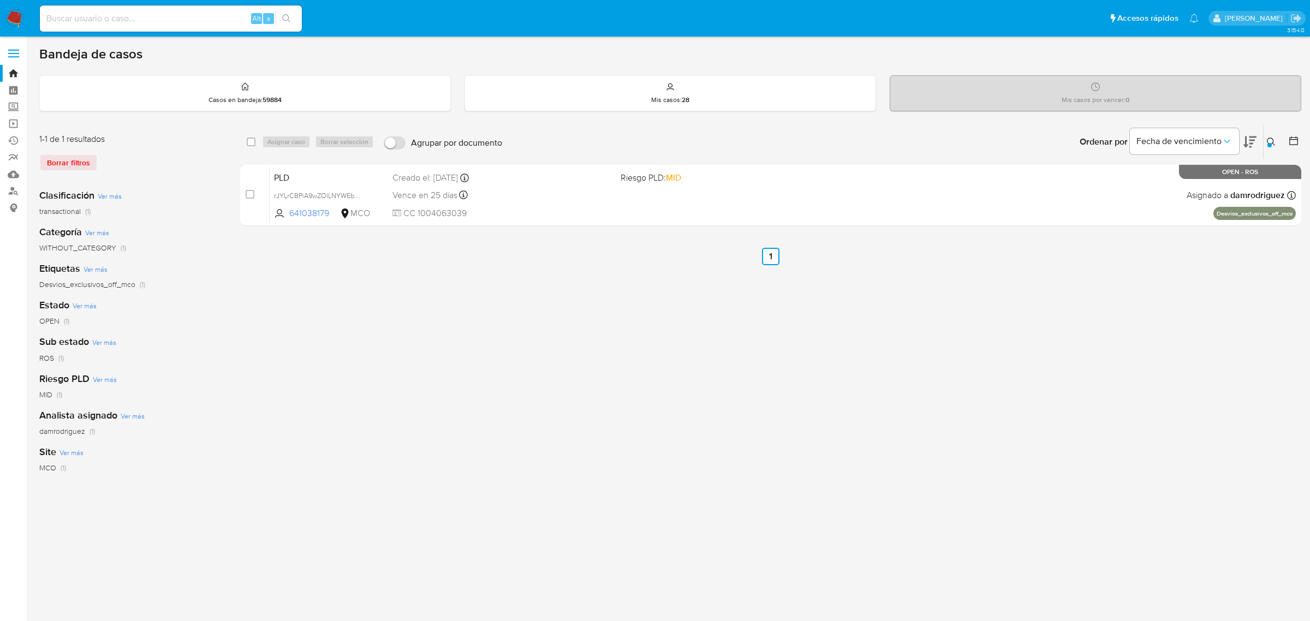
click at [1270, 140] on icon at bounding box center [1271, 142] width 9 height 9
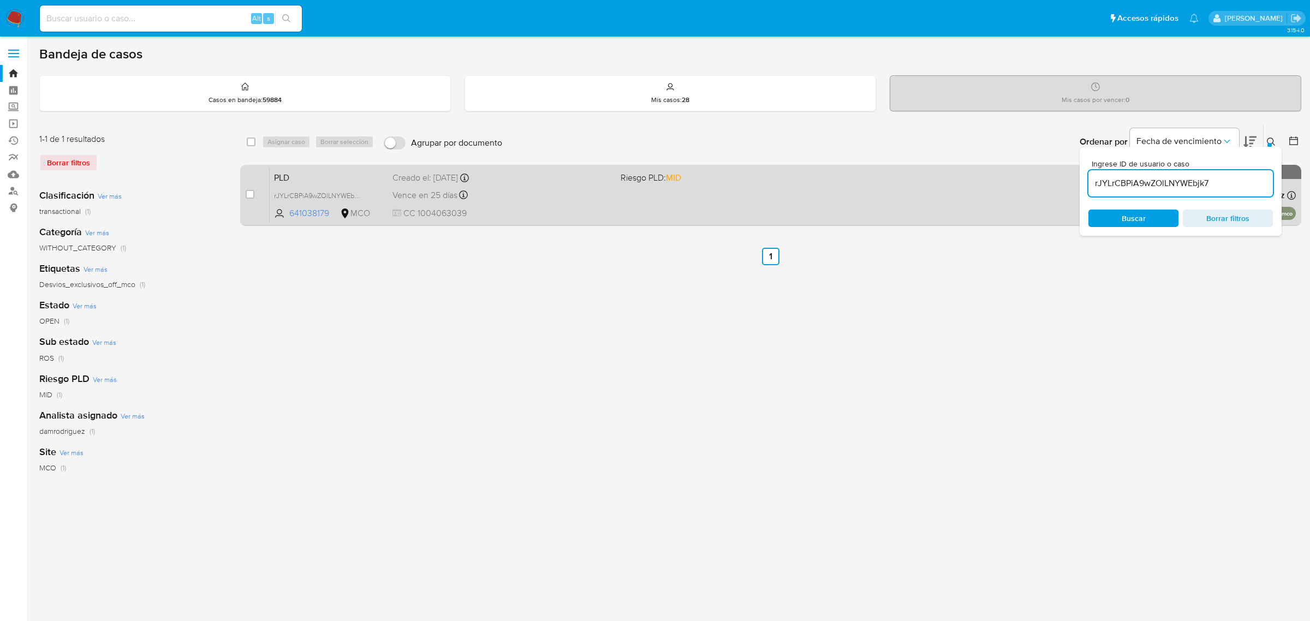
drag, startPoint x: 1218, startPoint y: 180, endPoint x: 975, endPoint y: 186, distance: 242.4
click at [992, 184] on div "select-all-cases-checkbox Asignar caso Borrar selección Agrupar por documento O…" at bounding box center [770, 177] width 1061 height 106
type input "QiV8uE2UgVsa56TngfIsiU8h"
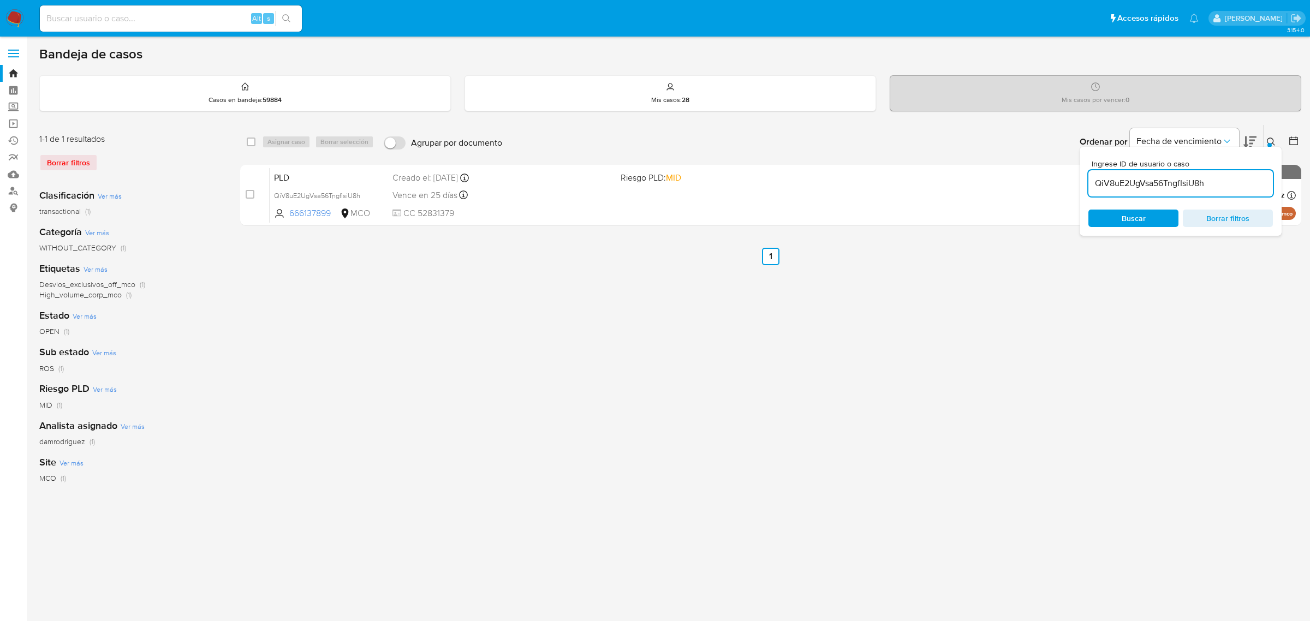
click at [1057, 129] on div "Ordenar por Fecha de vencimiento No es posible ordenar los resultados mientras …" at bounding box center [905, 142] width 794 height 34
click at [1270, 140] on icon at bounding box center [1271, 142] width 9 height 9
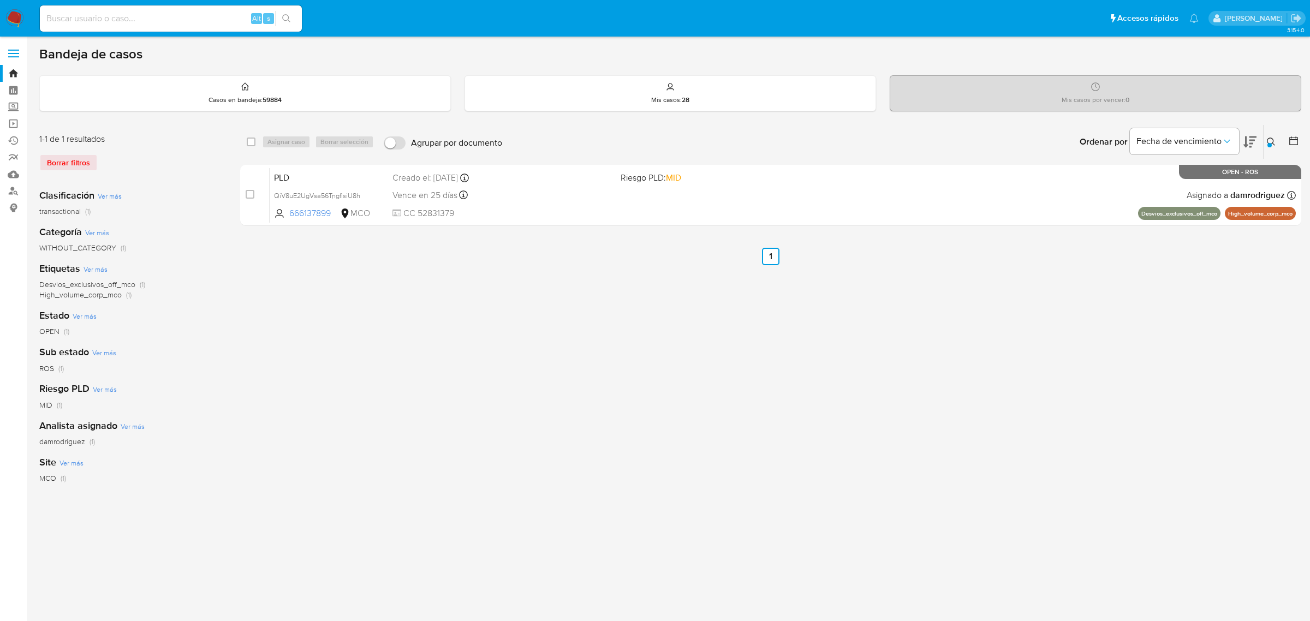
click at [576, 329] on div "select-all-cases-checkbox Asignar caso Borrar selección Agrupar por documento O…" at bounding box center [770, 363] width 1061 height 479
click at [203, 6] on div "Alt s" at bounding box center [171, 18] width 262 height 26
click at [203, 17] on input at bounding box center [171, 18] width 262 height 14
paste input "DjS3WHxLuJiUIXojSwehtt6A"
type input "DjS3WHxLuJiUIXojSwehtt6A"
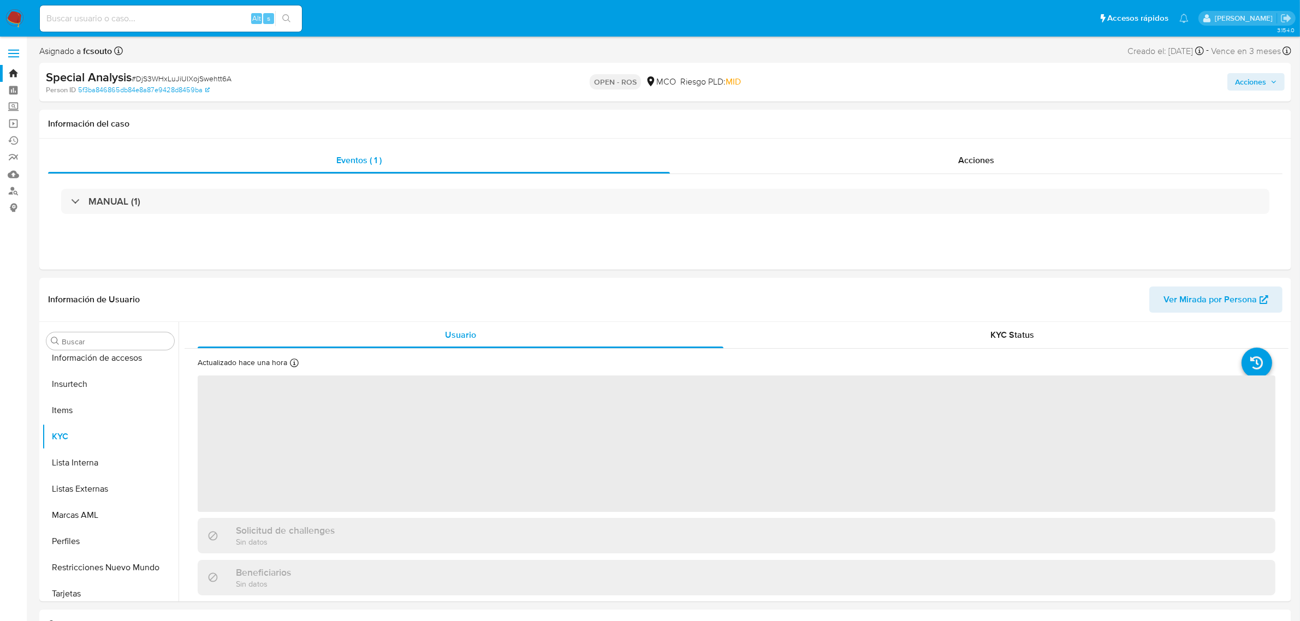
scroll to position [460, 0]
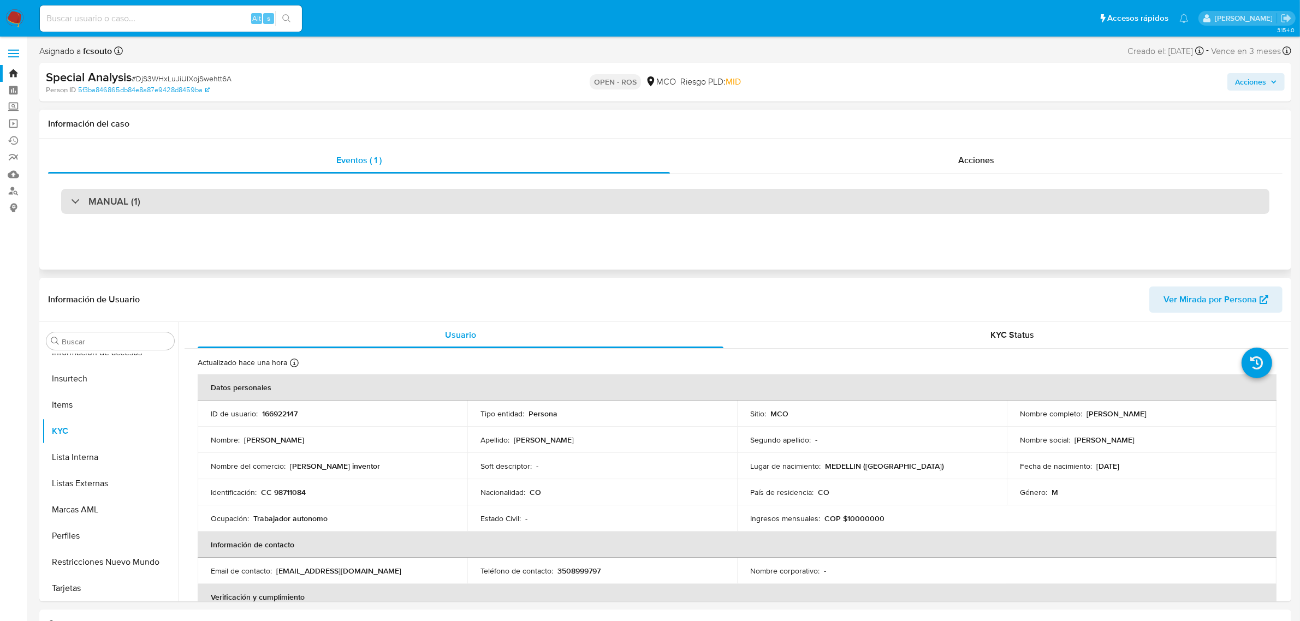
select select "10"
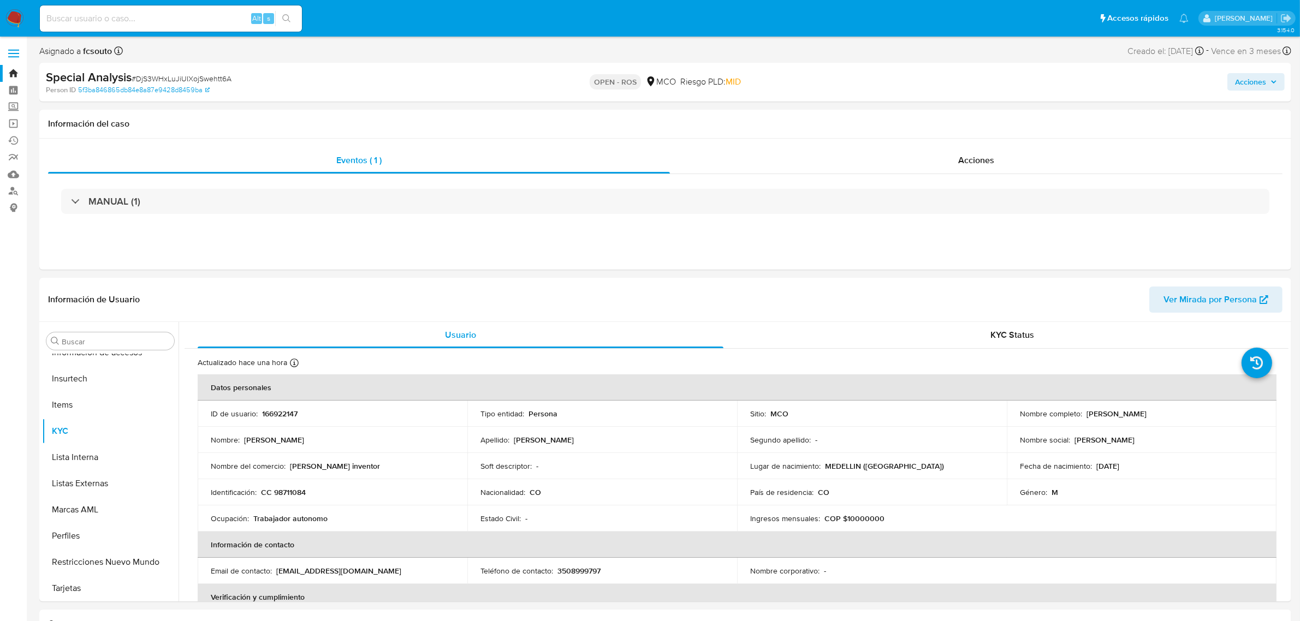
click at [209, 26] on div "Alt s" at bounding box center [171, 18] width 262 height 26
click at [206, 20] on input at bounding box center [171, 18] width 262 height 14
paste input "SaINAhDeXFhrcF7kAh4OcrHZ"
type input "SaINAhDeXFhrcF7kAh4OcrHZ"
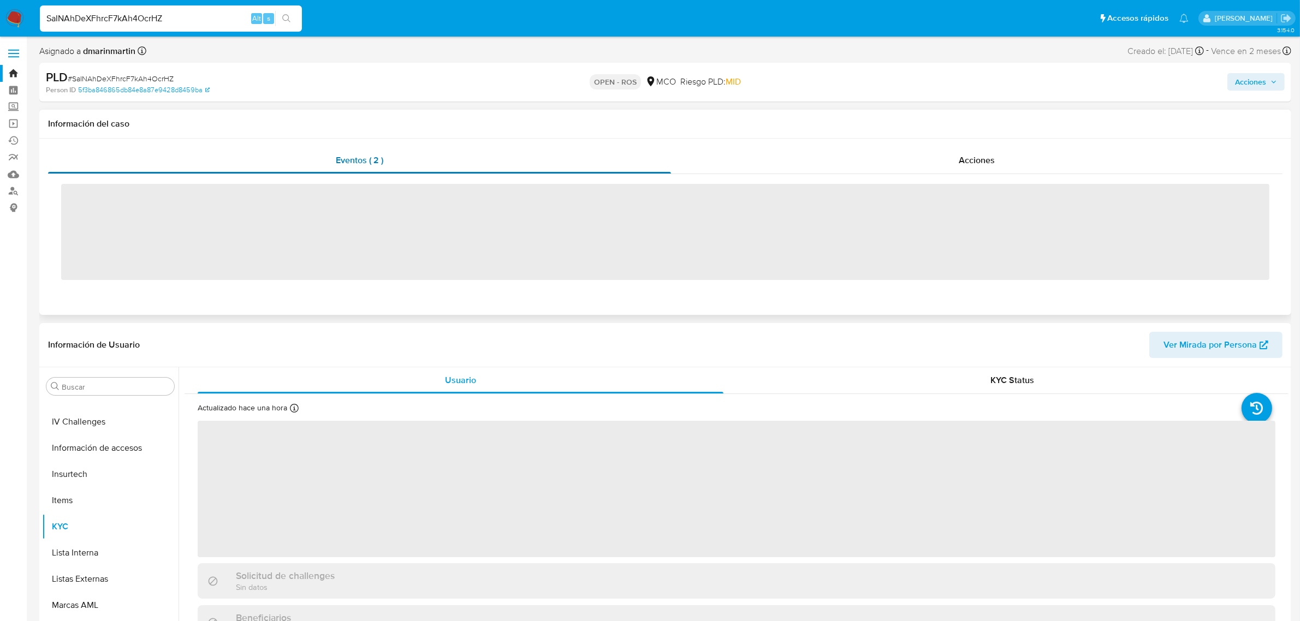
scroll to position [460, 0]
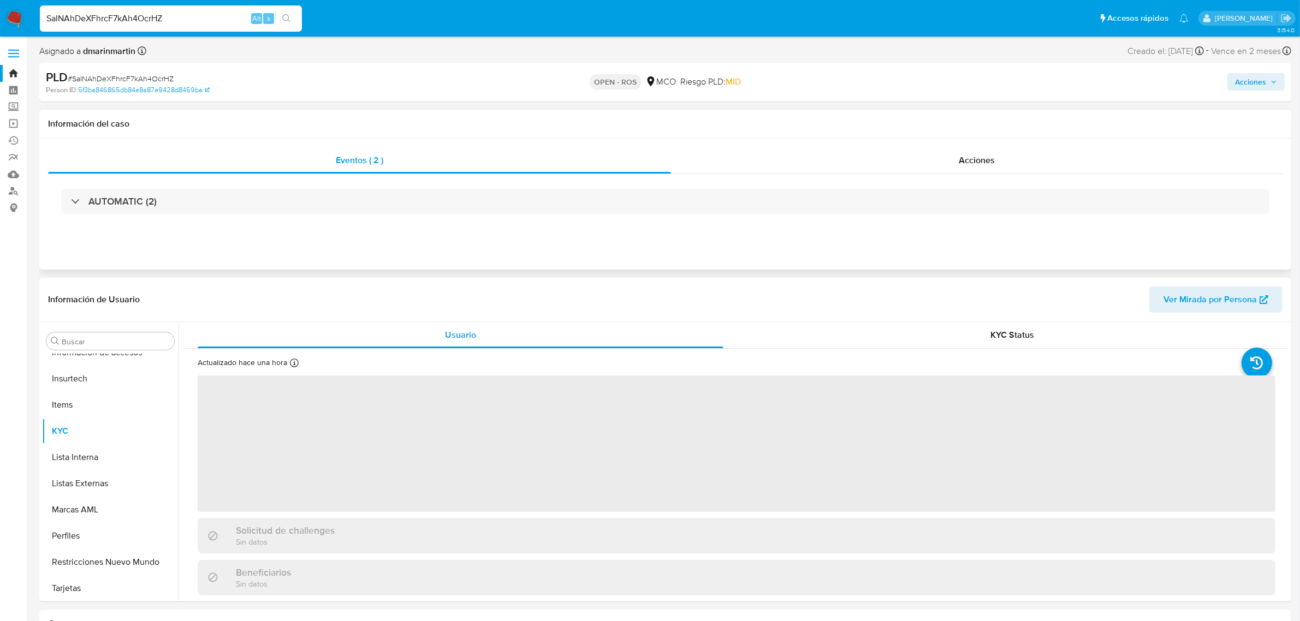
select select "10"
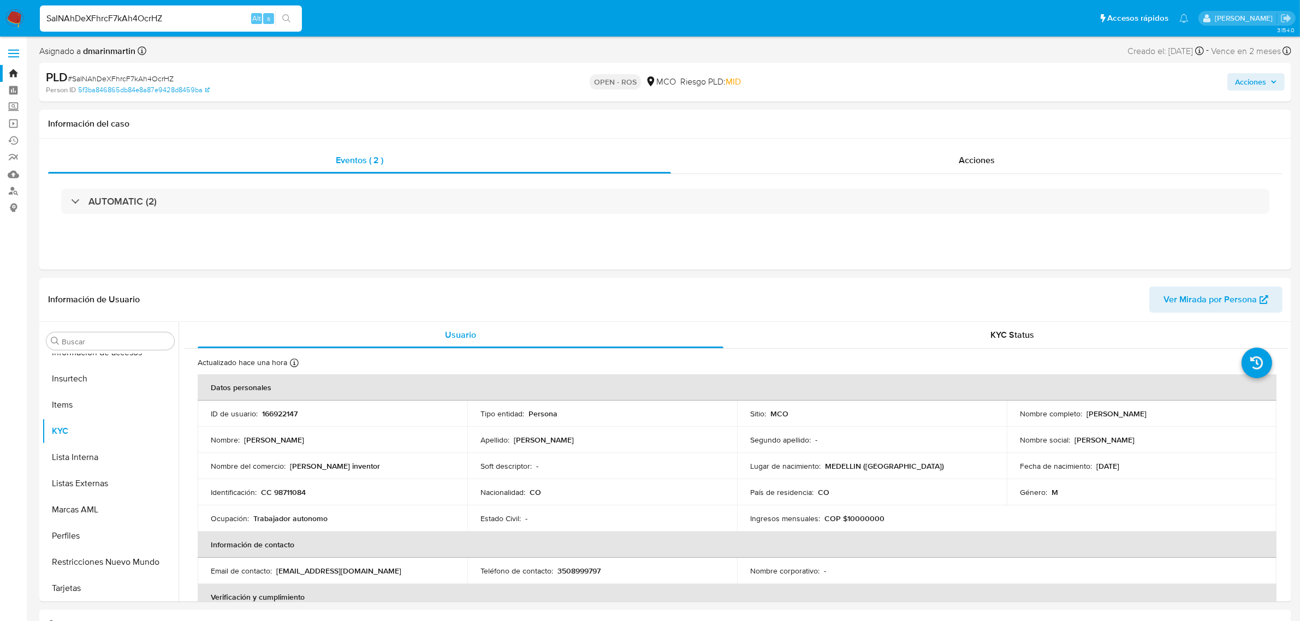
click at [194, 17] on input "SaINAhDeXFhrcF7kAh4OcrHZ" at bounding box center [171, 18] width 262 height 14
drag, startPoint x: 211, startPoint y: 16, endPoint x: 0, endPoint y: 12, distance: 211.3
click at [0, 13] on nav "Pausado Ver notificaciones SaINAhDeXFhrcF7kAh4OcrHZ Alt s Accesos rápidos Presi…" at bounding box center [650, 18] width 1300 height 37
paste input "Zru0ubdq84OCo0ltgmn8iNxT"
type input "Zru0ubdq84OCo0ltgmn8iNxT"
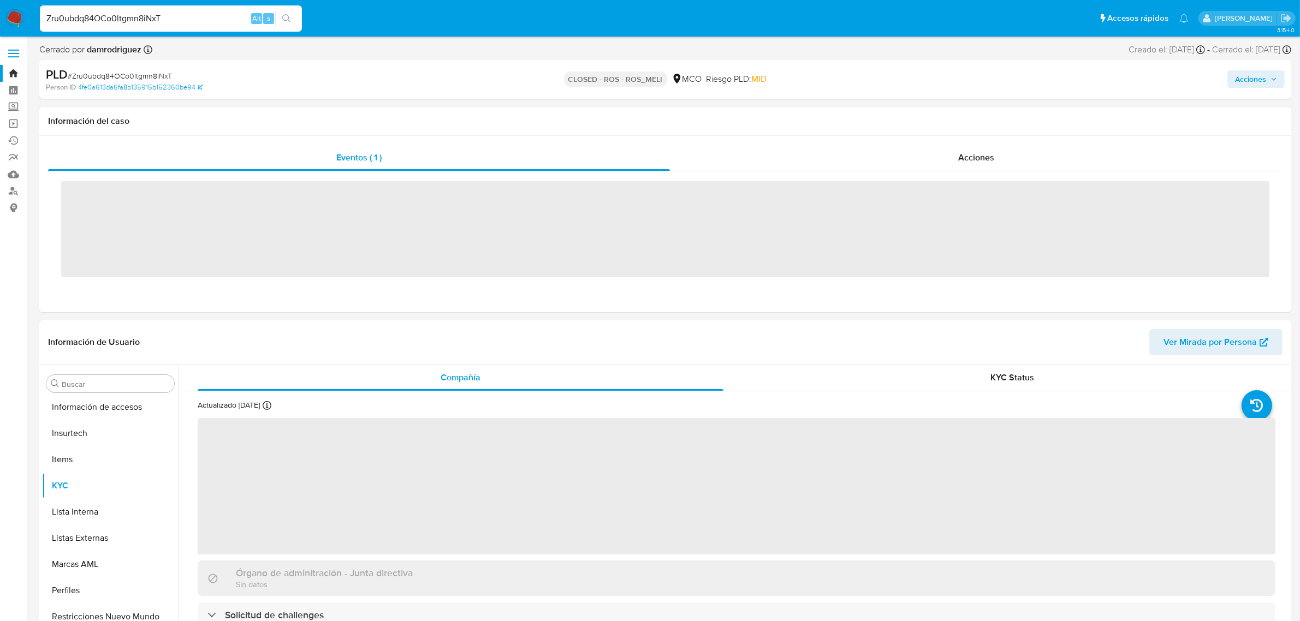
scroll to position [460, 0]
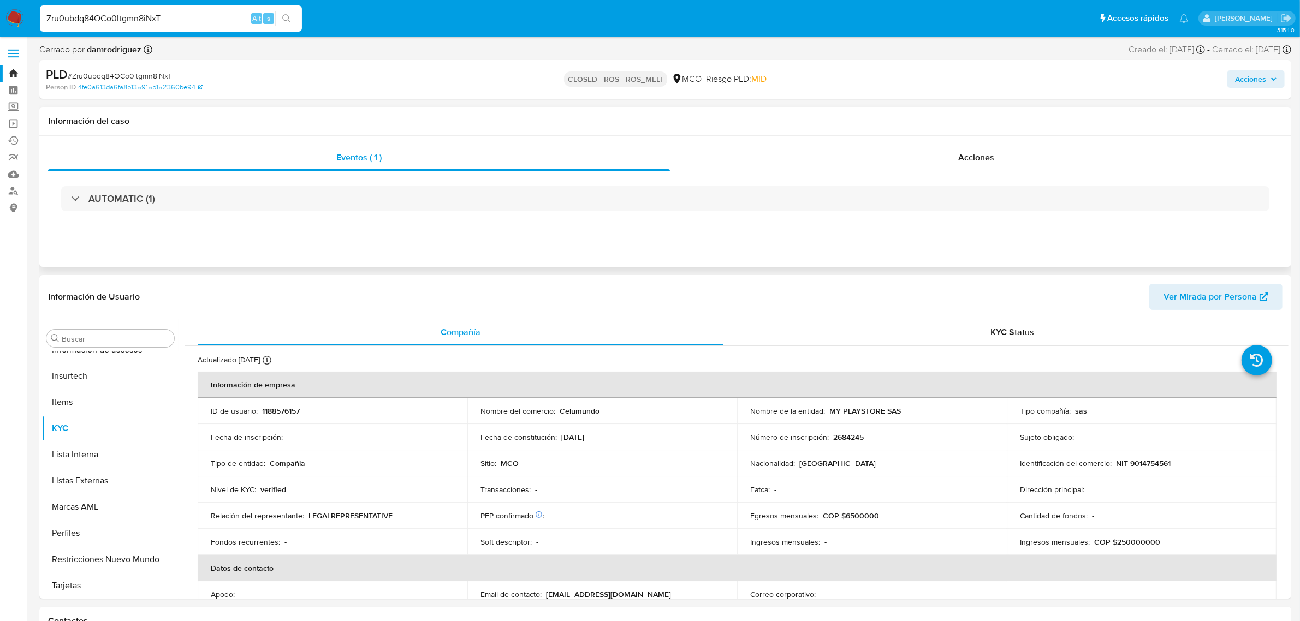
select select "10"
click at [890, 157] on div "Acciones" at bounding box center [976, 158] width 612 height 26
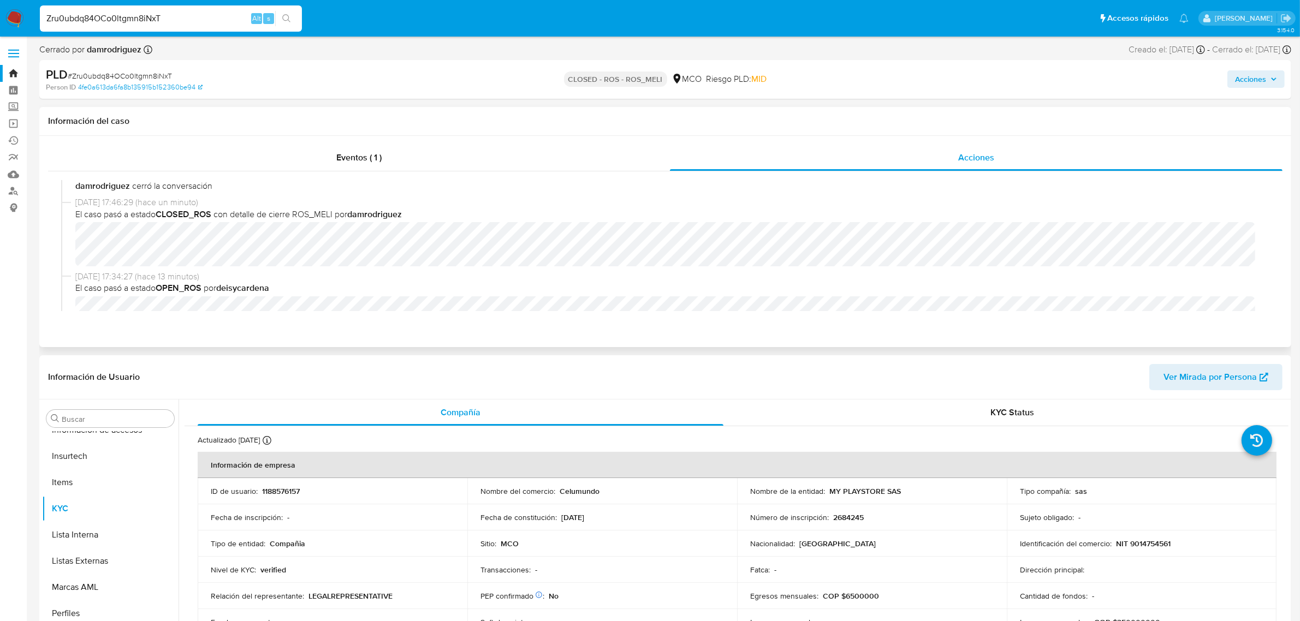
scroll to position [0, 0]
click at [211, 10] on div "Zru0ubdq84OCo0ltgmn8iNxT Alt s" at bounding box center [171, 18] width 262 height 26
click at [202, 17] on input "Zru0ubdq84OCo0ltgmn8iNxT" at bounding box center [171, 18] width 262 height 14
drag, startPoint x: 205, startPoint y: 17, endPoint x: 3, endPoint y: 9, distance: 202.7
click at [5, 10] on nav "Pausado Ver notificaciones Zru0ubdq84OCo0ltgmn8iNxT Alt s Accesos rápidos Presi…" at bounding box center [650, 18] width 1300 height 37
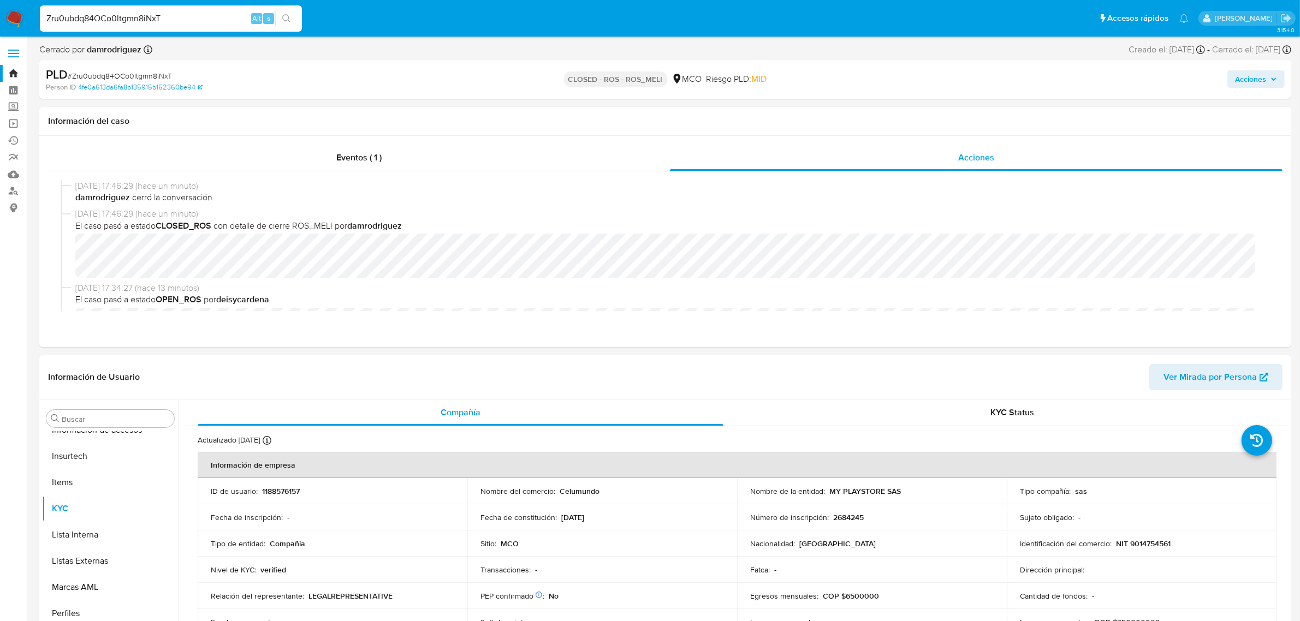
paste input "DjS3WHxLuJiUIXojSwehtt6A"
type input "DjS3WHxLuJiUIXojSwehtt6A"
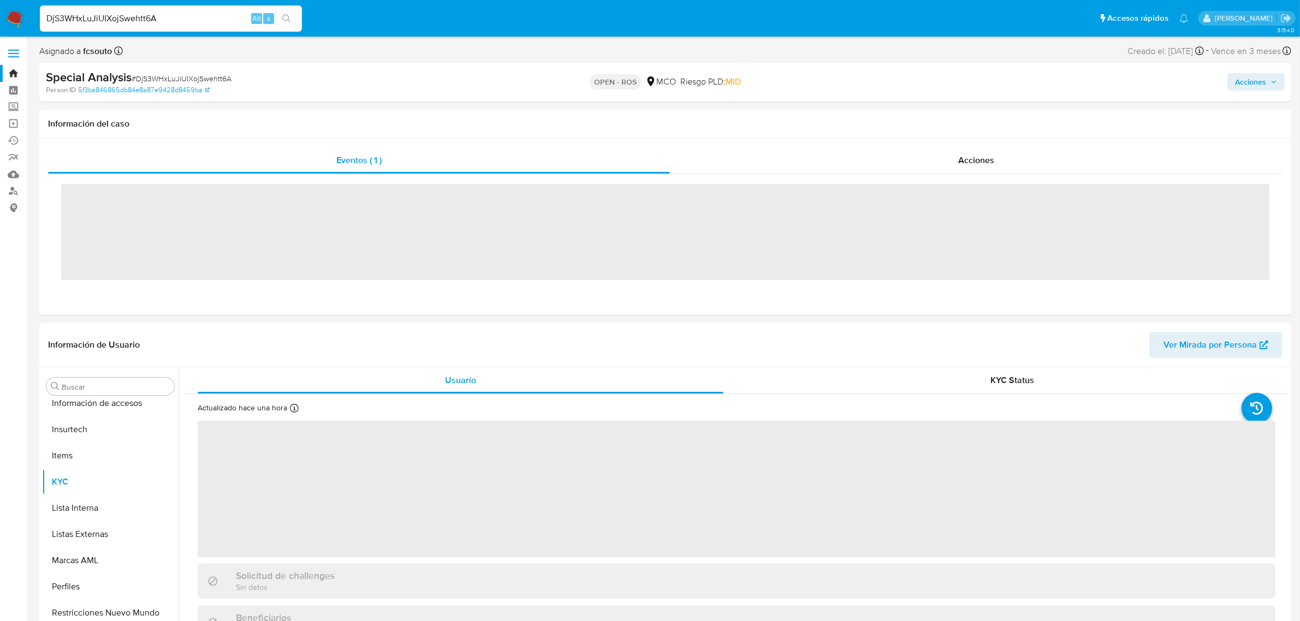
scroll to position [460, 0]
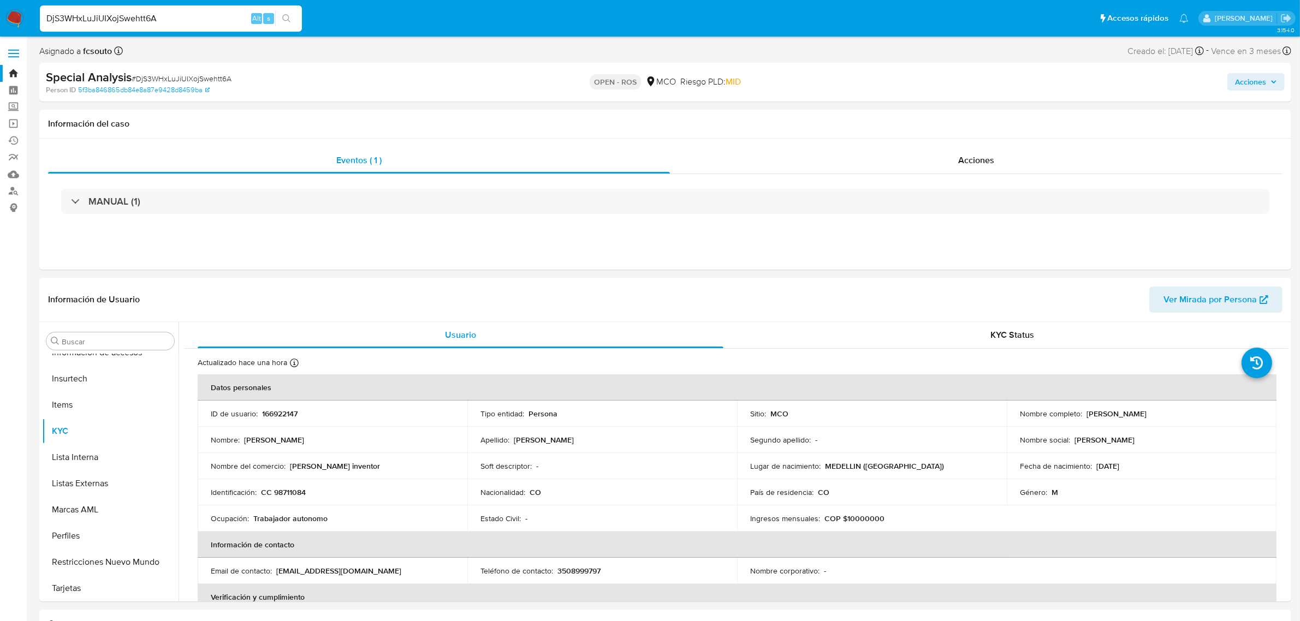
select select "10"
click at [190, 23] on input "DjS3WHxLuJiUIXojSwehtt6A" at bounding box center [171, 18] width 262 height 14
drag, startPoint x: 99, startPoint y: 14, endPoint x: 67, endPoint y: 12, distance: 32.8
click at [67, 12] on input "DjS3WHxLuJiUIXojSwehtt6A" at bounding box center [171, 18] width 262 height 14
click at [64, 14] on input "DjS3WHxLuJiUIXojSwehtt6A" at bounding box center [171, 18] width 262 height 14
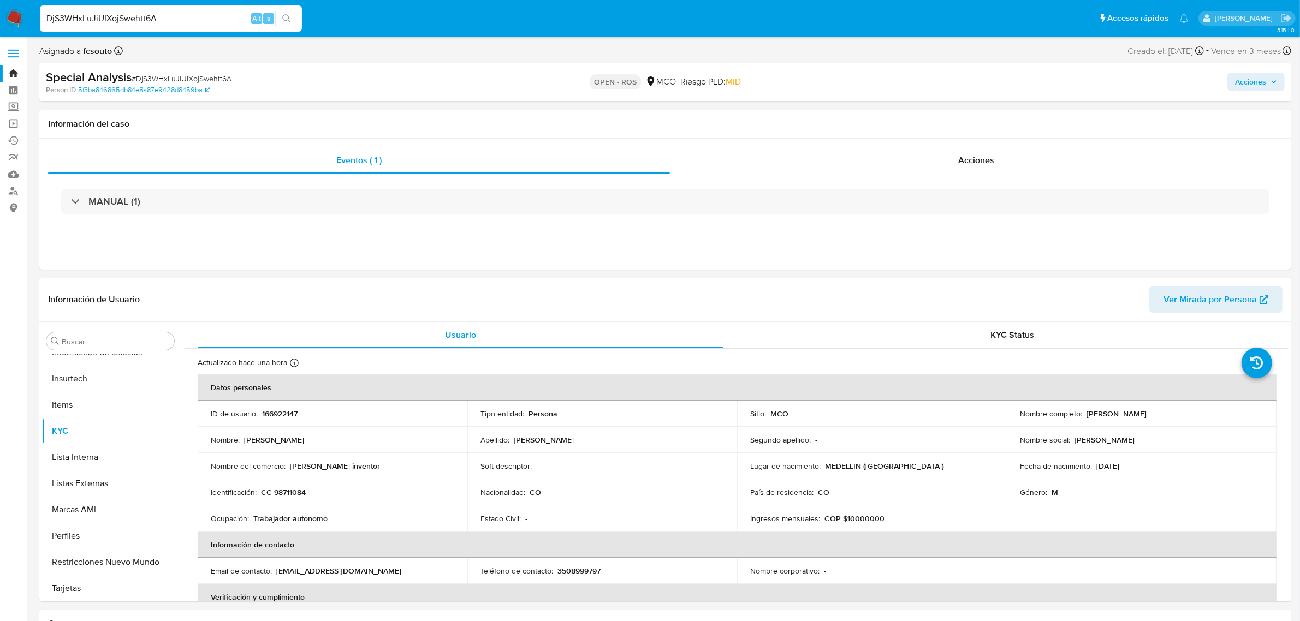
click at [161, 25] on input "DjS3WHxLuJiUIXojSwehtt6A" at bounding box center [171, 18] width 262 height 14
drag, startPoint x: 193, startPoint y: 23, endPoint x: 0, endPoint y: 13, distance: 193.0
click at [0, 15] on nav "Pausado Ver notificaciones DjS3WHxLuJiUIXojSwehtt6A Alt s Accesos rápidos Presi…" at bounding box center [650, 18] width 1300 height 37
paste input "SaINAhDeXFhrcF7kAh4OcrHZ"
type input "SaINAhDeXFhrcF7kAh4OcrHZ"
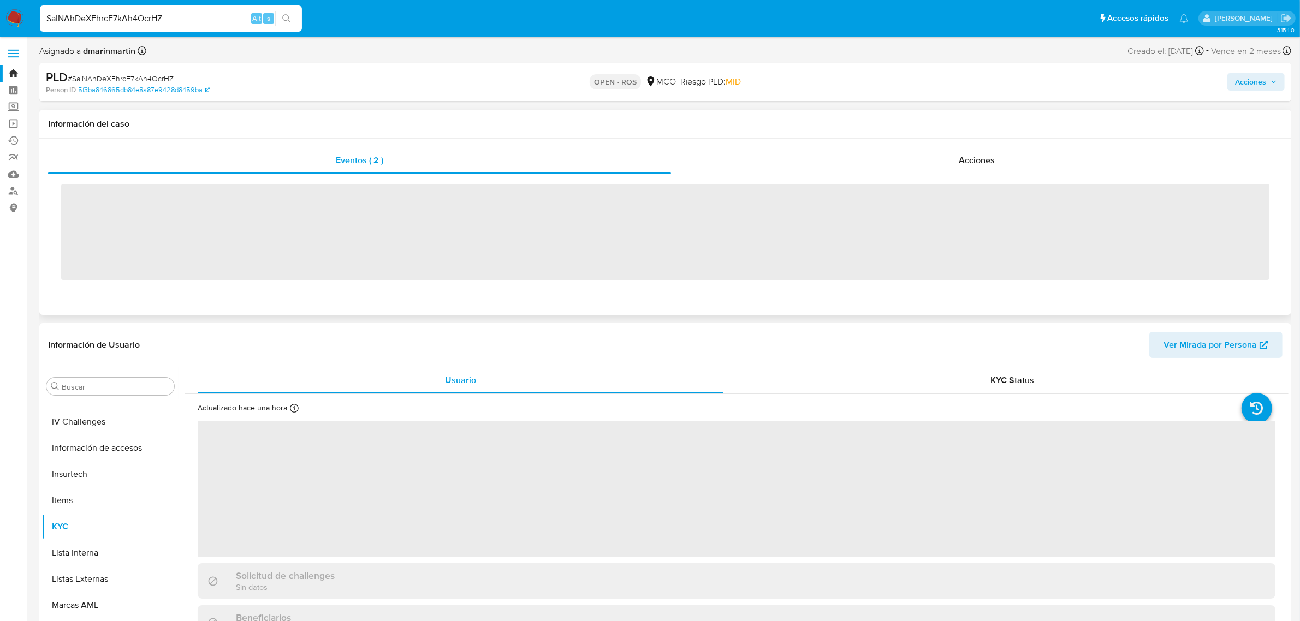
scroll to position [460, 0]
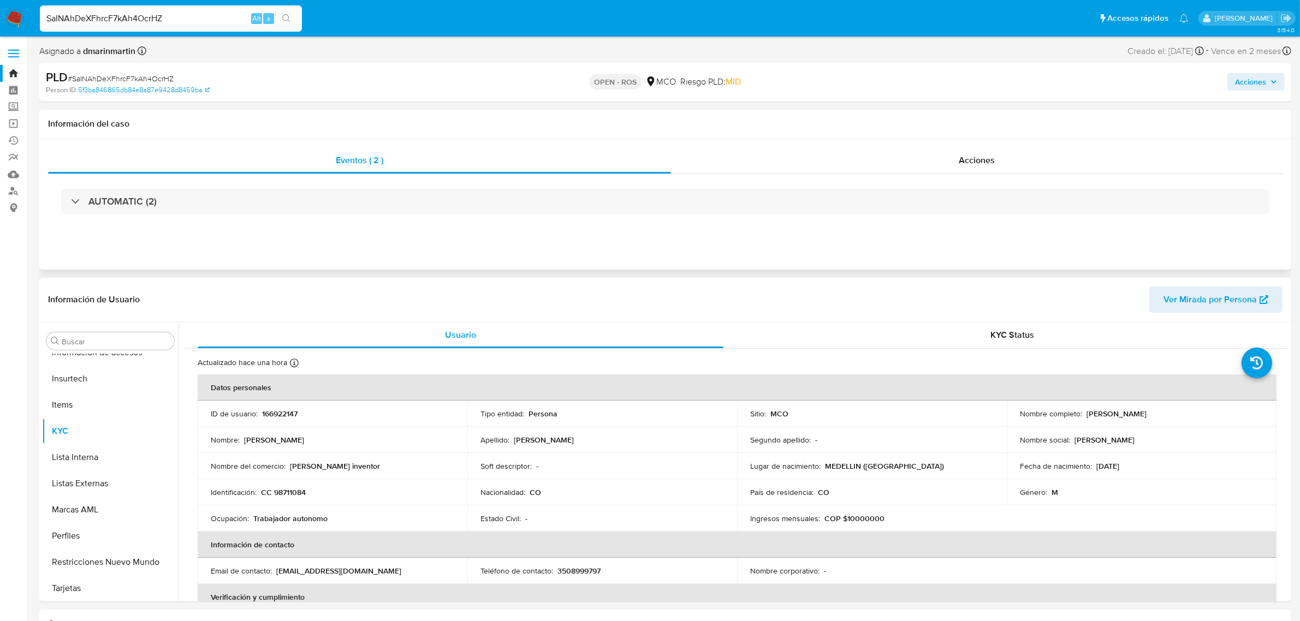
select select "10"
click at [961, 169] on div "Acciones" at bounding box center [976, 160] width 611 height 26
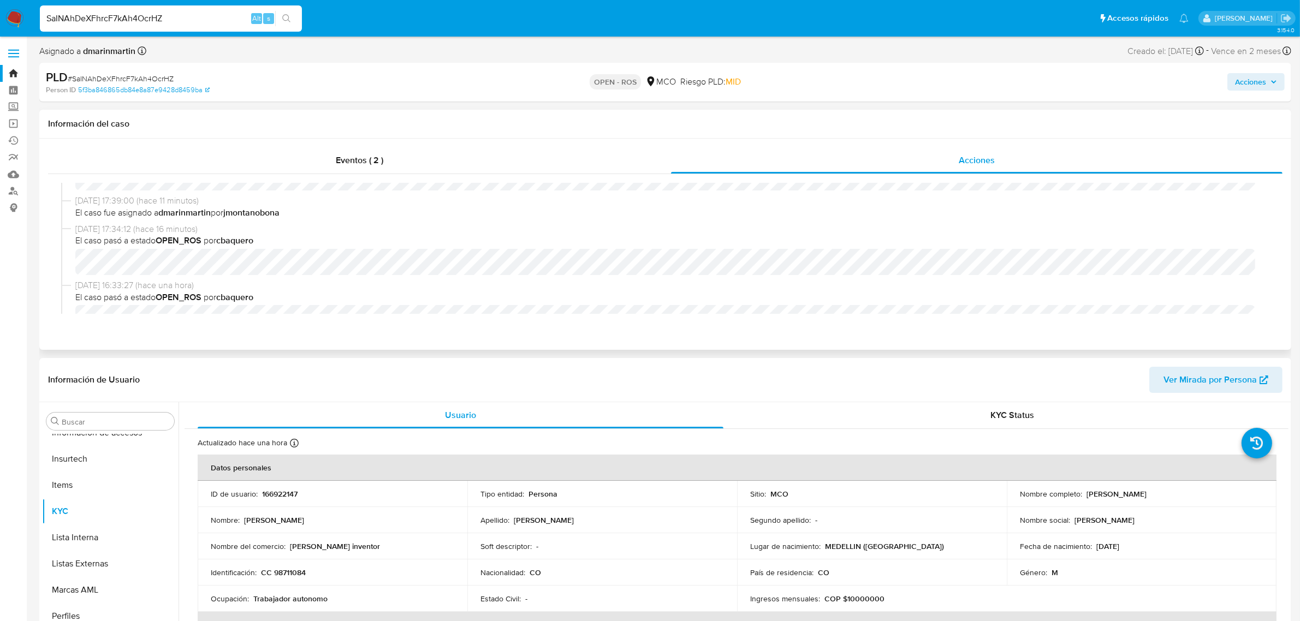
scroll to position [68, 0]
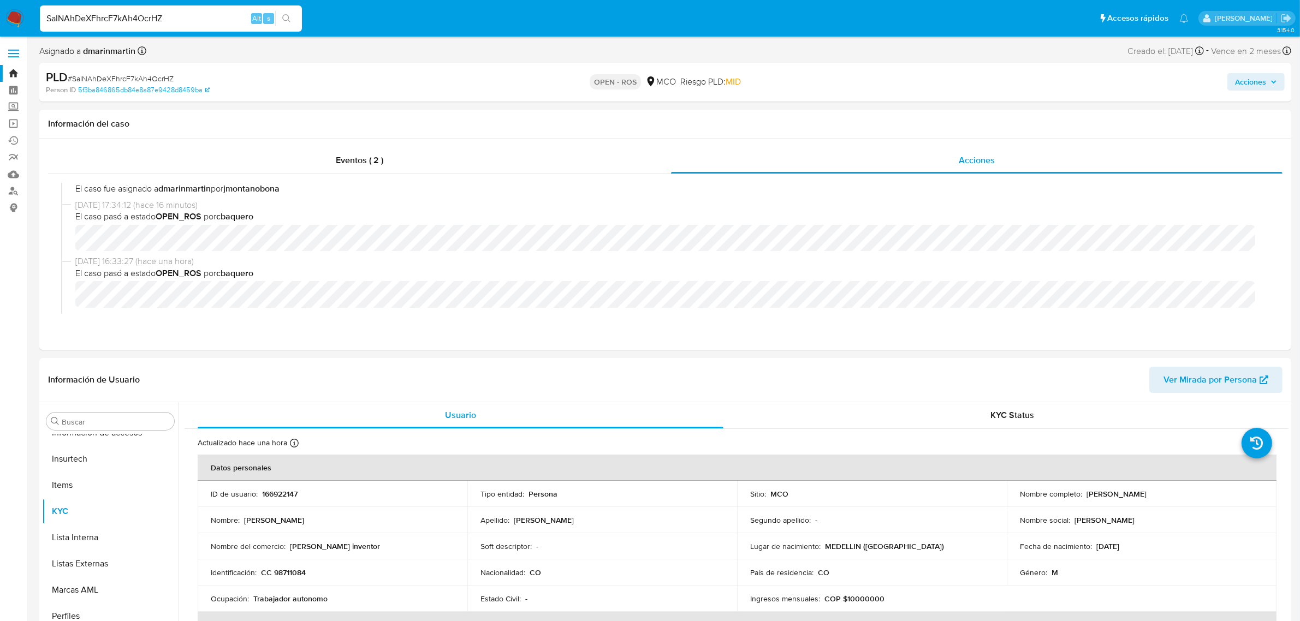
click at [201, 21] on input "SaINAhDeXFhrcF7kAh4OcrHZ" at bounding box center [171, 18] width 262 height 14
drag, startPoint x: 217, startPoint y: 16, endPoint x: 0, endPoint y: 14, distance: 217.3
click at [0, 14] on nav "Pausado Ver notificaciones SaINAhDeXFhrcF7kAh4OcrHZ Alt s Accesos rápidos Presi…" at bounding box center [650, 18] width 1300 height 37
paste input "Zru0ubdq84OCo0ltgmn8iNxT"
type input "Zru0ubdq84OCo0ltgmn8iNxT"
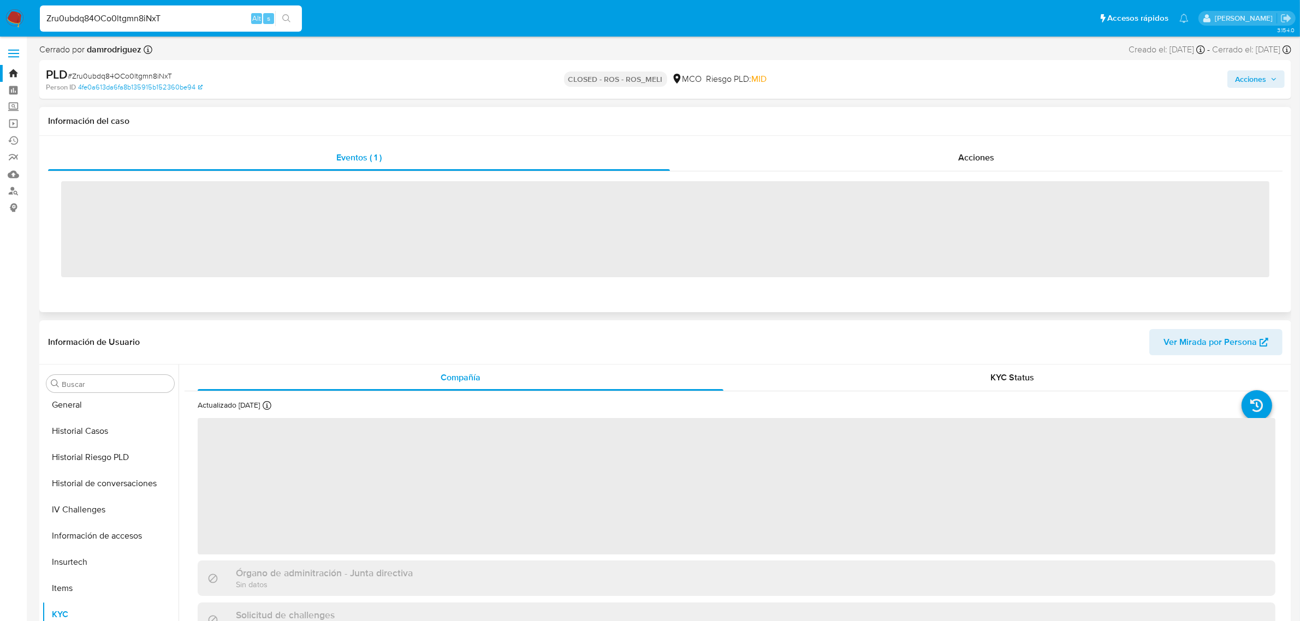
scroll to position [460, 0]
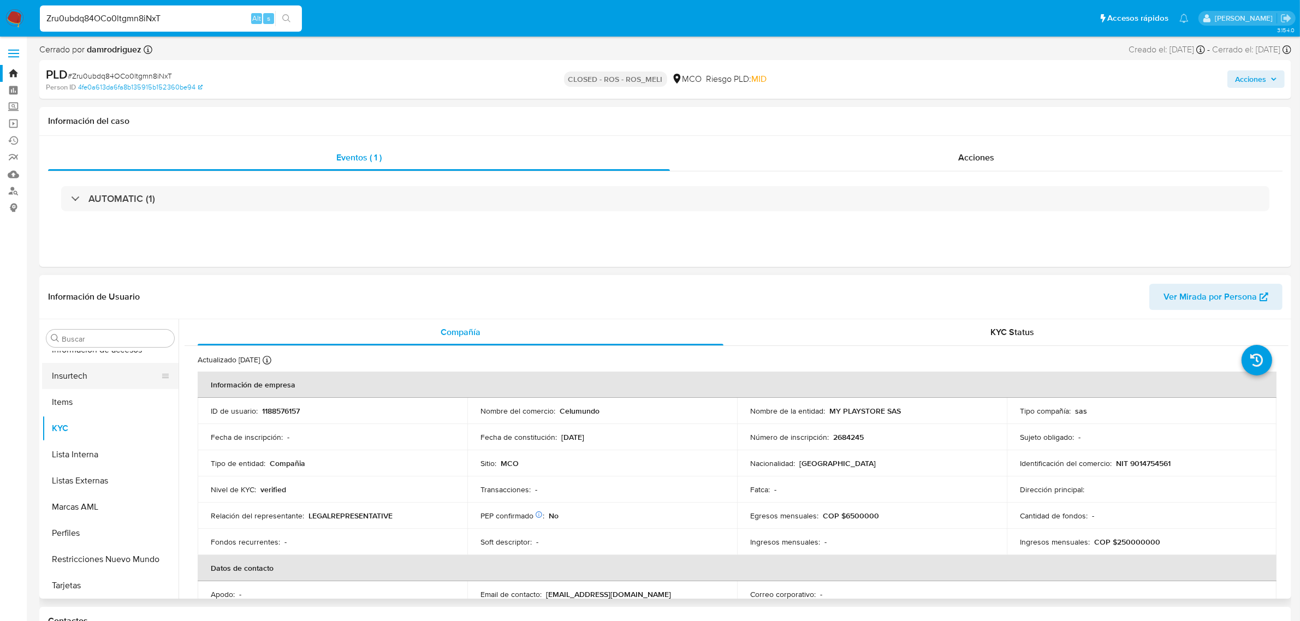
select select "10"
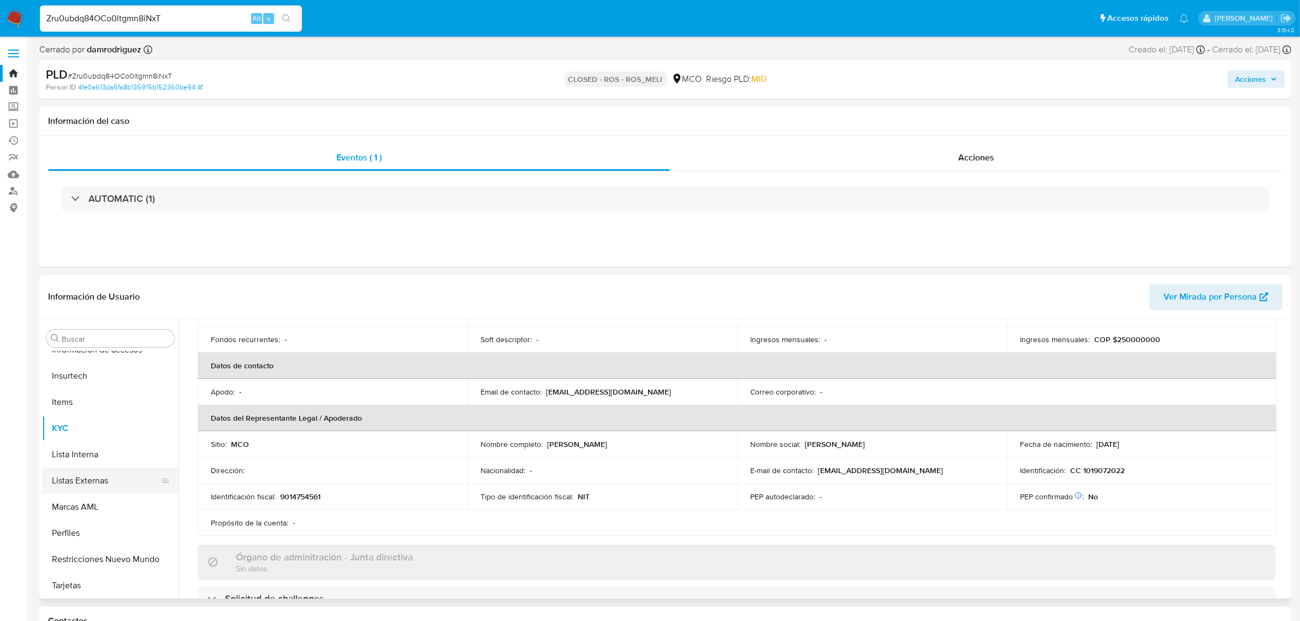
scroll to position [205, 0]
click at [108, 552] on button "Restricciones Nuevo Mundo" at bounding box center [106, 559] width 128 height 26
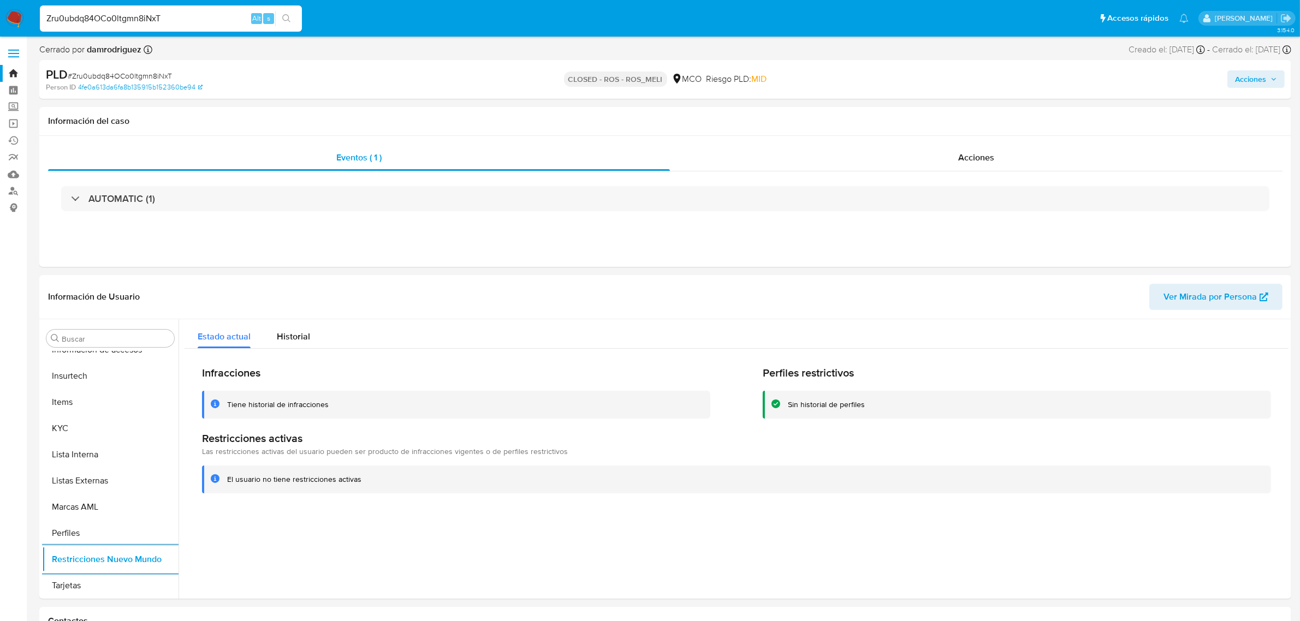
click at [184, 10] on div "Zru0ubdq84OCo0ltgmn8iNxT Alt s" at bounding box center [171, 18] width 262 height 26
click at [203, 20] on input "Zru0ubdq84OCo0ltgmn8iNxT" at bounding box center [171, 18] width 262 height 14
drag, startPoint x: 203, startPoint y: 20, endPoint x: 0, endPoint y: 20, distance: 202.5
click at [0, 20] on nav "Pausado Ver notificaciones Zru0ubdq84OCo0ltgmn8iNxT Alt s Accesos rápidos Presi…" at bounding box center [650, 18] width 1300 height 37
paste input "rJYLrCBPiA9wZOlLNYWEbjk7"
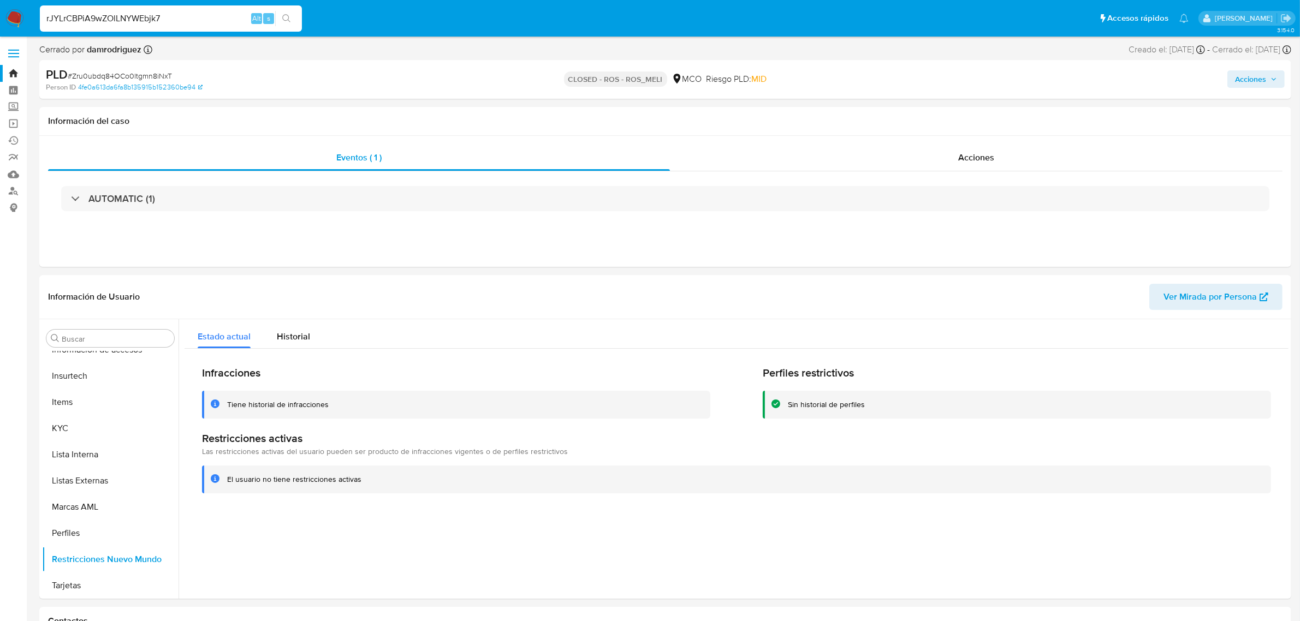
type input "rJYLrCBPiA9wZOlLNYWEbjk7"
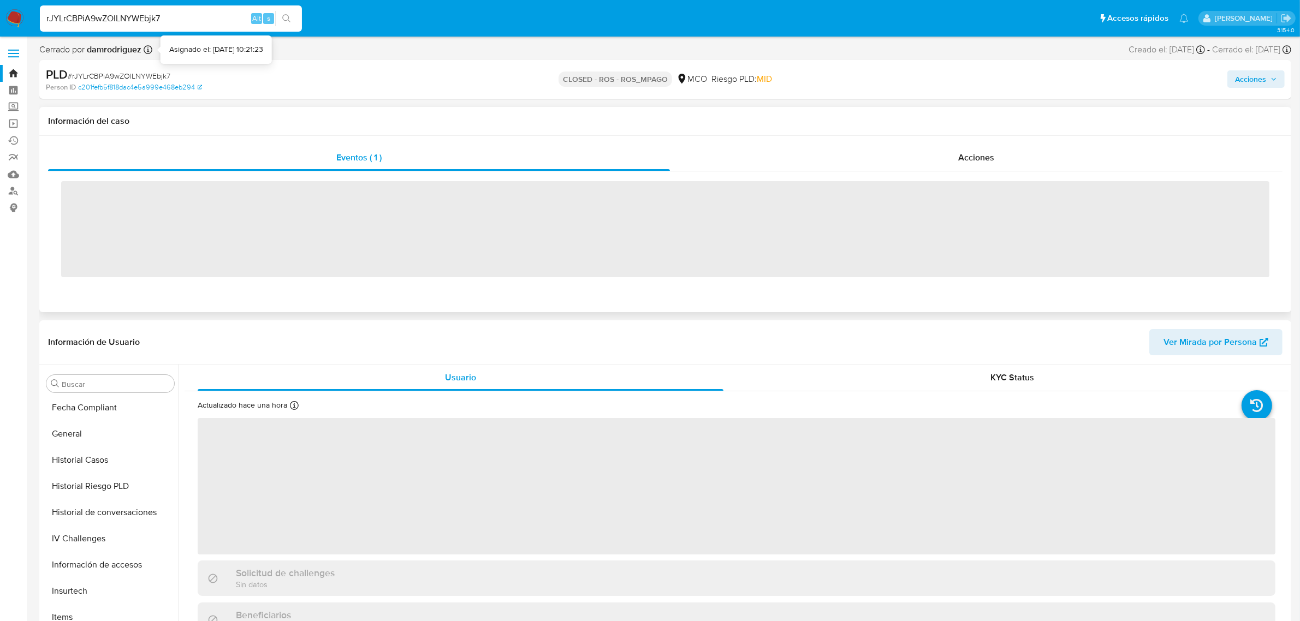
scroll to position [460, 0]
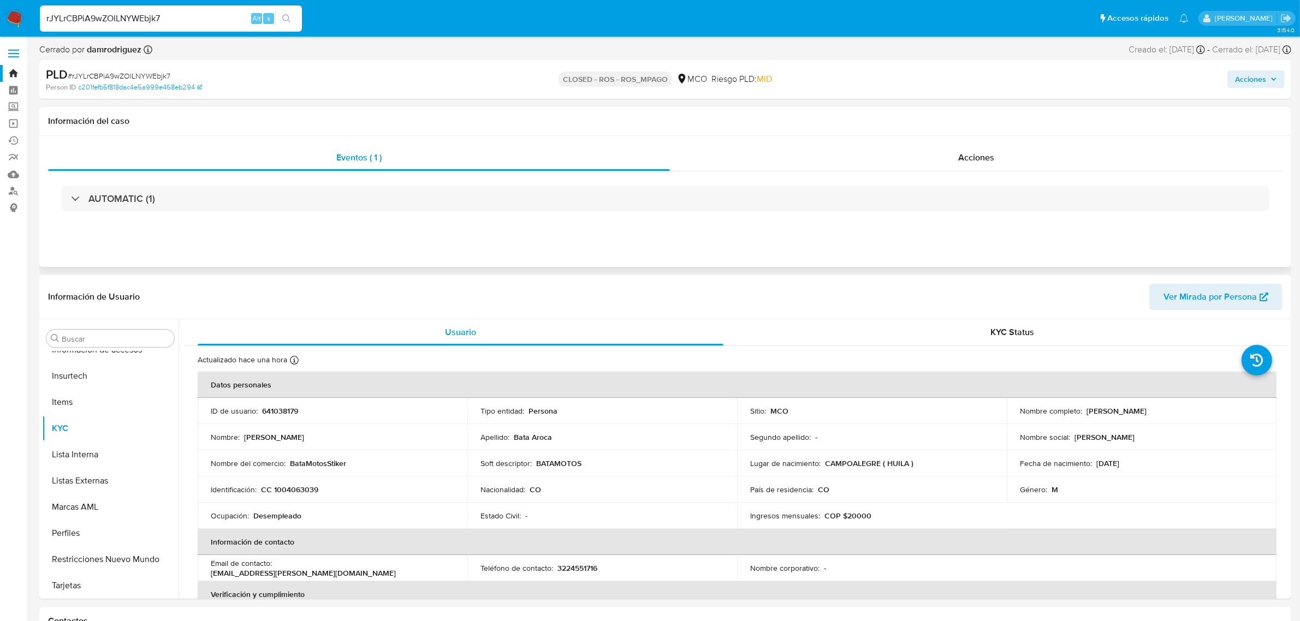
select select "10"
click at [169, 19] on input "rJYLrCBPiA9wZOlLNYWEbjk7" at bounding box center [171, 18] width 262 height 14
drag, startPoint x: 85, startPoint y: 15, endPoint x: 27, endPoint y: 14, distance: 57.9
click at [28, 14] on nav "Pausado Ver notificaciones rJYLrCBPiA9wZOlLNYWEbjk7 Alt s Accesos rápidos Presi…" at bounding box center [650, 18] width 1300 height 37
paste input "QiV8uE2UgVsa56TngfIsiU8h"
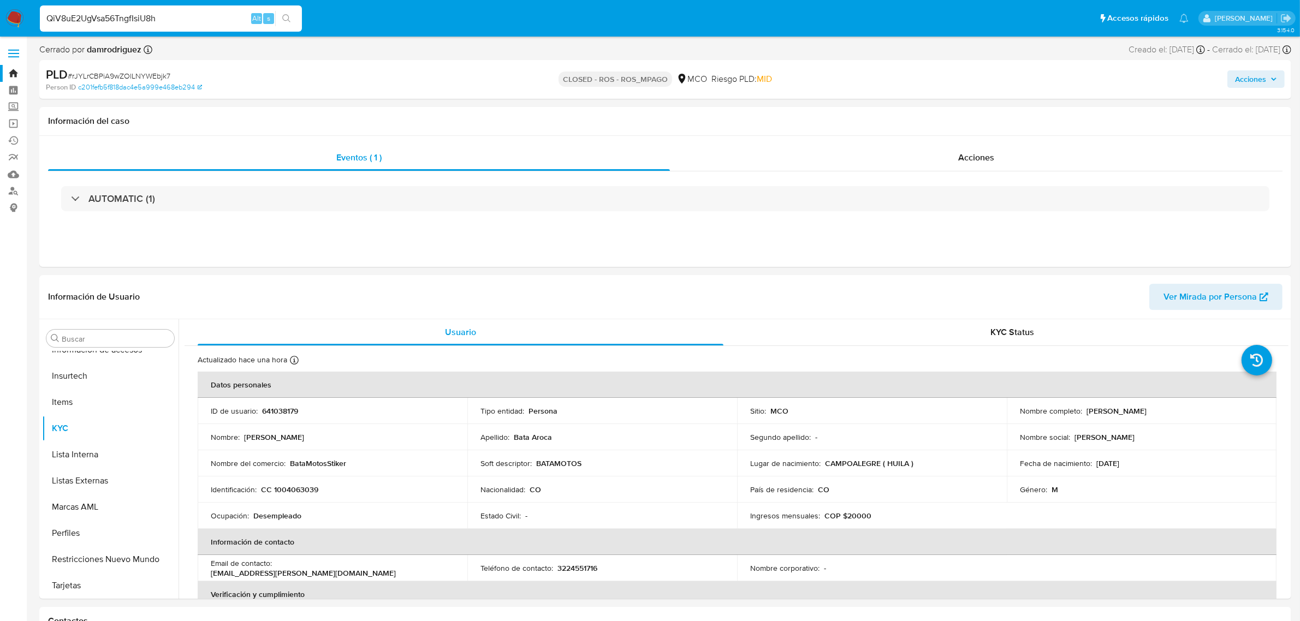
type input "QiV8uE2UgVsa56TngfIsiU8h"
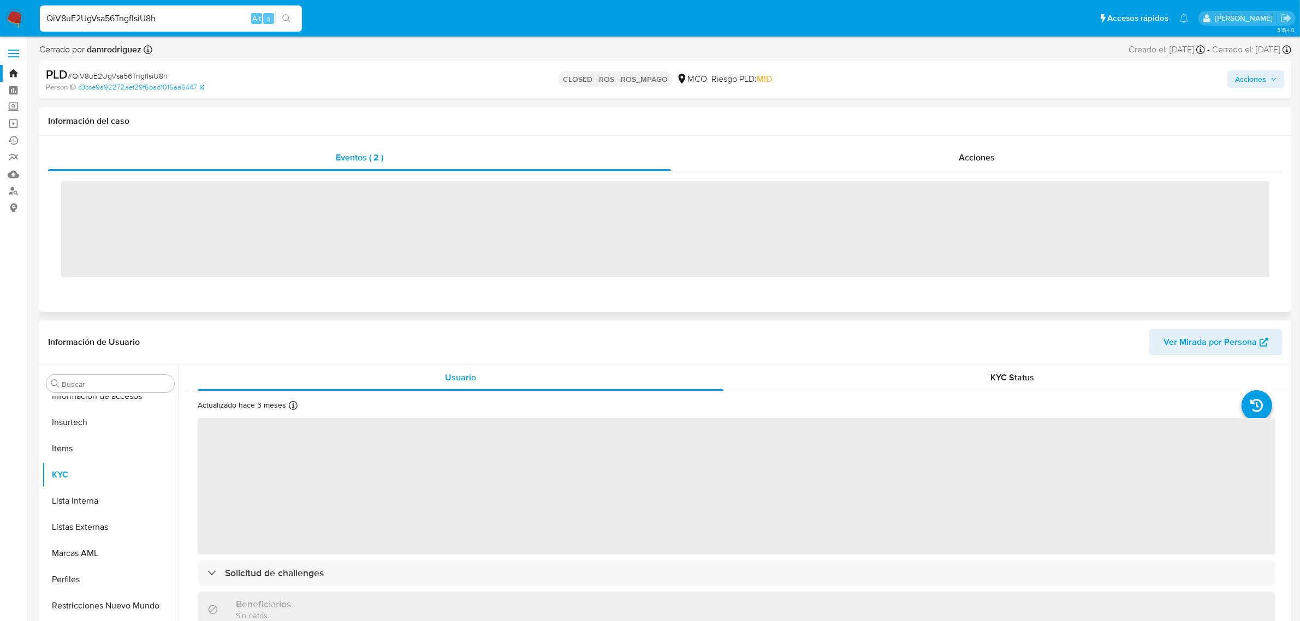
scroll to position [460, 0]
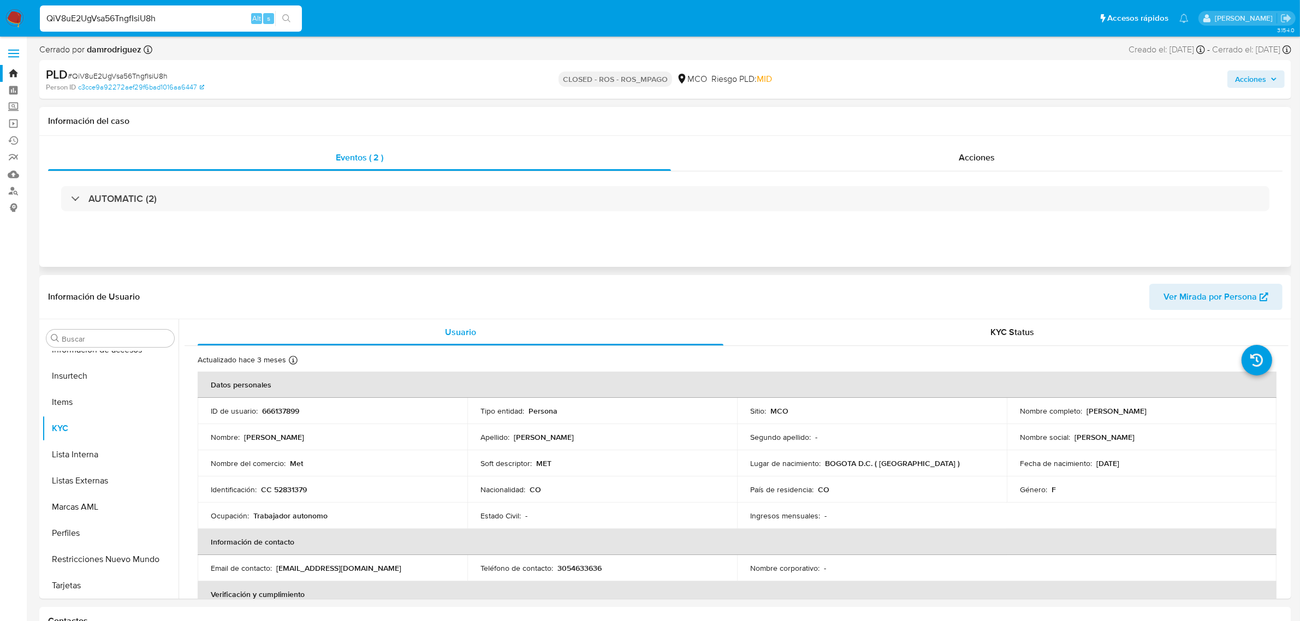
select select "10"
click at [216, 8] on div "QiV8uE2UgVsa56TngfIsiU8h Alt s" at bounding box center [171, 18] width 262 height 26
click at [207, 16] on input "QiV8uE2UgVsa56TngfIsiU8h" at bounding box center [171, 18] width 262 height 14
drag, startPoint x: 192, startPoint y: 21, endPoint x: 0, endPoint y: 15, distance: 192.2
click at [0, 15] on nav "Pausado Ver notificaciones QiV8uE2UgVsa56TngfIsiU8h Alt s Accesos rápidos Presi…" at bounding box center [650, 18] width 1300 height 37
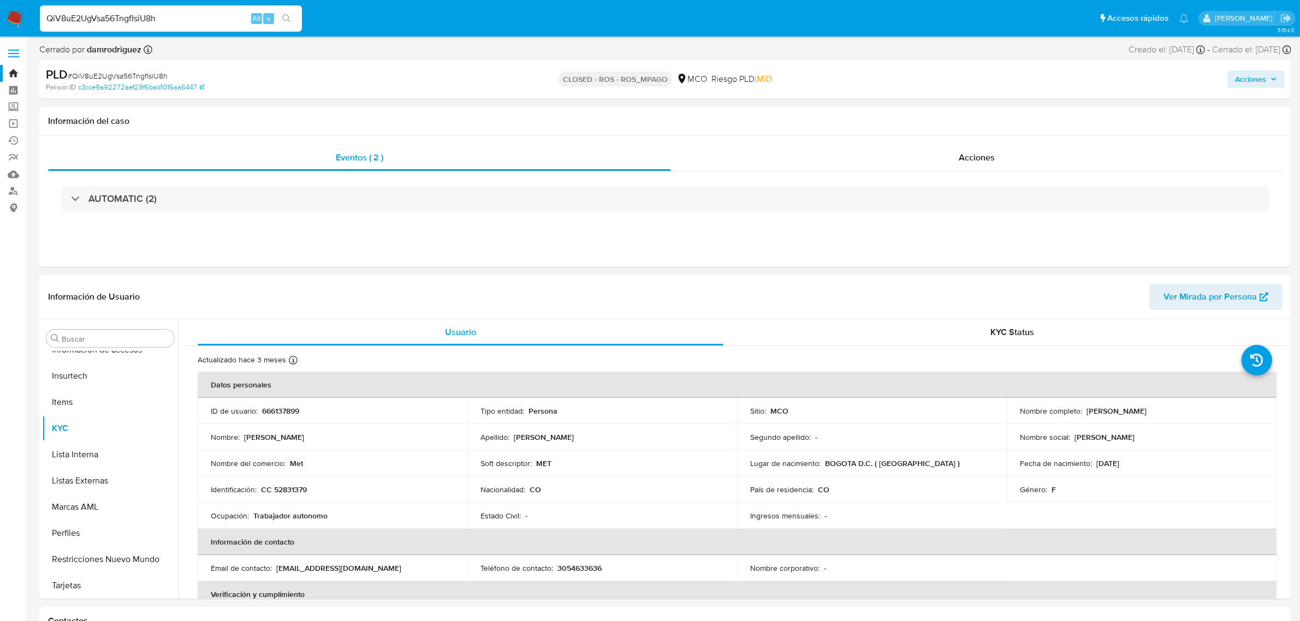
paste input "rJYLrCBPiA9wZOlLNYWEbjk7"
type input "rJYLrCBPiA9wZOlLNYWEbjk7"
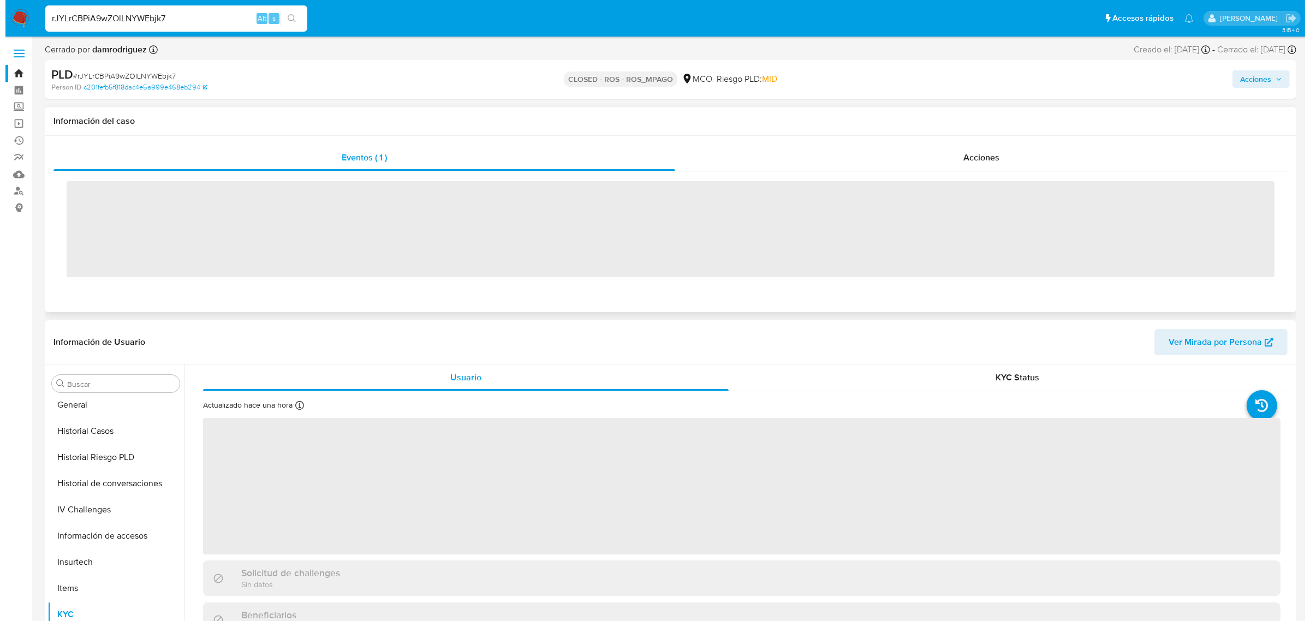
scroll to position [460, 0]
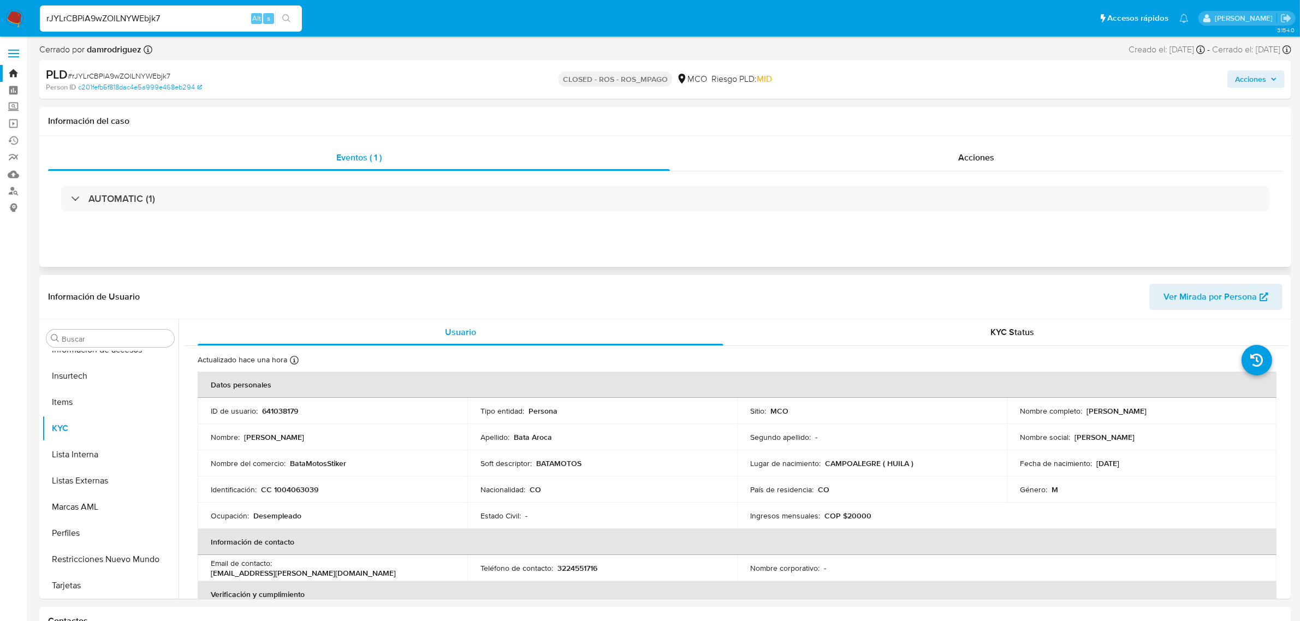
select select "10"
click at [208, 9] on div "rJYLrCBPiA9wZOlLNYWEbjk7 Alt s" at bounding box center [171, 18] width 262 height 26
click at [198, 19] on input "rJYLrCBPiA9wZOlLNYWEbjk7" at bounding box center [171, 18] width 262 height 14
drag, startPoint x: 203, startPoint y: 15, endPoint x: 20, endPoint y: 2, distance: 182.8
click at [20, 2] on nav "Pausado Ver notificaciones rJYLrCBPiA9wZOlLNYWEbjk7 Alt s Accesos rápidos Presi…" at bounding box center [650, 18] width 1300 height 37
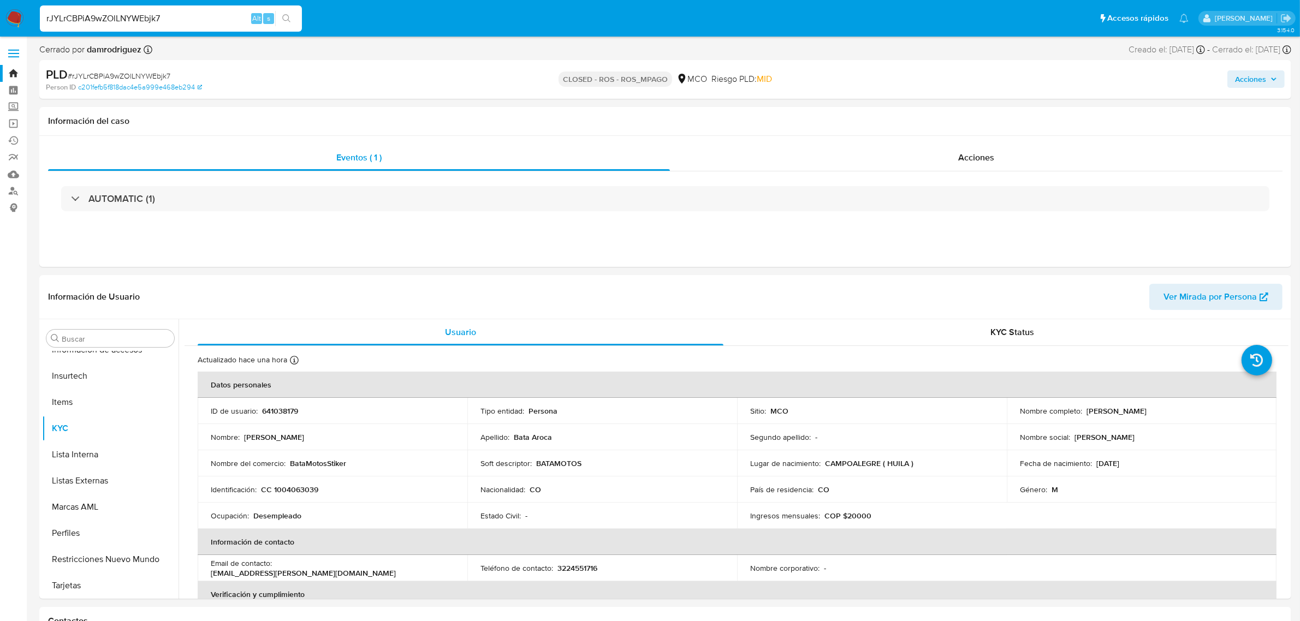
paste input "DjS3WHxLuJiUIXojSwehtt6A"
type input "DjS3WHxLuJiUIXojSwehtt6A"
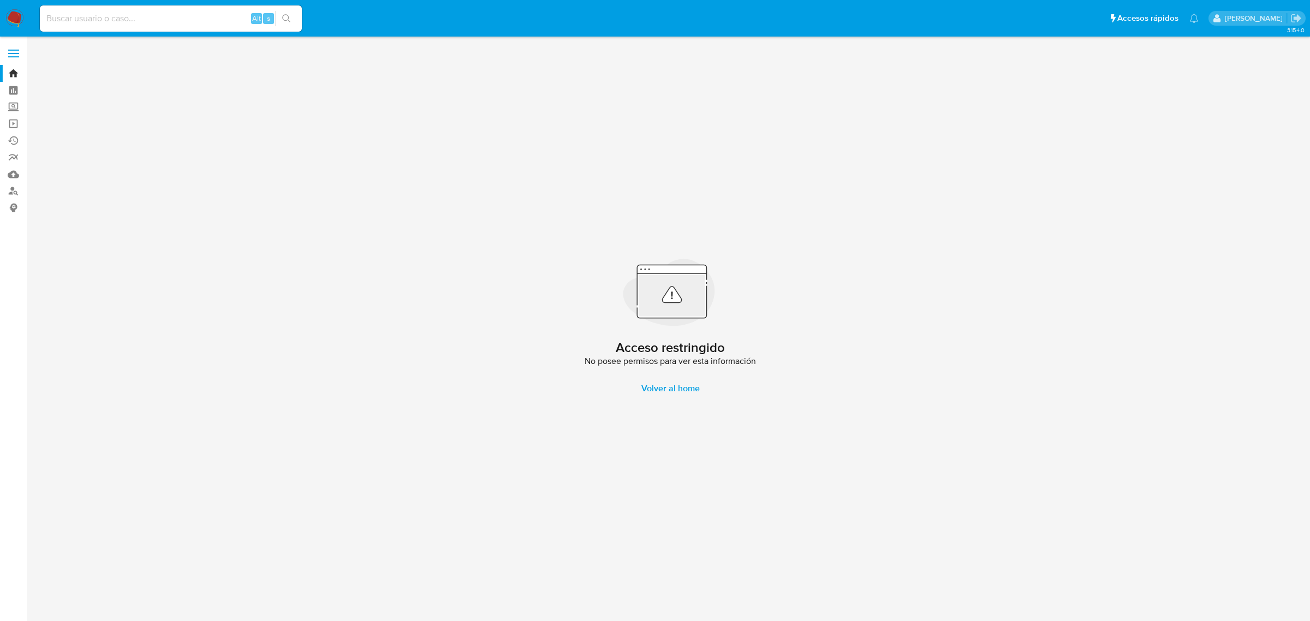
click at [176, 17] on input at bounding box center [171, 18] width 262 height 14
paste input "DjS3WHxLuJiUIXojSwehtt6A"
type input "DjS3WHxLuJiUIXojSwehtt6A"
click at [176, 17] on input "DjS3WHxLuJiUIXojSwehtt6A" at bounding box center [171, 18] width 262 height 14
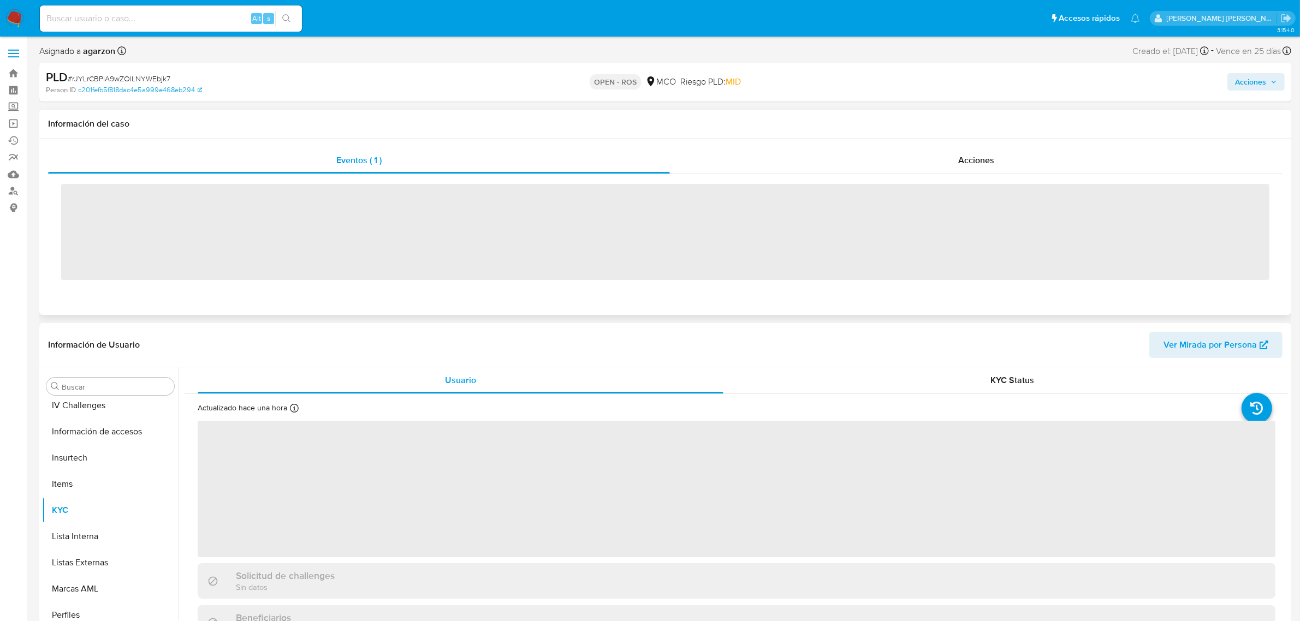
scroll to position [460, 0]
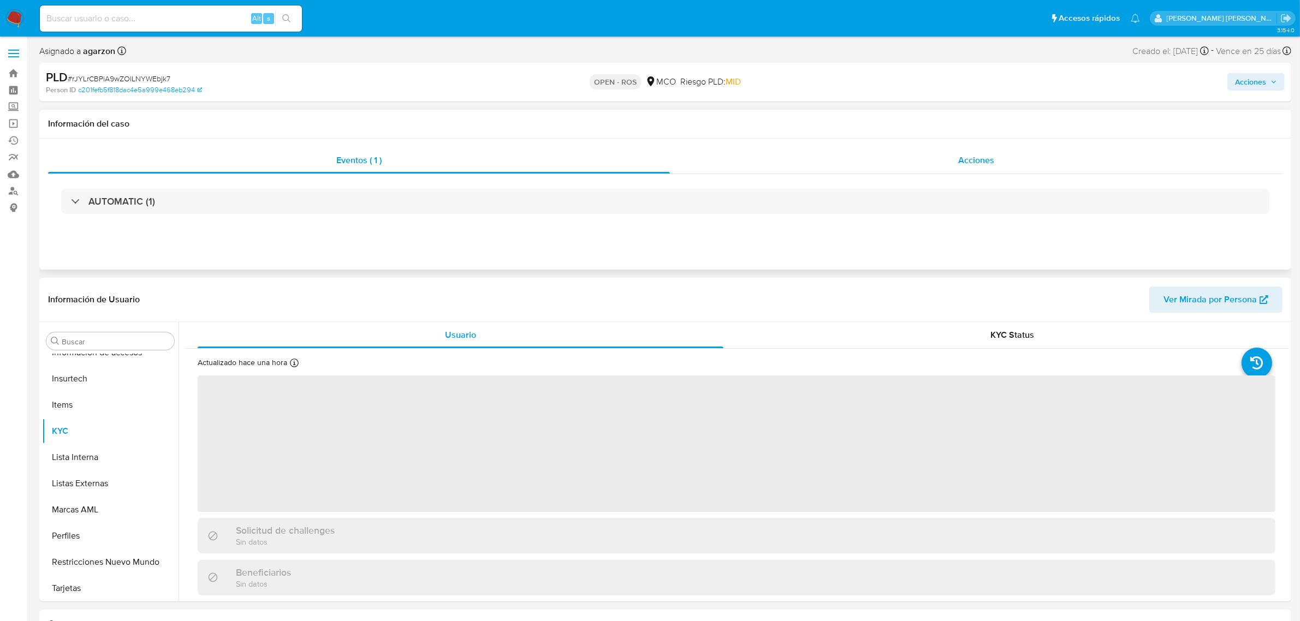
click at [956, 162] on div "Acciones" at bounding box center [976, 160] width 612 height 26
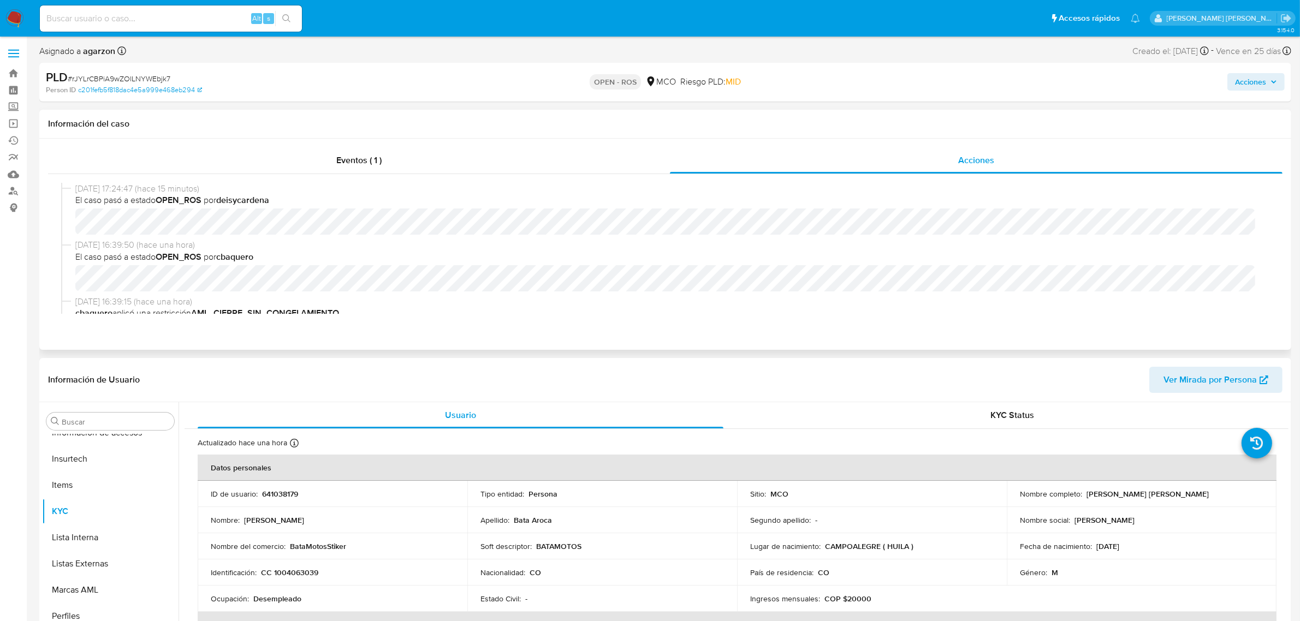
select select "10"
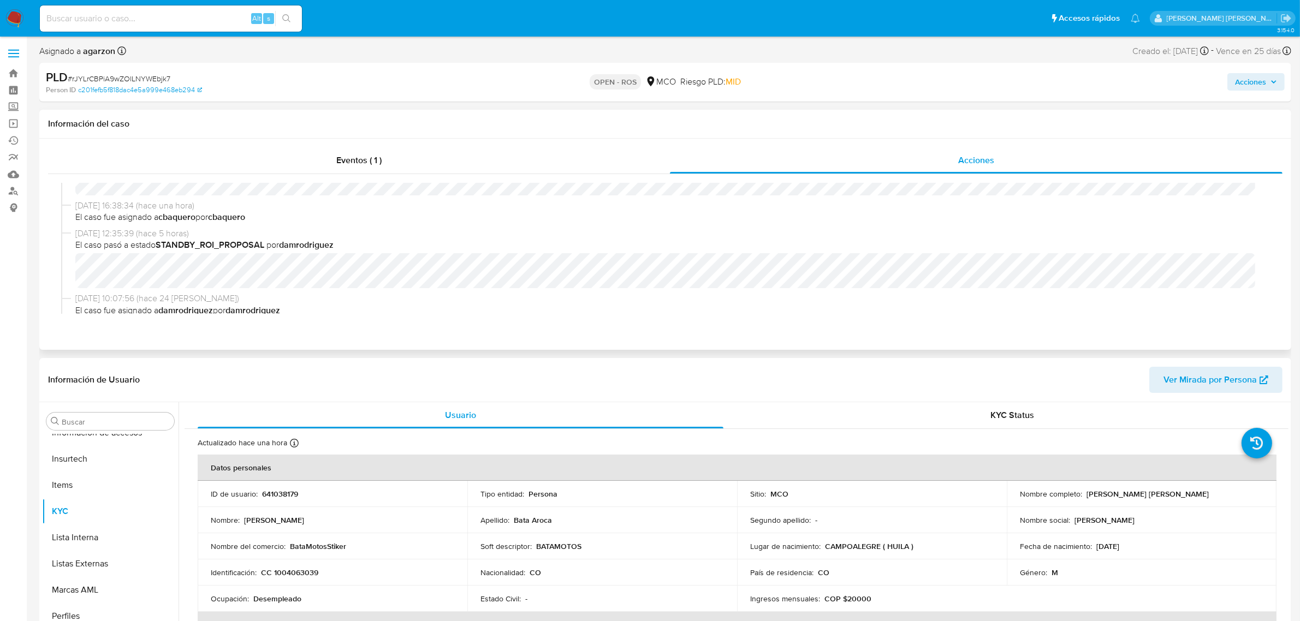
scroll to position [205, 0]
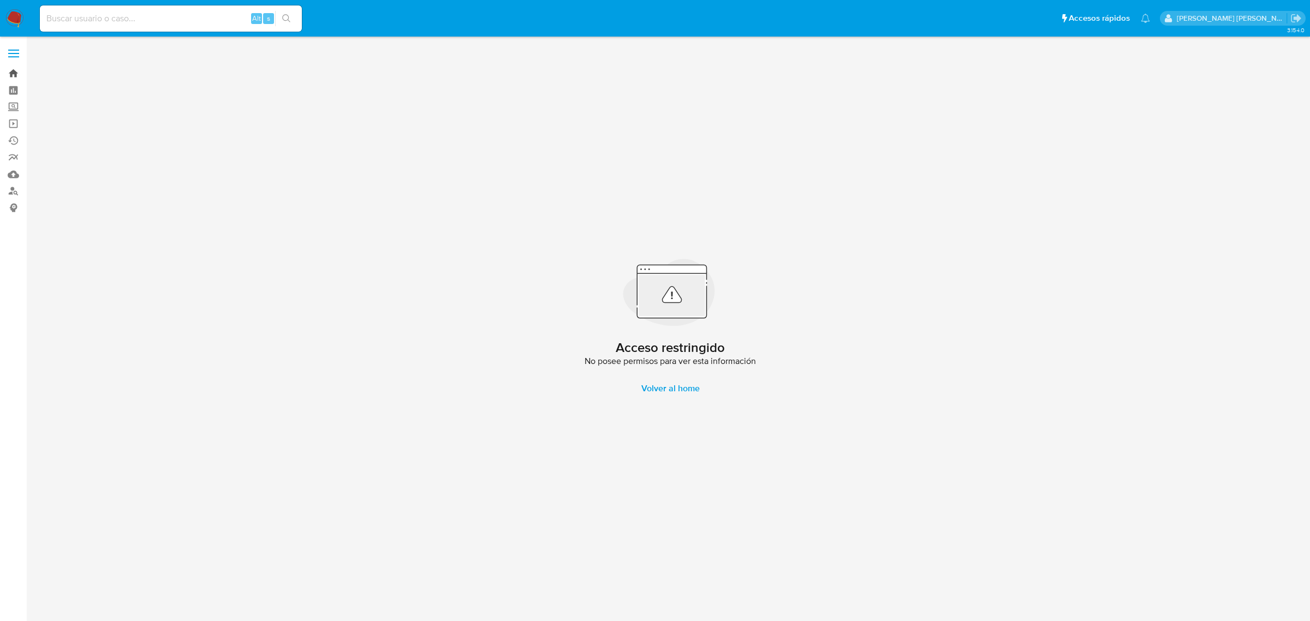
click at [15, 75] on link "Bandeja" at bounding box center [65, 73] width 130 height 17
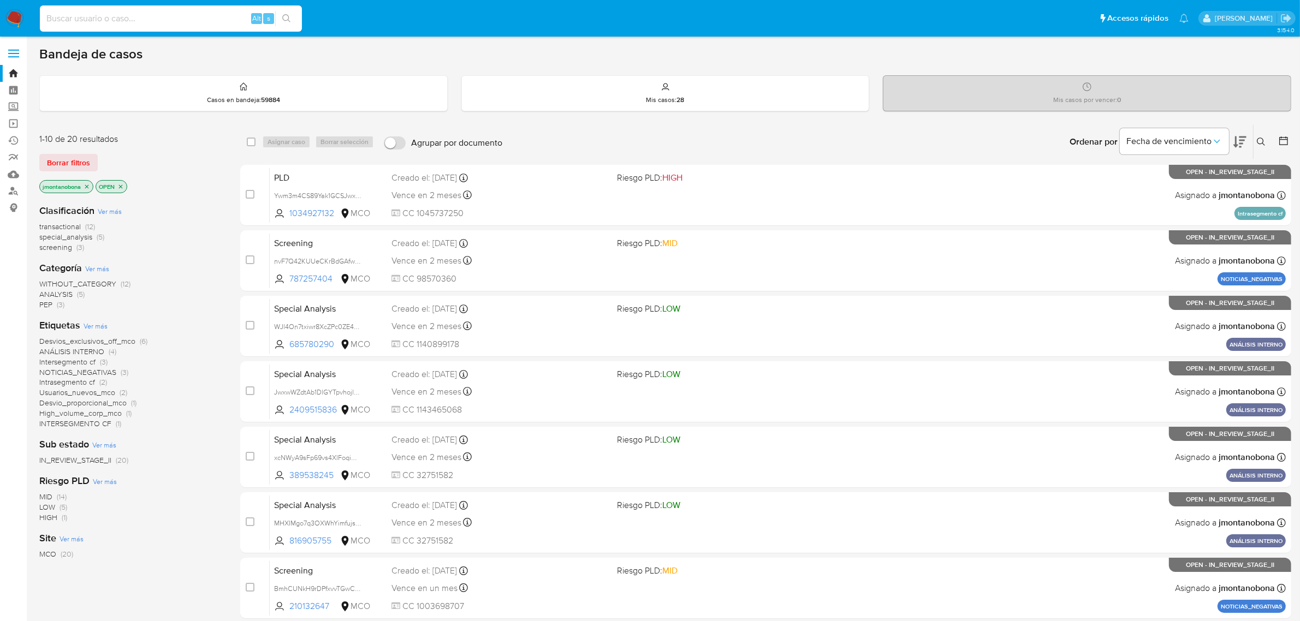
click at [146, 20] on input at bounding box center [171, 18] width 262 height 14
paste input "DjS3WHxLuJiUIXojSwehtt6A"
type input "DjS3WHxLuJiUIXojSwehtt6A"
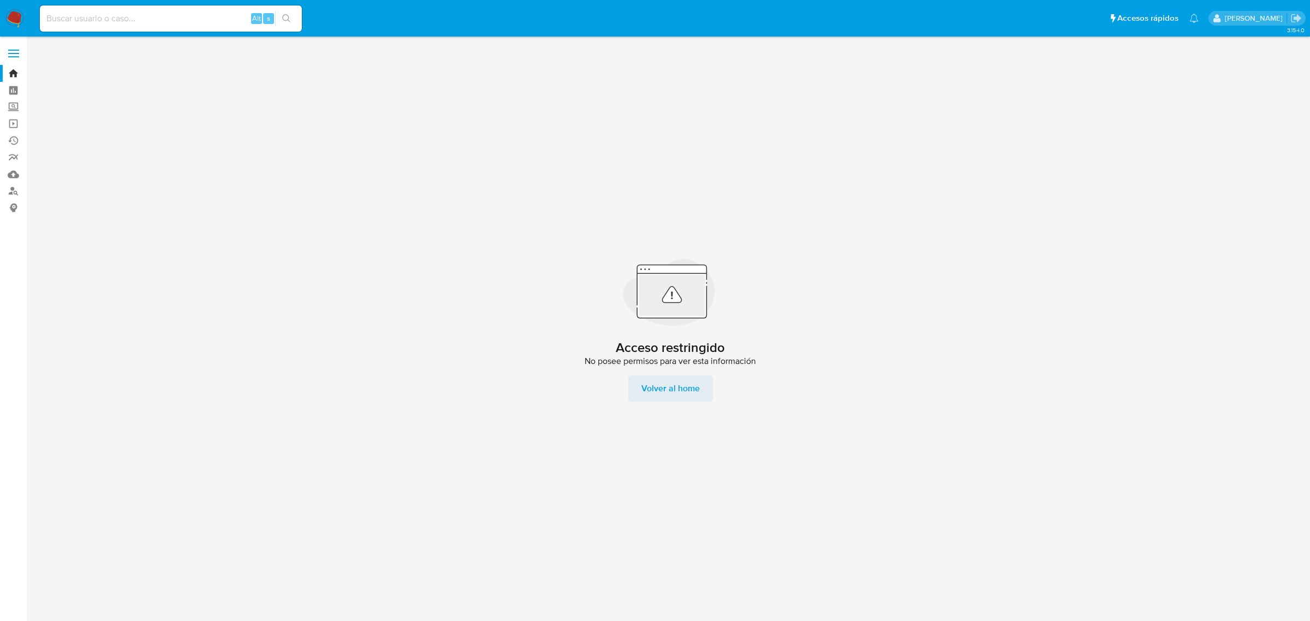
click at [672, 389] on span "Volver al home" at bounding box center [670, 389] width 58 height 26
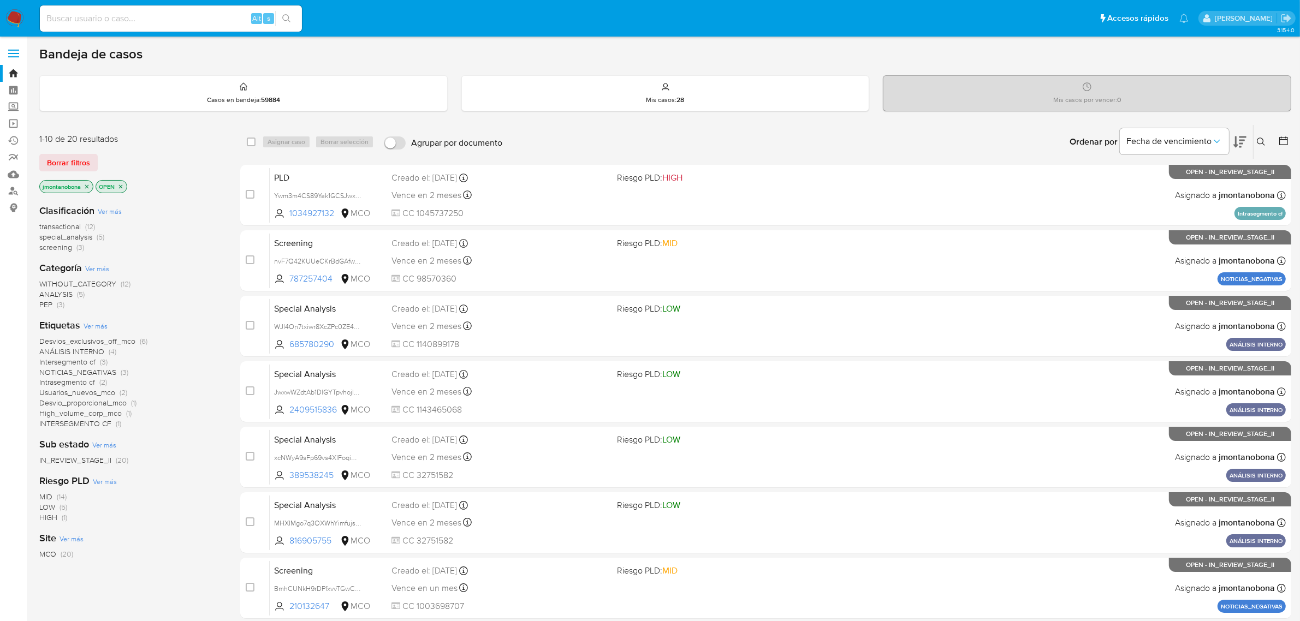
click at [86, 187] on icon "close-filter" at bounding box center [87, 186] width 7 height 7
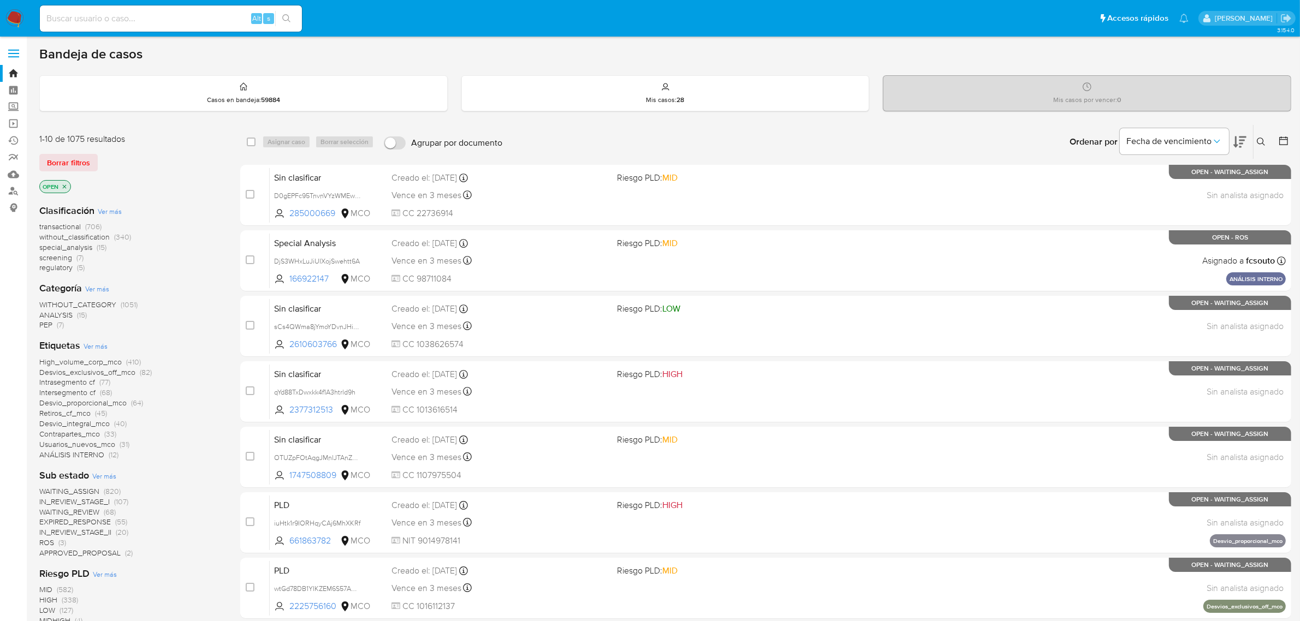
click at [67, 187] on icon "close-filter" at bounding box center [64, 186] width 7 height 7
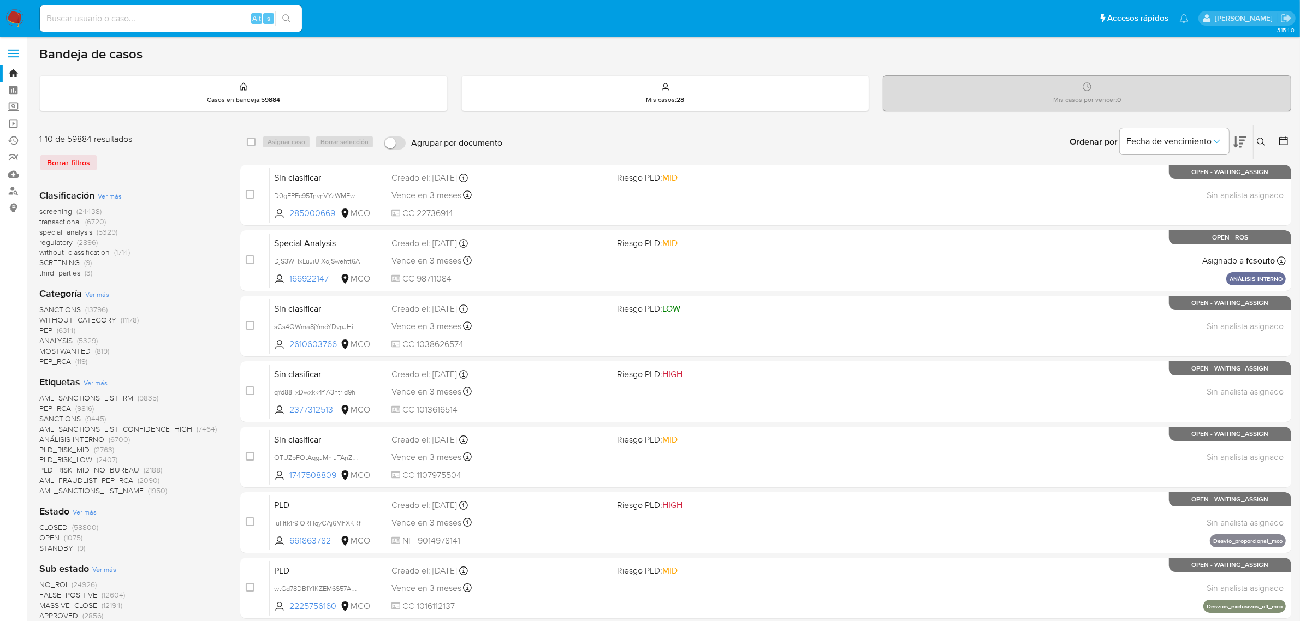
click at [1265, 145] on icon at bounding box center [1261, 142] width 9 height 9
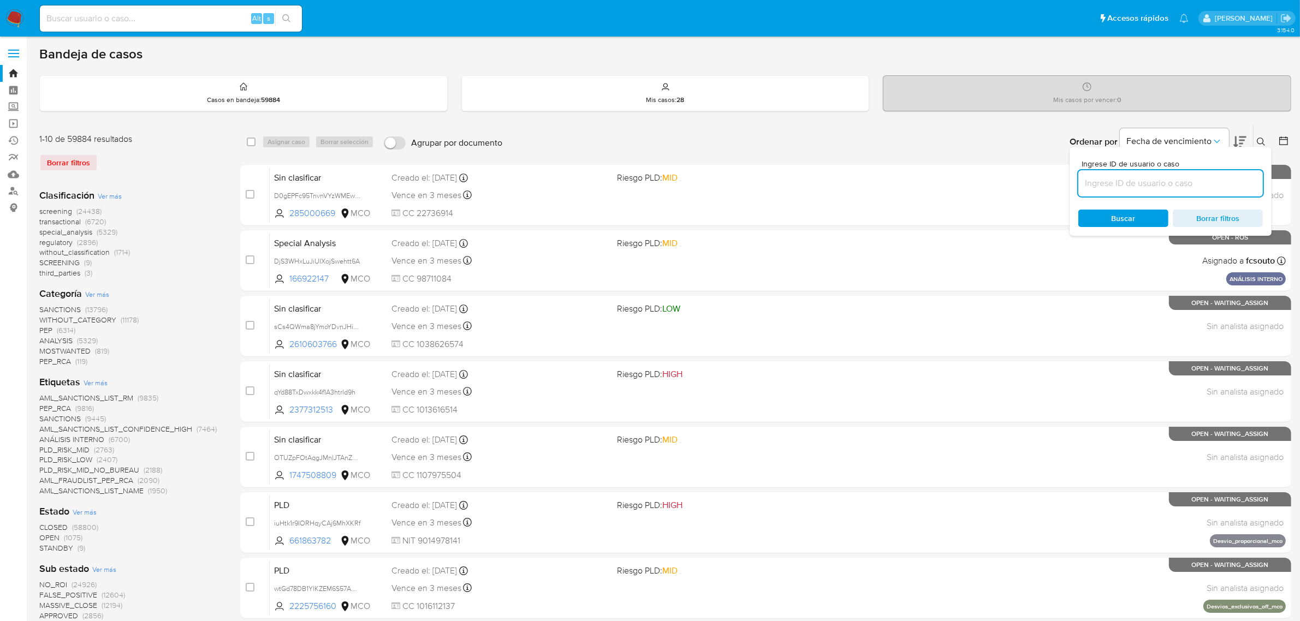
click at [1109, 187] on input at bounding box center [1170, 183] width 184 height 14
type input "DjS3WHxLuJiUIXojSwehtt6A"
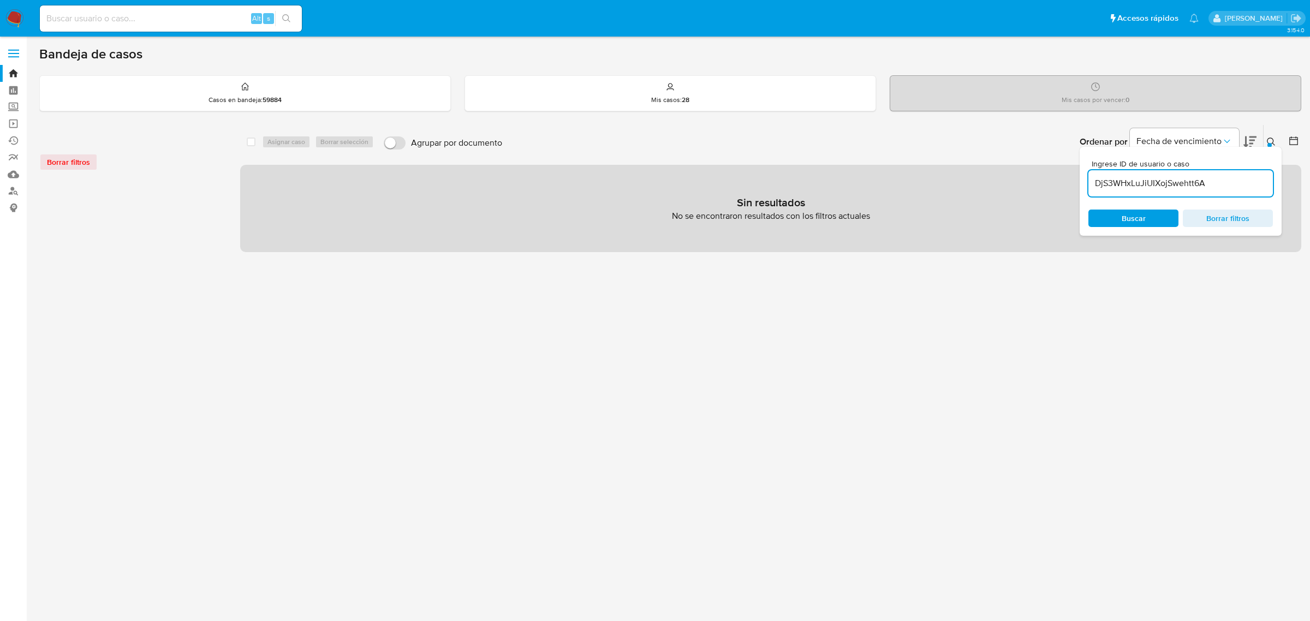
click at [1067, 291] on div "select-all-cases-checkbox Asignar caso Borrar selección Agrupar por documento O…" at bounding box center [770, 363] width 1061 height 479
click at [1225, 181] on input "DjS3WHxLuJiUIXojSwehtt6A" at bounding box center [1180, 183] width 184 height 14
click at [1275, 142] on icon at bounding box center [1271, 142] width 9 height 9
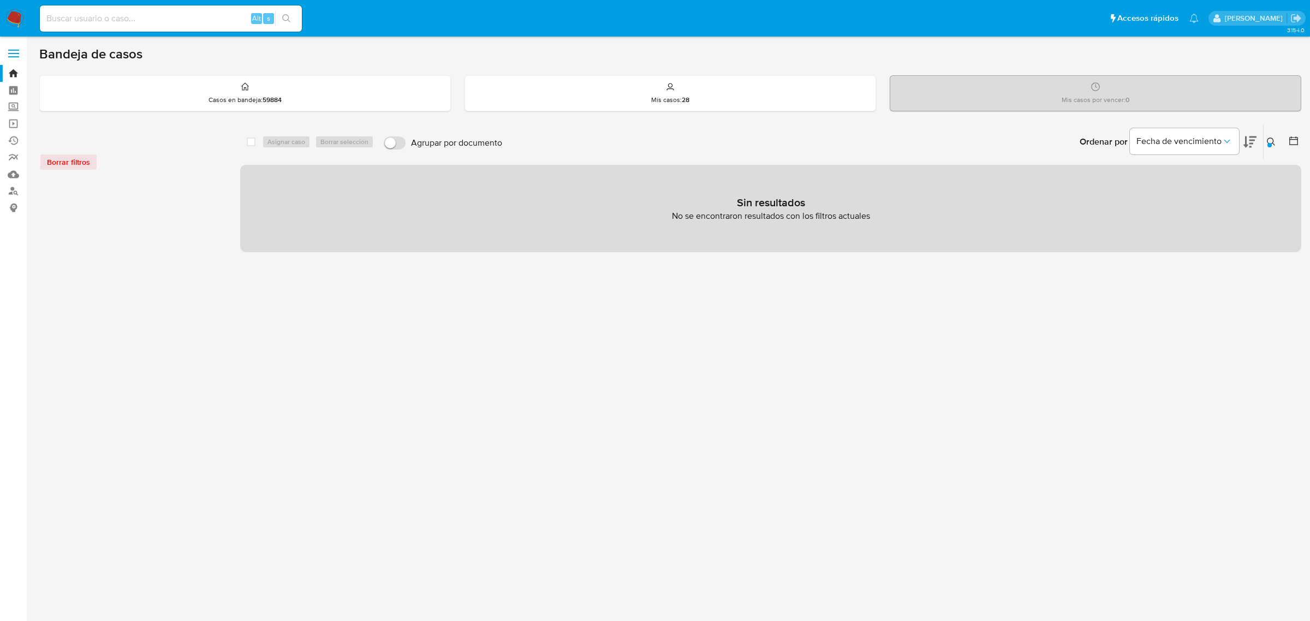
click at [516, 344] on div "select-all-cases-checkbox Asignar caso Borrar selección Agrupar por documento O…" at bounding box center [770, 363] width 1061 height 479
click at [269, 99] on strong "59884" at bounding box center [272, 100] width 19 height 10
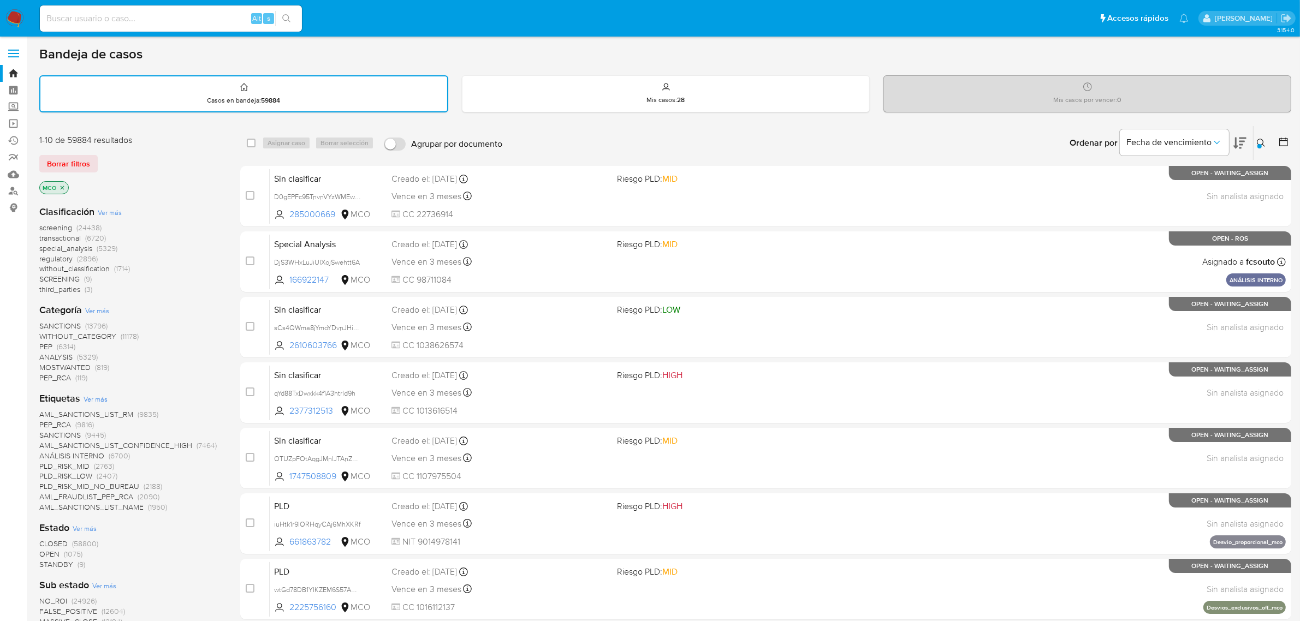
click at [1277, 20] on div "[PERSON_NAME]" at bounding box center [1246, 18] width 97 height 15
click at [1283, 16] on icon "Salir" at bounding box center [1285, 18] width 11 height 11
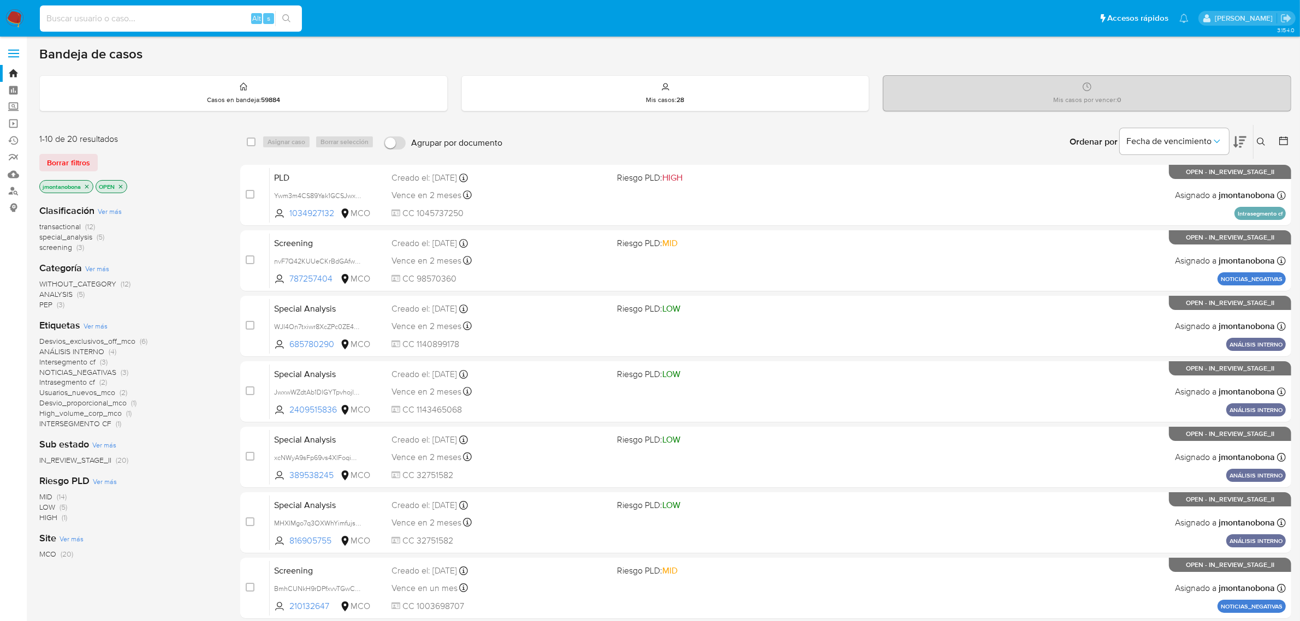
click at [138, 23] on input at bounding box center [171, 18] width 262 height 14
paste input "DjS3WHxLuJiUIXojSwehtt6A"
type input "DjS3WHxLuJiUIXojSwehtt6A"
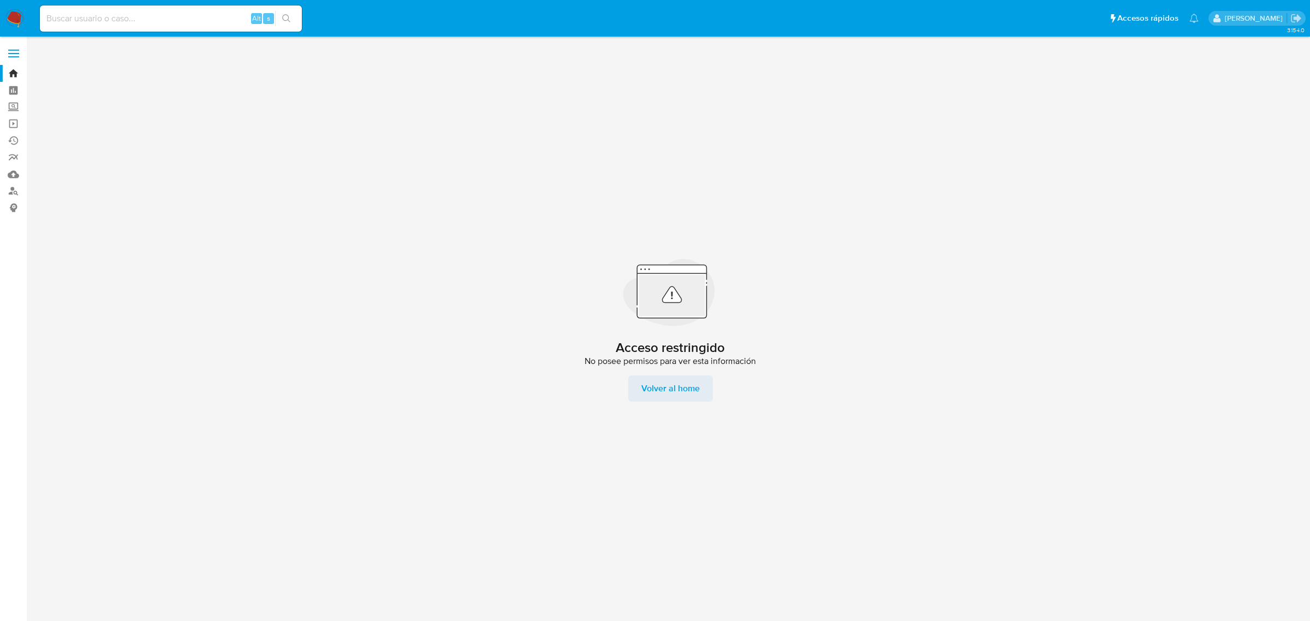
click at [658, 389] on span "Volver al home" at bounding box center [670, 389] width 58 height 26
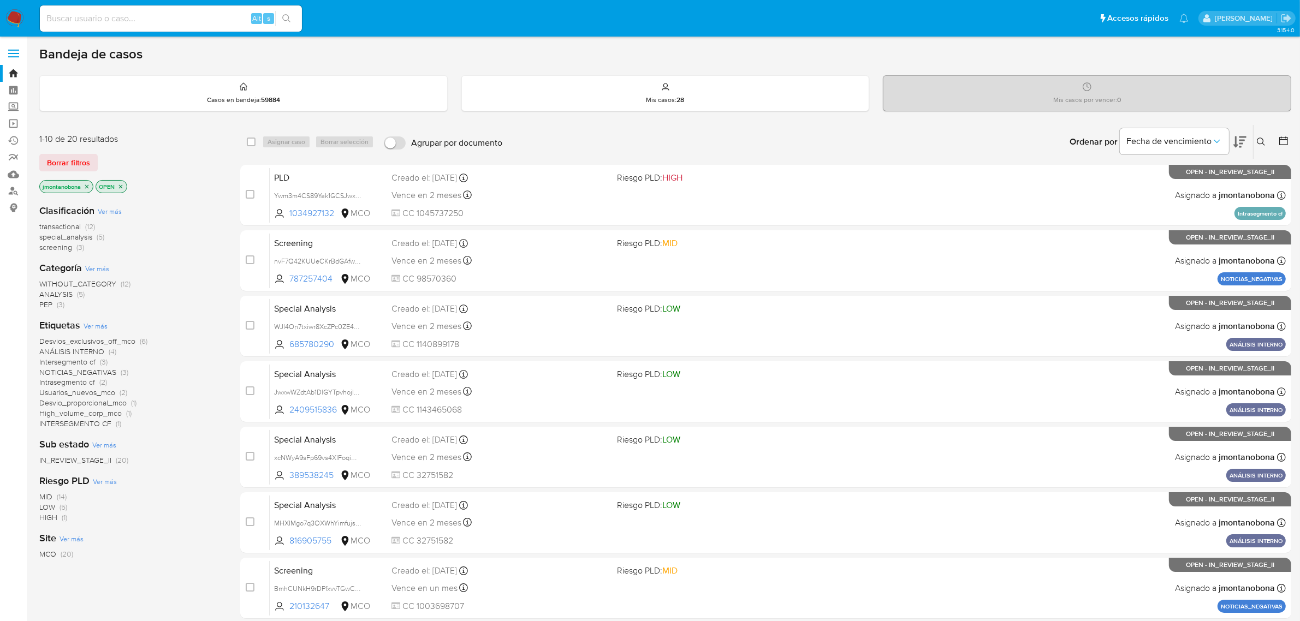
click at [210, 18] on input at bounding box center [171, 18] width 262 height 14
paste input "SaINAhDeXFhrcF7kAh4OcrHZ"
type input "SaINAhDeXFhrcF7kAh4OcrHZ"
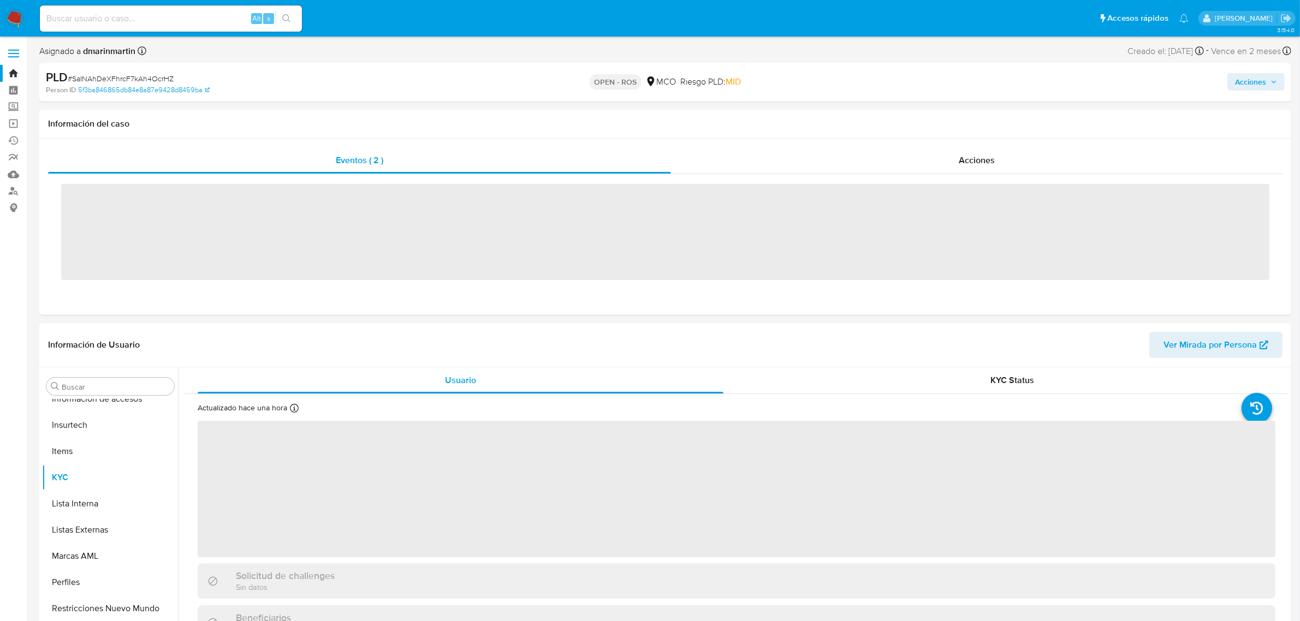
scroll to position [460, 0]
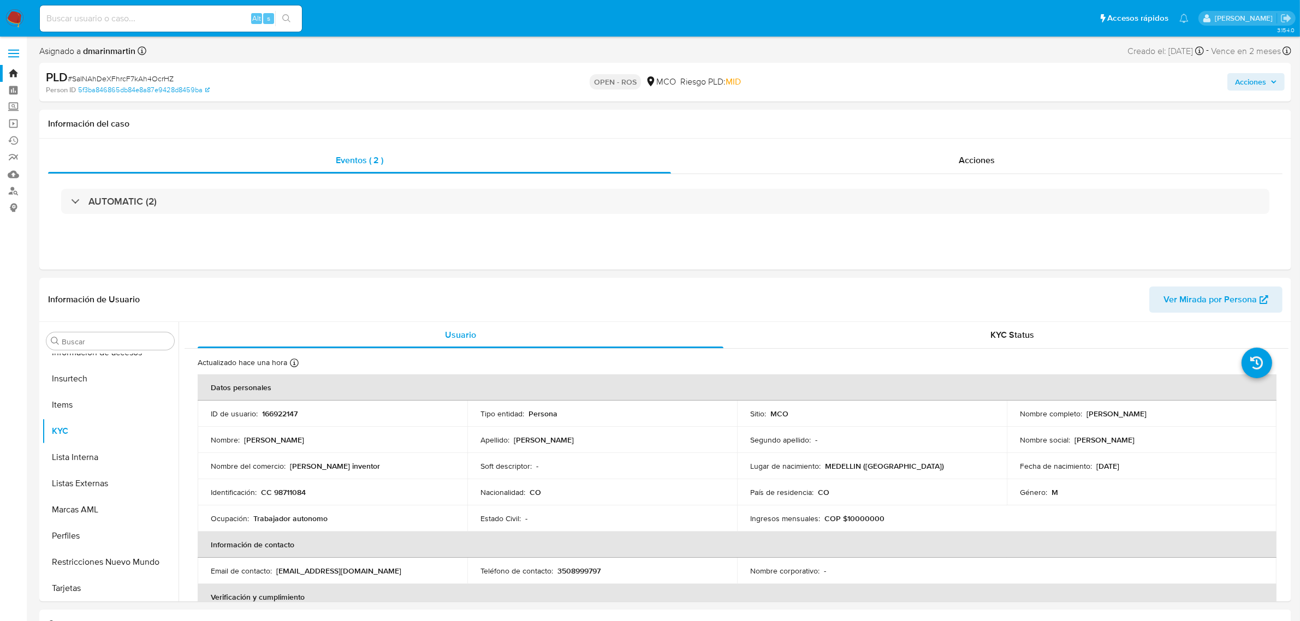
select select "10"
click at [210, 18] on input at bounding box center [171, 18] width 262 height 14
click at [183, 22] on input at bounding box center [171, 18] width 262 height 14
paste input "JKBUY9WIwO1F6SHVlNlOC8HQ"
type input "JKBUY9WIwO1F6SHVlNlOC8HQ"
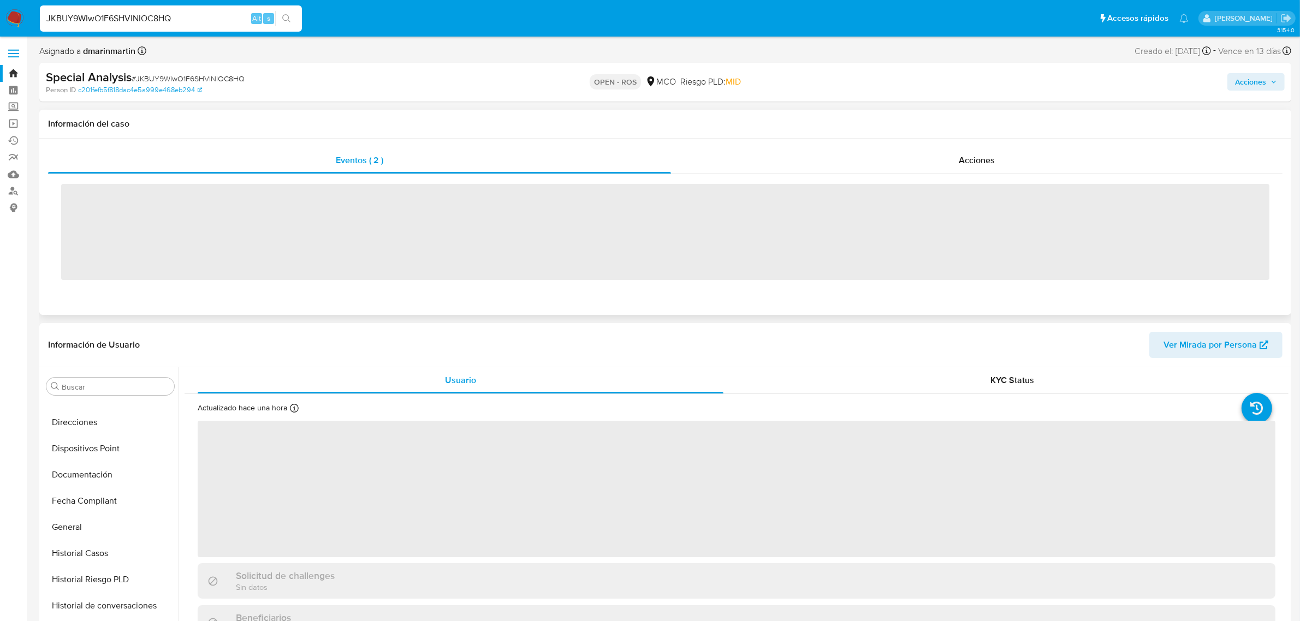
scroll to position [460, 0]
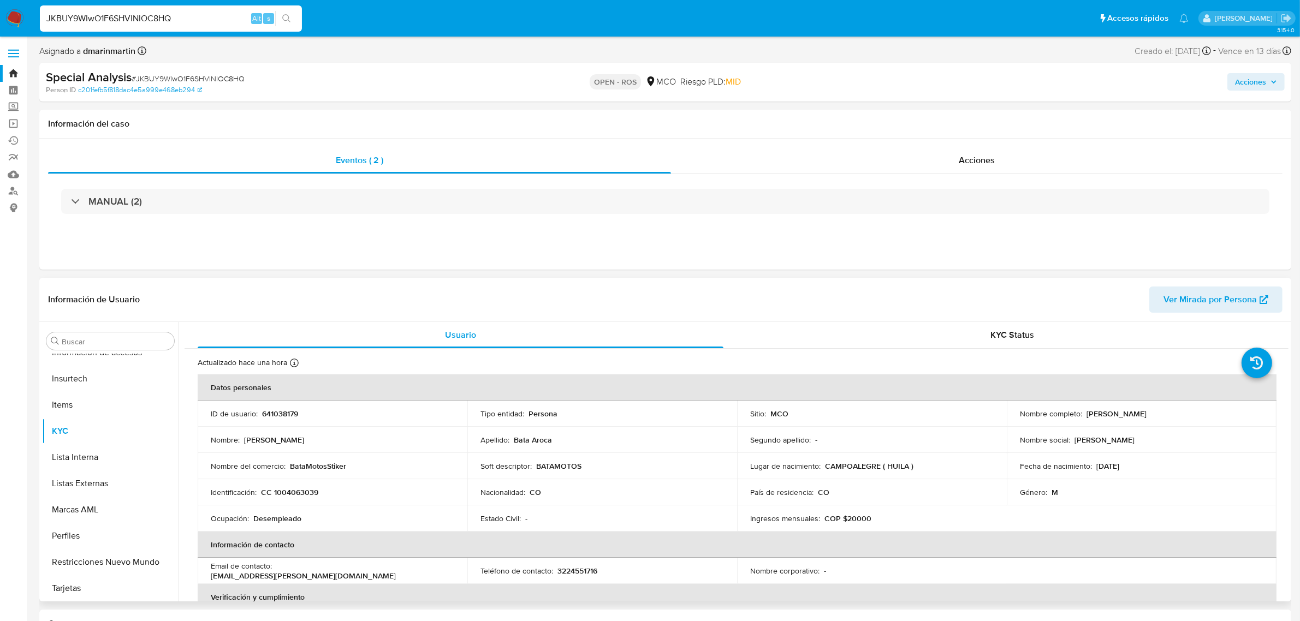
select select "10"
drag, startPoint x: 135, startPoint y: 17, endPoint x: 0, endPoint y: 17, distance: 135.4
click at [0, 17] on nav "Pausado Ver notificaciones JKBUY9WIwO1F6SHVlNlOC8HQ Alt s Accesos rápidos Presi…" at bounding box center [650, 18] width 1300 height 37
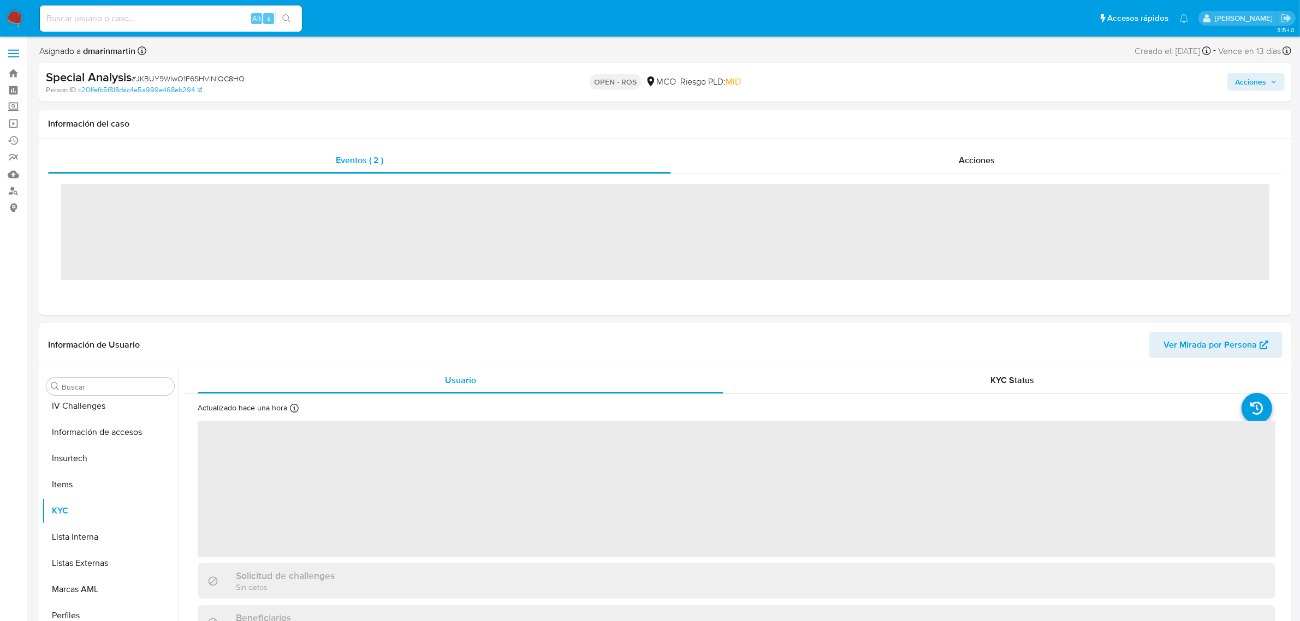
scroll to position [460, 0]
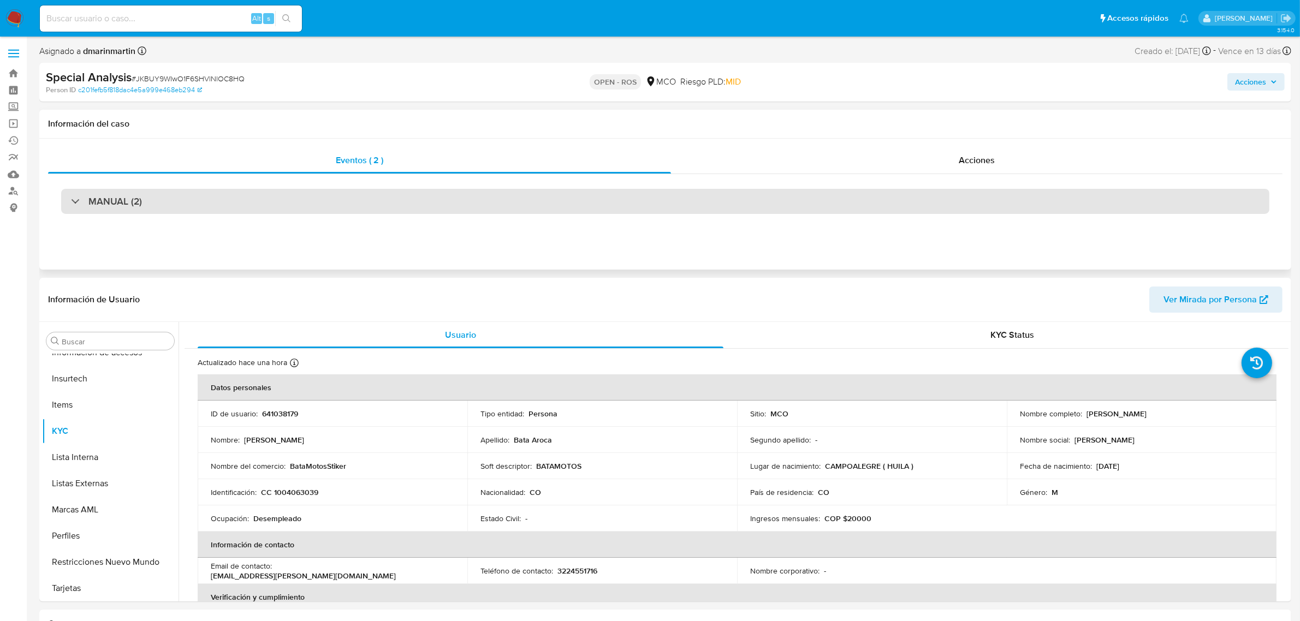
select select "10"
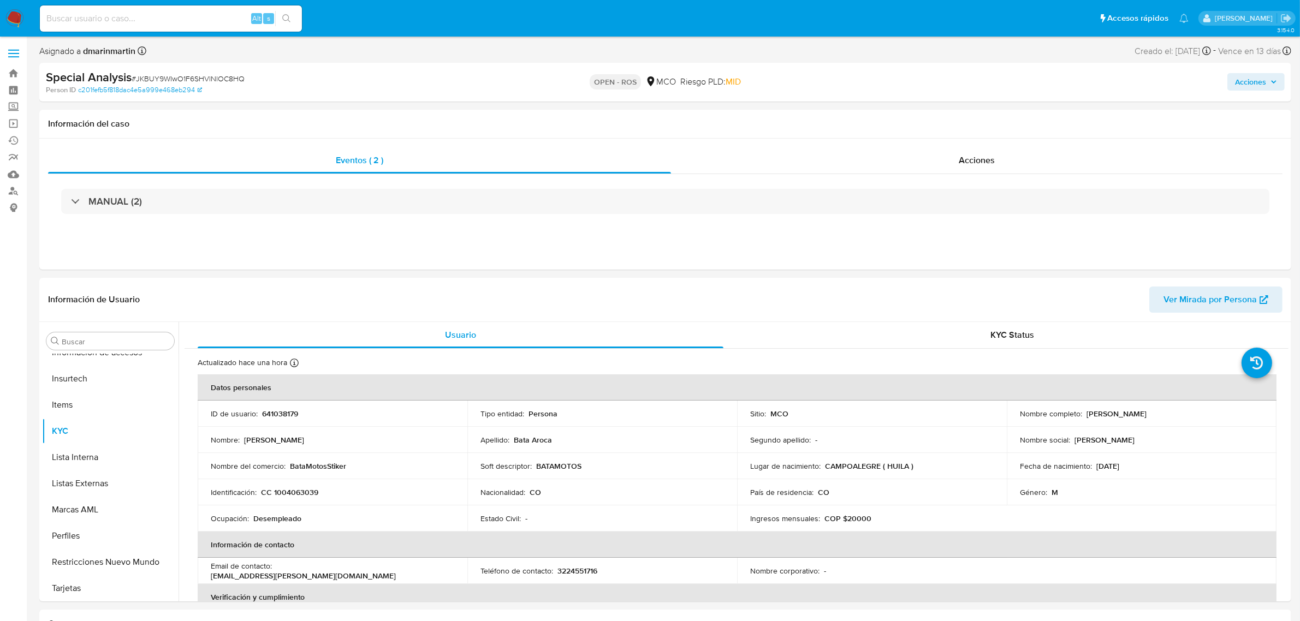
click at [170, 23] on input at bounding box center [171, 18] width 262 height 14
paste input "SaINAhDeXFhrcF7kAh4OcrHZ"
type input "SaINAhDeXFhrcF7kAh4OcrHZ"
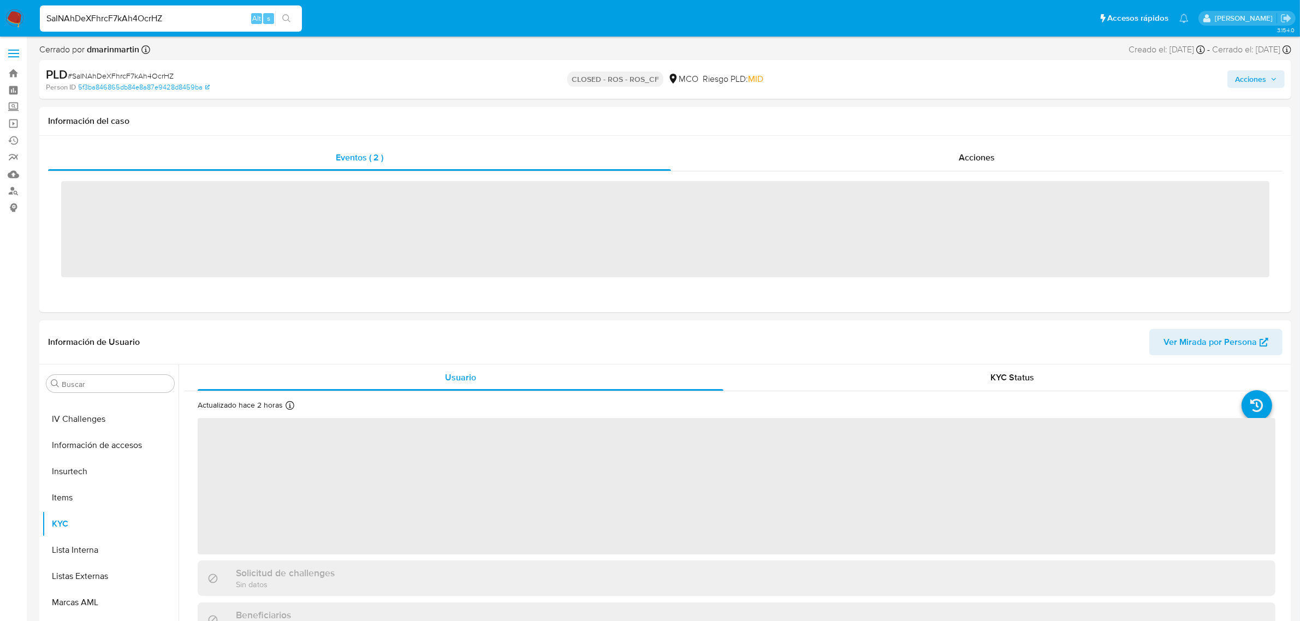
scroll to position [460, 0]
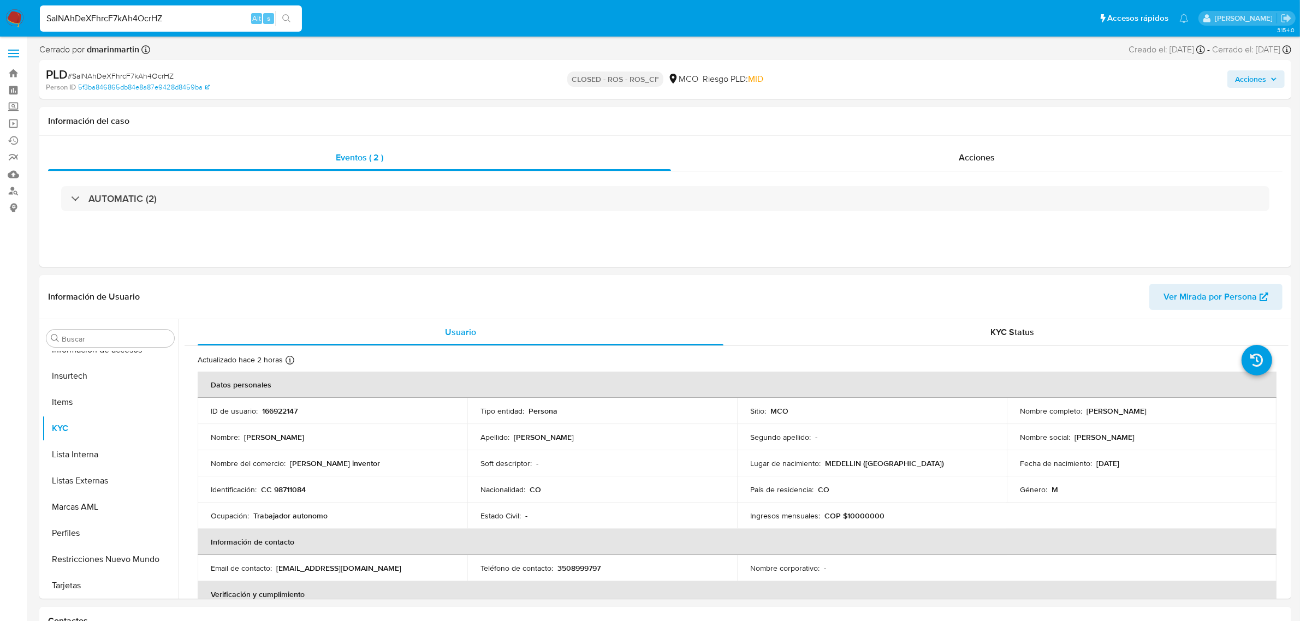
select select "10"
click at [181, 21] on input "SaINAhDeXFhrcF7kAh4OcrHZ" at bounding box center [171, 18] width 262 height 14
drag, startPoint x: 197, startPoint y: 22, endPoint x: 0, endPoint y: 32, distance: 197.3
click at [0, 31] on nav "Pausado Ver notificaciones SaINAhDeXFhrcF7kAh4OcrHZ Alt s Accesos rápidos Presi…" at bounding box center [650, 18] width 1300 height 37
paste input "JKBUY9WIwO1F6SHVlNlOC8HQ"
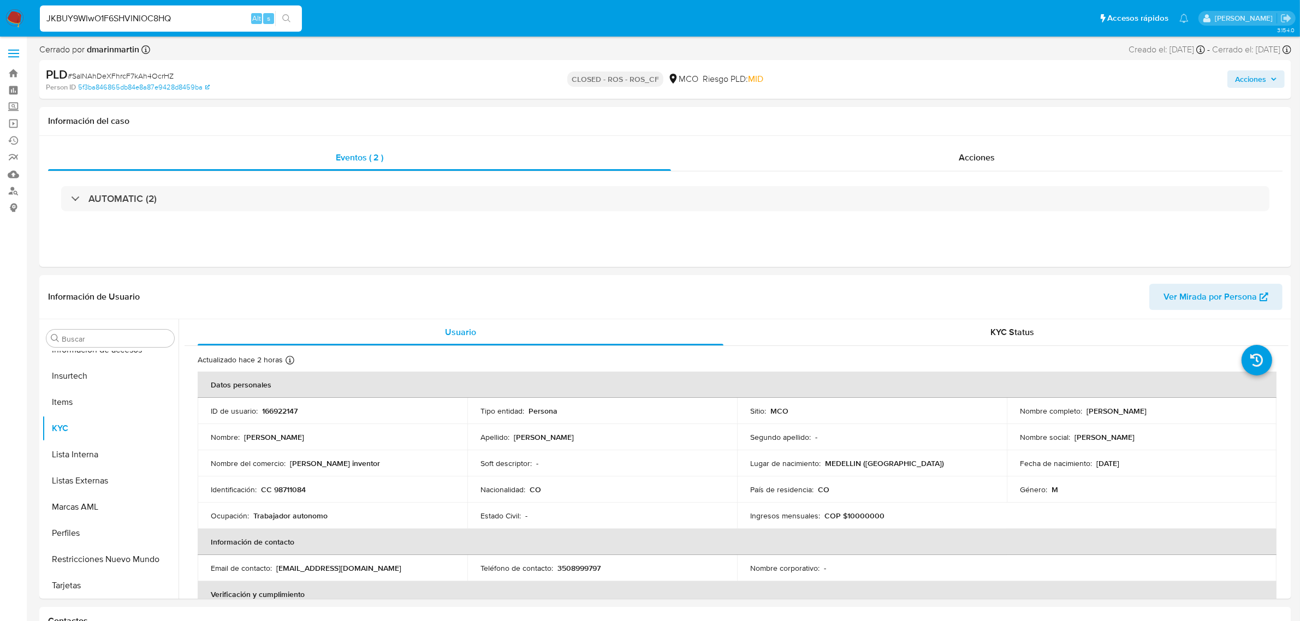
type input "JKBUY9WIwO1F6SHVlNlOC8HQ"
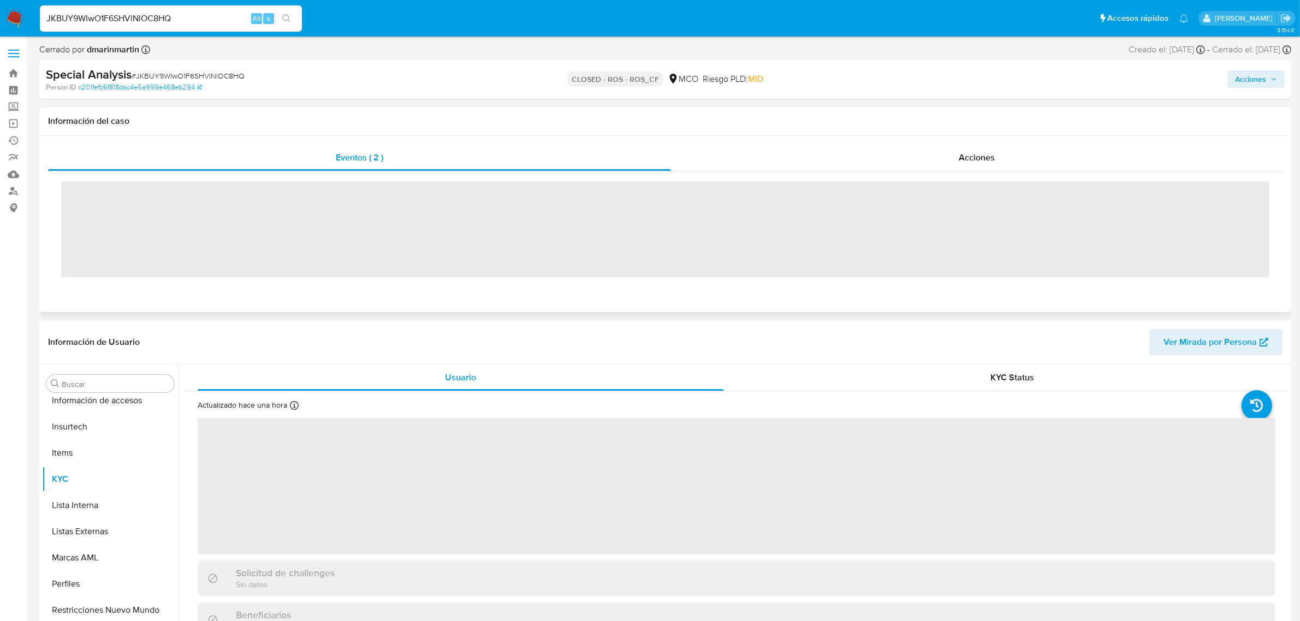
scroll to position [460, 0]
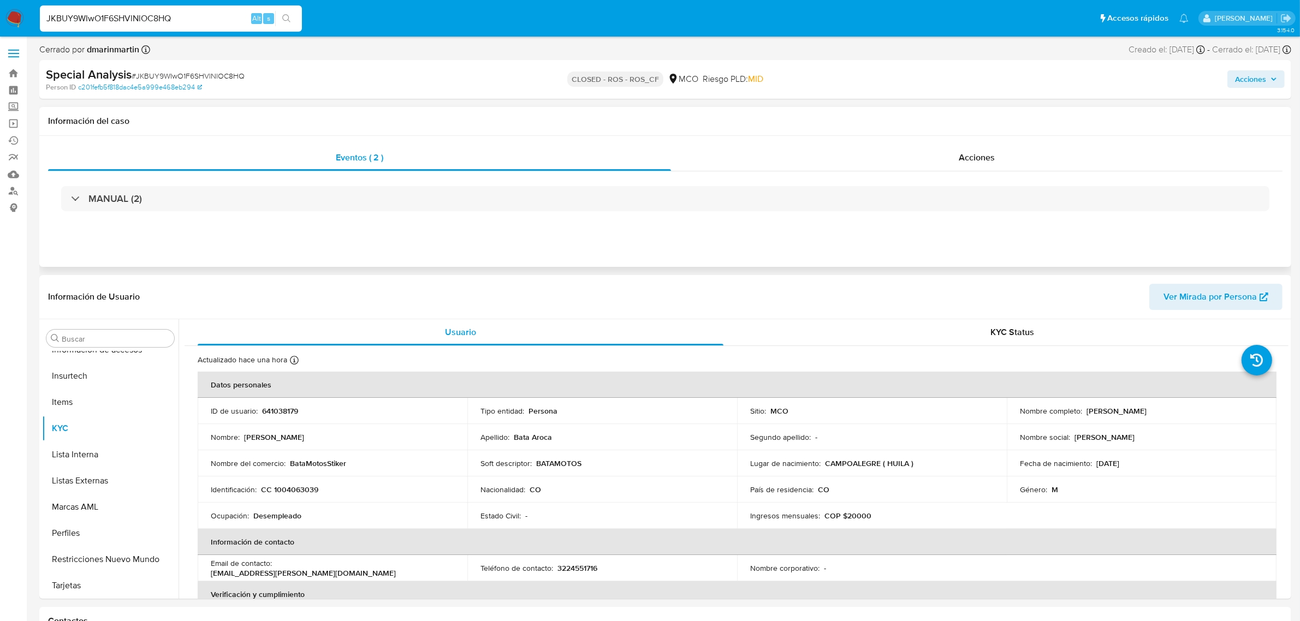
select select "10"
click at [181, 21] on input "JKBUY9WIwO1F6SHVlNlOC8HQ" at bounding box center [171, 18] width 262 height 14
drag, startPoint x: 201, startPoint y: 18, endPoint x: 22, endPoint y: 9, distance: 179.3
click at [22, 9] on nav "Pausado Ver notificaciones JKBUY9WIwO1F6SHVlNlOC8HQ Alt s Accesos rápidos Presi…" at bounding box center [650, 18] width 1300 height 37
paste input "DjS3WHxLuJiUIXojSwehtt6A"
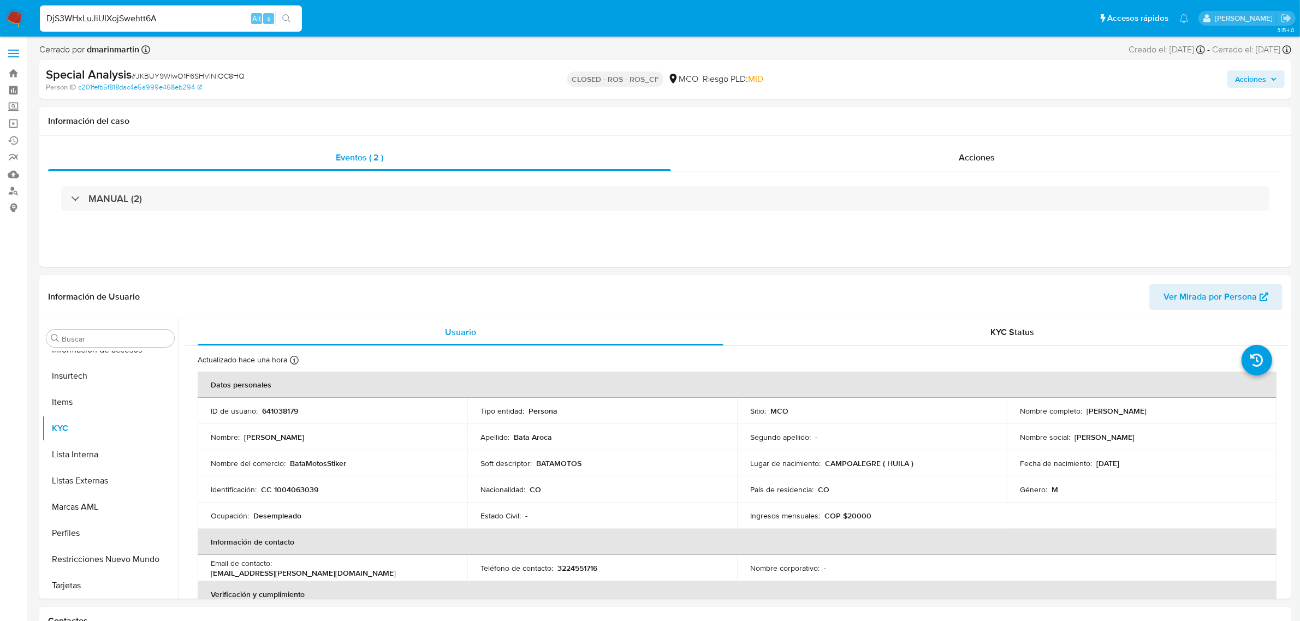
type input "DjS3WHxLuJiUIXojSwehtt6A"
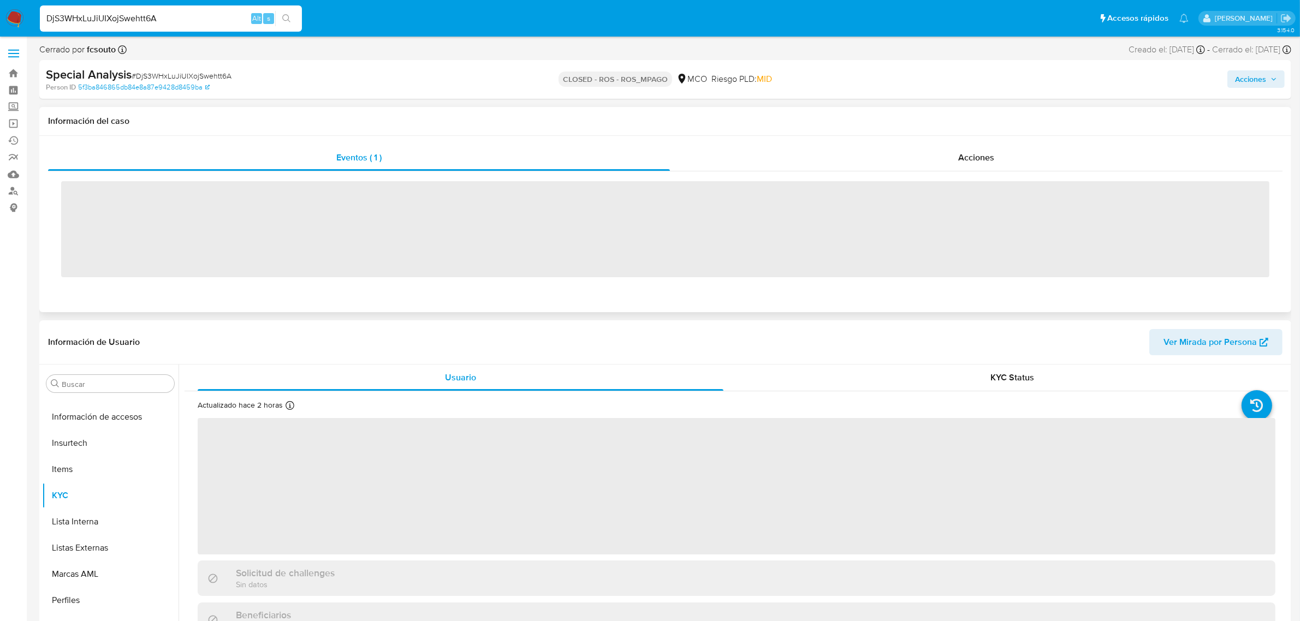
scroll to position [460, 0]
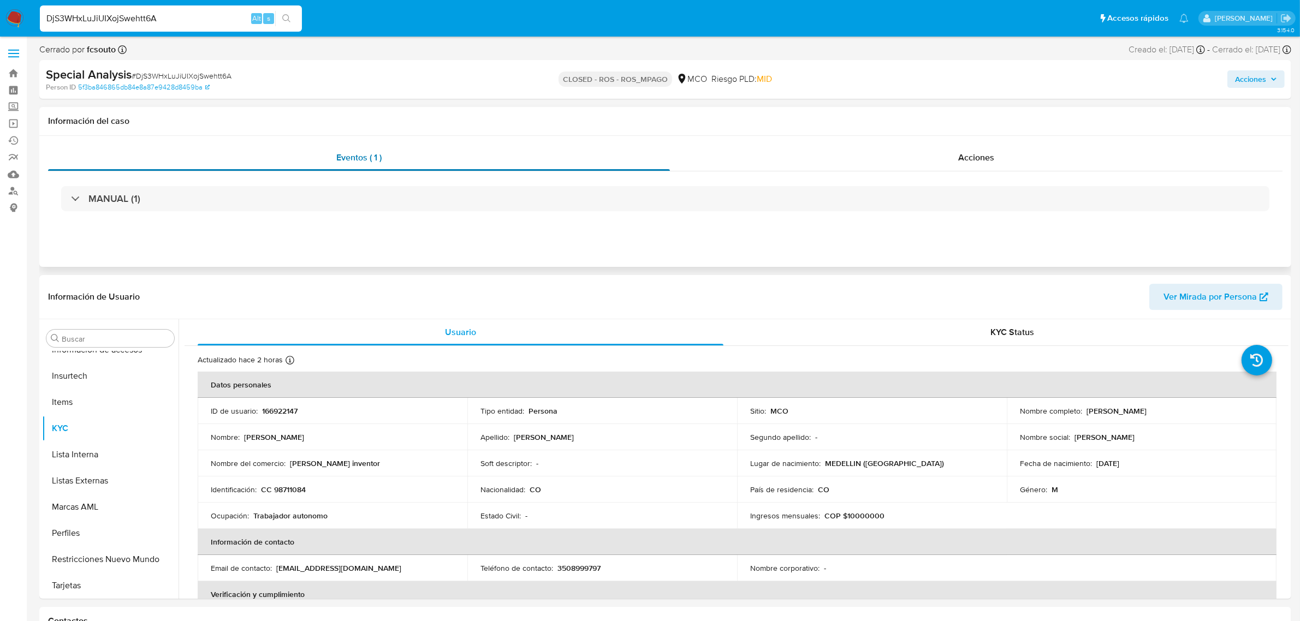
select select "10"
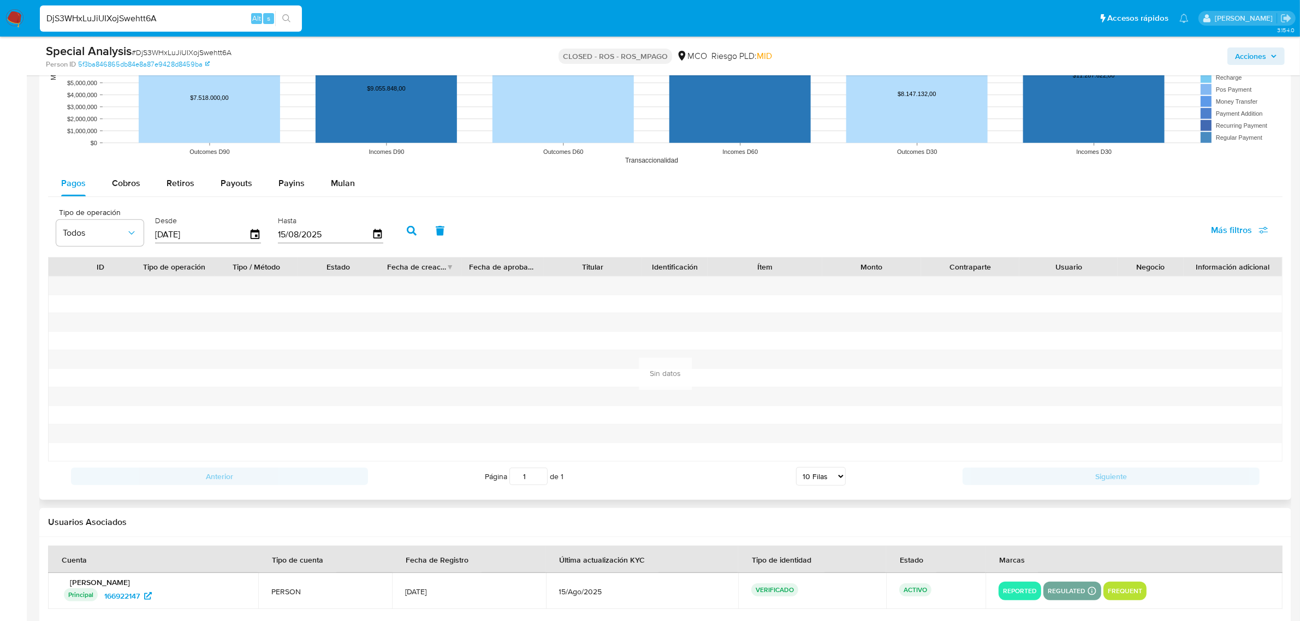
scroll to position [1140, 0]
